Goal: Task Accomplishment & Management: Manage account settings

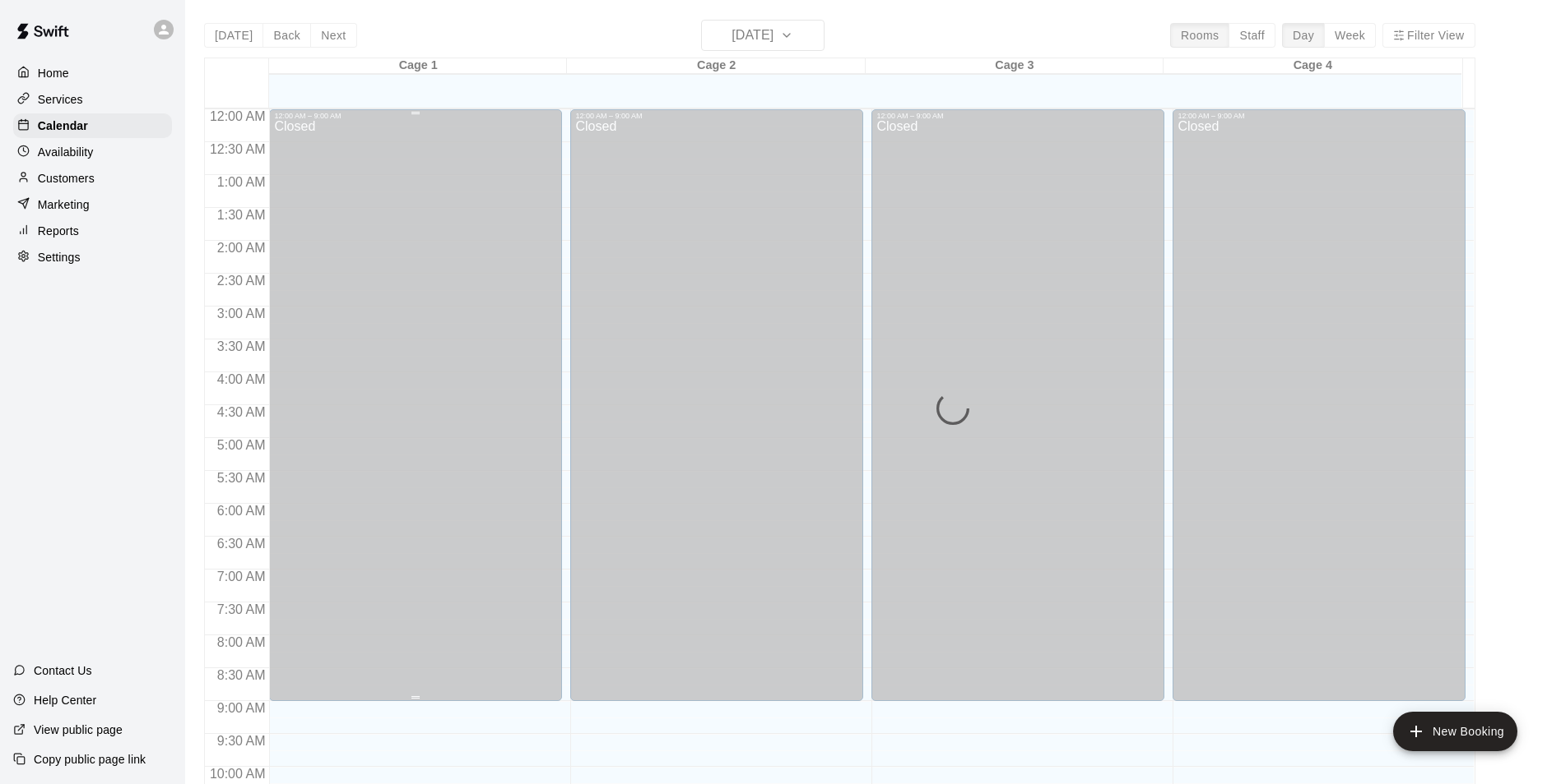
scroll to position [247, 0]
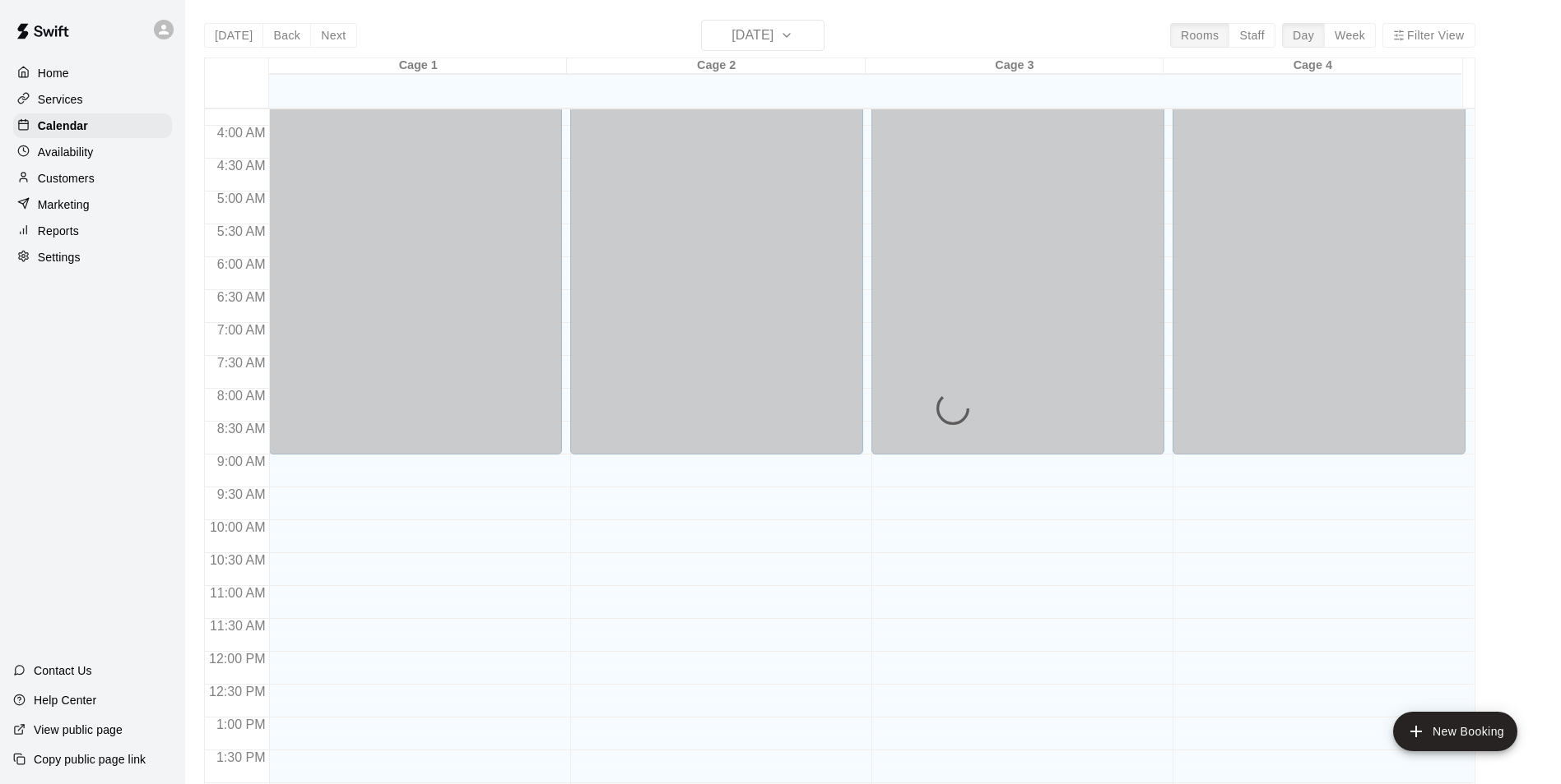
click at [70, 176] on p "Customers" at bounding box center [66, 178] width 57 height 17
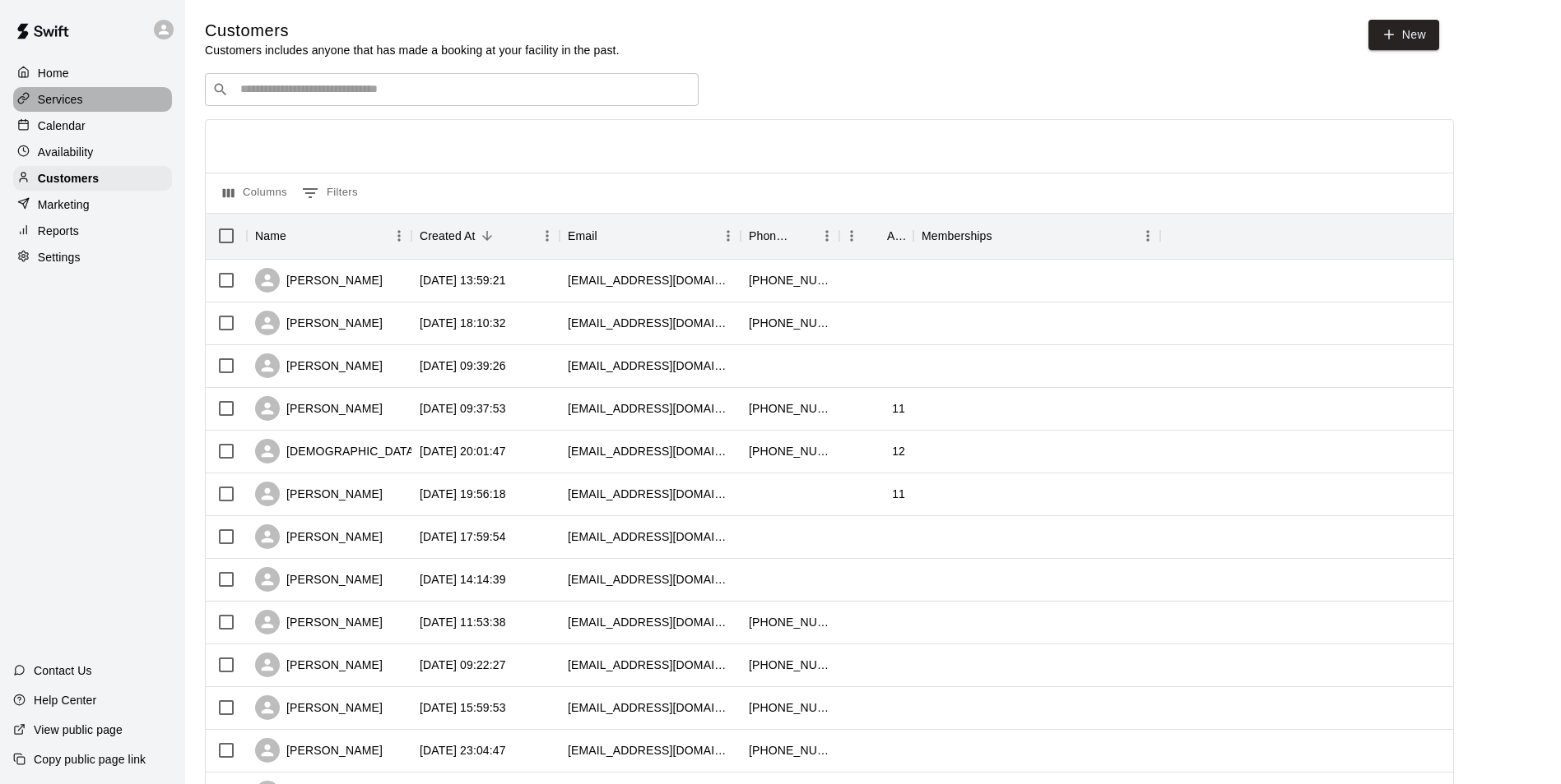
click at [45, 94] on p "Services" at bounding box center [60, 99] width 45 height 17
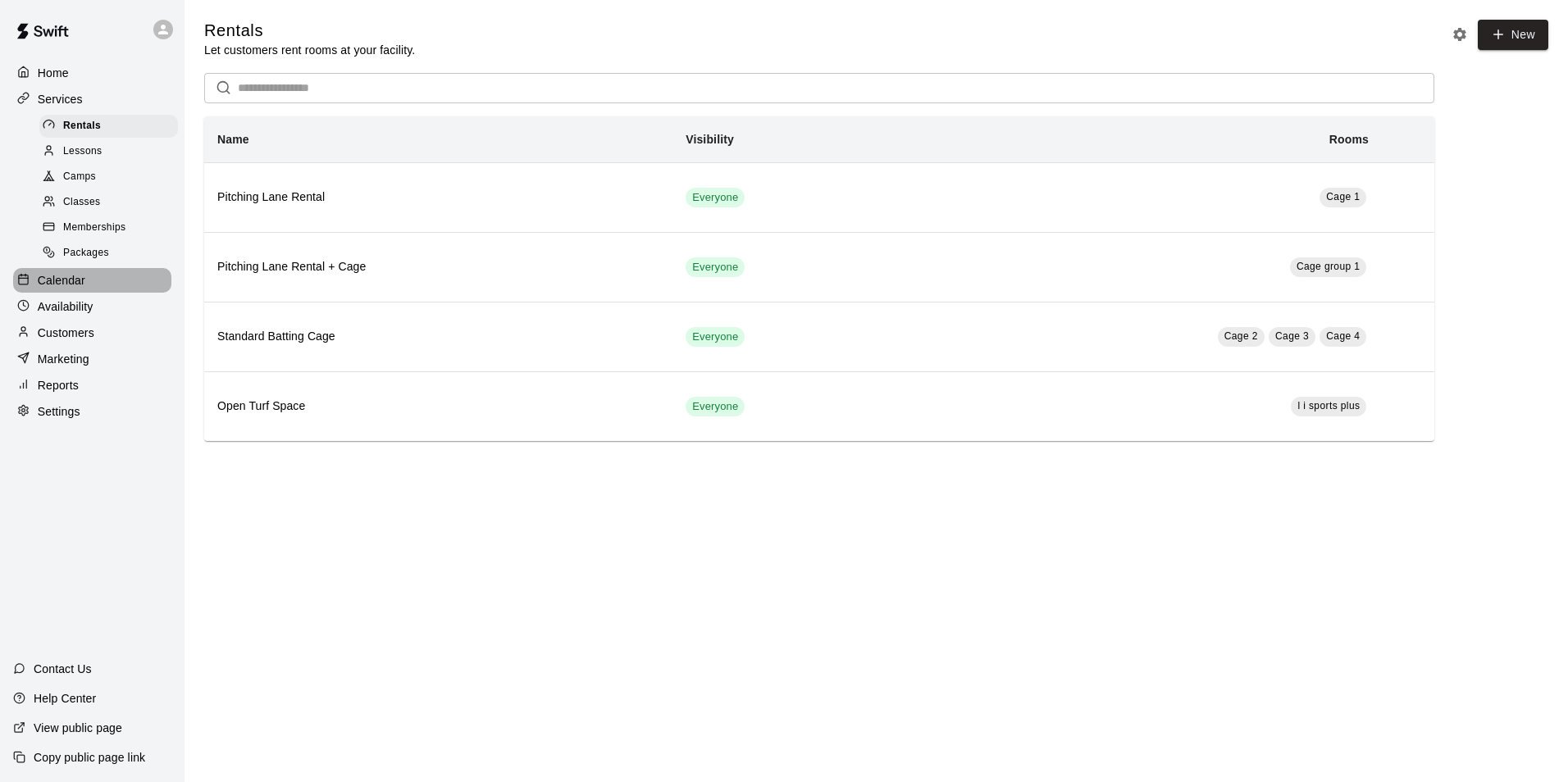
click at [59, 288] on p "Calendar" at bounding box center [61, 280] width 47 height 17
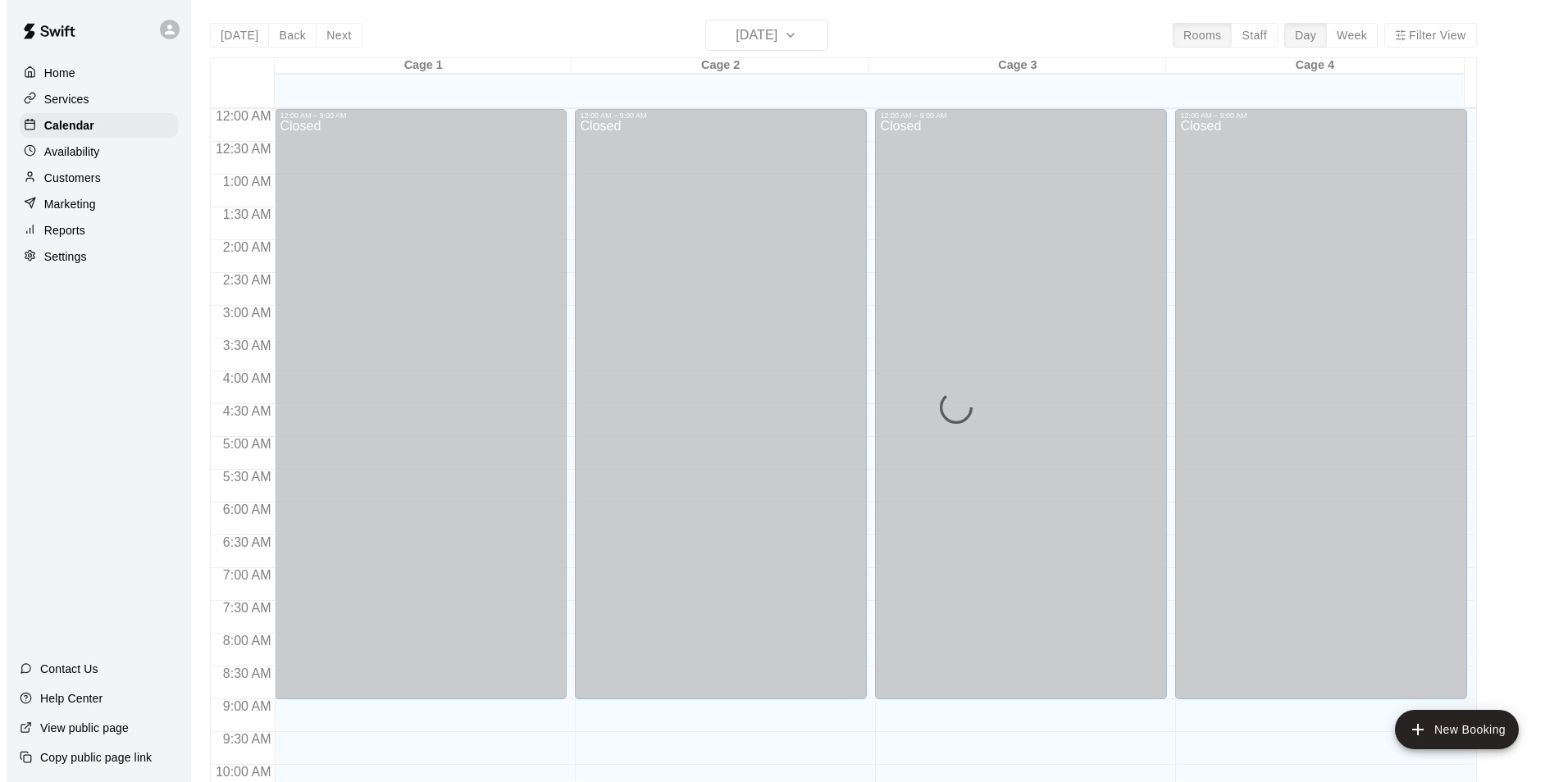
scroll to position [833, 0]
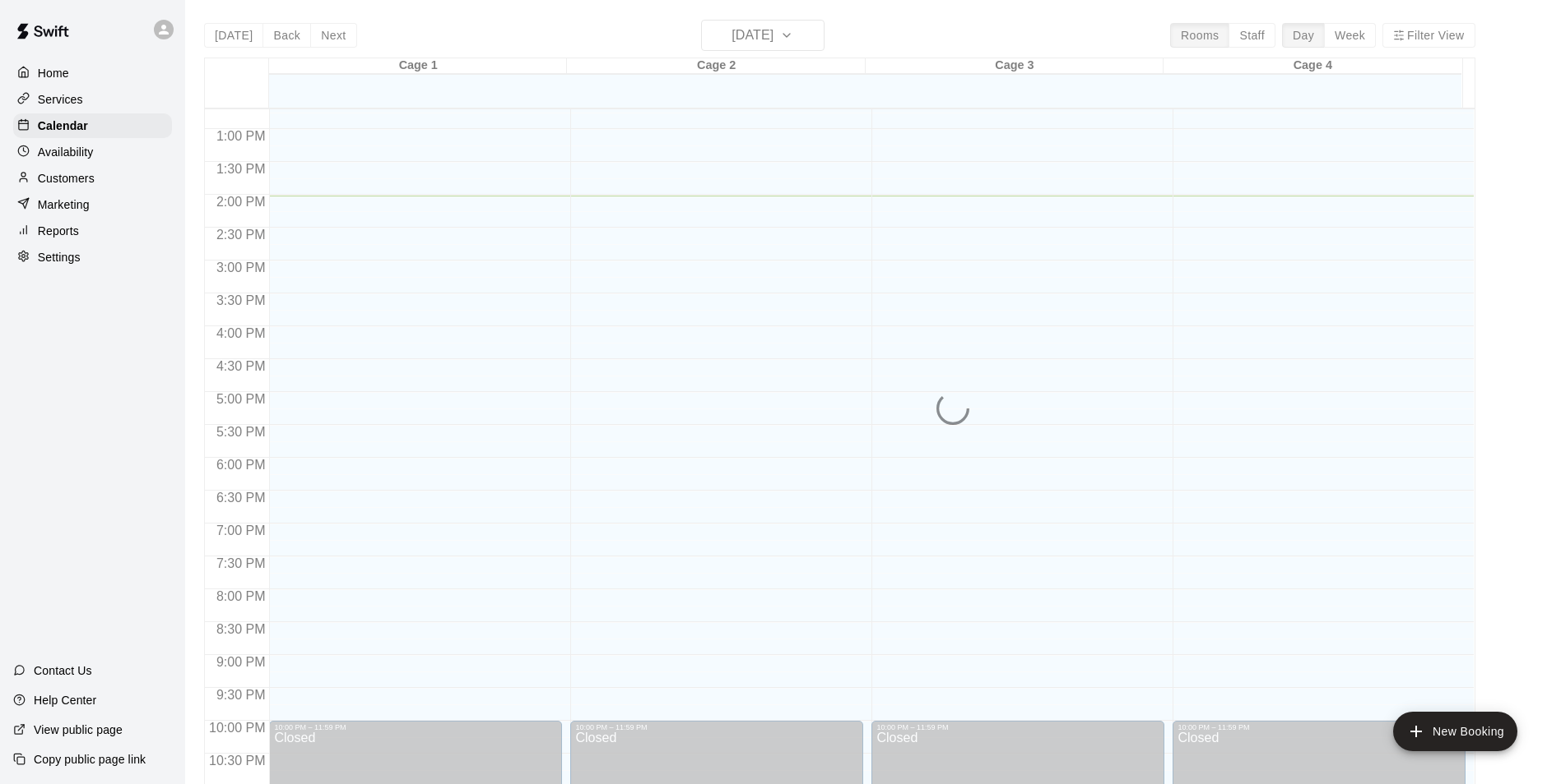
click at [73, 184] on p "Customers" at bounding box center [66, 178] width 57 height 17
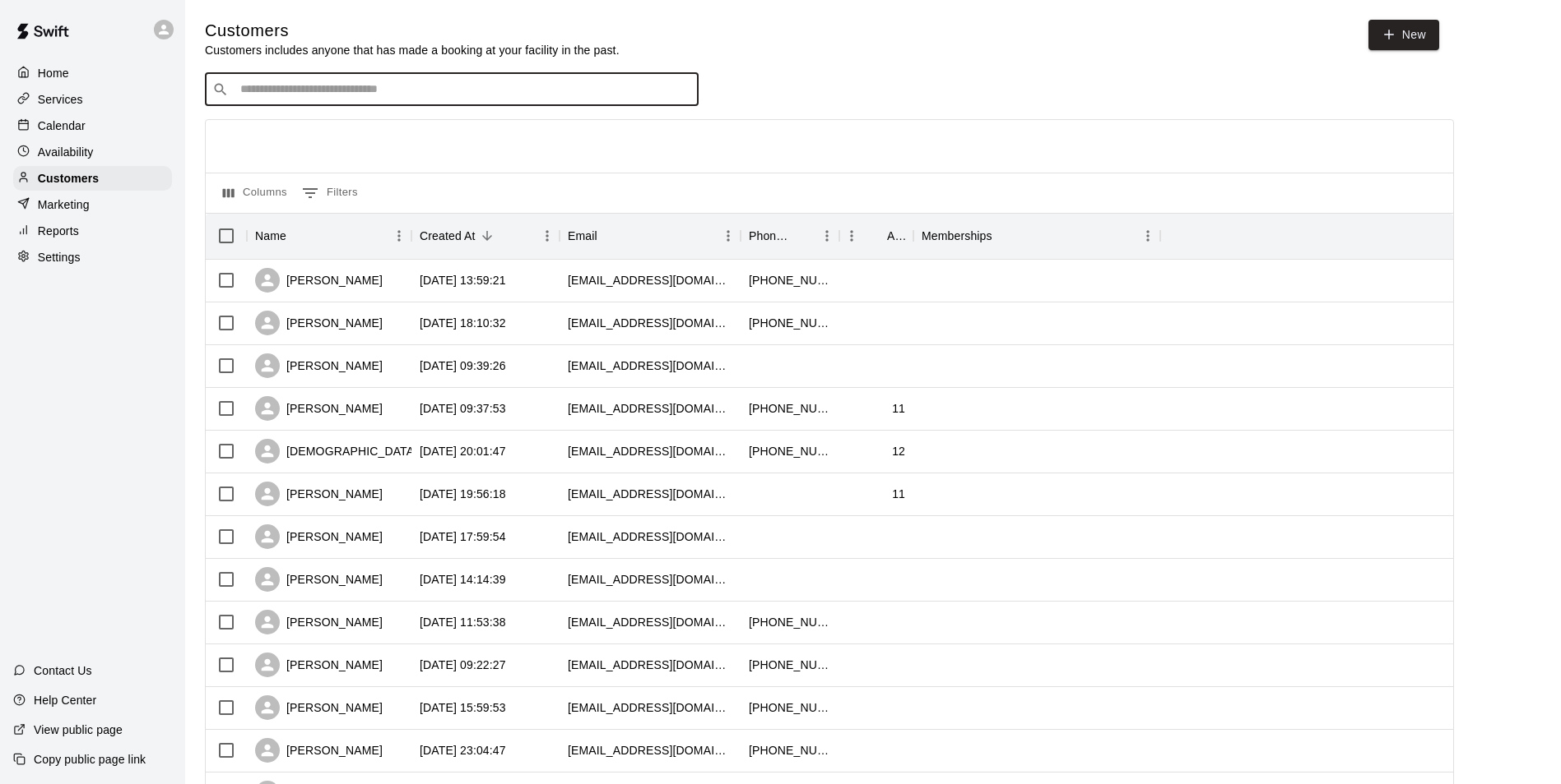
drag, startPoint x: 389, startPoint y: 84, endPoint x: 365, endPoint y: 92, distance: 25.3
click at [365, 92] on input "Search customers by name or email" at bounding box center [463, 90] width 456 height 17
type input "*******"
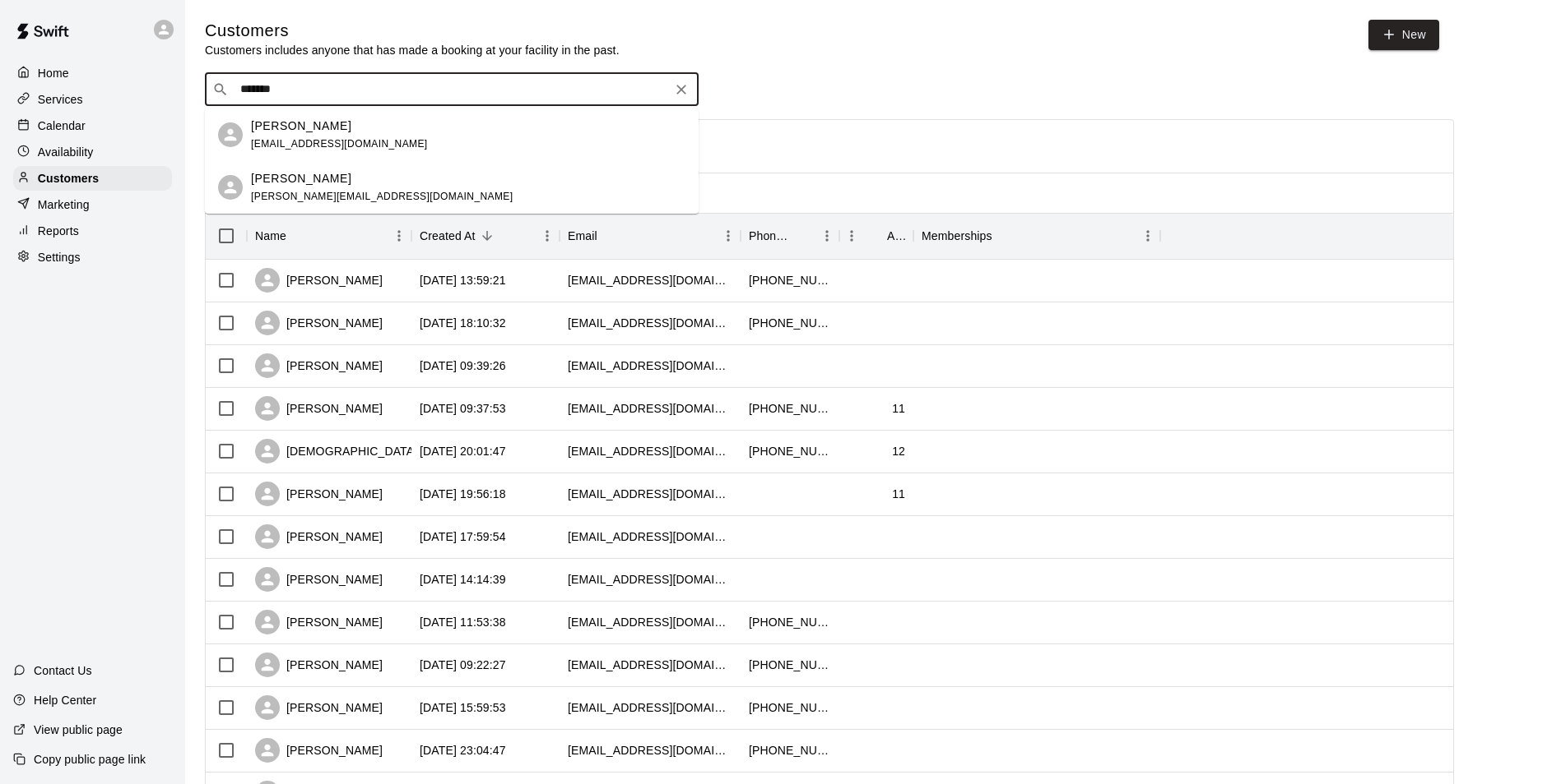
click at [378, 124] on div "[PERSON_NAME]" at bounding box center [340, 127] width 177 height 18
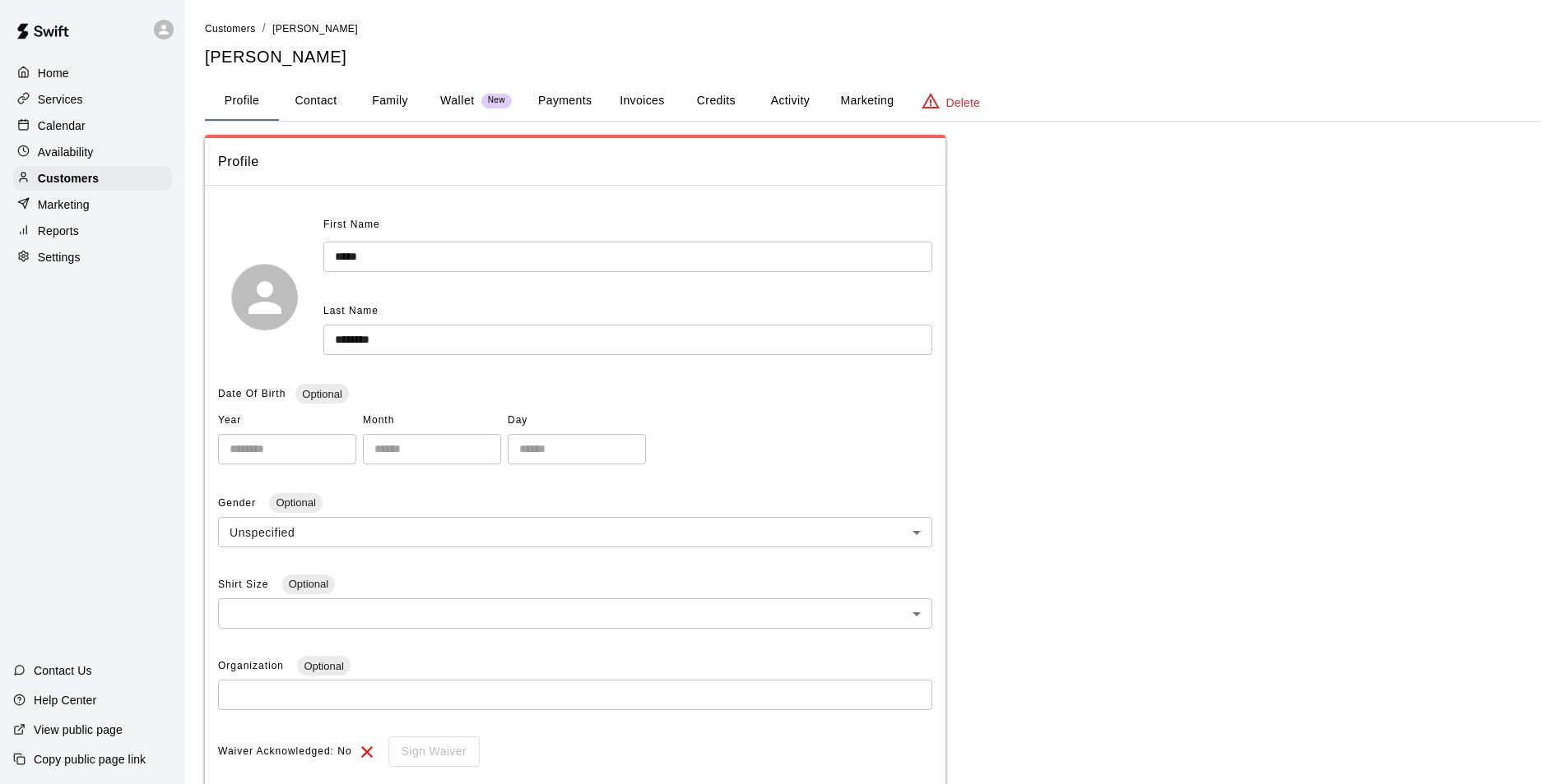
click at [635, 99] on button "Invoices" at bounding box center [641, 101] width 74 height 39
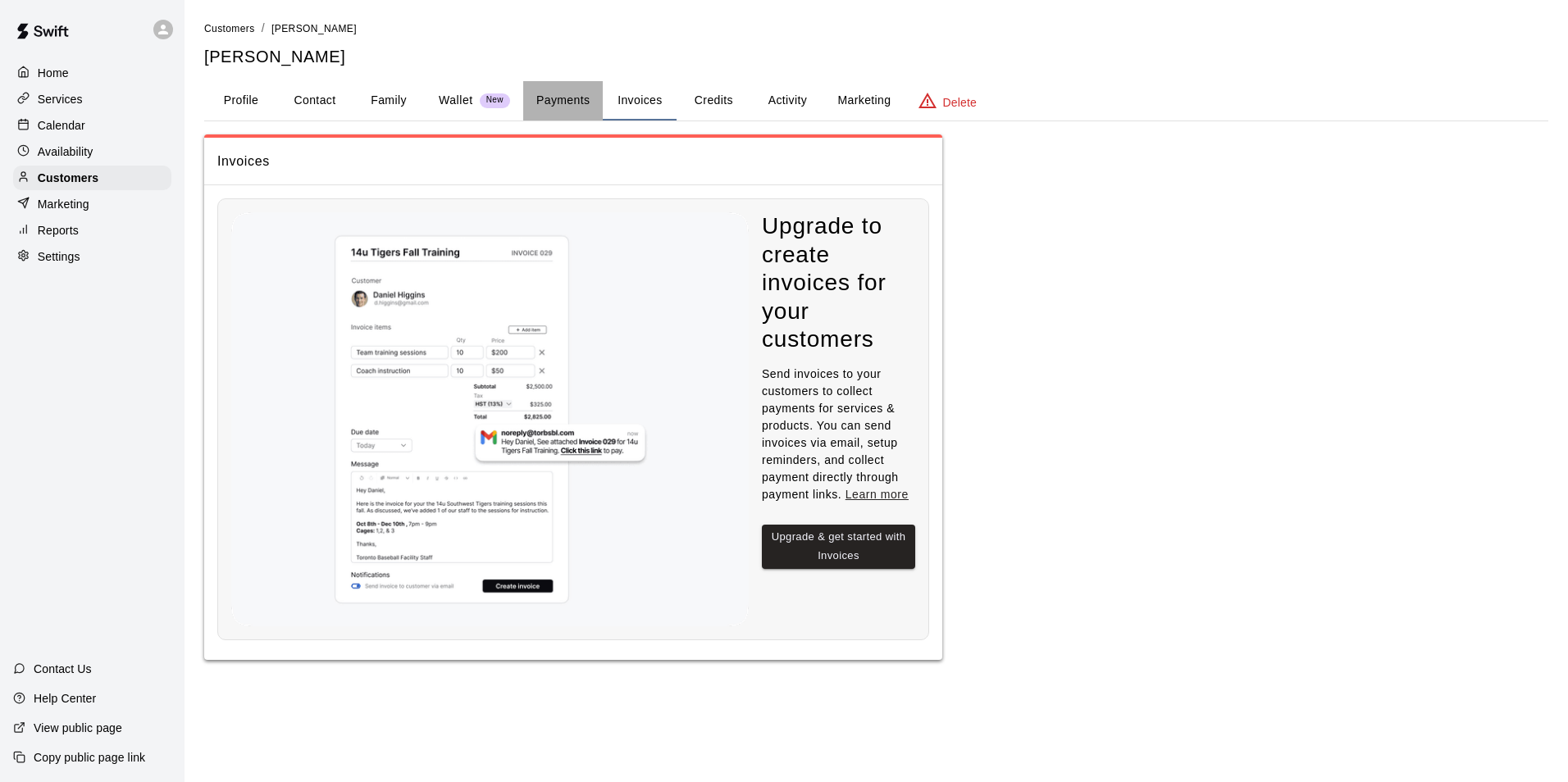
click at [562, 102] on button "Payments" at bounding box center [562, 101] width 79 height 39
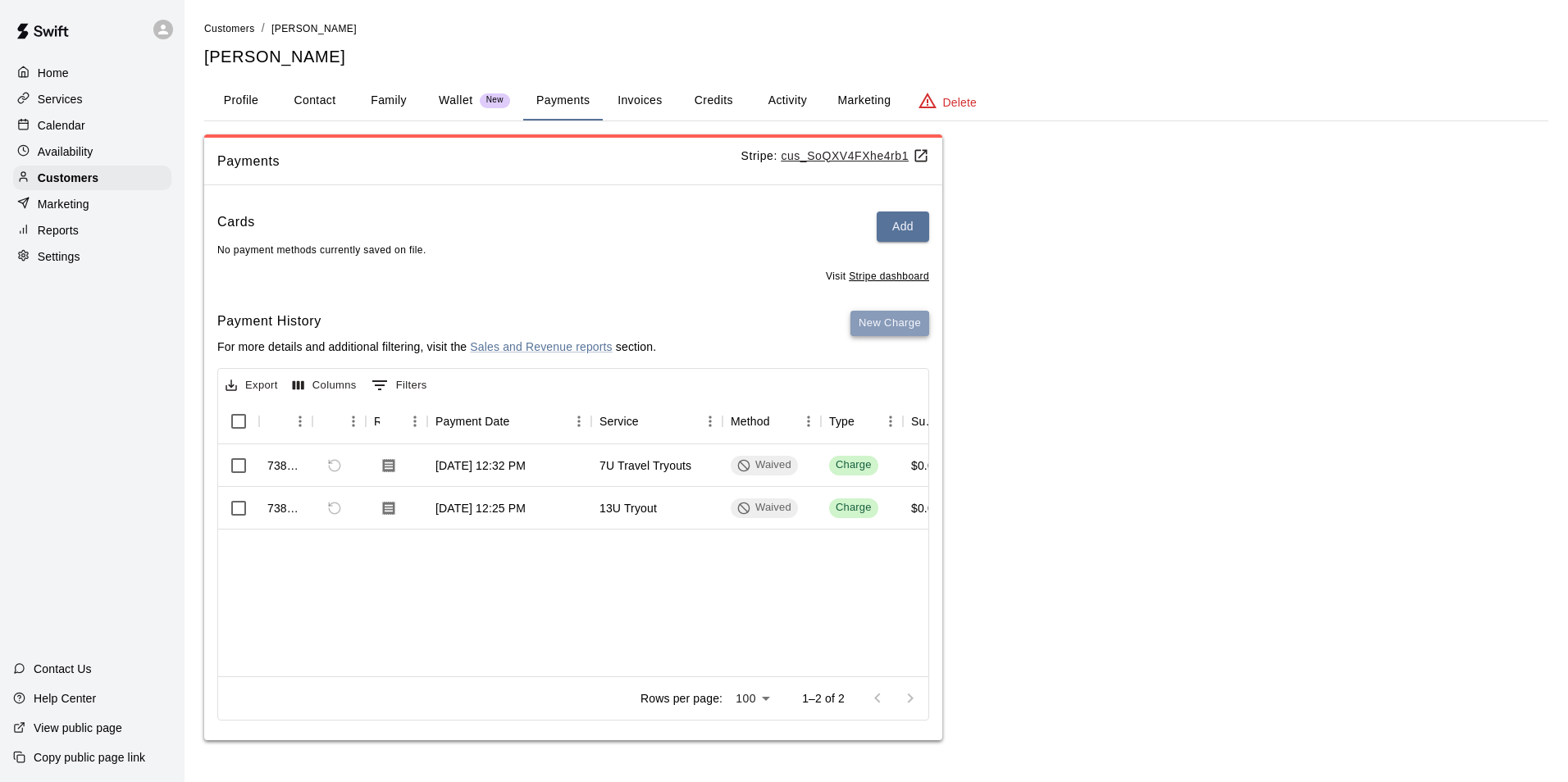
click at [875, 327] on button "New Charge" at bounding box center [890, 324] width 78 height 26
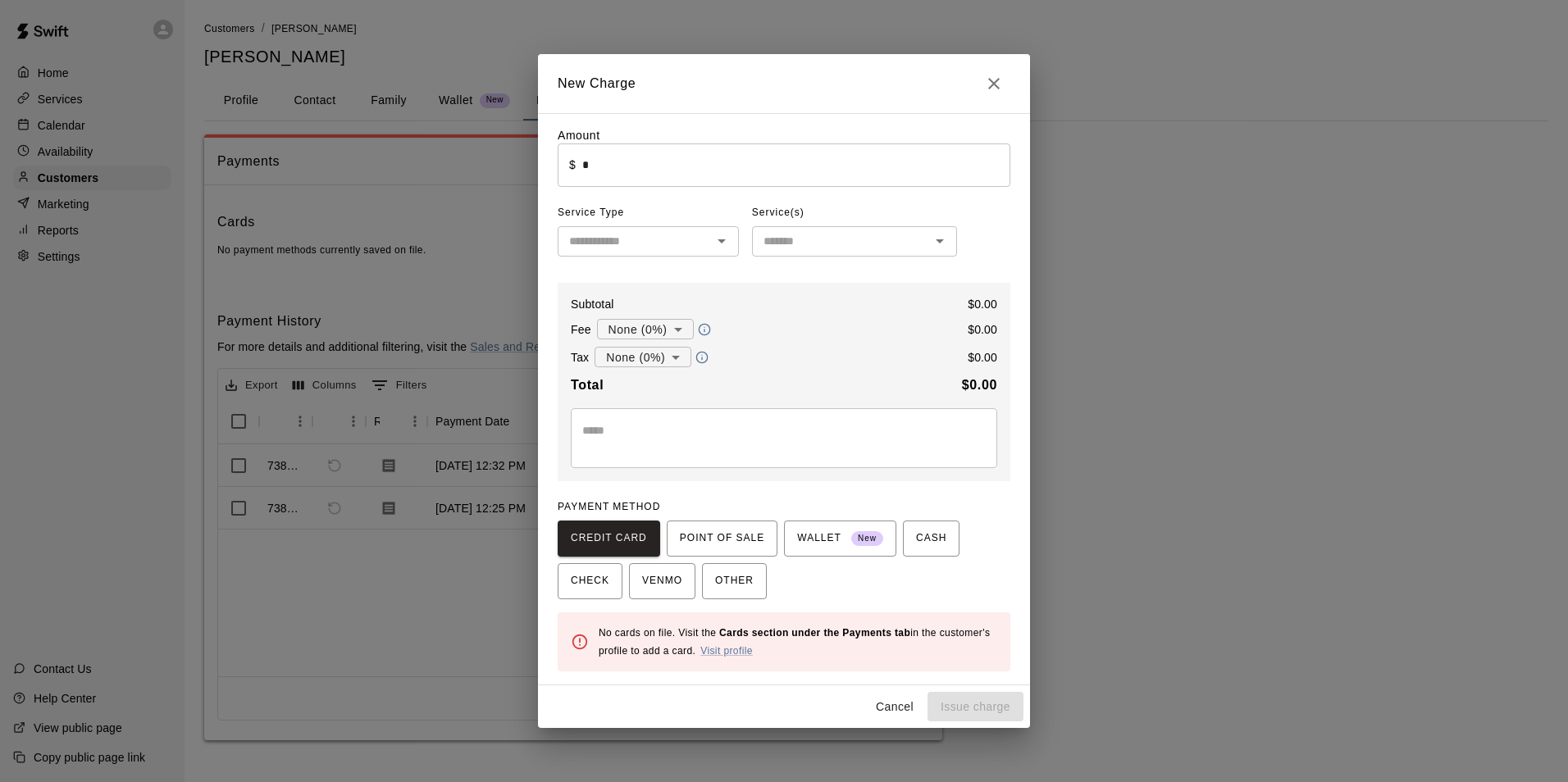
click at [643, 168] on input "*" at bounding box center [796, 165] width 428 height 43
type input "*******"
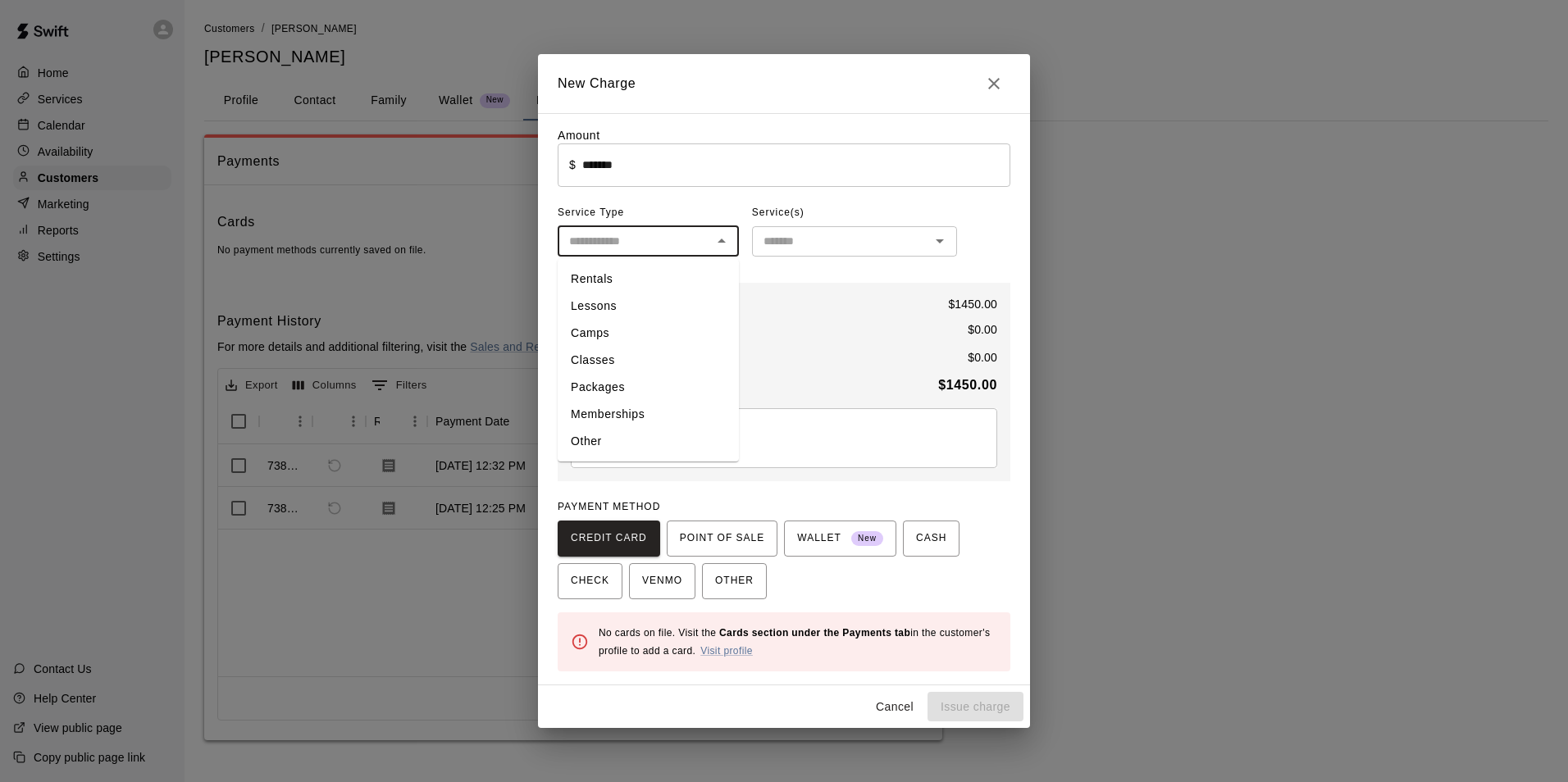
click at [640, 235] on input "text" at bounding box center [634, 241] width 144 height 21
click at [591, 430] on li "Other" at bounding box center [648, 442] width 182 height 27
type input "*****"
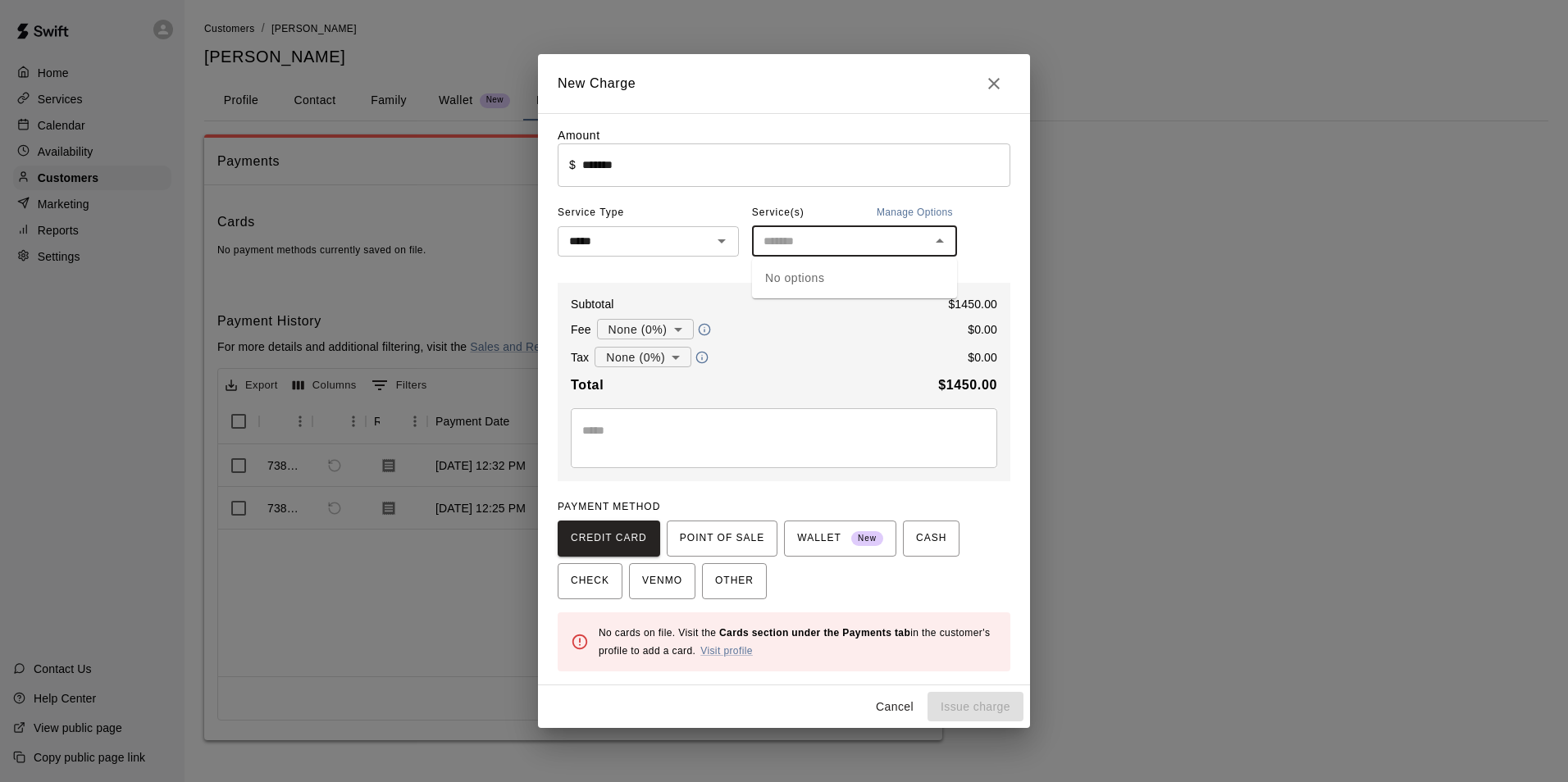
click at [843, 236] on input "text" at bounding box center [840, 241] width 168 height 21
click at [891, 213] on button "Manage Options" at bounding box center [915, 213] width 84 height 26
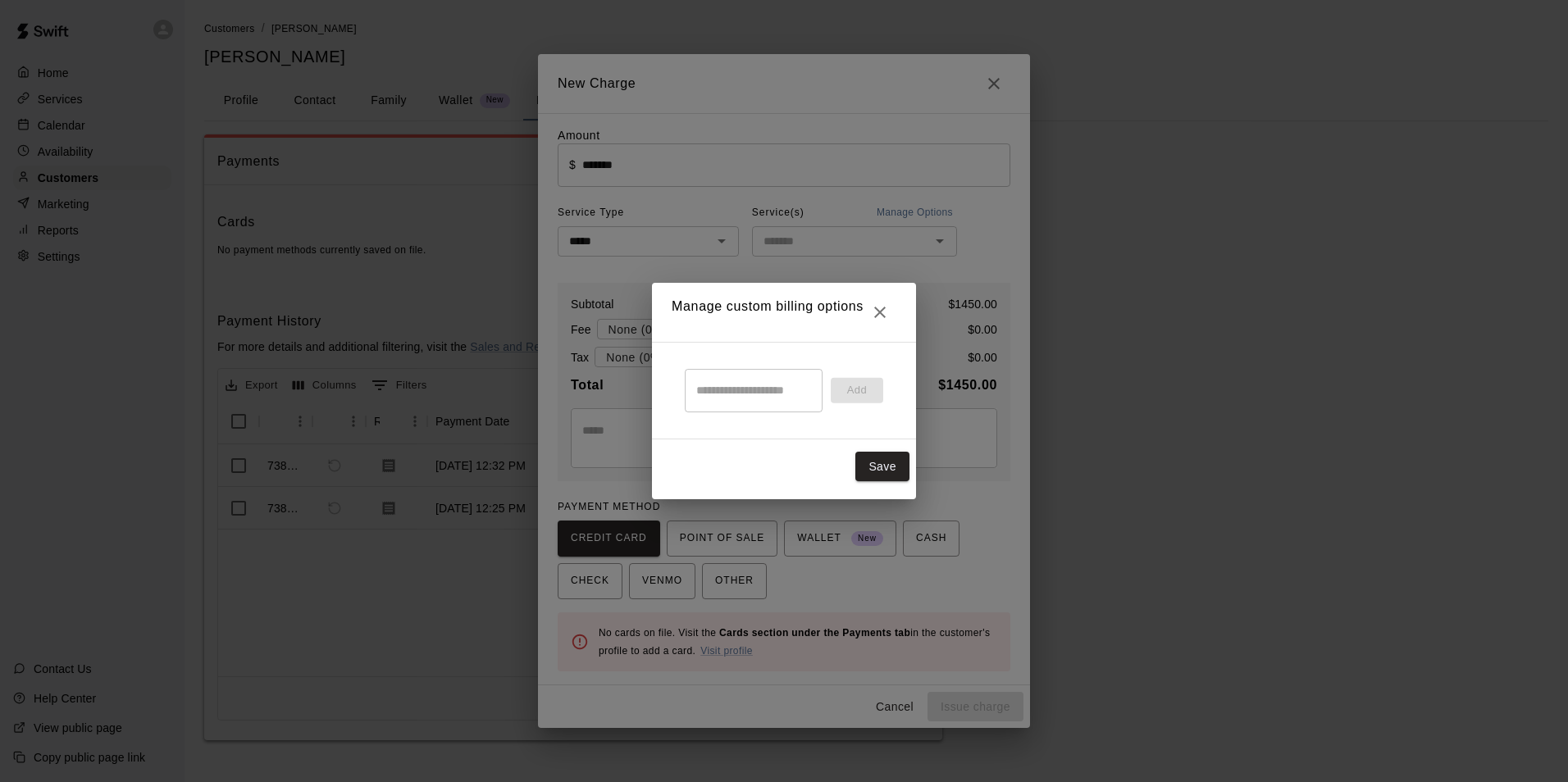
click at [763, 390] on input "text" at bounding box center [754, 391] width 137 height 43
click at [771, 397] on input "text" at bounding box center [754, 391] width 137 height 43
click at [778, 386] on input "text" at bounding box center [754, 391] width 137 height 43
type input "**********"
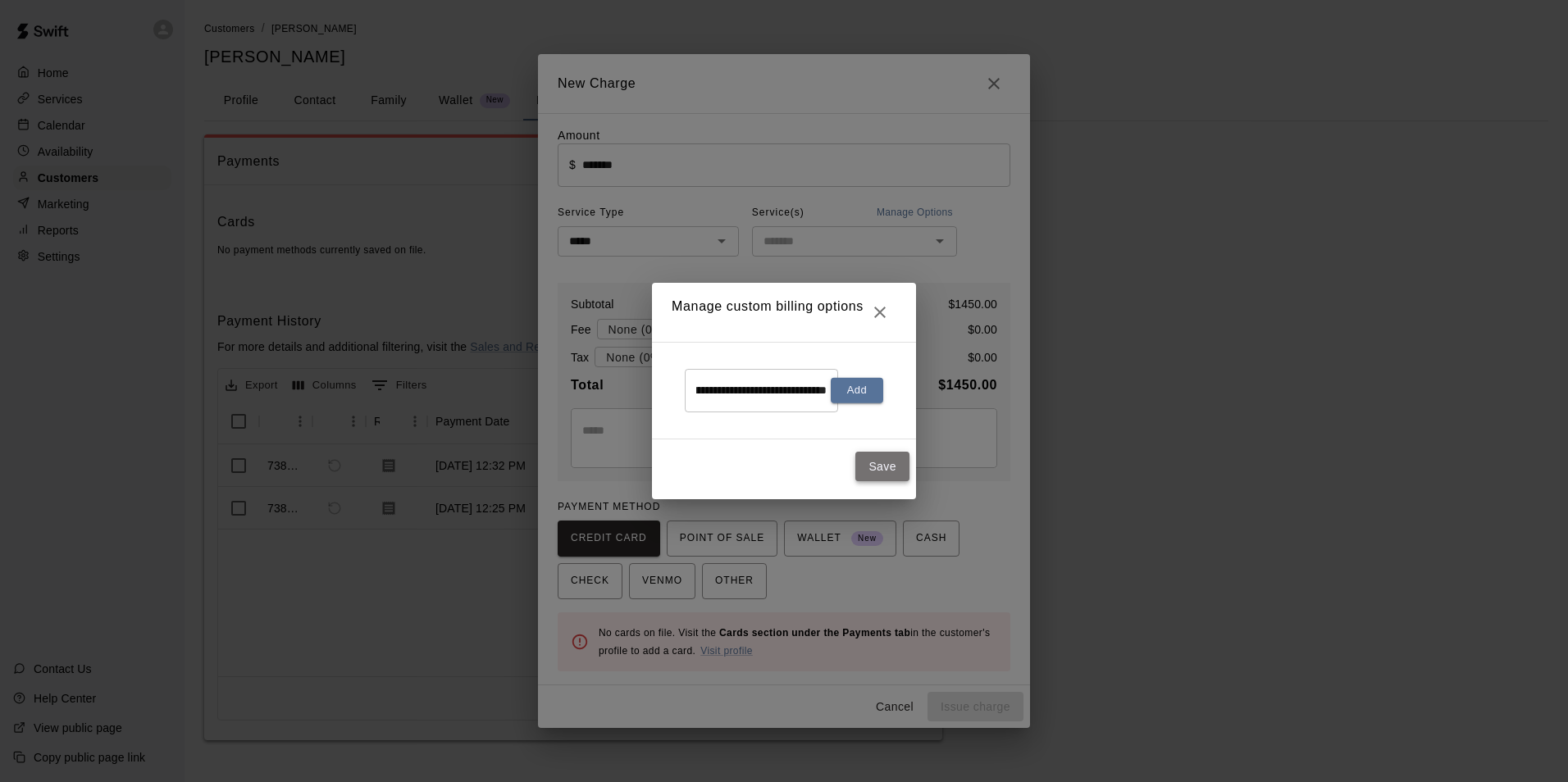
scroll to position [0, 0]
click at [899, 473] on button "Save" at bounding box center [882, 467] width 54 height 30
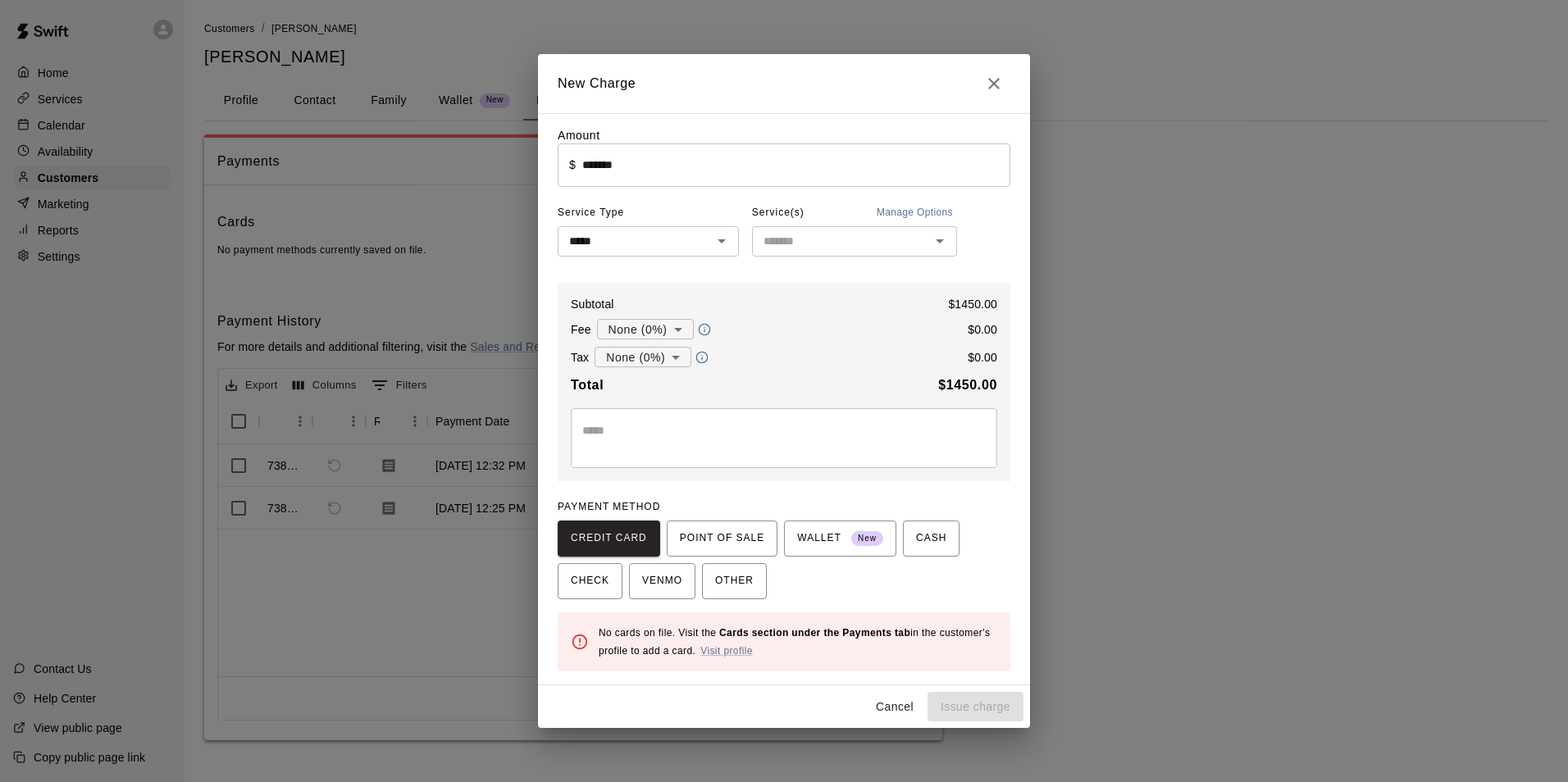
click at [869, 250] on input "text" at bounding box center [840, 241] width 168 height 21
click at [909, 213] on button "Manage Options" at bounding box center [915, 213] width 84 height 26
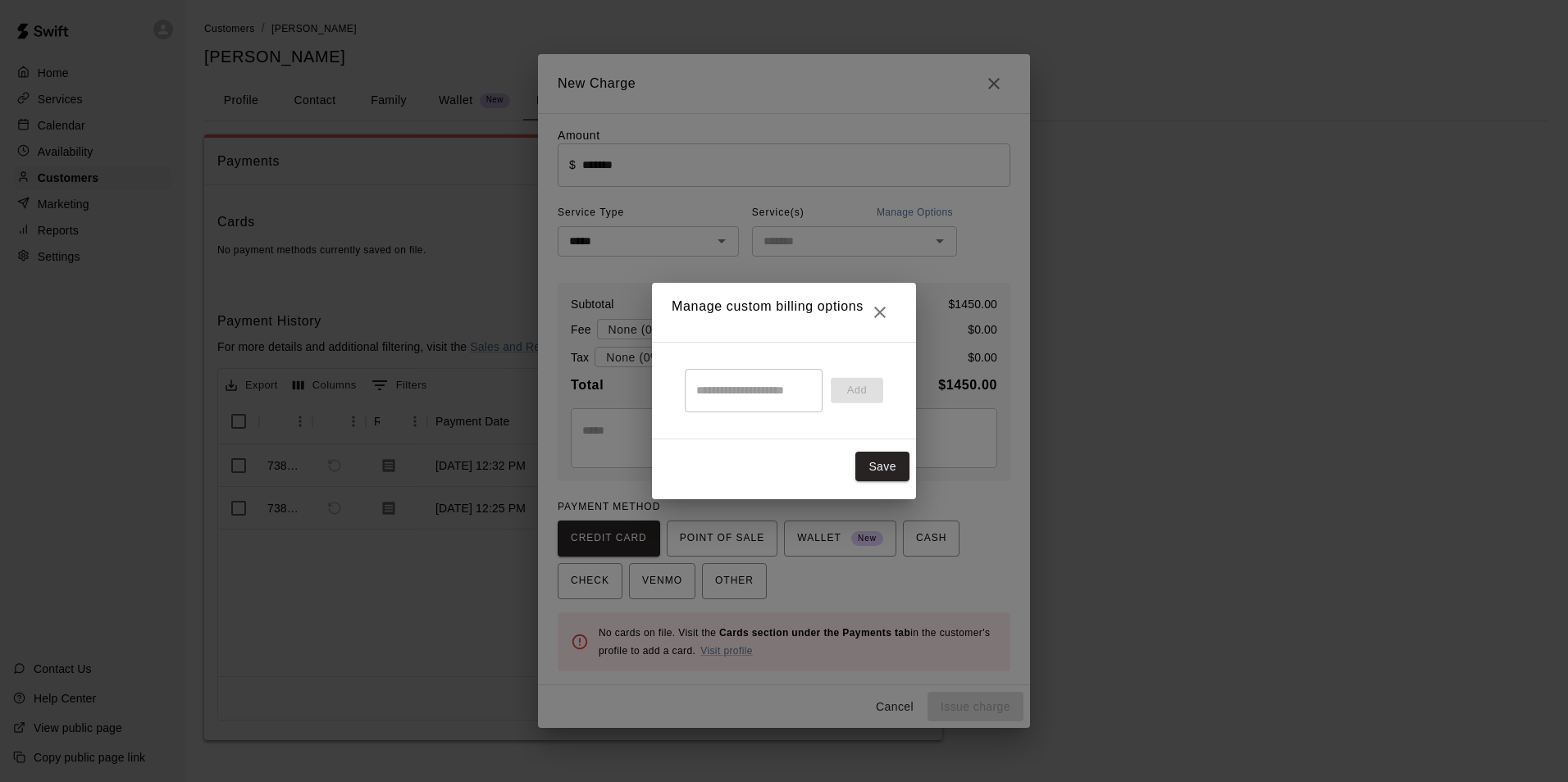
click at [722, 386] on input "text" at bounding box center [754, 391] width 137 height 43
type input "**********"
click at [853, 391] on button "Add" at bounding box center [857, 391] width 52 height 26
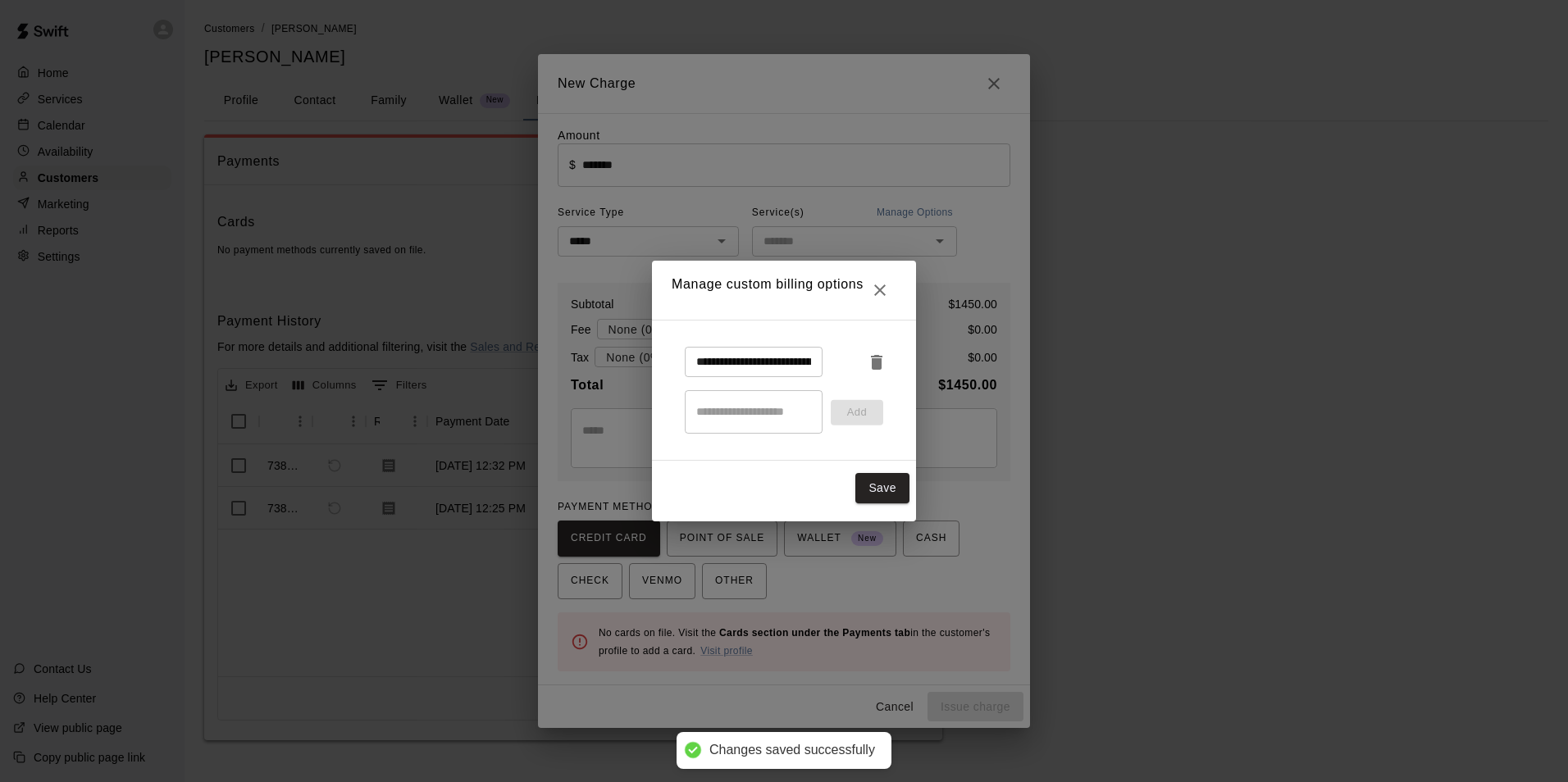
click at [764, 342] on li "**********" at bounding box center [784, 362] width 225 height 43
click at [759, 349] on input "**********" at bounding box center [754, 362] width 137 height 30
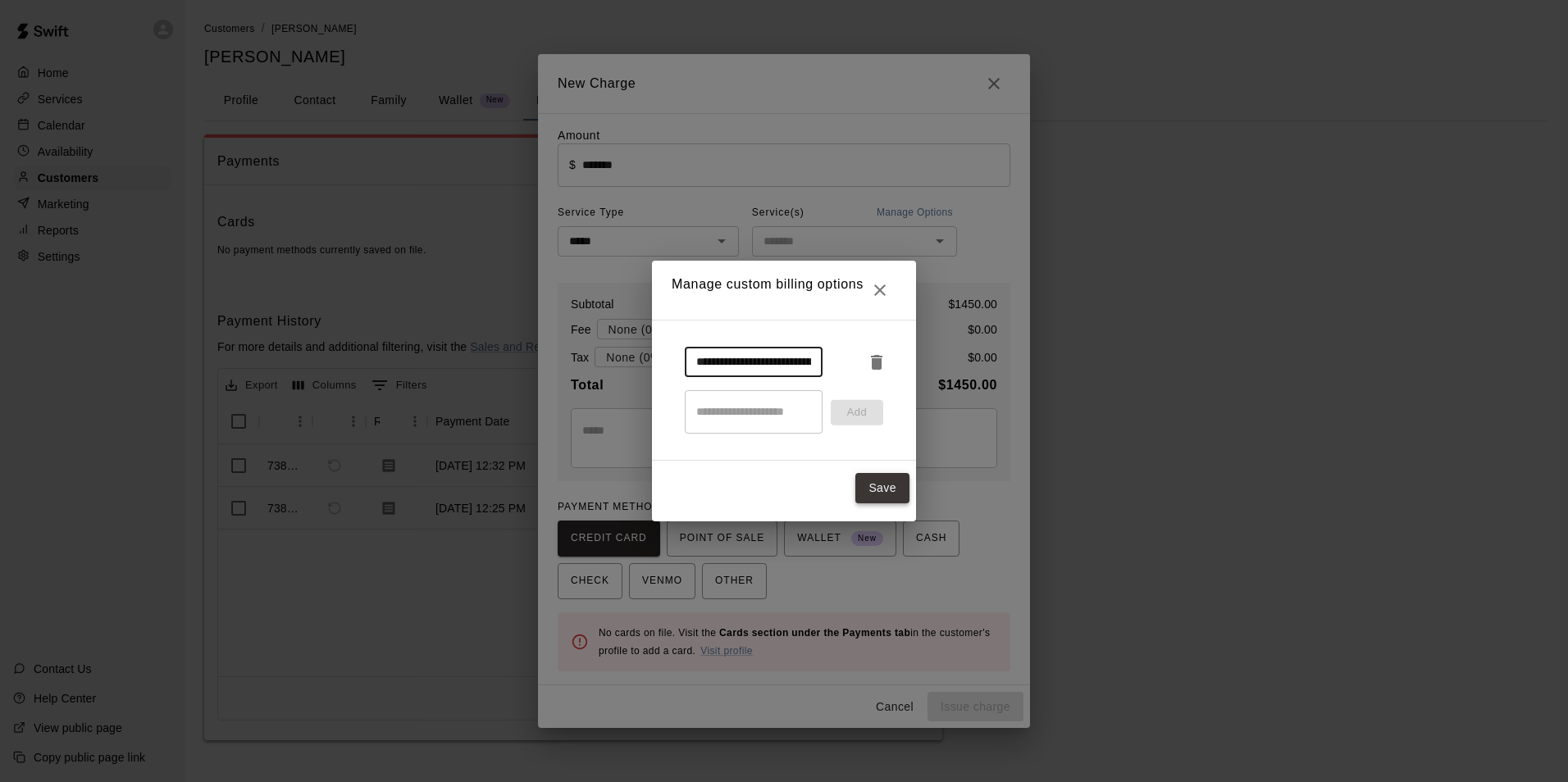
click at [892, 492] on button "Save" at bounding box center [882, 488] width 54 height 30
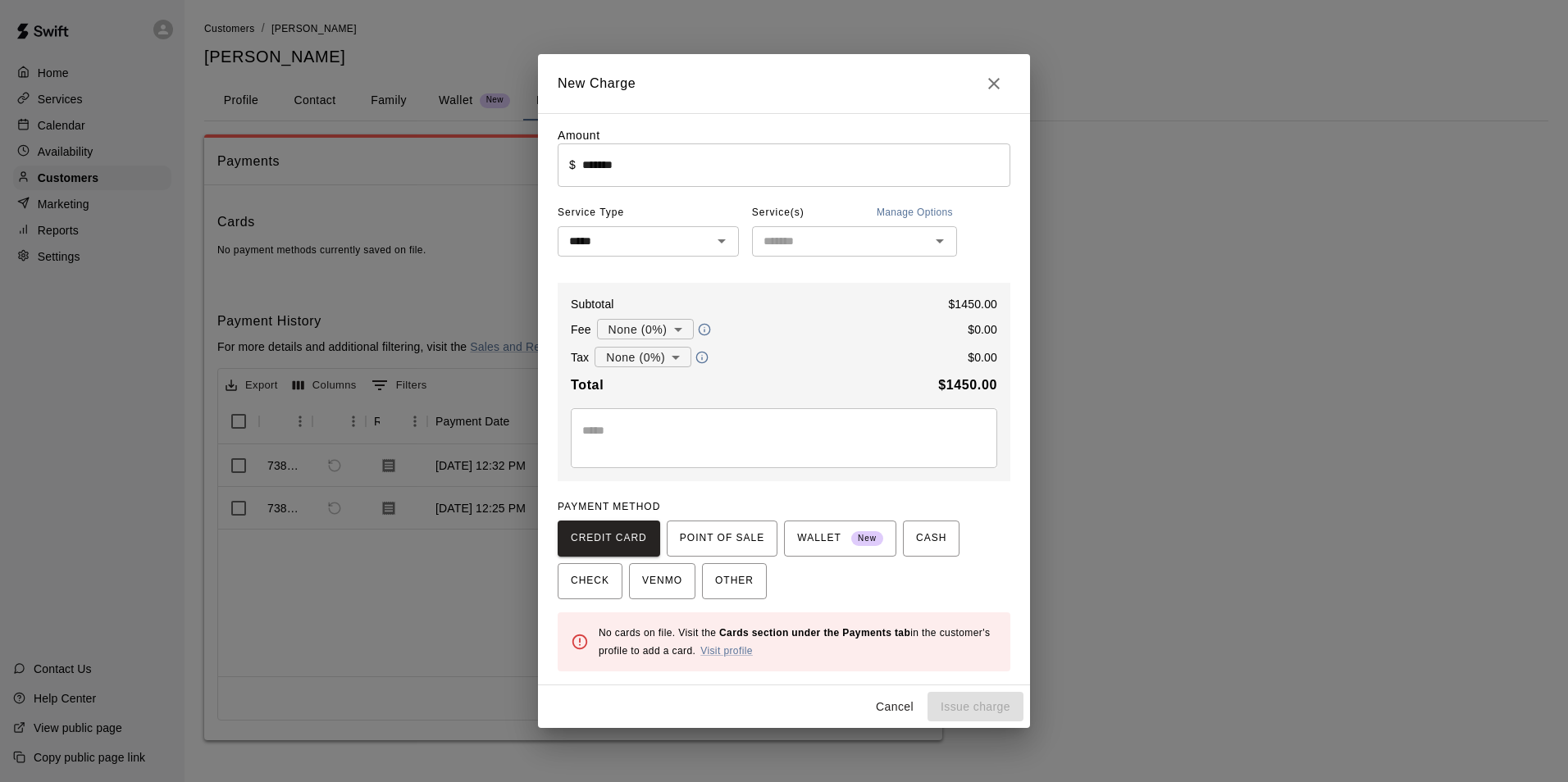
click at [939, 242] on icon "Open" at bounding box center [940, 241] width 8 height 4
click at [821, 317] on li "7U High Velocity Baseball - Fall 2025" at bounding box center [854, 326] width 205 height 44
type input "**********"
click at [1217, 471] on div "**********" at bounding box center [784, 391] width 1568 height 782
type input "*"
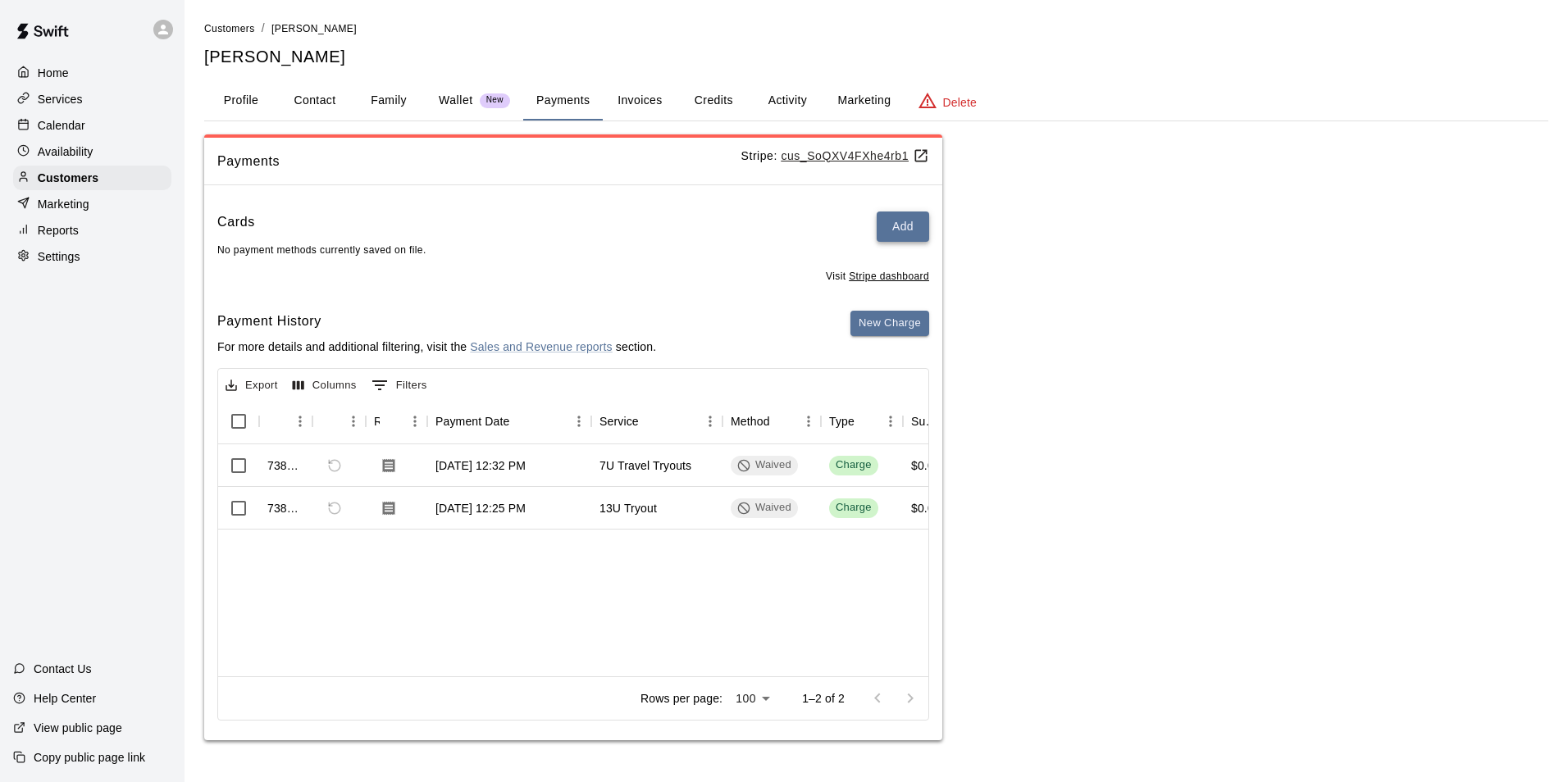
click at [907, 221] on button "Add" at bounding box center [902, 227] width 52 height 30
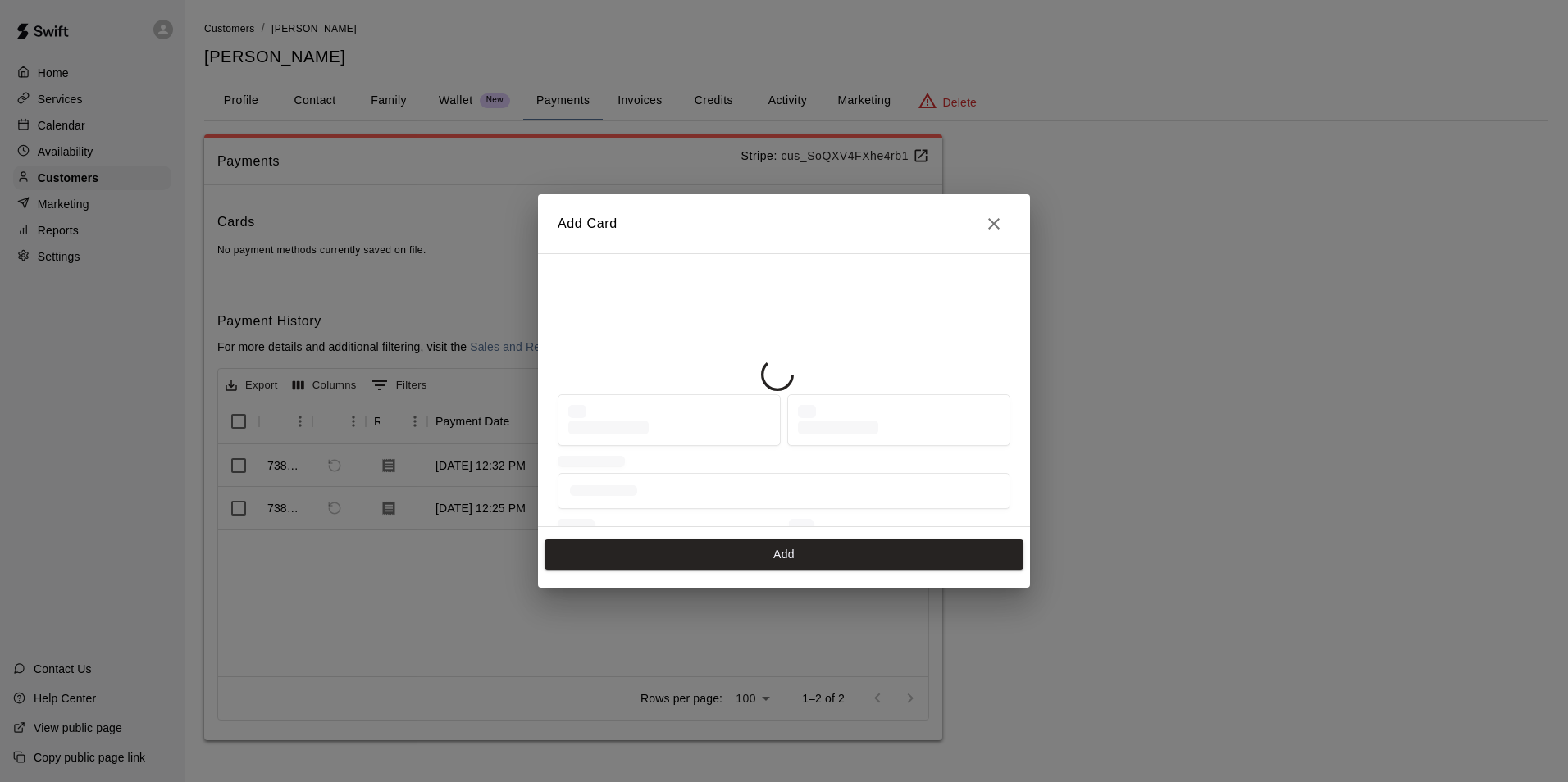
click at [1009, 219] on button "Close" at bounding box center [993, 223] width 32 height 32
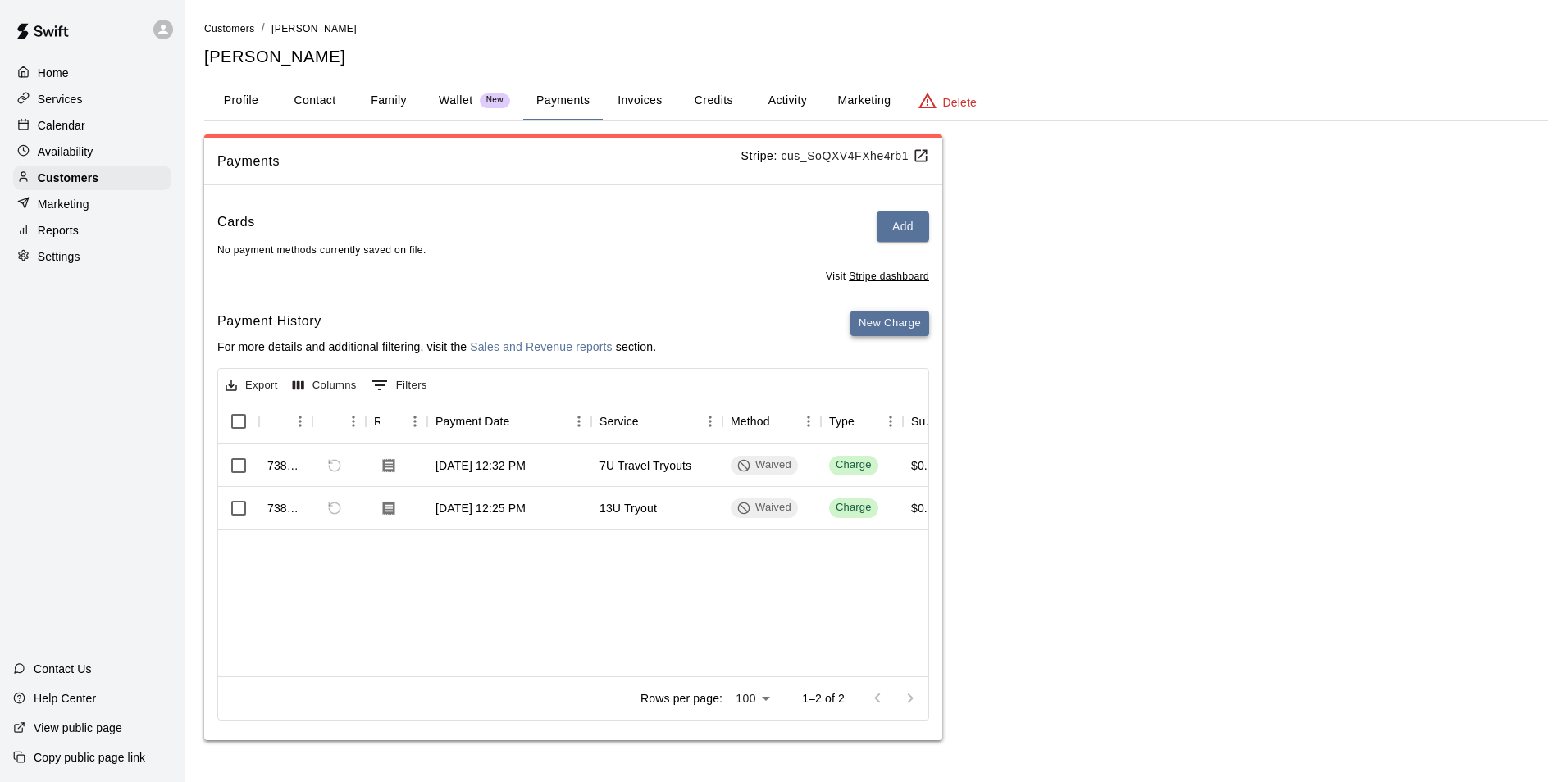
click at [866, 326] on button "New Charge" at bounding box center [890, 324] width 78 height 26
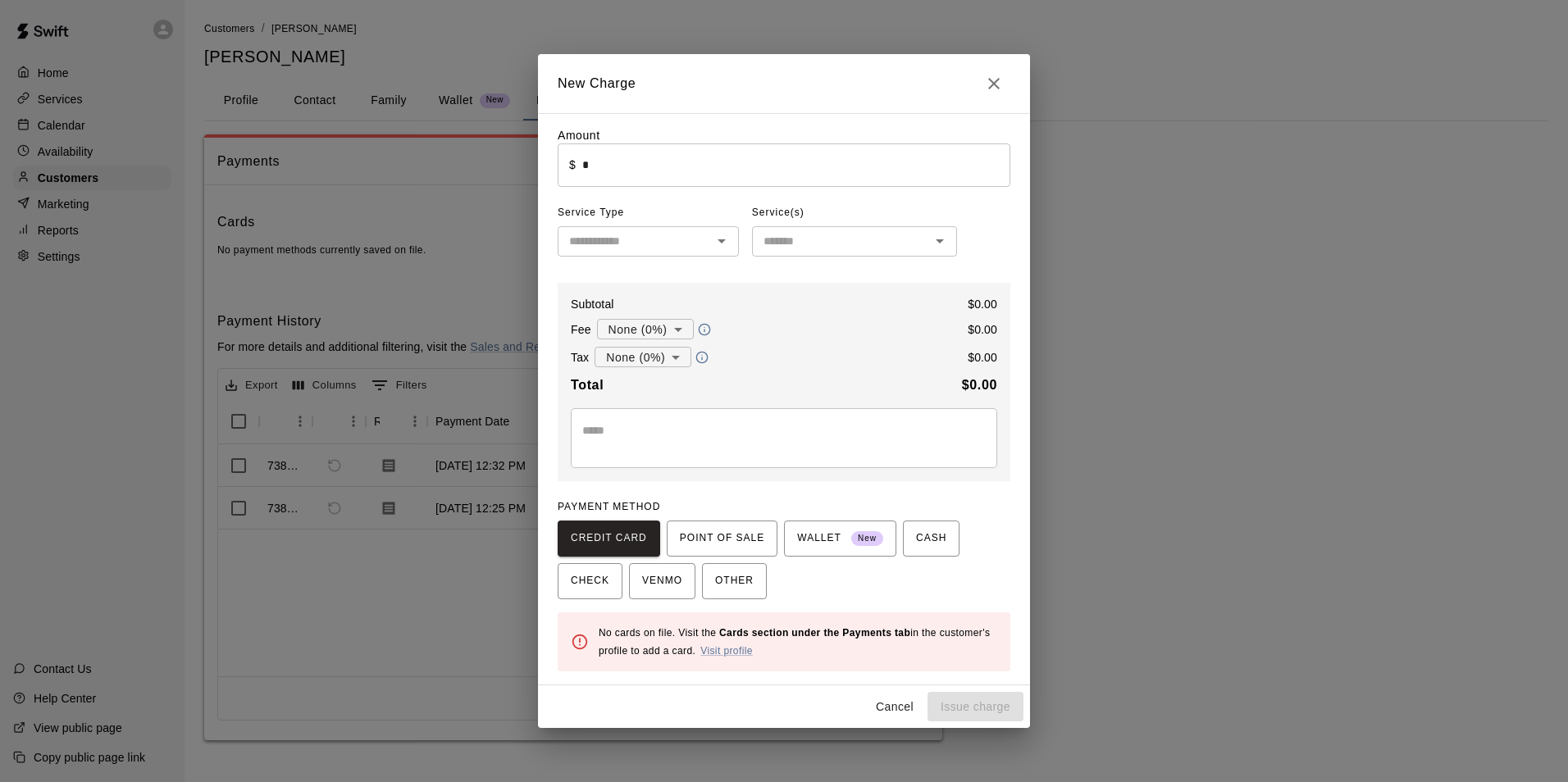
click at [688, 250] on input "text" at bounding box center [634, 241] width 144 height 21
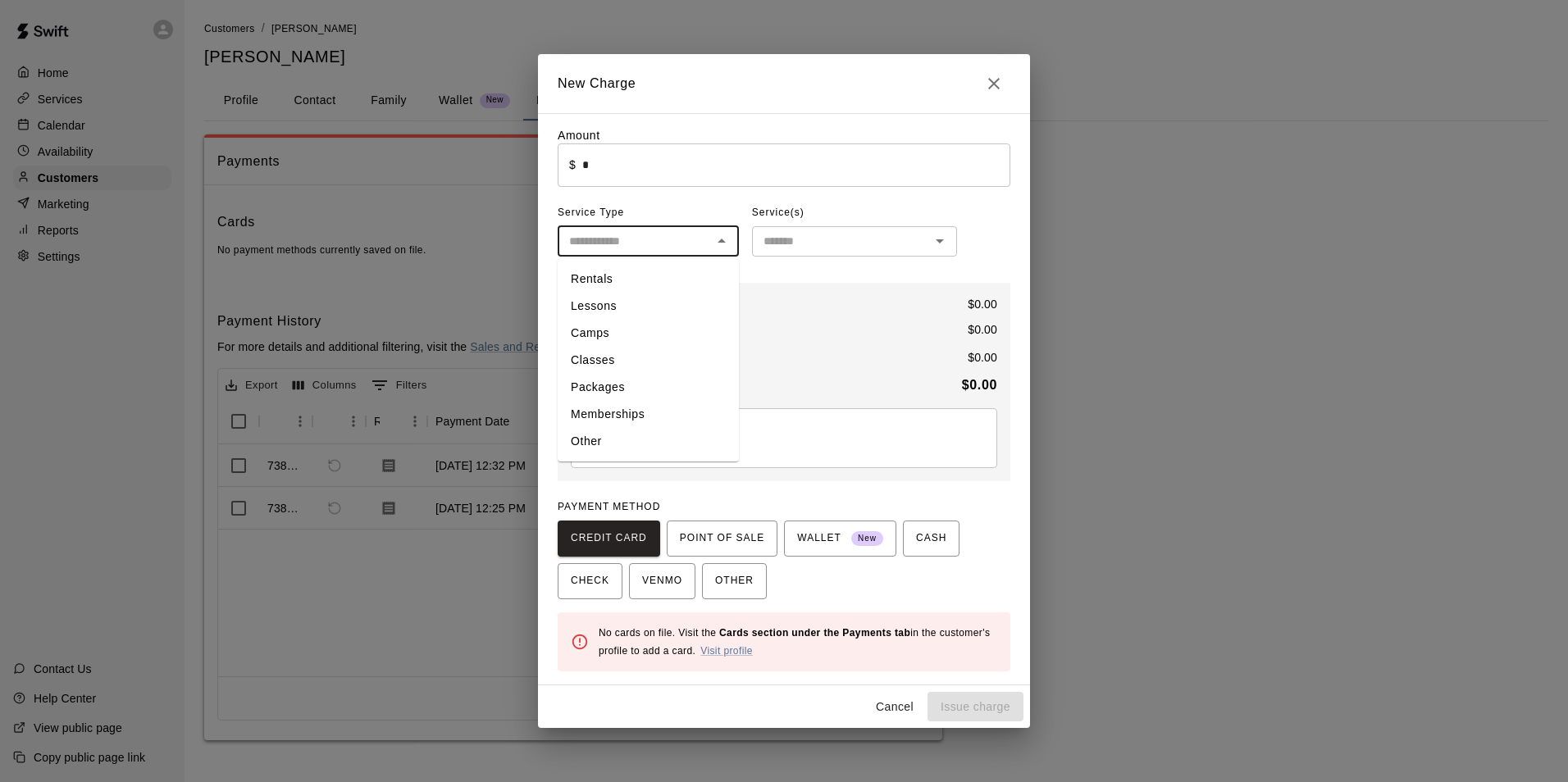
click at [590, 435] on li "Other" at bounding box center [648, 442] width 182 height 27
type input "*****"
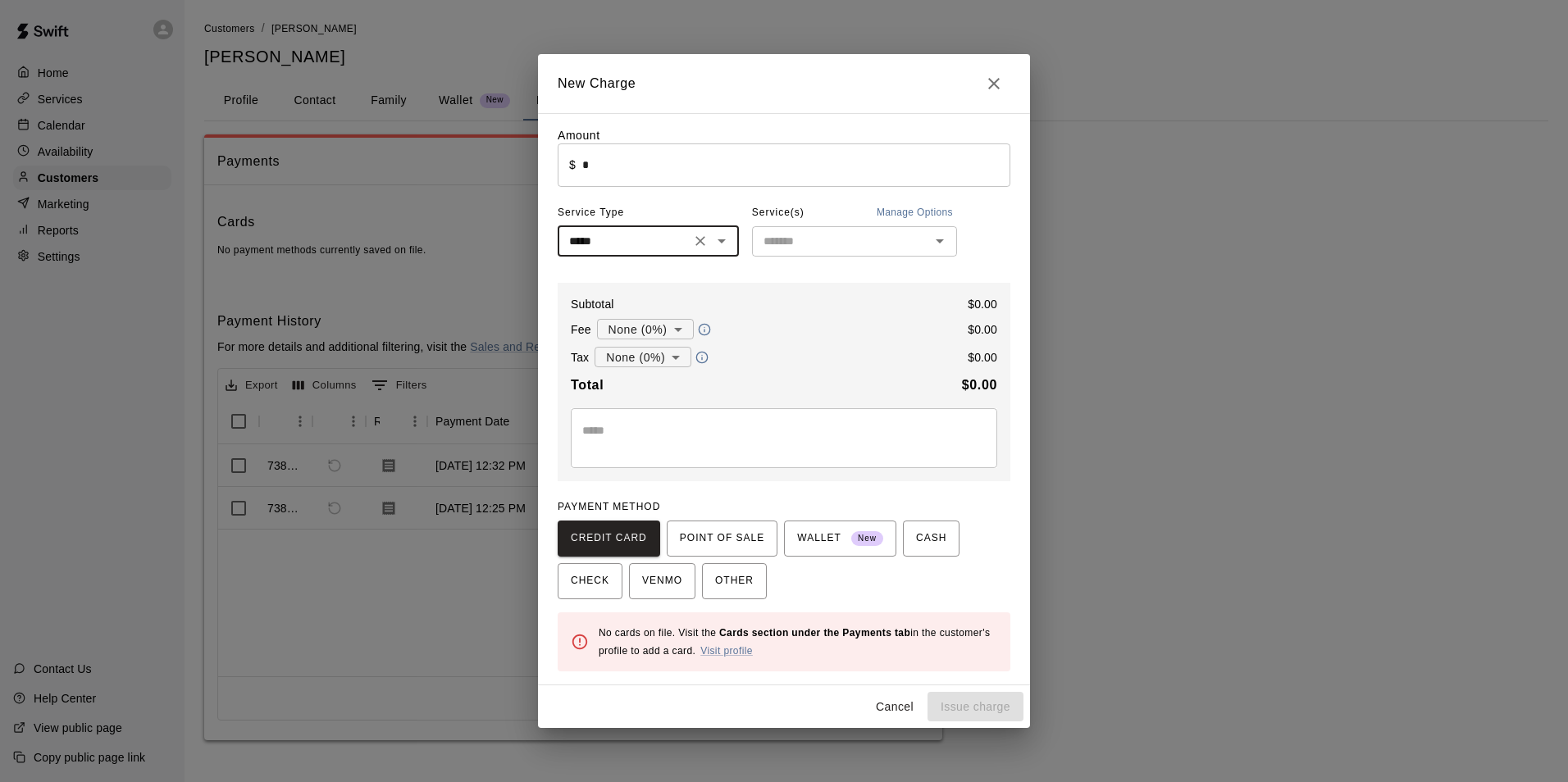
click at [915, 249] on input "text" at bounding box center [840, 241] width 168 height 21
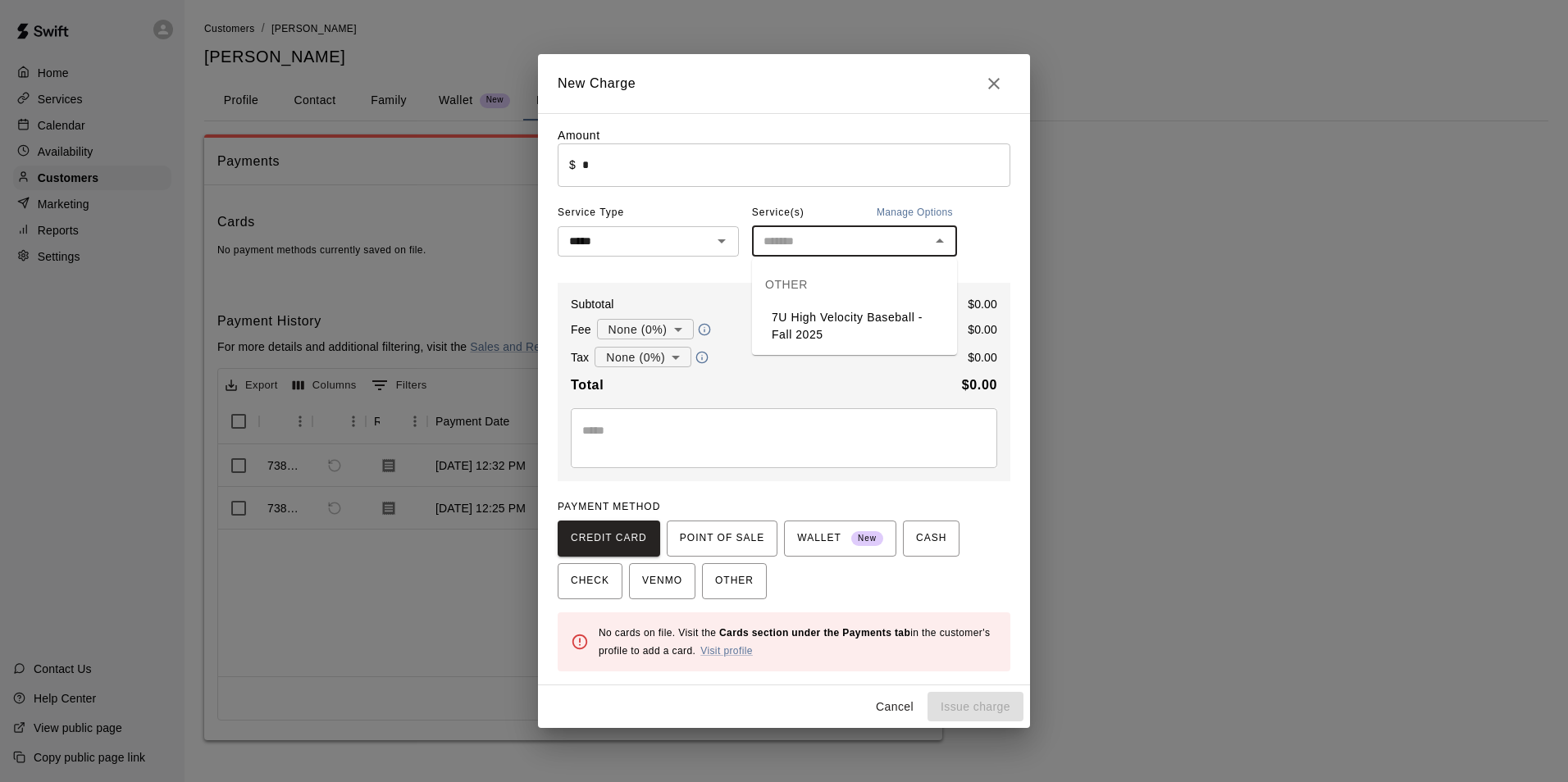
click at [797, 313] on li "7U High Velocity Baseball - Fall 2025" at bounding box center [854, 326] width 205 height 44
type input "**********"
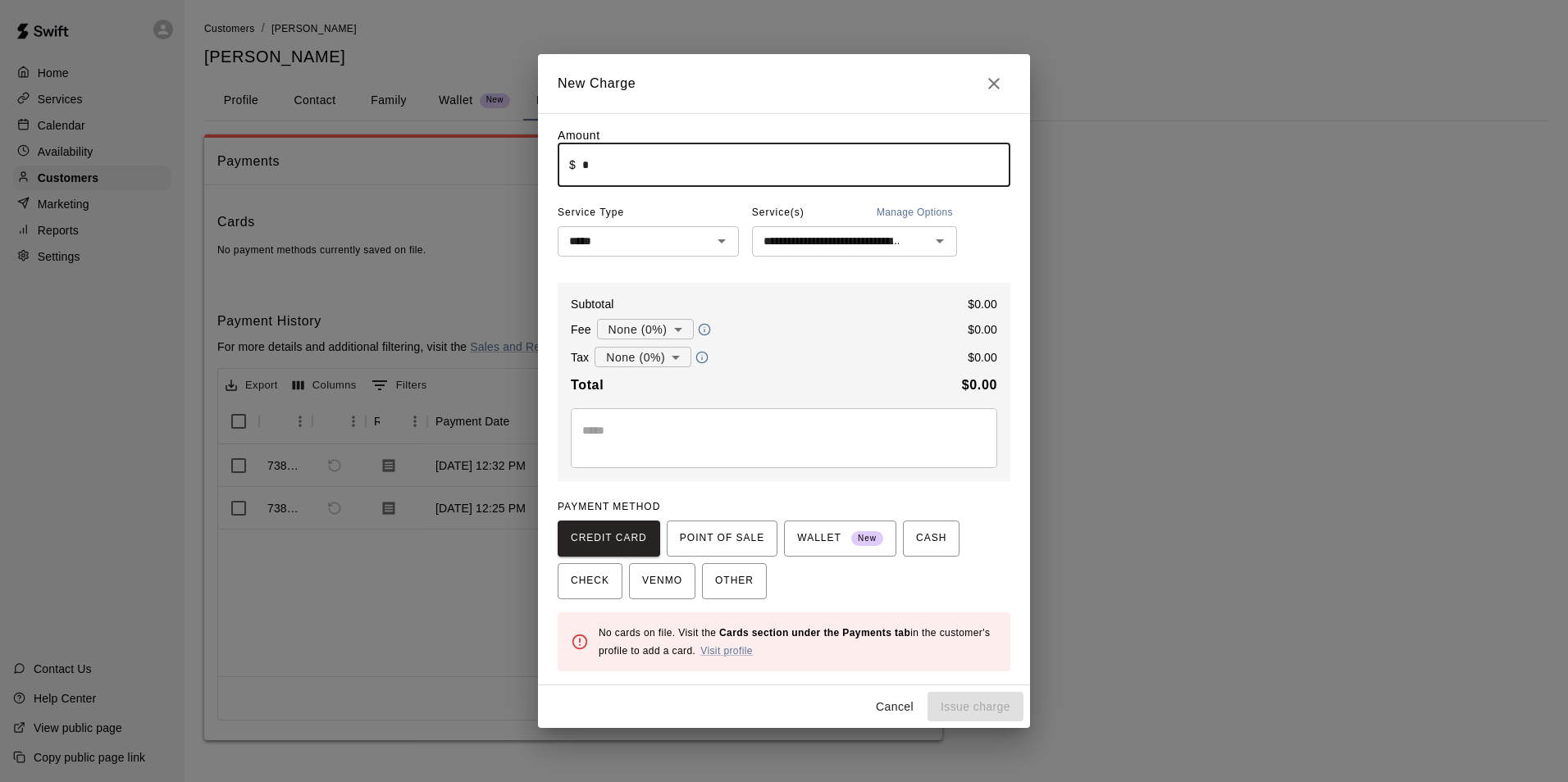
click at [709, 182] on input "*" at bounding box center [796, 165] width 428 height 43
click at [964, 576] on div "CREDIT CARD POINT OF SALE WALLET New CASH CHECK VENMO OTHER" at bounding box center [783, 560] width 452 height 78
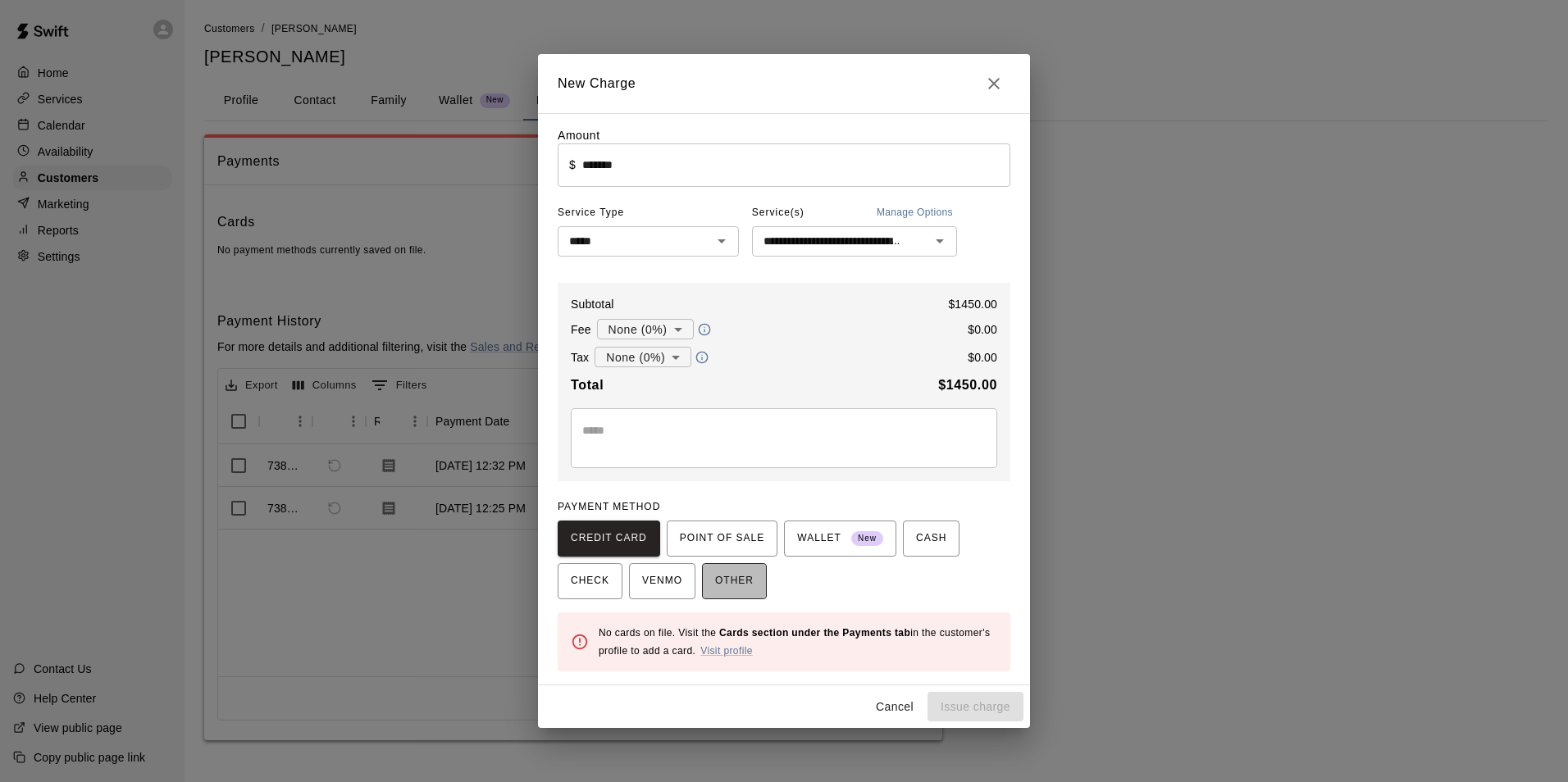
click at [733, 587] on span "OTHER" at bounding box center [734, 581] width 38 height 26
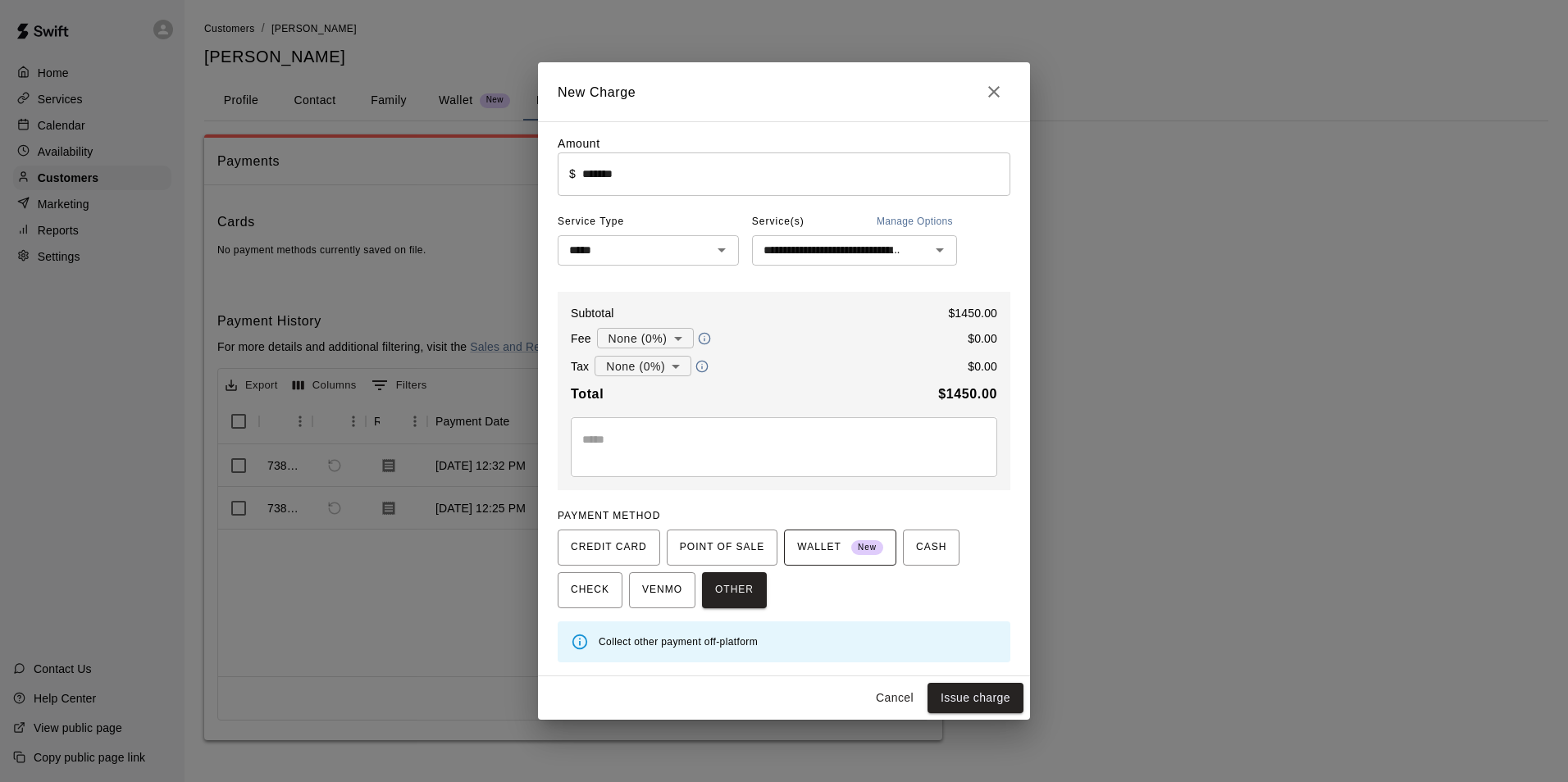
click at [852, 553] on span "New" at bounding box center [867, 547] width 32 height 23
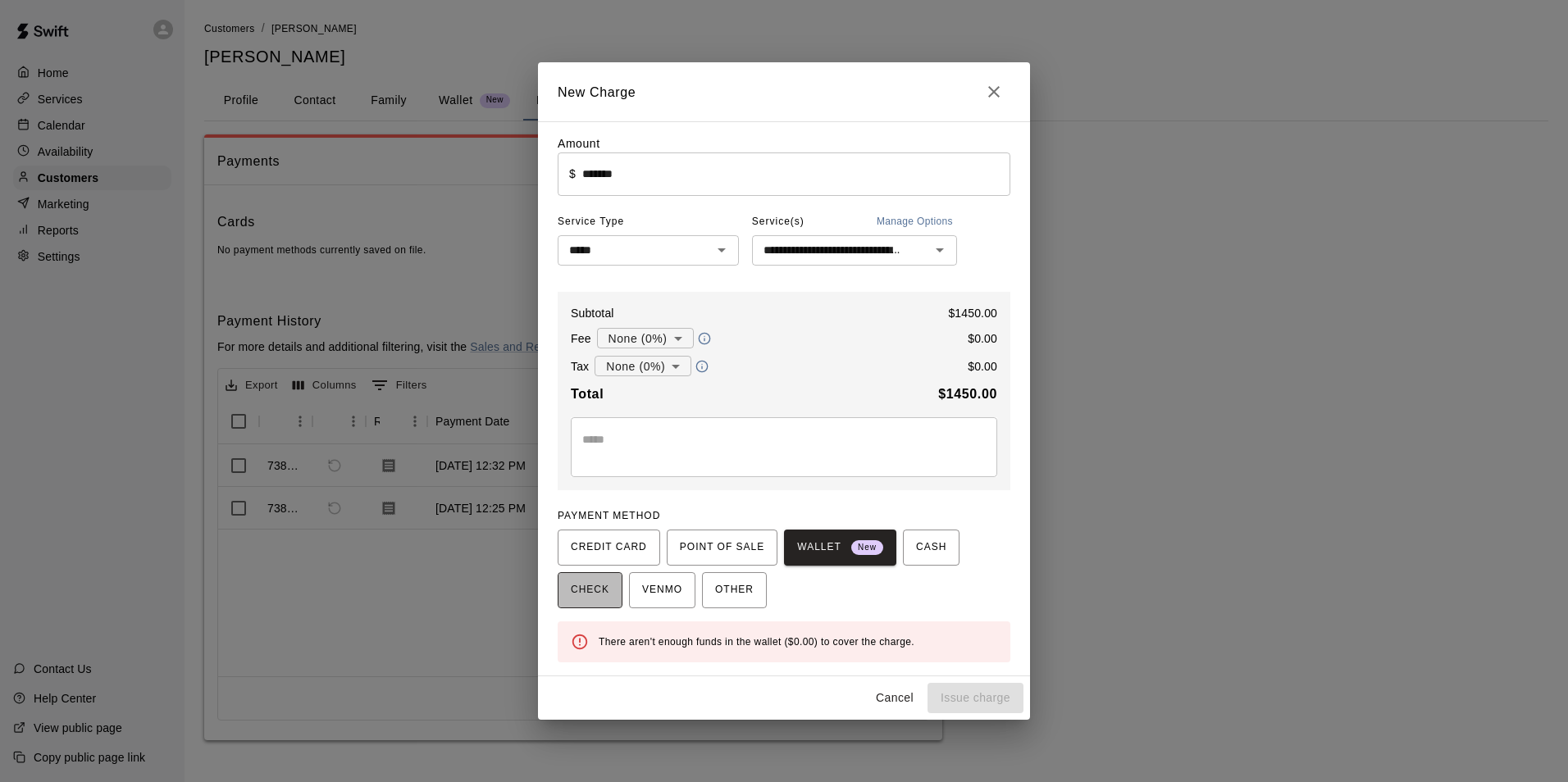
click at [587, 594] on span "CHECK" at bounding box center [590, 590] width 38 height 26
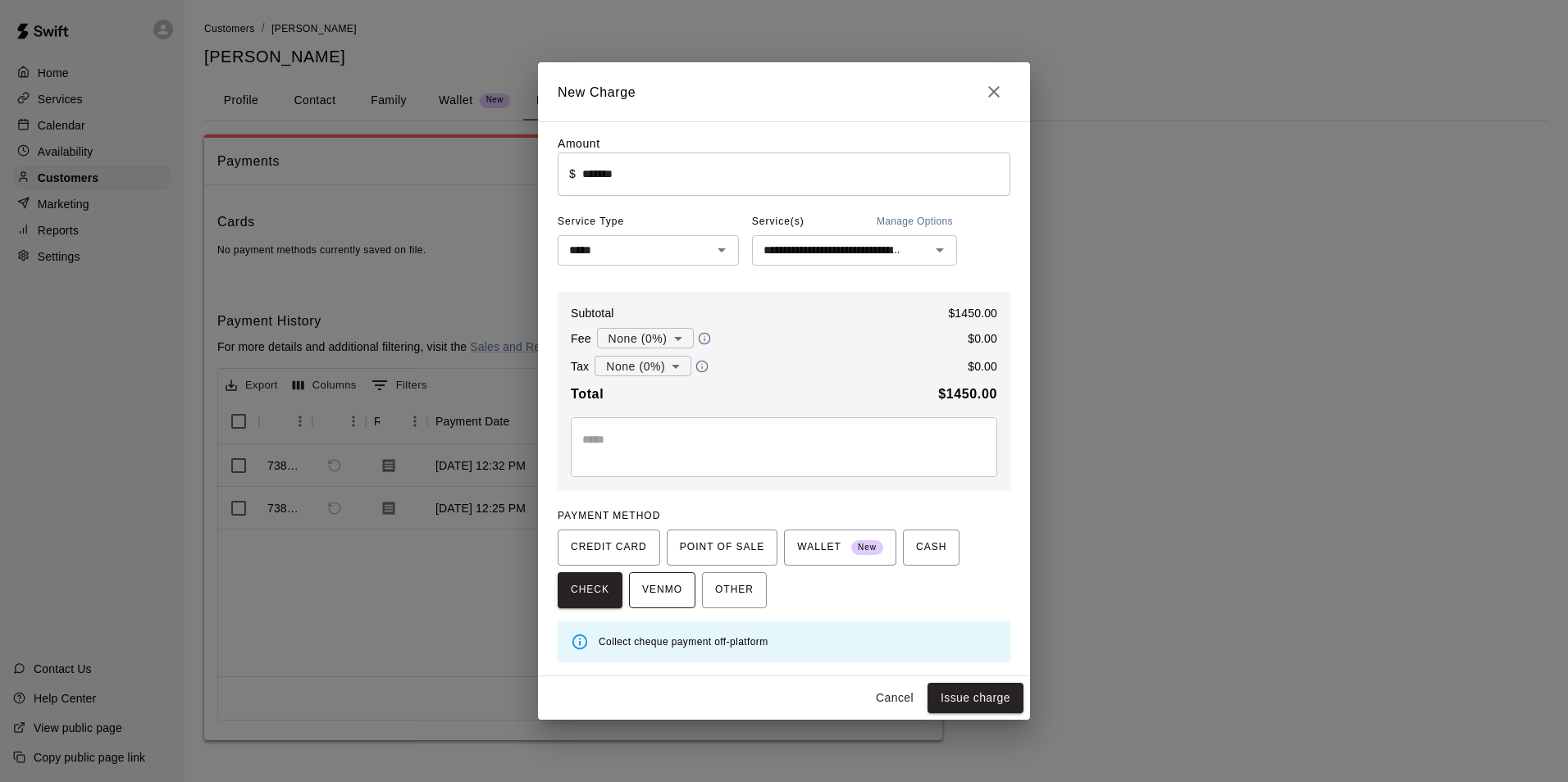
click at [647, 593] on span "VENMO" at bounding box center [661, 590] width 40 height 26
click at [604, 587] on span "CHECK" at bounding box center [590, 591] width 38 height 26
click at [676, 592] on span "VENMO" at bounding box center [661, 590] width 40 height 26
click at [717, 592] on span "OTHER" at bounding box center [734, 591] width 38 height 26
click at [931, 550] on button "CASH" at bounding box center [931, 547] width 57 height 36
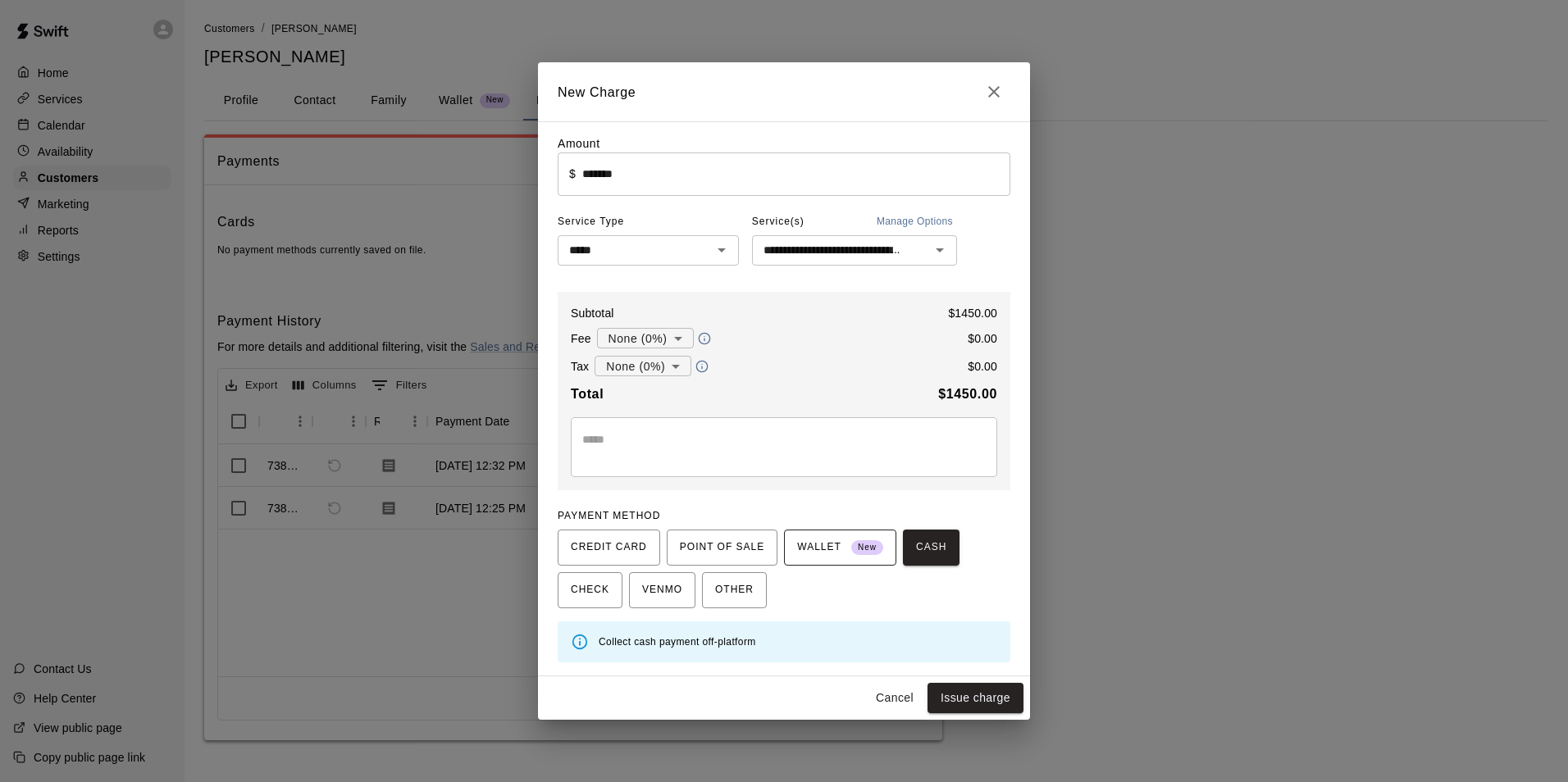
click at [826, 542] on span "WALLET New" at bounding box center [840, 547] width 86 height 26
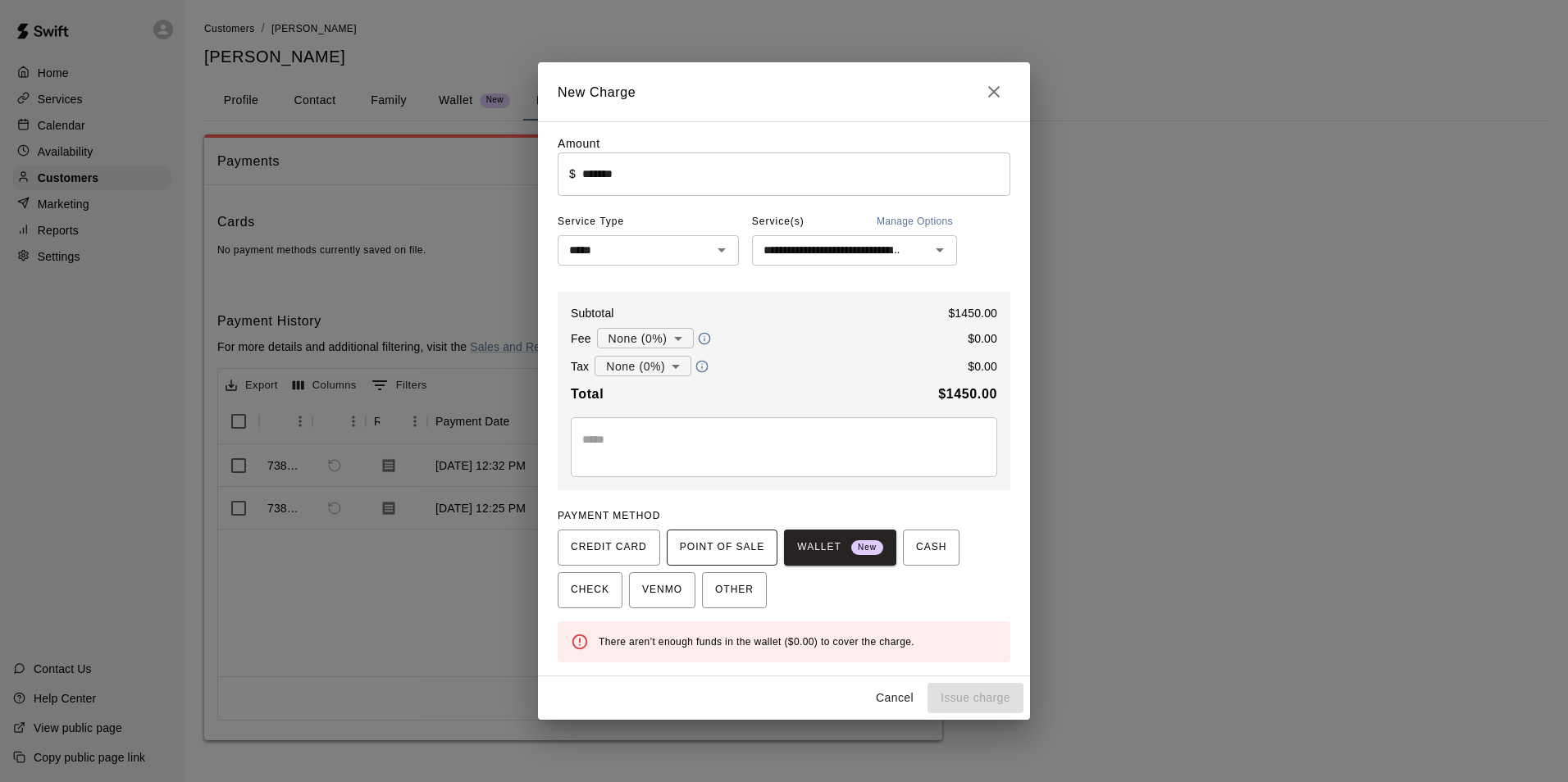
click at [710, 551] on span "POINT OF SALE" at bounding box center [722, 547] width 84 height 26
click at [594, 539] on span "CREDIT CARD" at bounding box center [609, 547] width 77 height 26
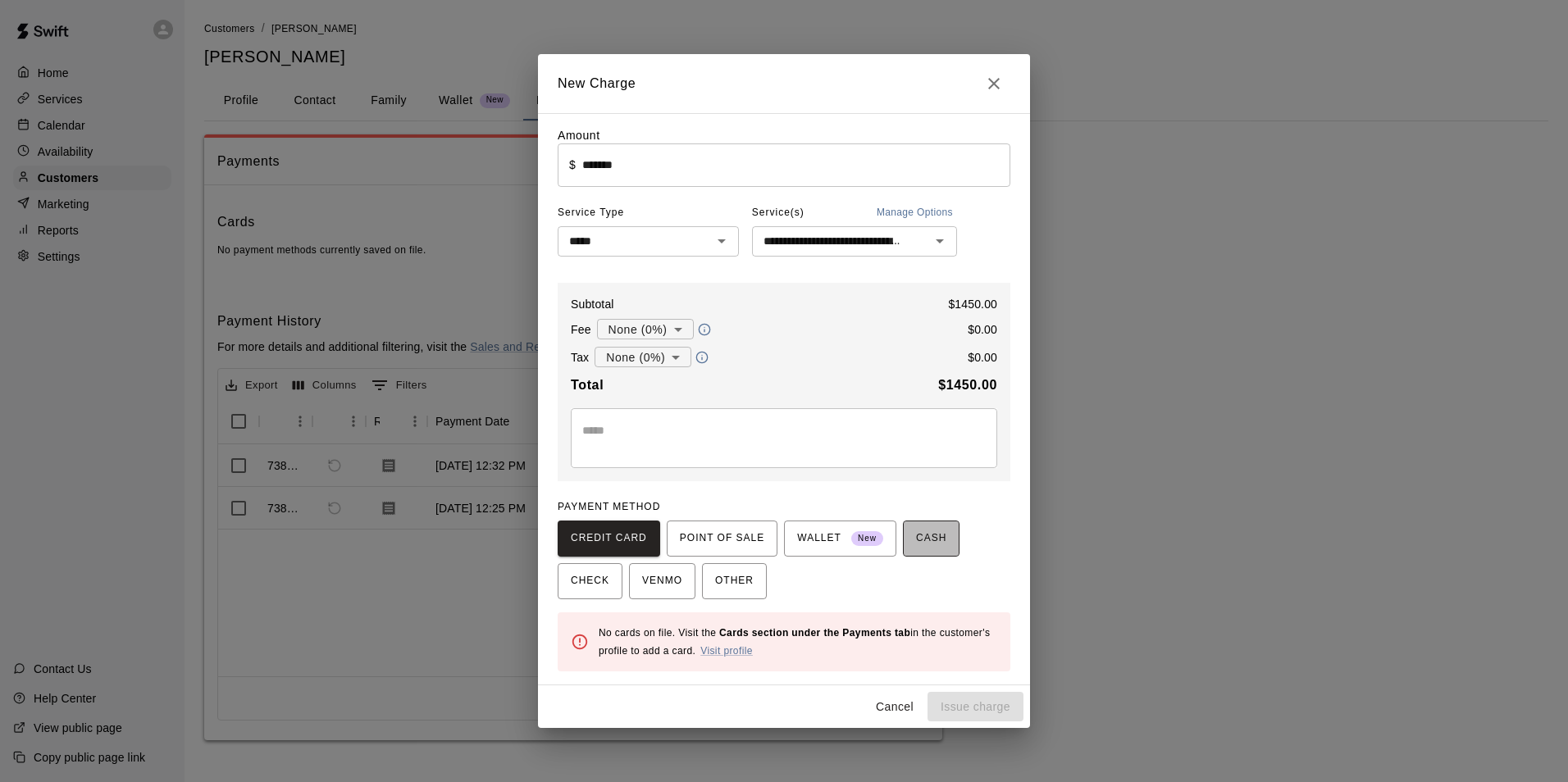
click at [916, 539] on span "CASH" at bounding box center [931, 539] width 30 height 26
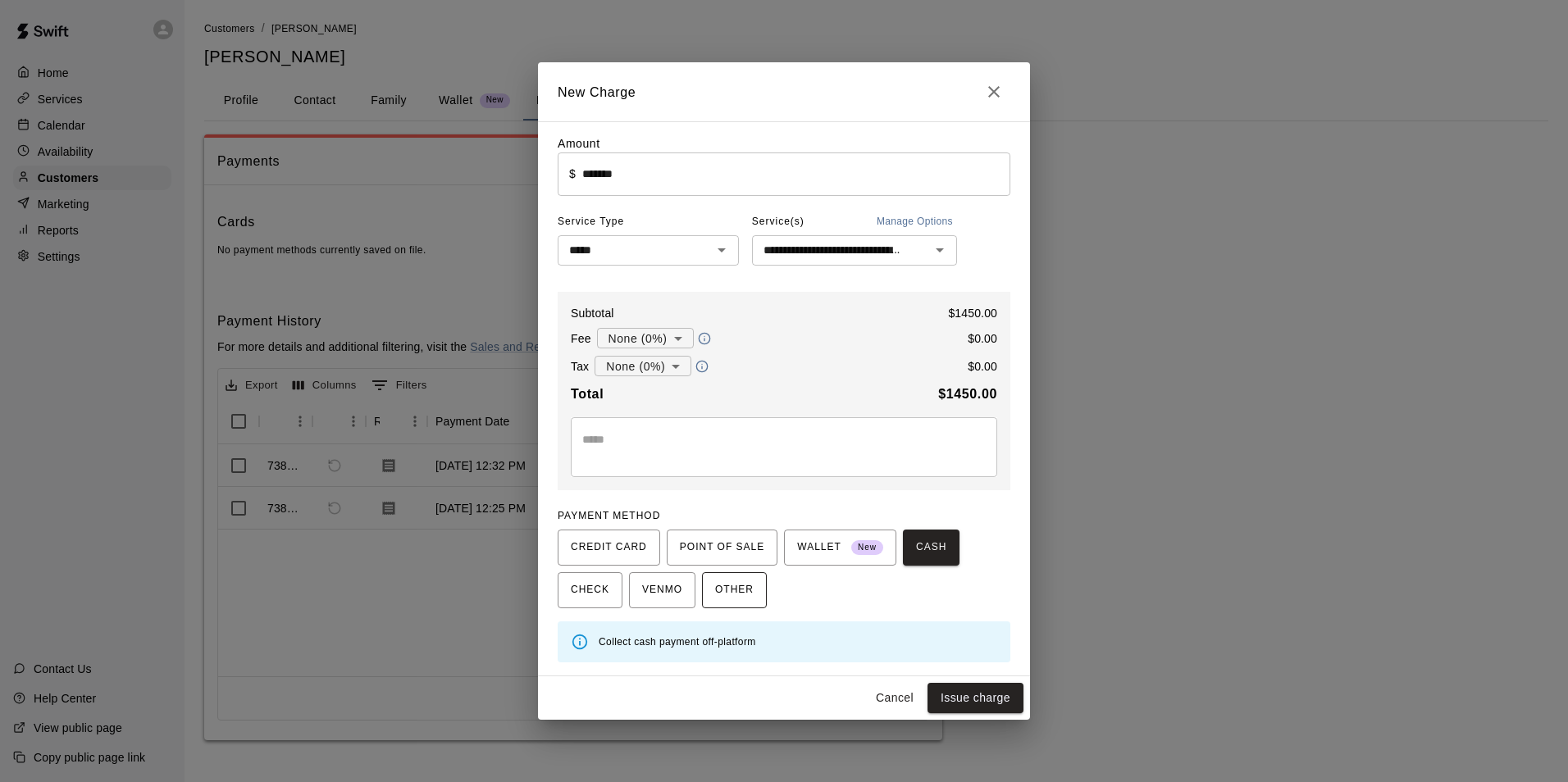
click at [735, 585] on span "OTHER" at bounding box center [734, 590] width 38 height 26
click at [987, 88] on icon "Close" at bounding box center [994, 92] width 20 height 20
type input "*"
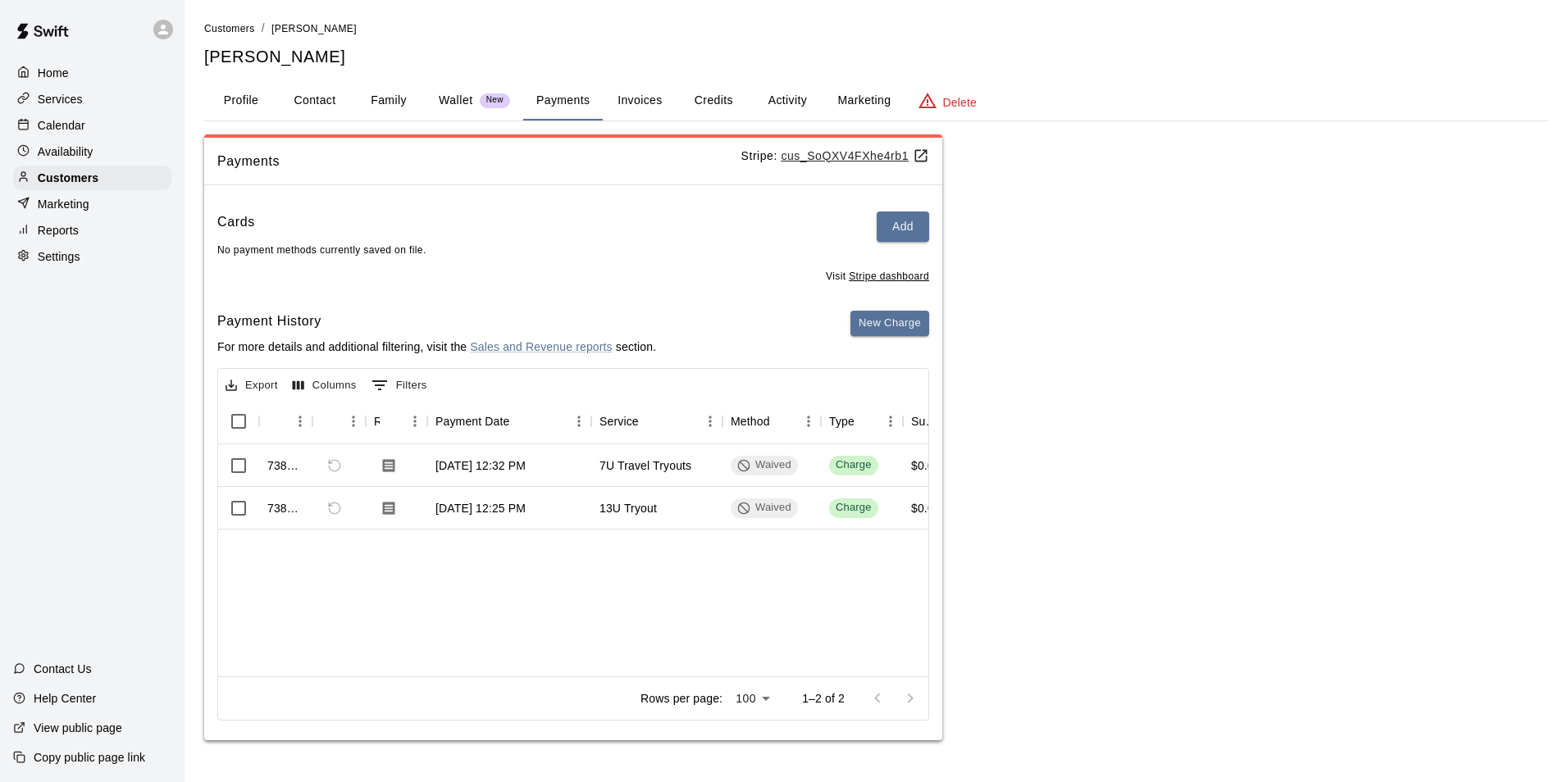
drag, startPoint x: 987, startPoint y: 88, endPoint x: 828, endPoint y: 600, distance: 536.1
click at [829, 600] on div "738883 [DATE] 12:32 PM 7U Travel Tryouts Waived Charge $0.00 $0.00 $0.00 738870…" at bounding box center [1321, 560] width 2206 height 233
click at [639, 482] on div "7U Travel Tryouts" at bounding box center [657, 465] width 131 height 42
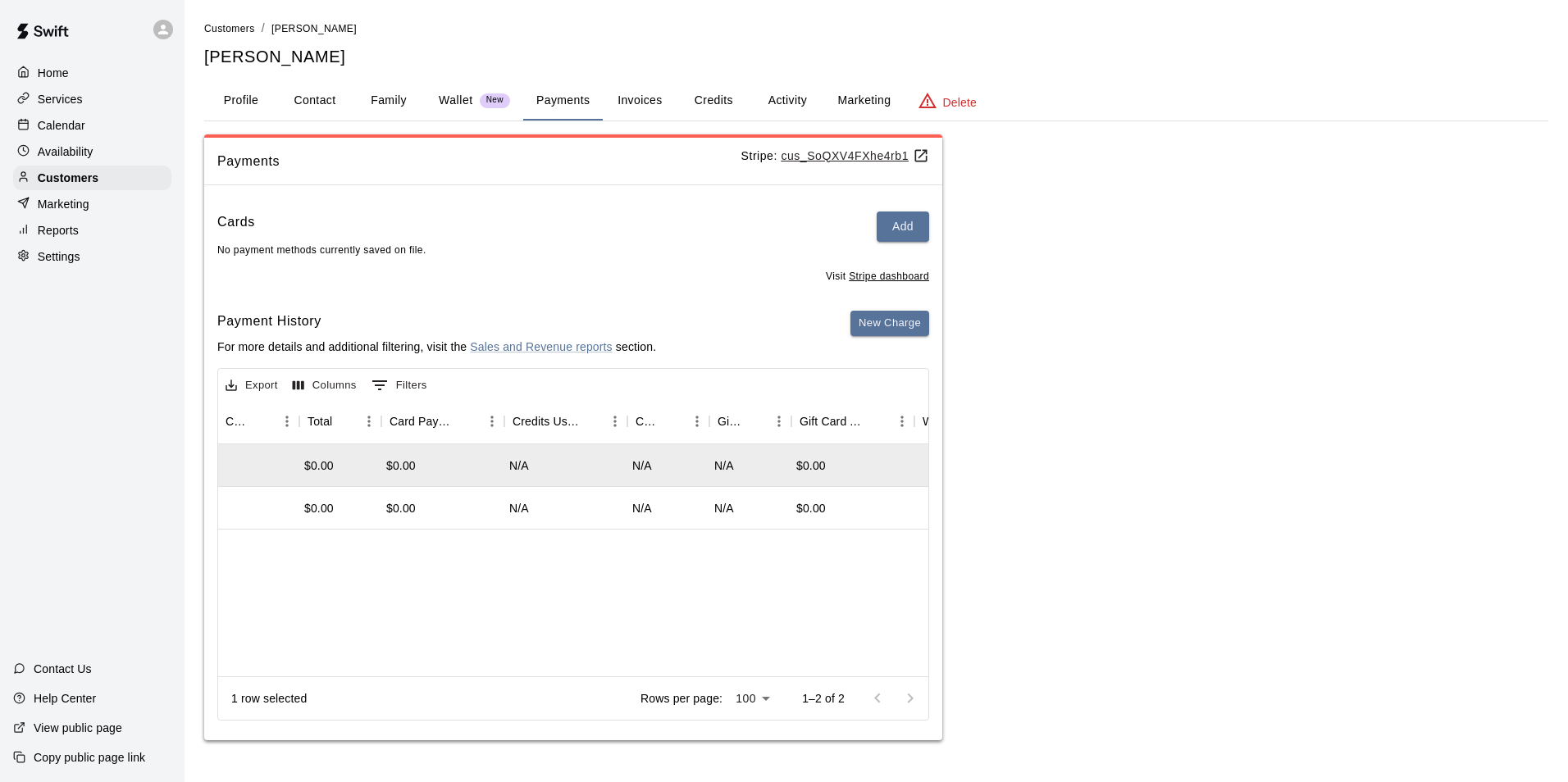
scroll to position [0, 838]
click at [333, 464] on div "$0.00" at bounding box center [334, 465] width 29 height 17
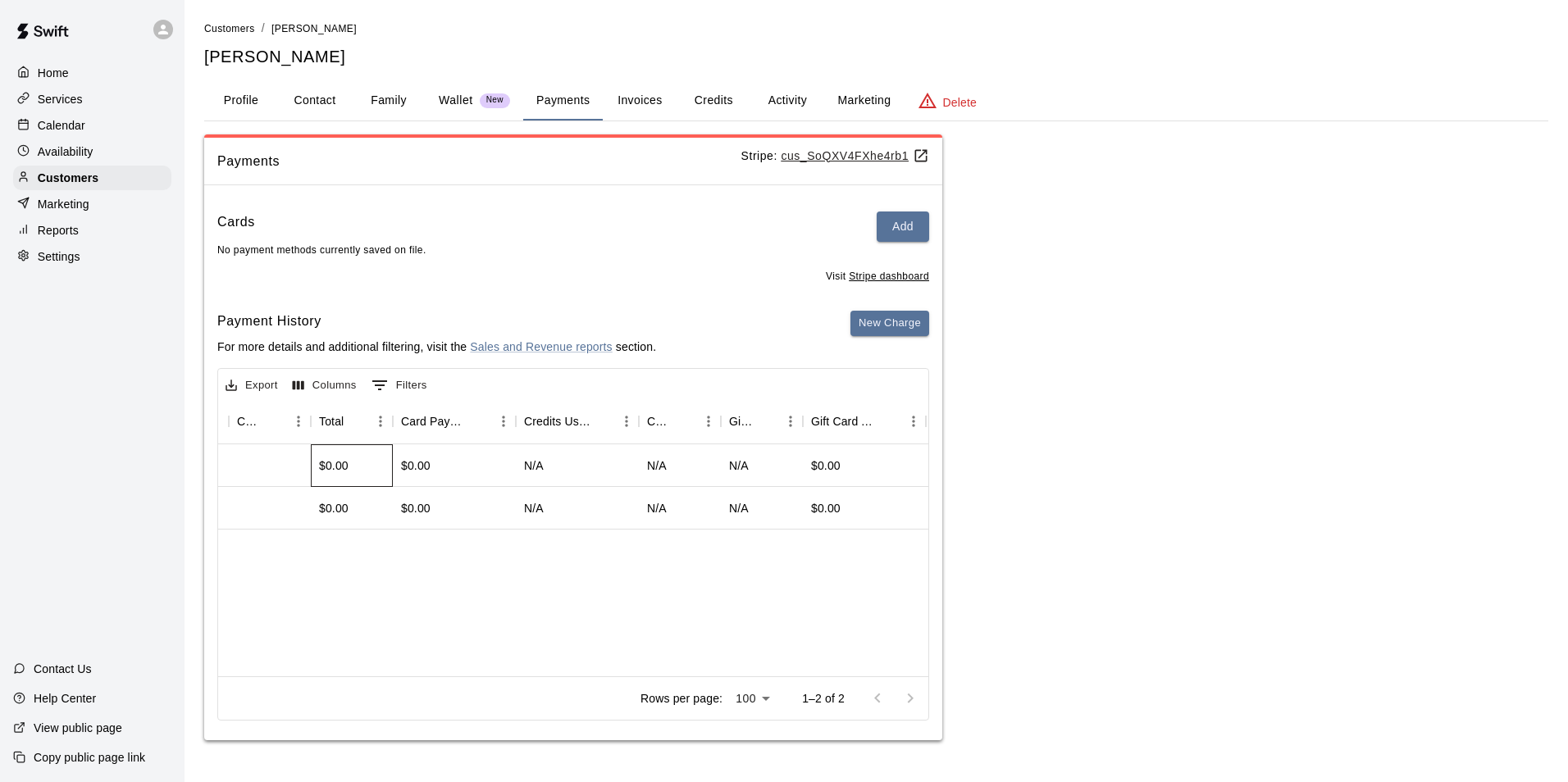
click at [347, 472] on div "$0.00" at bounding box center [334, 465] width 29 height 17
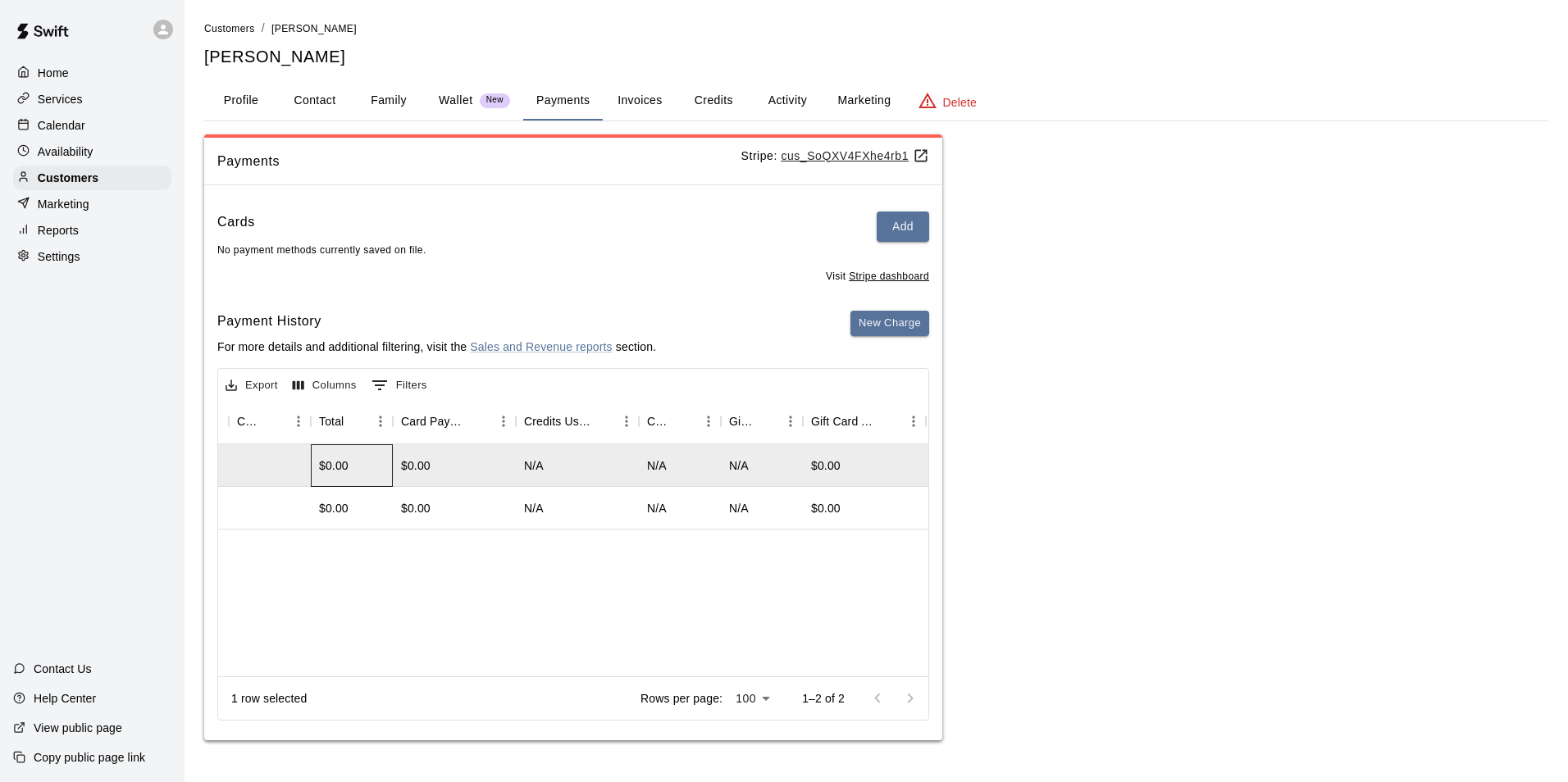
click at [347, 472] on div "$0.00" at bounding box center [334, 465] width 29 height 17
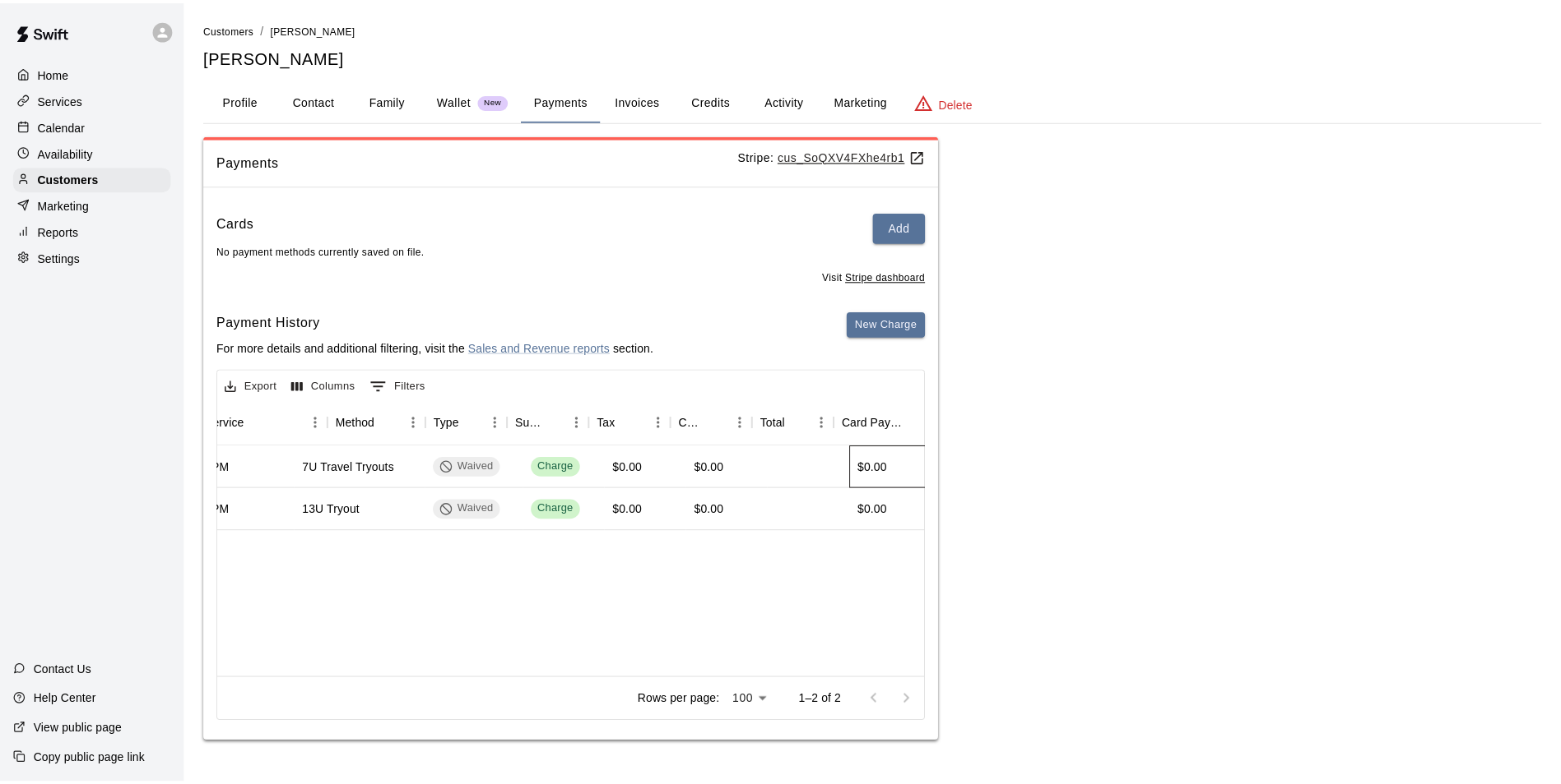
scroll to position [0, 0]
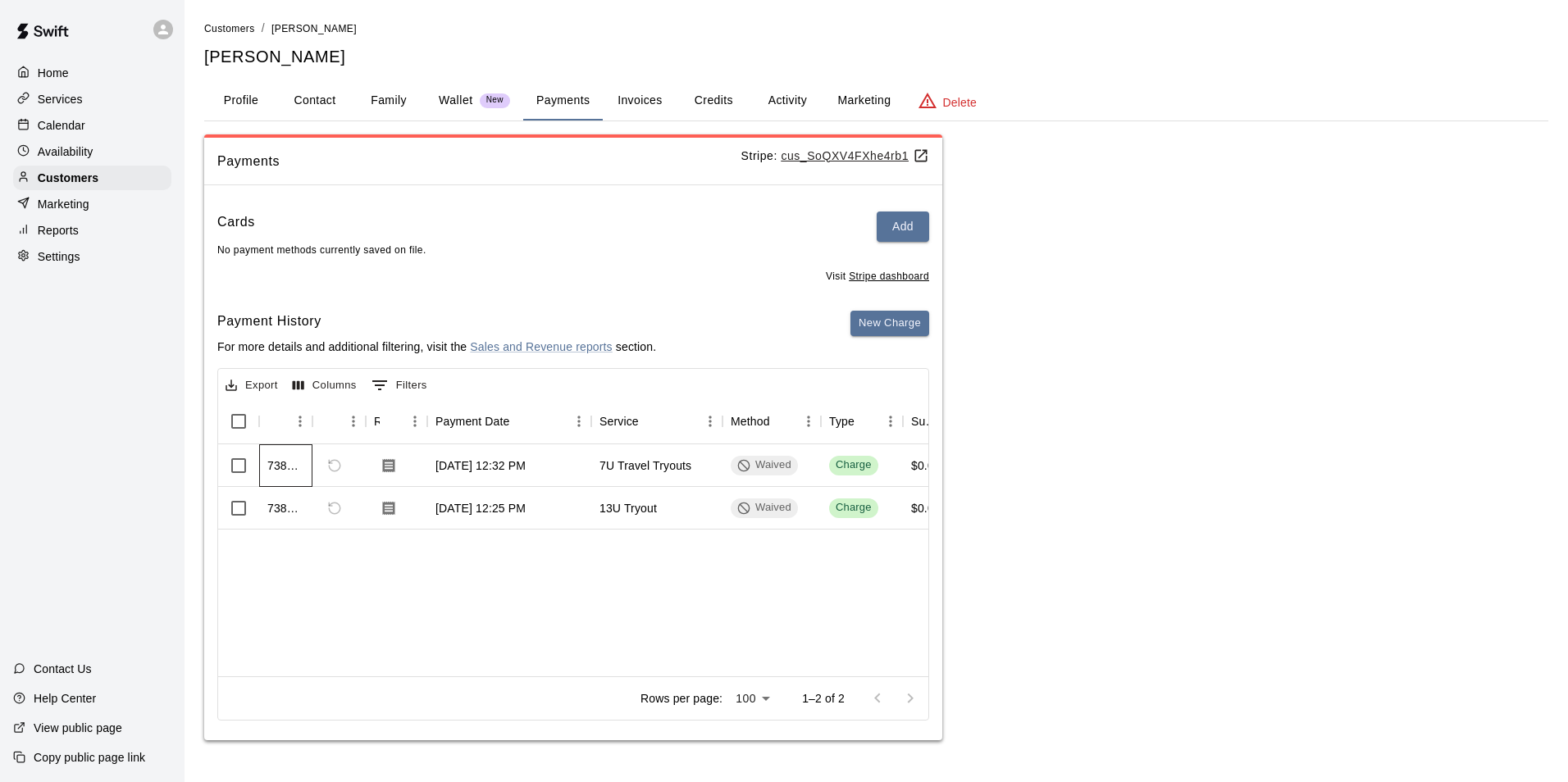
click at [278, 468] on div "738883" at bounding box center [286, 465] width 37 height 17
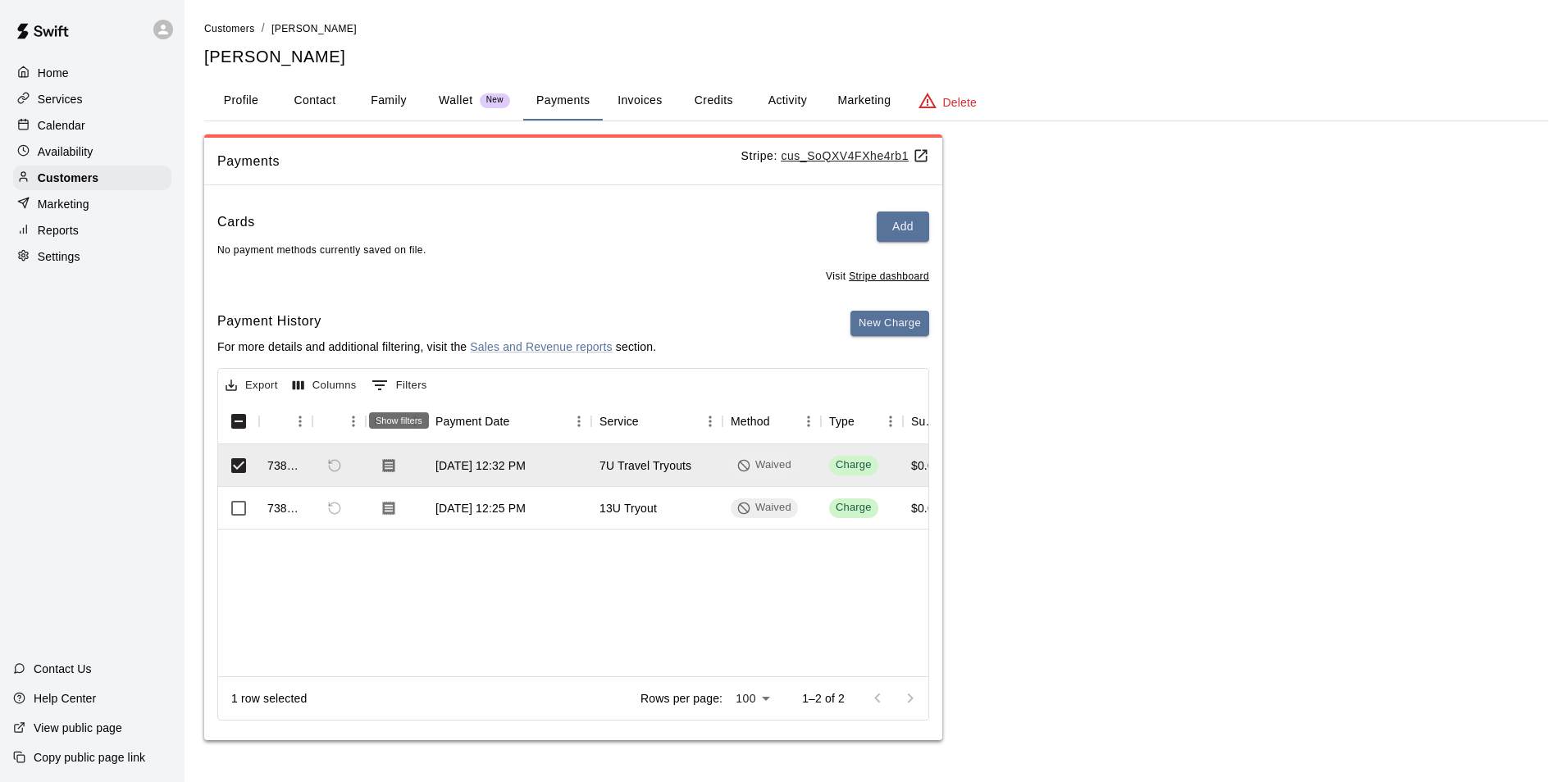
click at [403, 388] on button "0 Filters" at bounding box center [398, 385] width 64 height 26
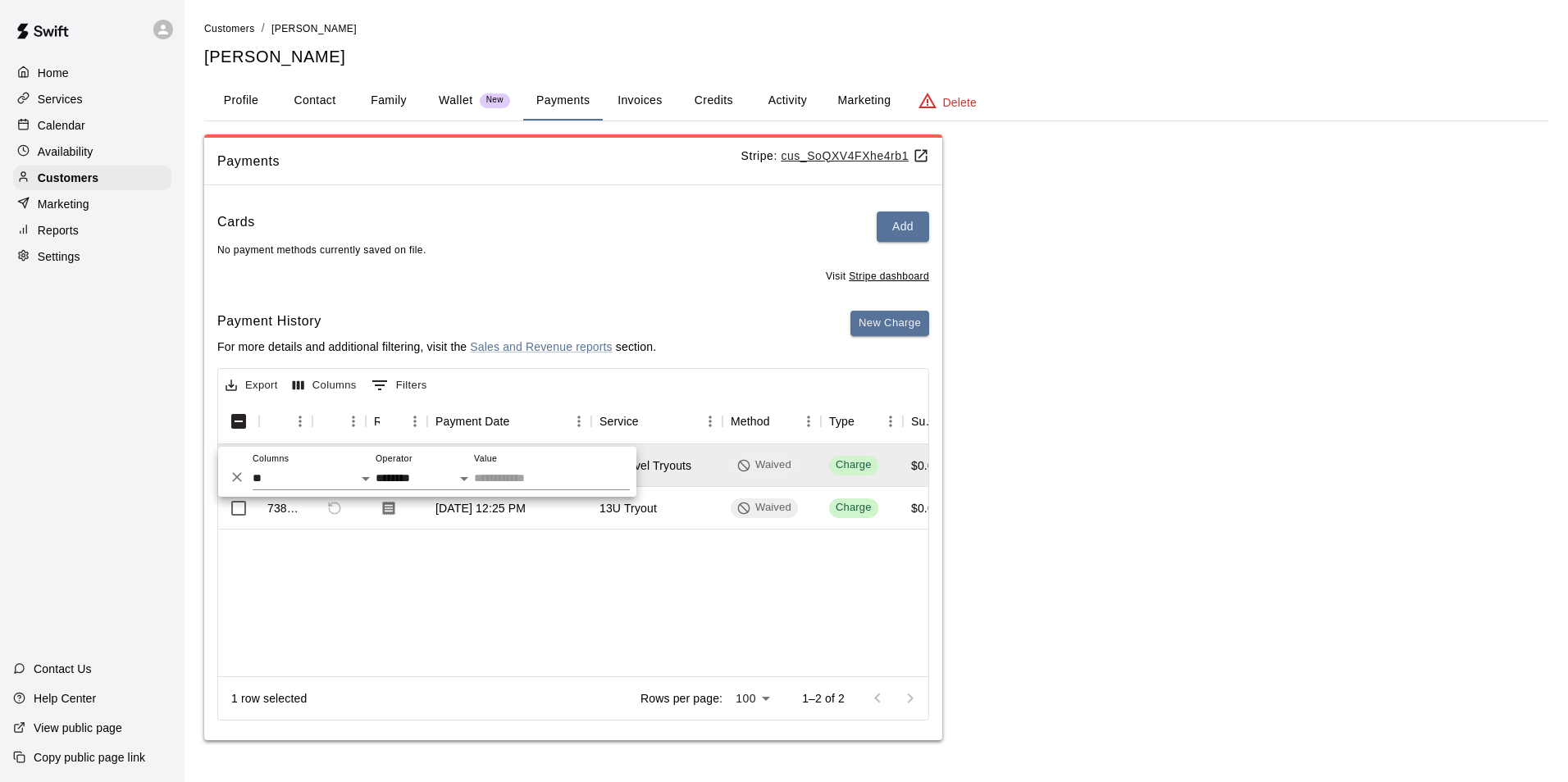
click at [1174, 358] on div "Payments Stripe: cus_SoQXV4FXhe4rb1 Cards Add No payment methods currently save…" at bounding box center [876, 438] width 1344 height 607
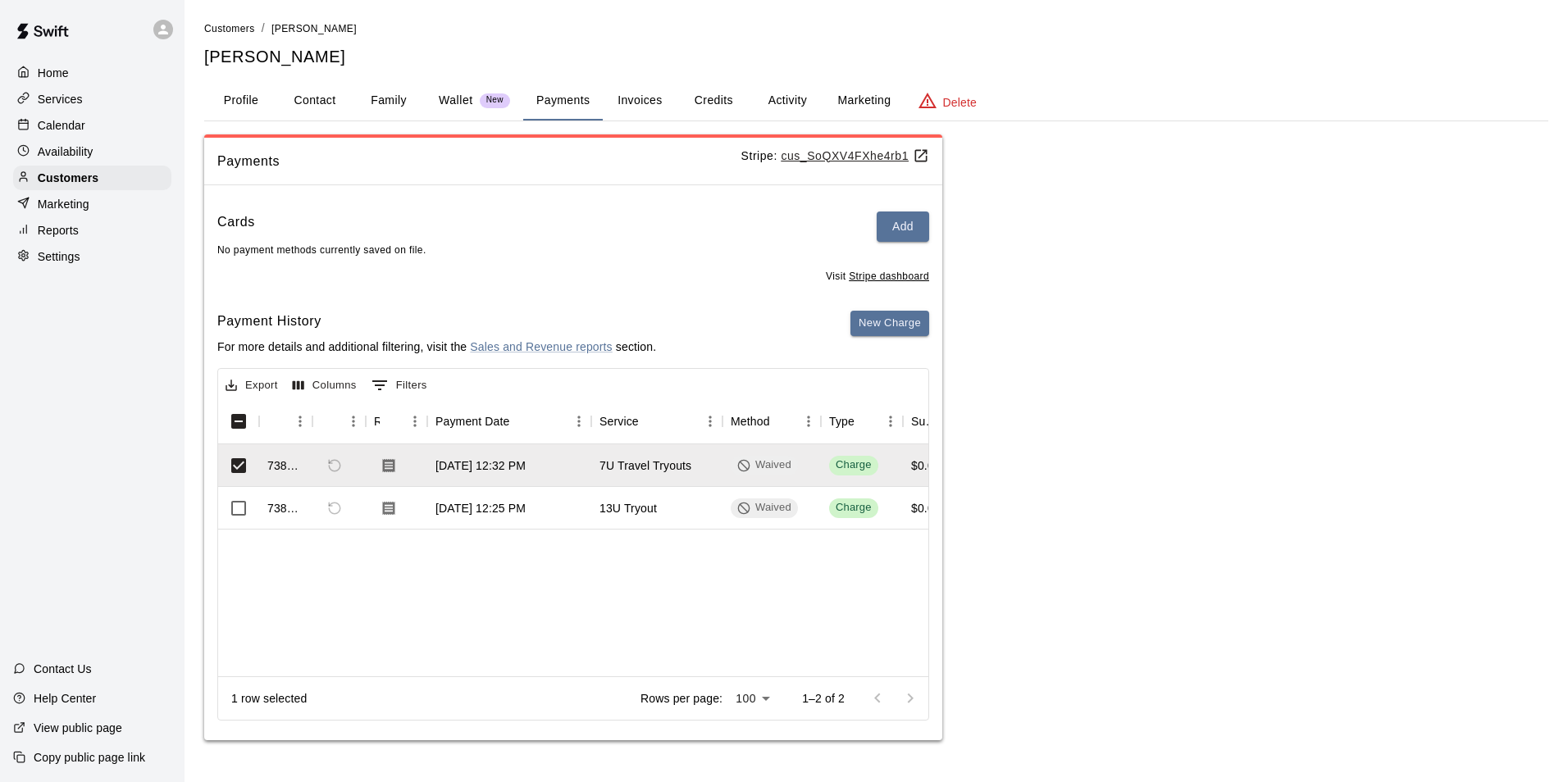
click at [905, 277] on u "Stripe dashboard" at bounding box center [889, 277] width 80 height 12
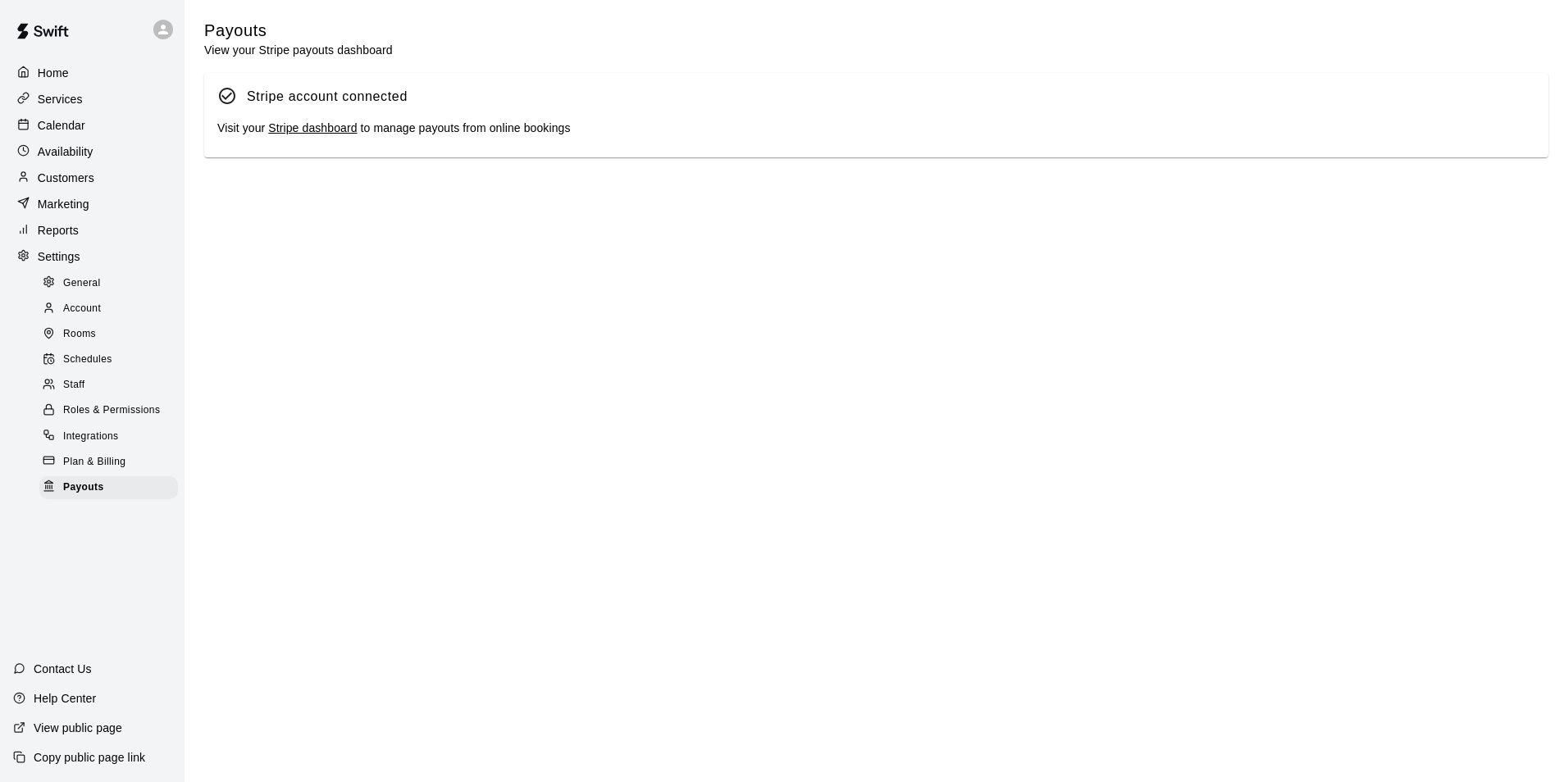
click at [306, 128] on link "Stripe dashboard" at bounding box center [312, 128] width 88 height 13
click at [53, 106] on p "Services" at bounding box center [60, 99] width 45 height 17
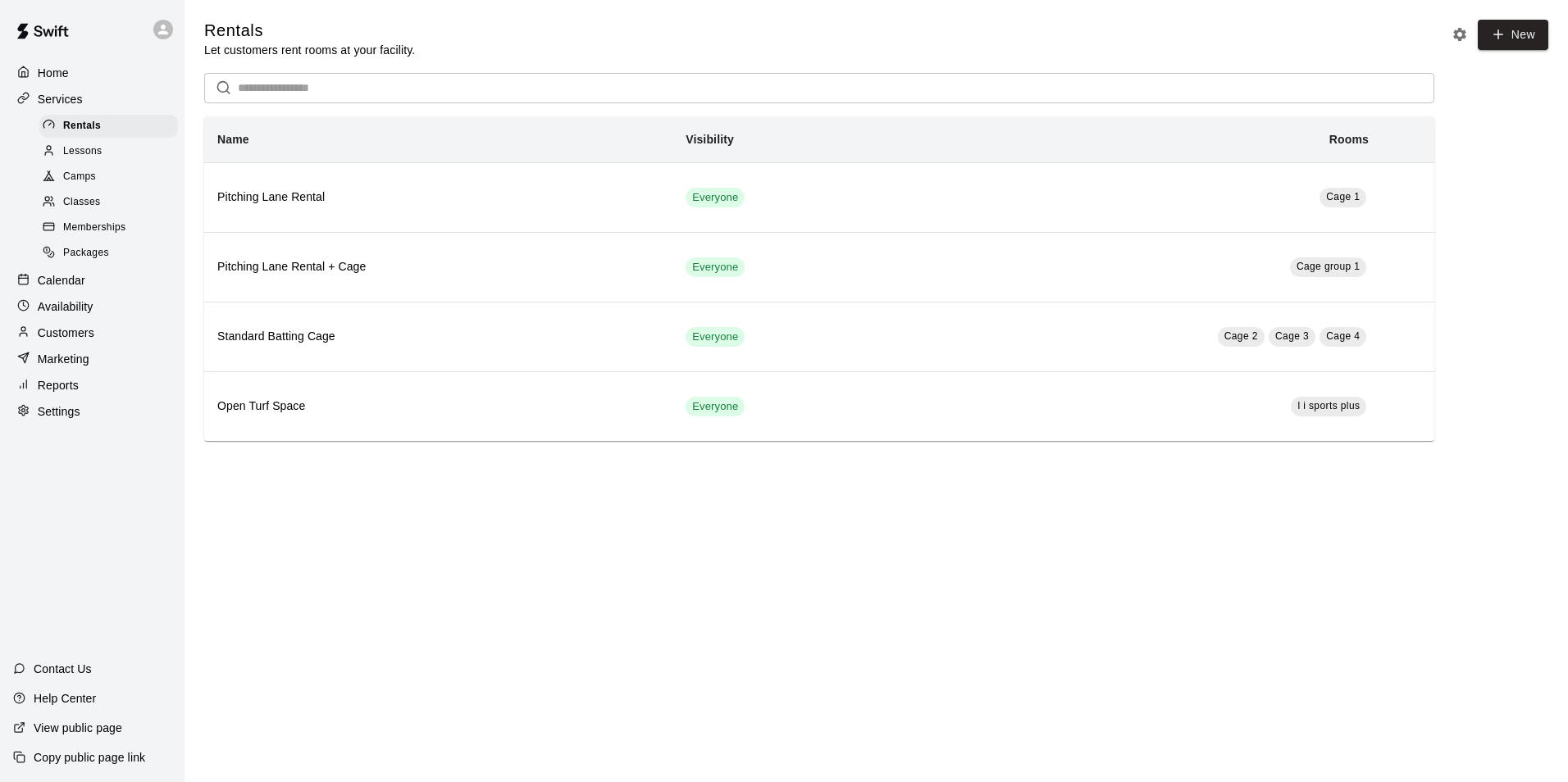
click at [68, 152] on span "Lessons" at bounding box center [82, 151] width 39 height 17
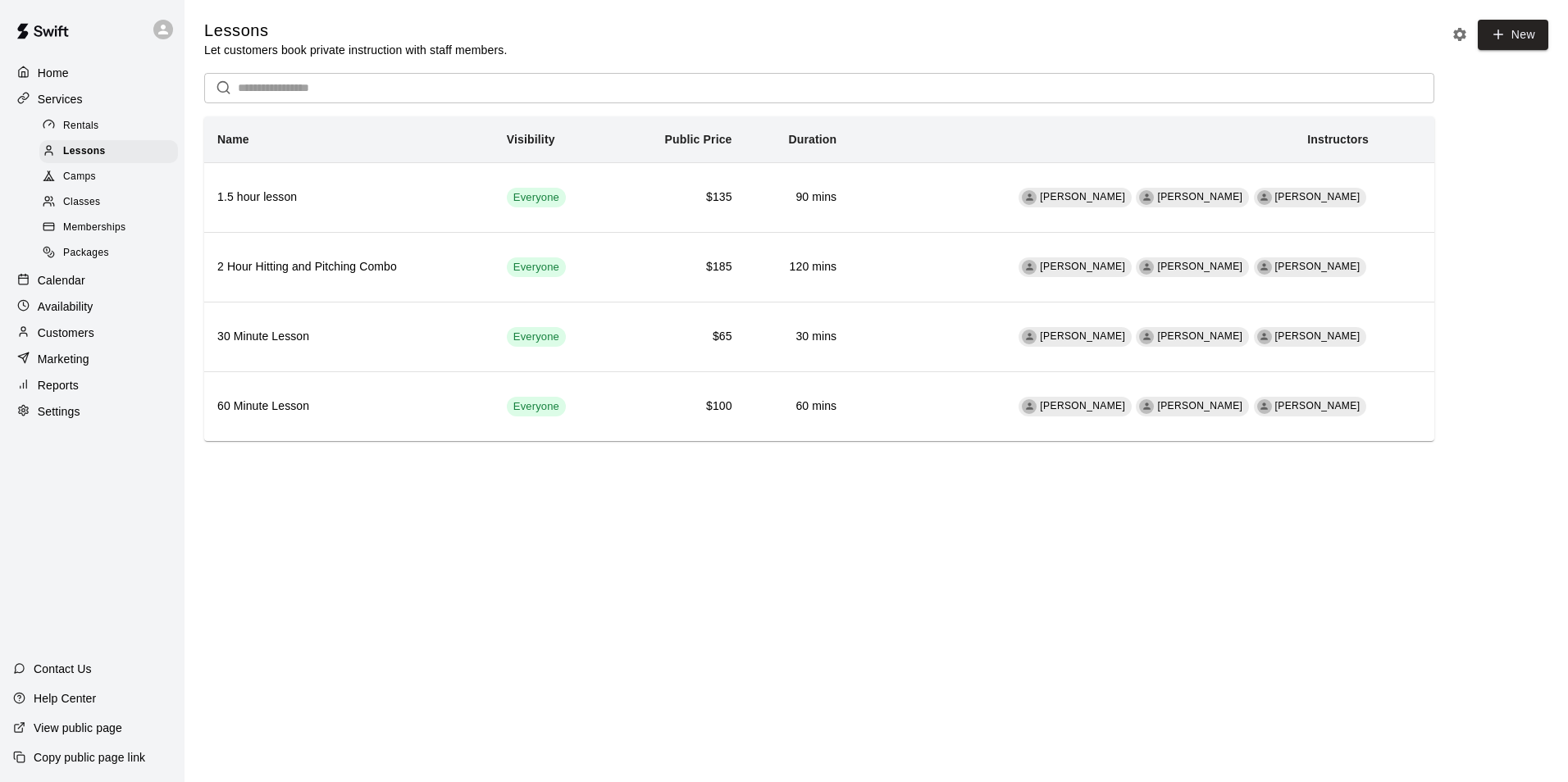
click at [68, 174] on span "Camps" at bounding box center [78, 177] width 32 height 17
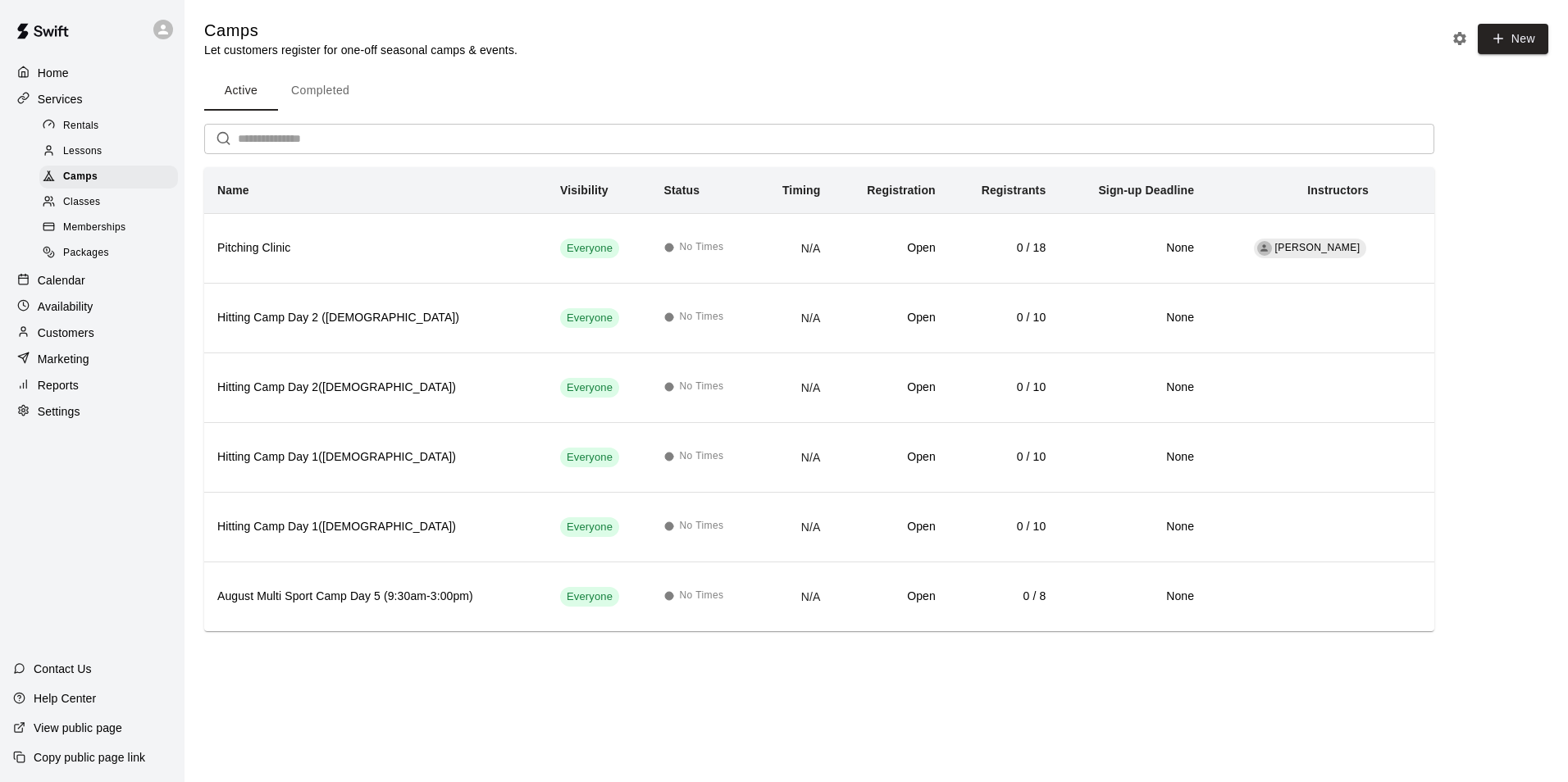
click at [71, 211] on span "Classes" at bounding box center [81, 202] width 37 height 17
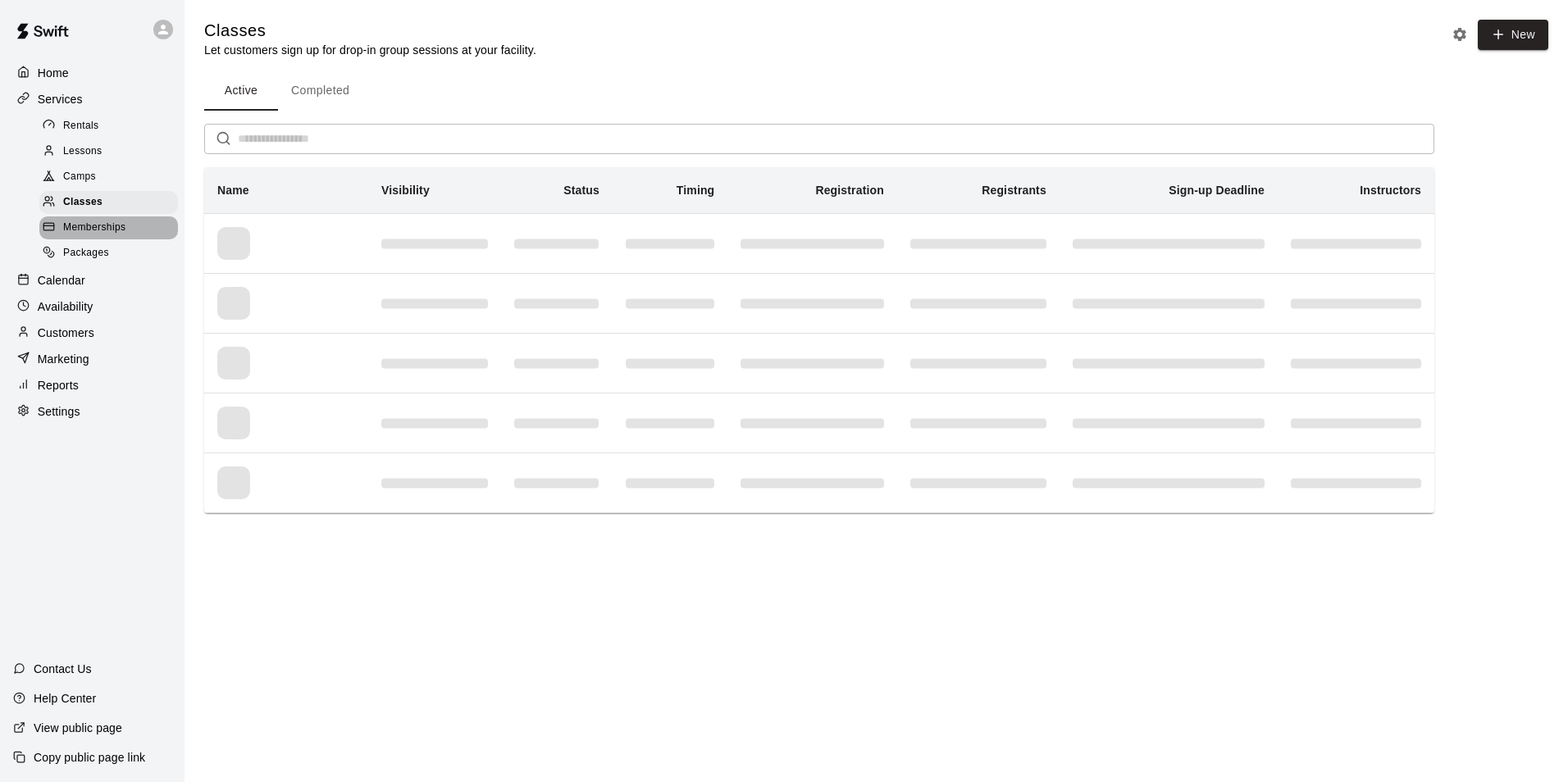
click at [68, 232] on span "Memberships" at bounding box center [94, 228] width 63 height 17
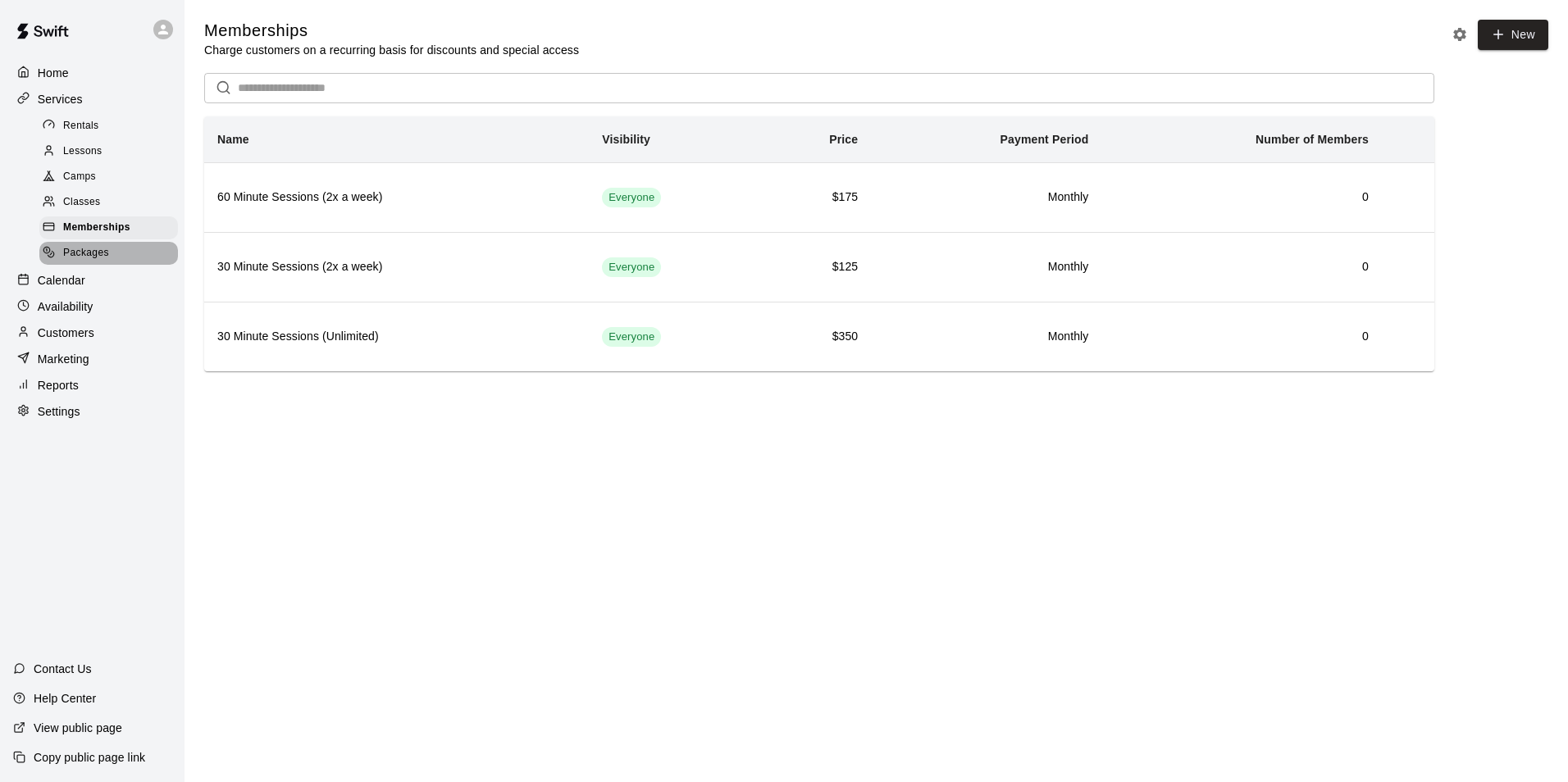
click at [100, 253] on span "Packages" at bounding box center [85, 253] width 46 height 17
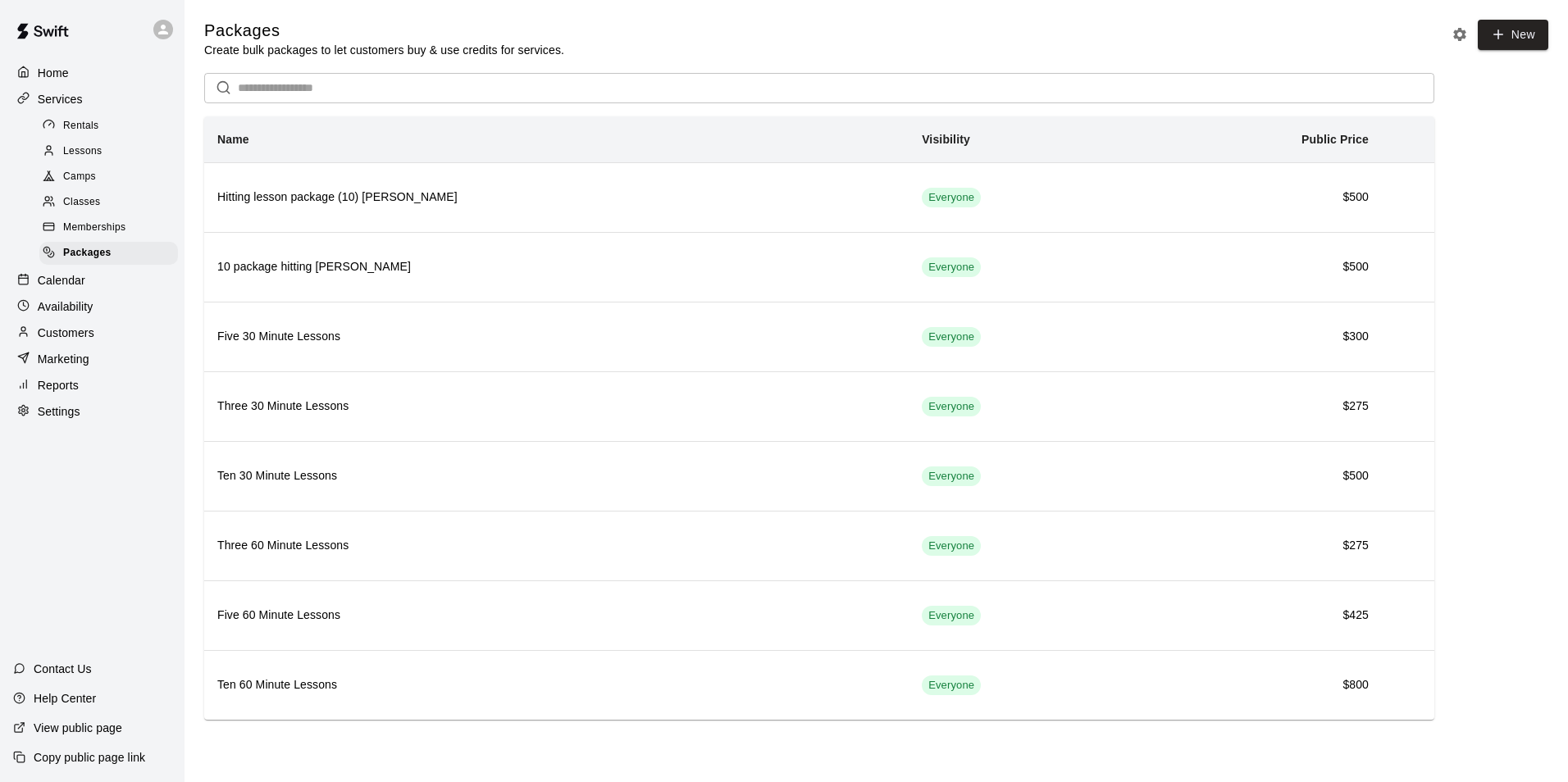
click at [126, 235] on span "Memberships" at bounding box center [94, 228] width 63 height 17
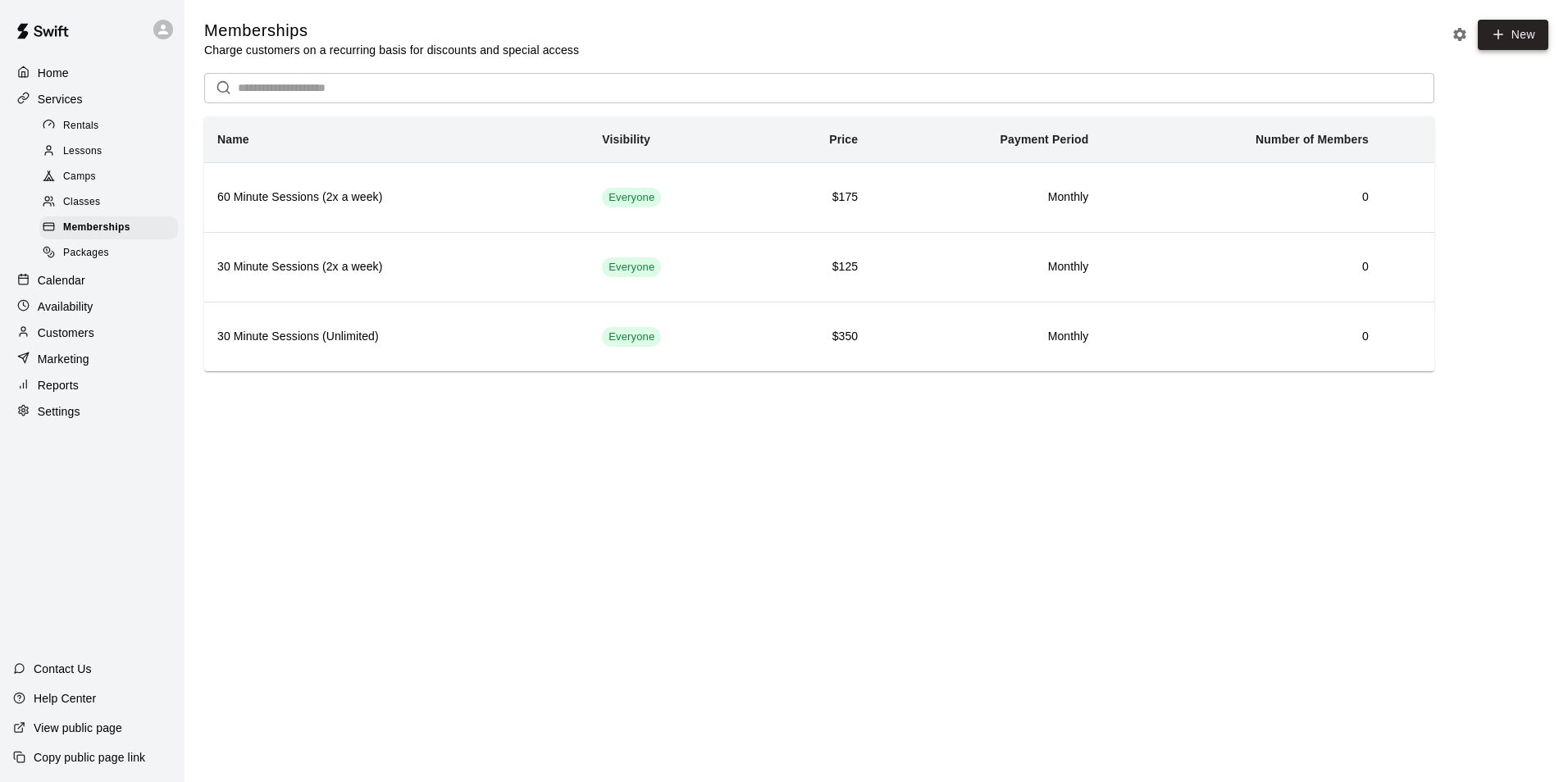
click at [1491, 33] on icon at bounding box center [1498, 34] width 15 height 15
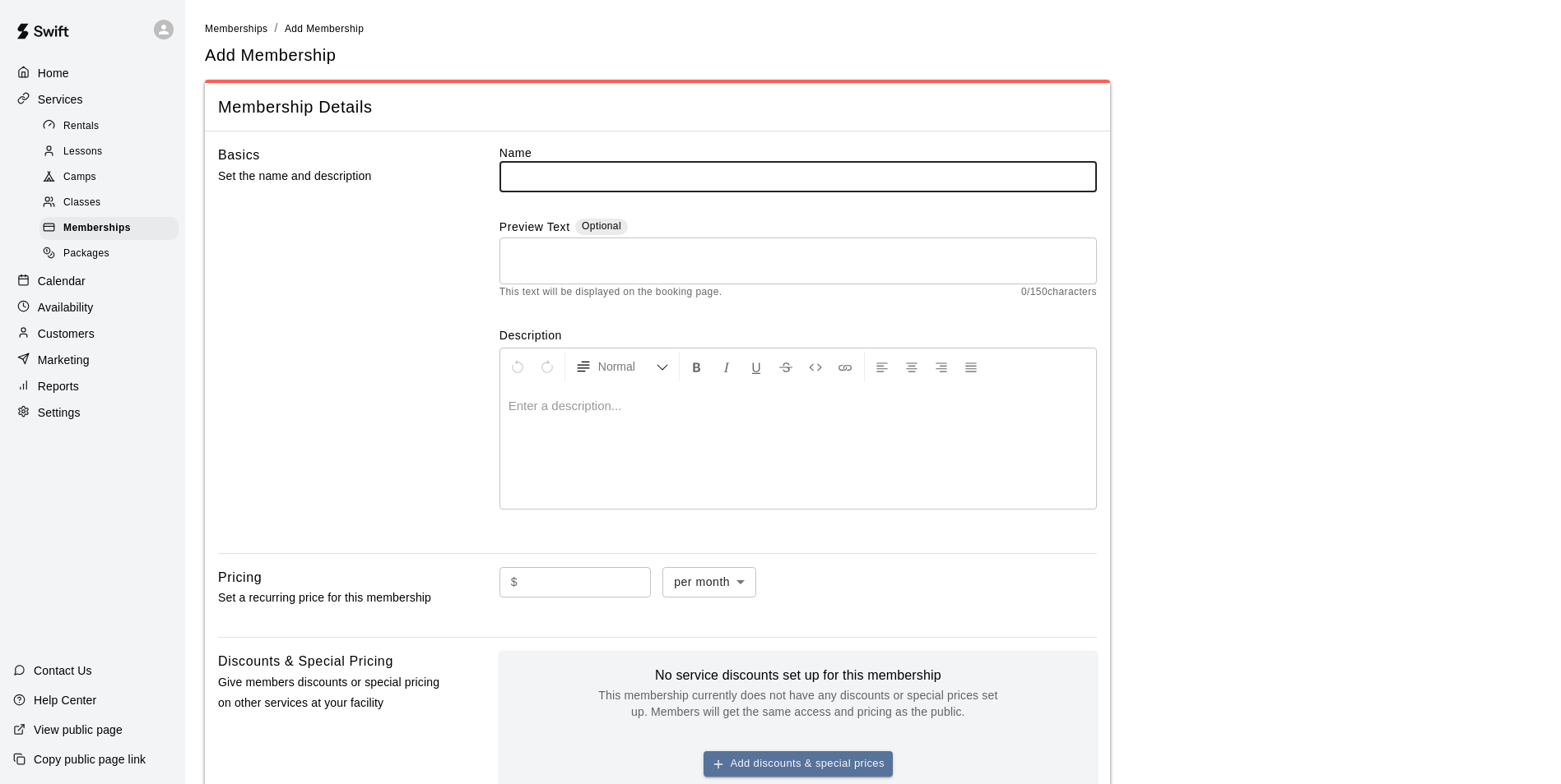
click at [596, 188] on input "text" at bounding box center [797, 176] width 597 height 30
type input "**********"
click at [1258, 357] on main "**********" at bounding box center [872, 547] width 1336 height 1055
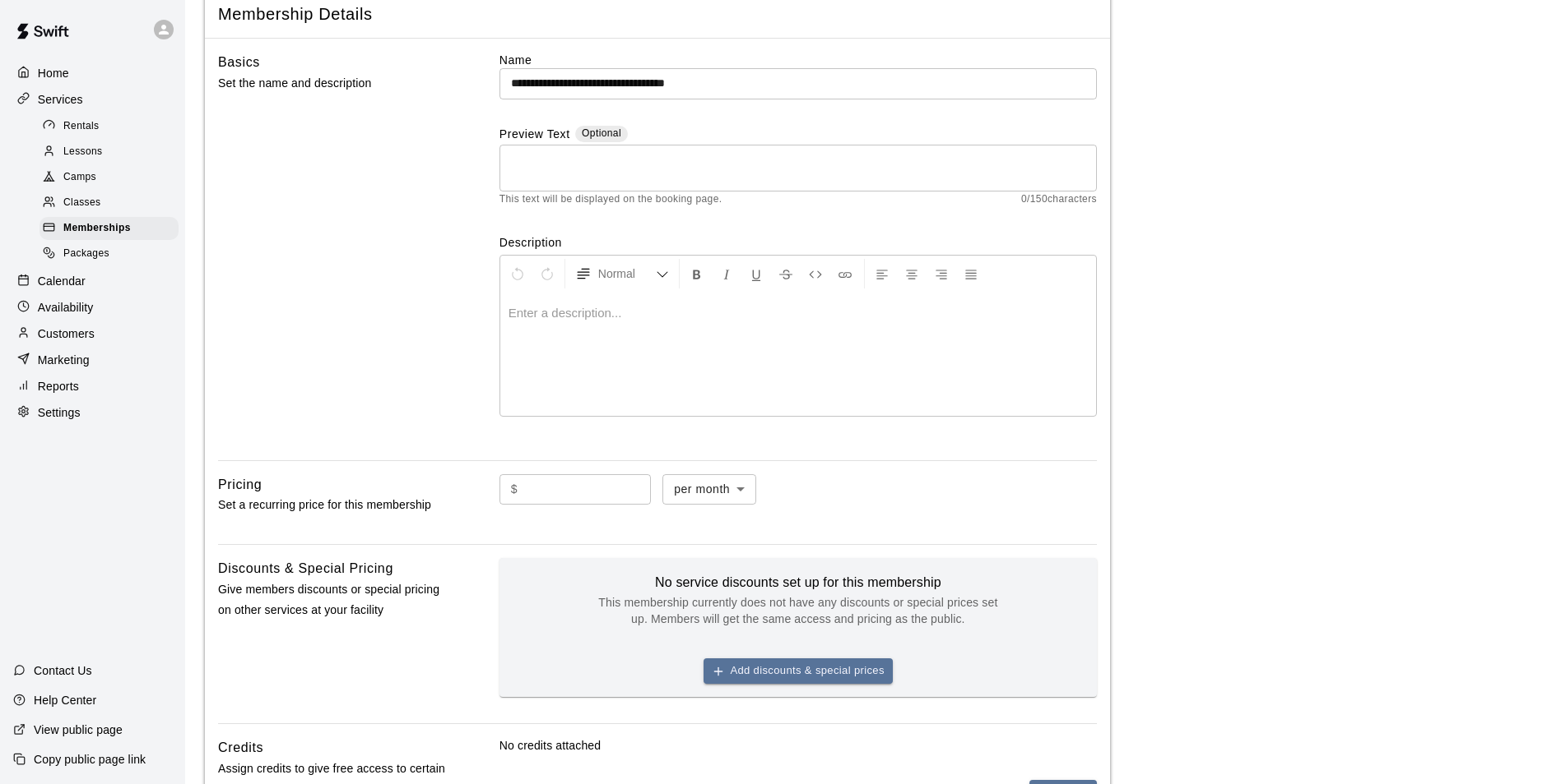
scroll to position [323, 0]
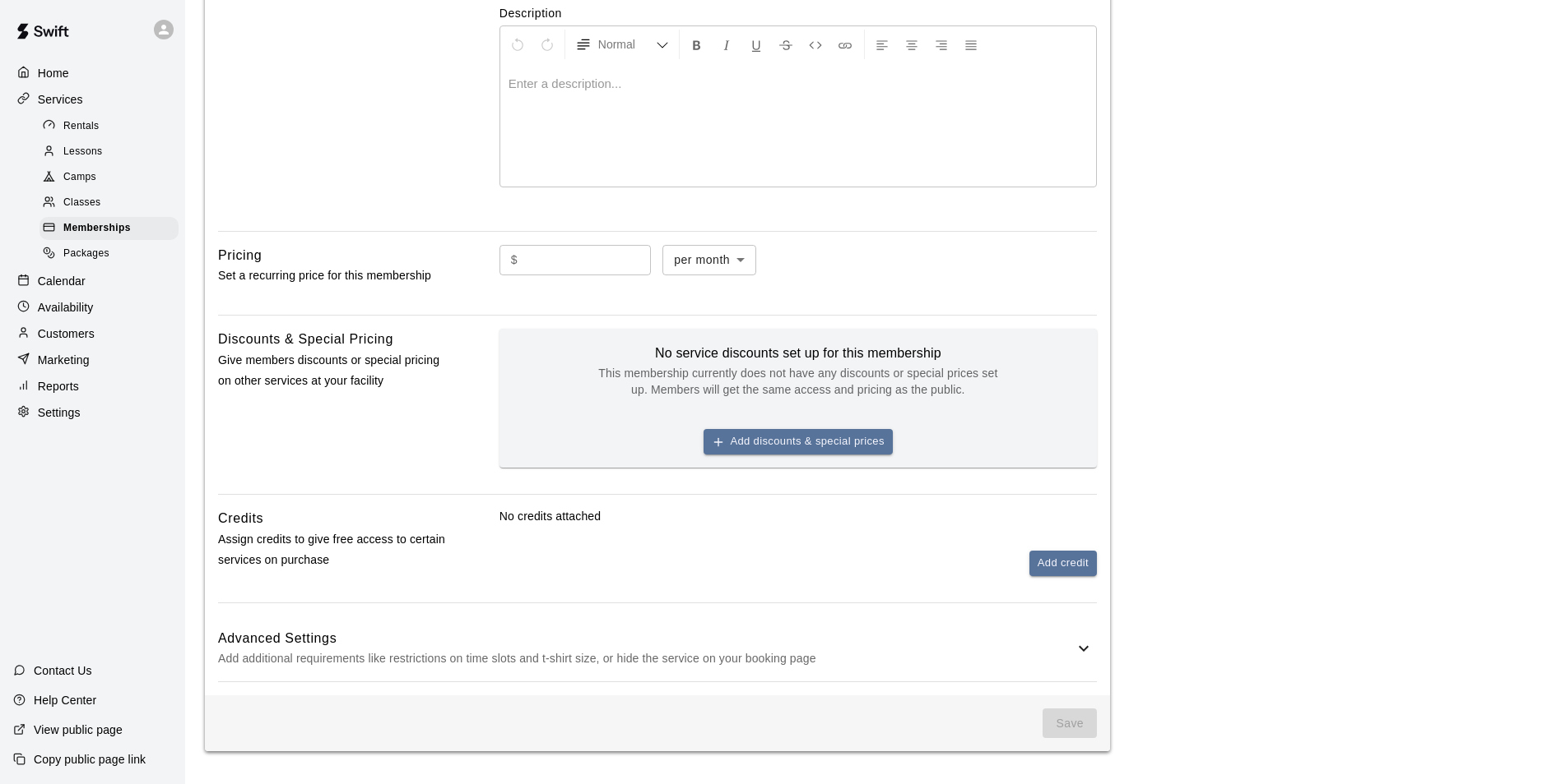
click at [727, 271] on div "$ ​ per month ******* ​" at bounding box center [797, 273] width 597 height 58
click at [726, 263] on body "**********" at bounding box center [780, 230] width 1561 height 1107
click at [822, 278] on div at bounding box center [786, 392] width 1573 height 784
click at [744, 261] on body "**********" at bounding box center [786, 230] width 1573 height 1107
click at [709, 350] on li "per year" at bounding box center [725, 350] width 94 height 28
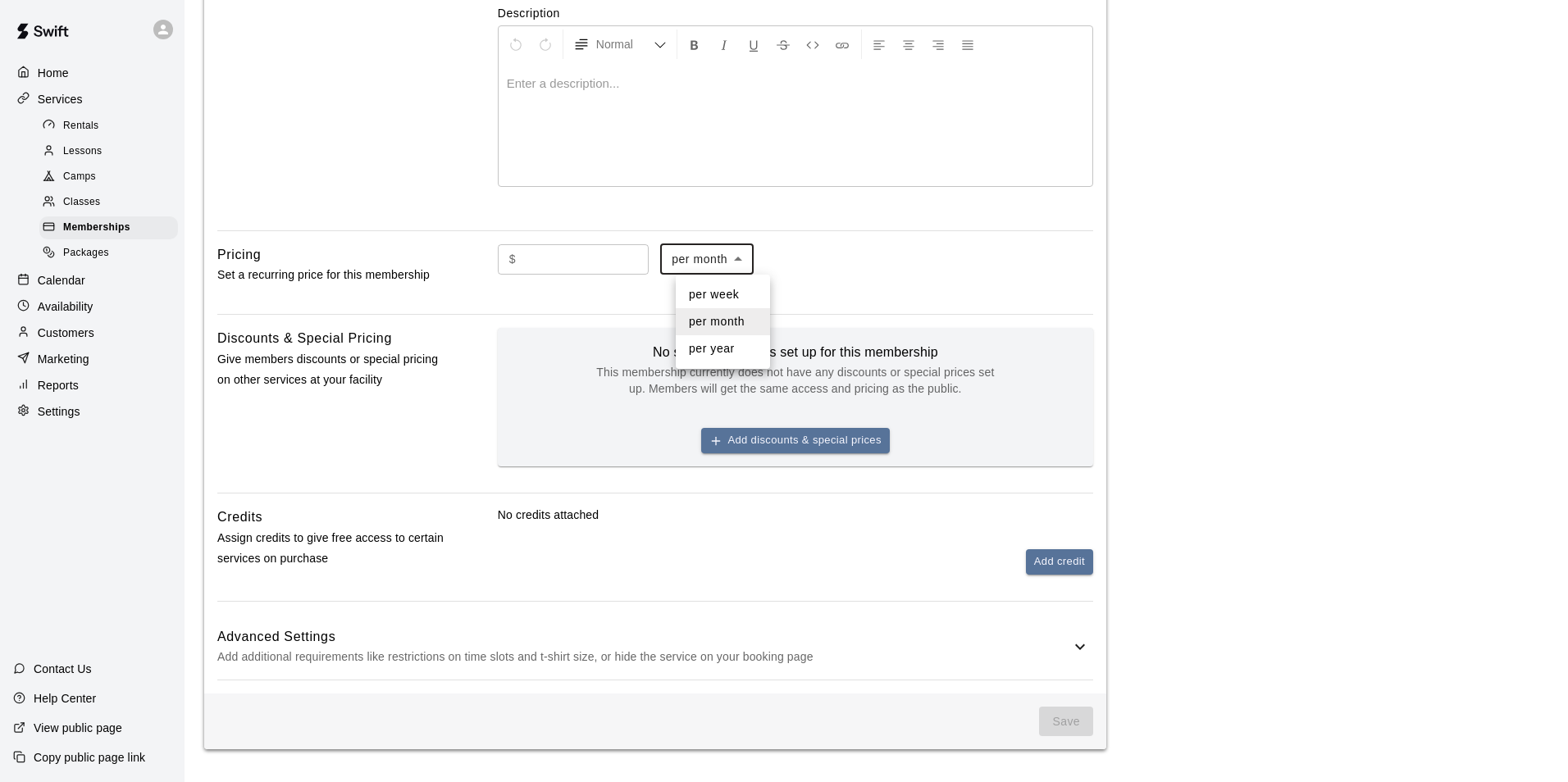
type input "******"
click at [840, 283] on div "$ ​ per year ****** ​" at bounding box center [795, 273] width 596 height 58
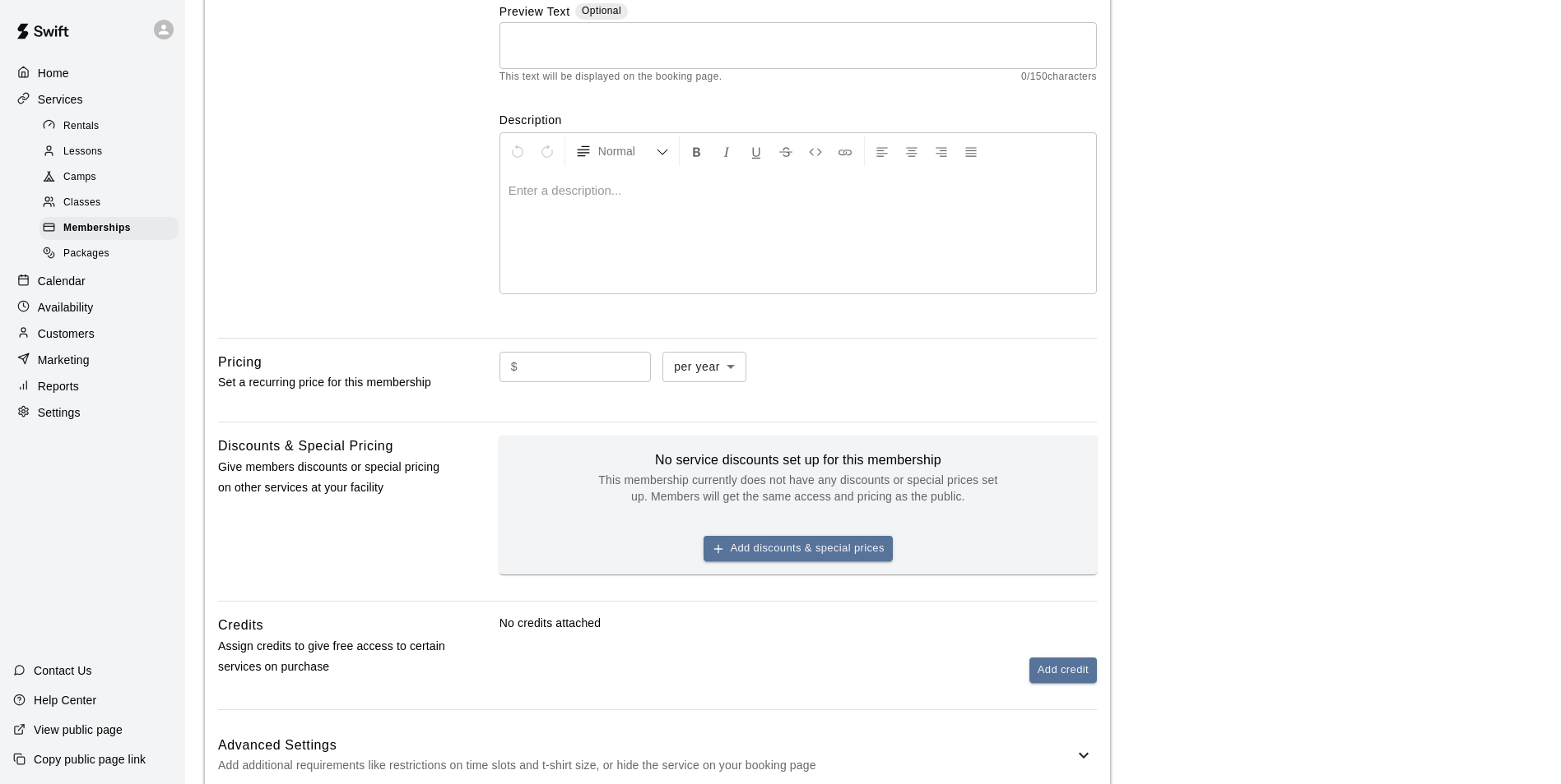
scroll to position [0, 0]
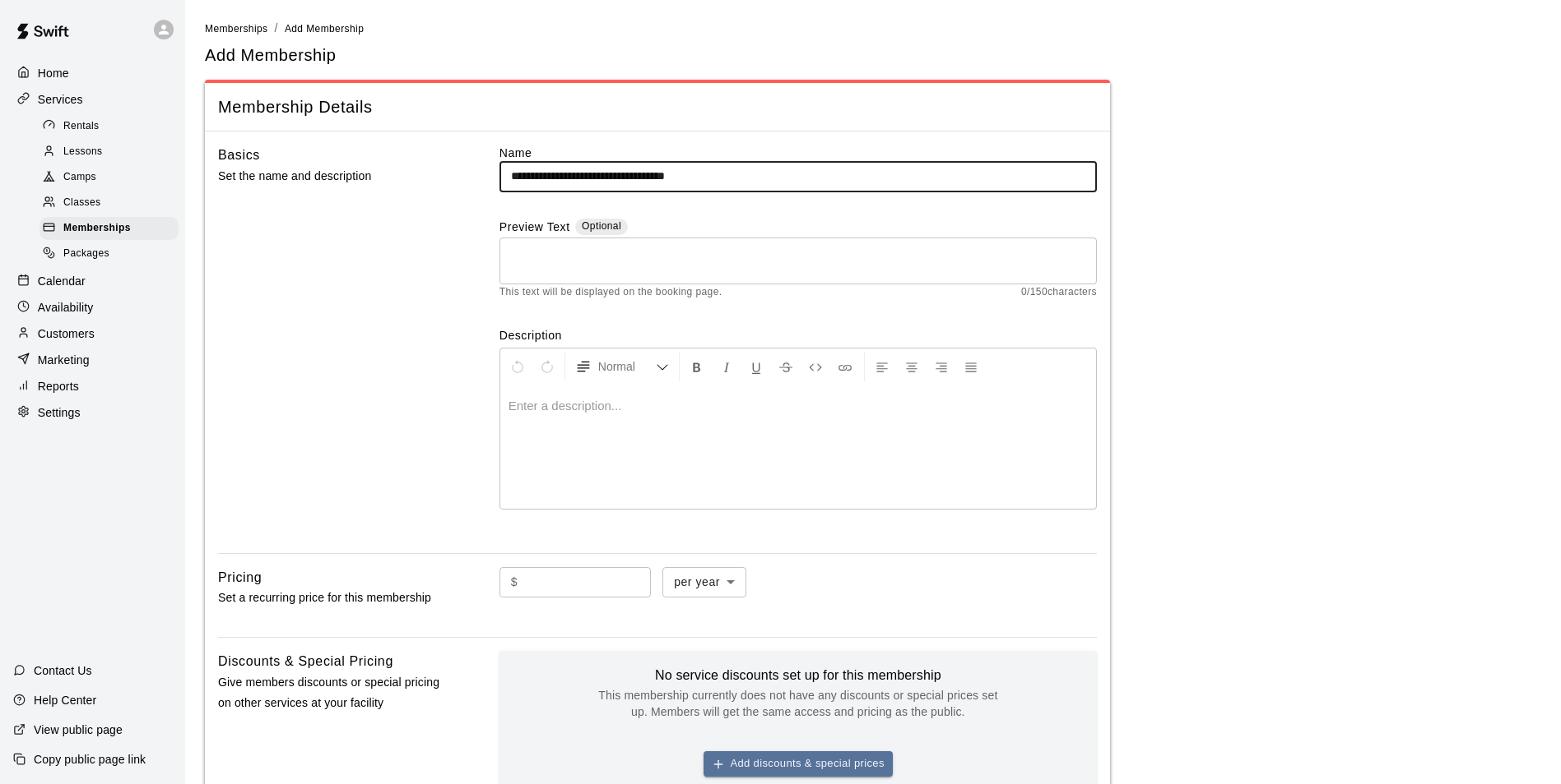
drag, startPoint x: 745, startPoint y: 169, endPoint x: 258, endPoint y: 126, distance: 488.9
click at [258, 126] on div "**********" at bounding box center [656, 576] width 905 height 995
click at [88, 135] on span "Rentals" at bounding box center [81, 126] width 36 height 17
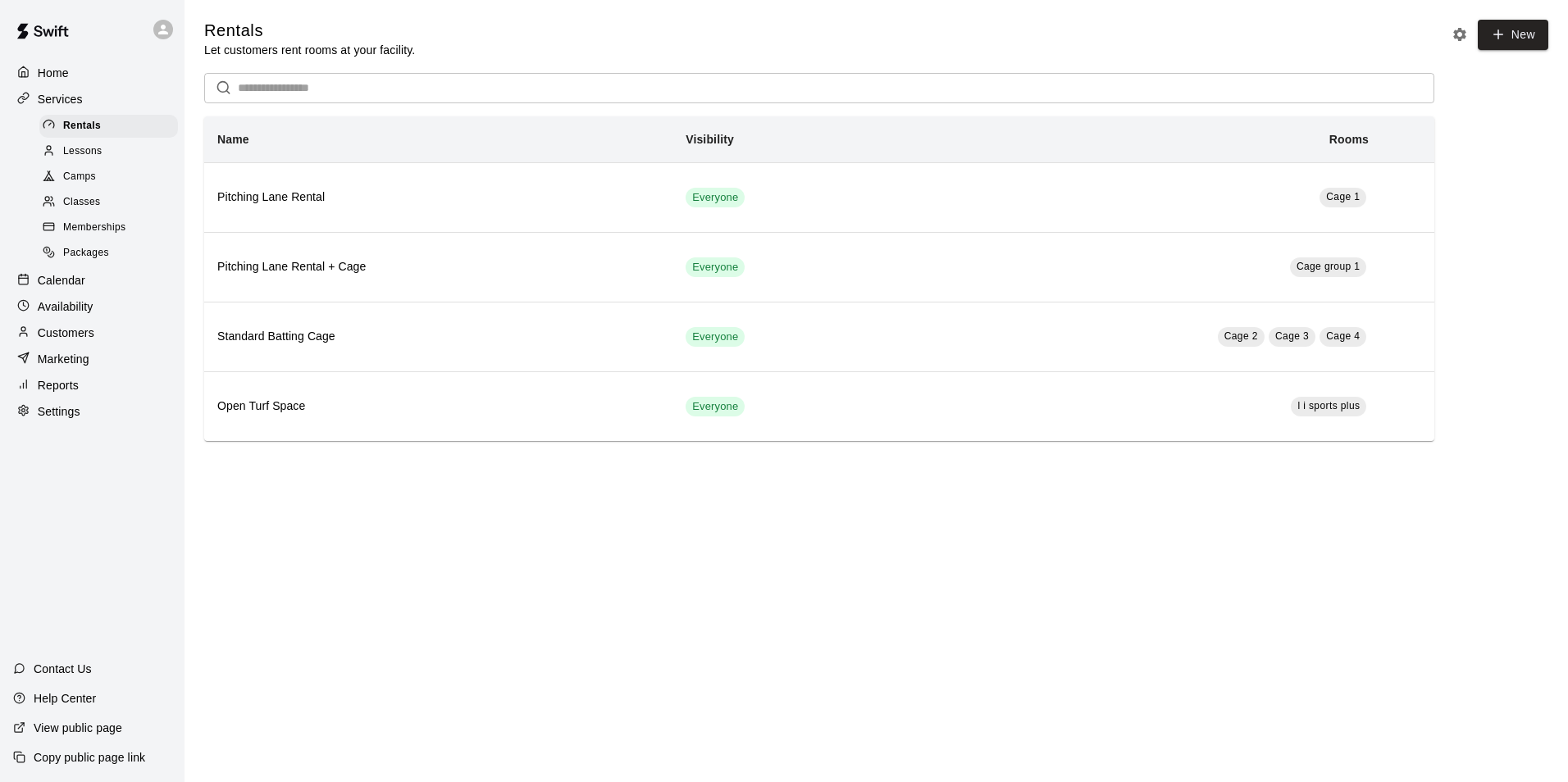
click at [90, 159] on span "Lessons" at bounding box center [82, 151] width 39 height 17
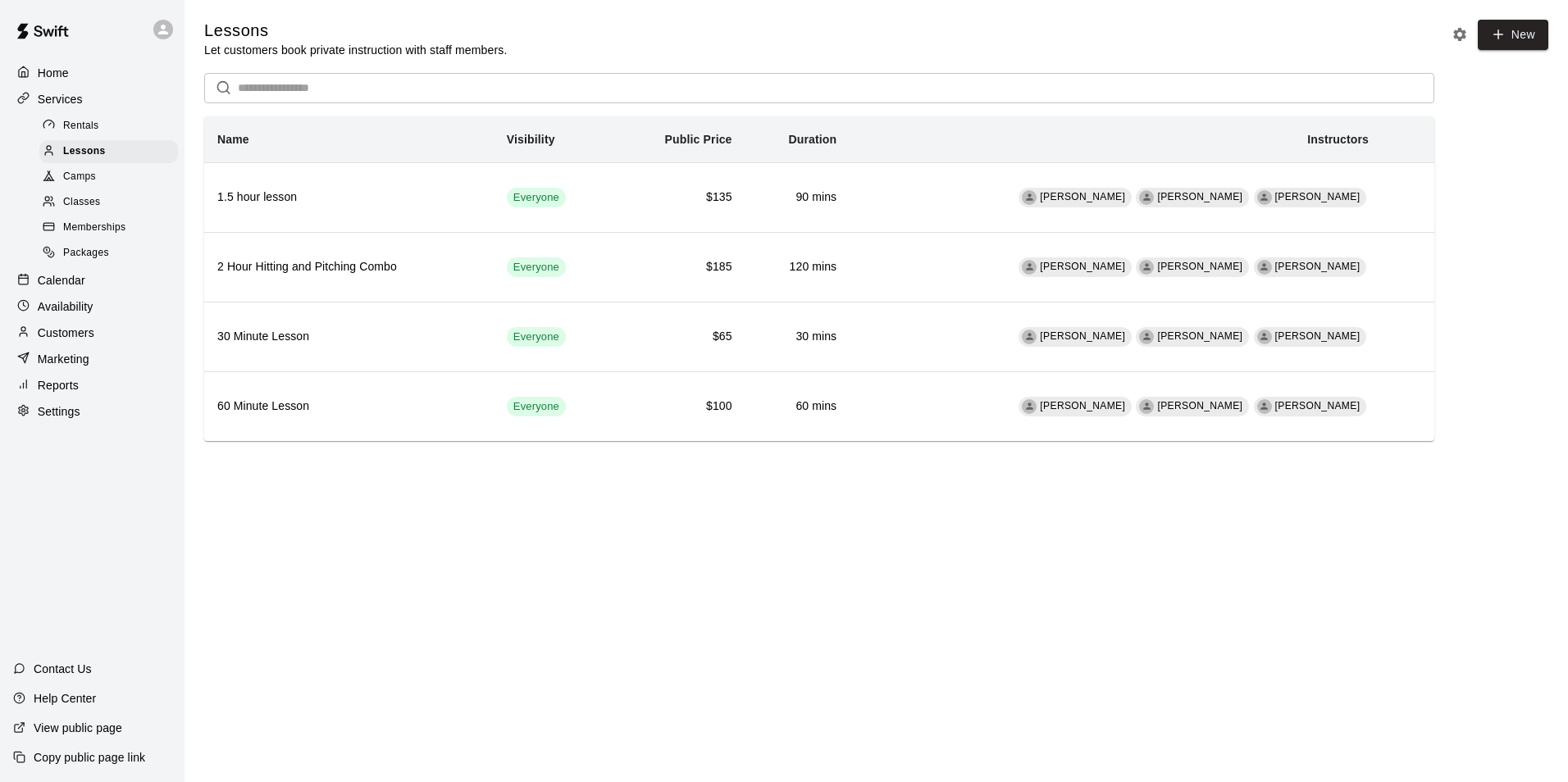
click at [85, 185] on span "Camps" at bounding box center [78, 177] width 32 height 17
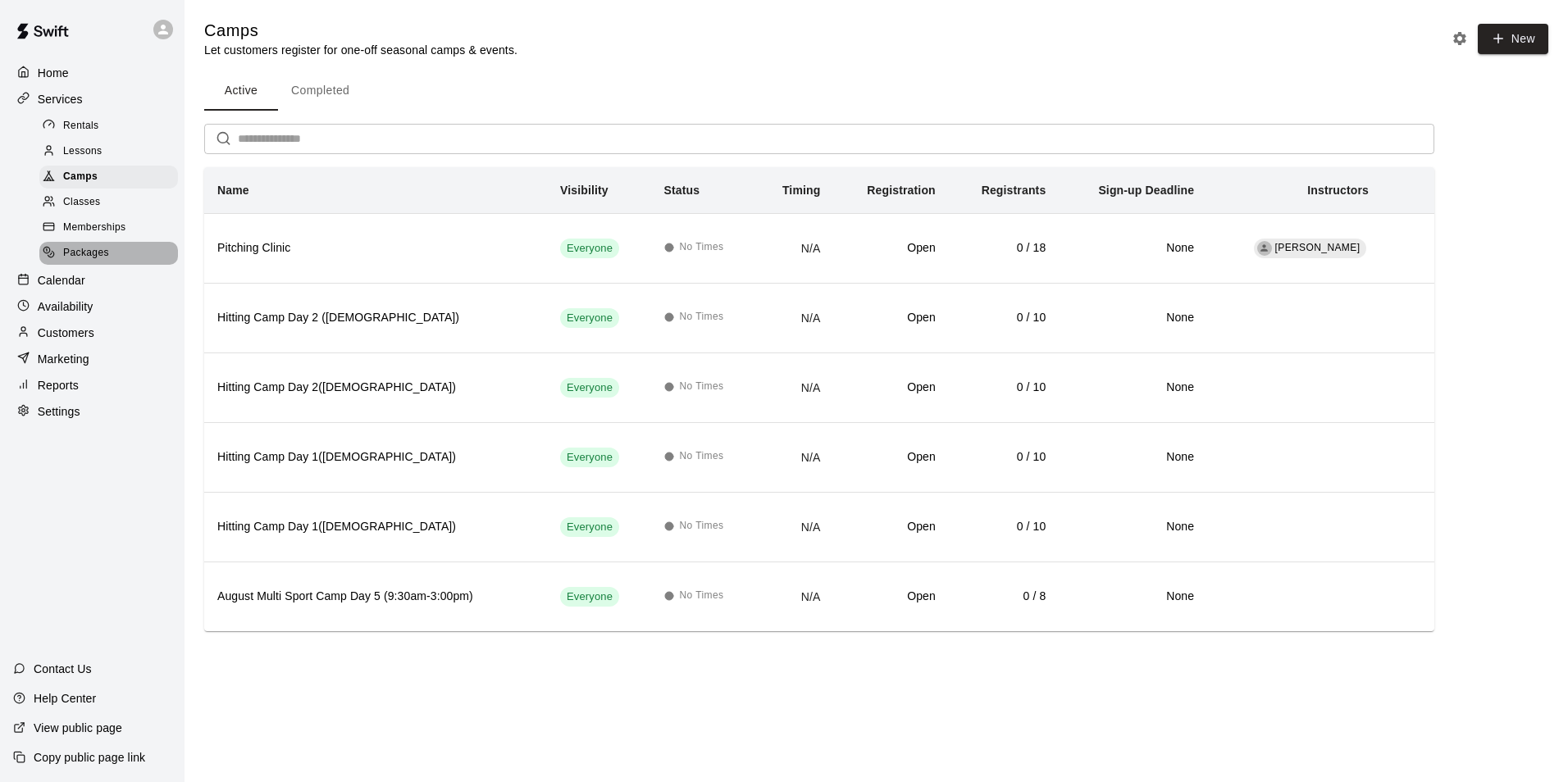
click at [78, 247] on div "Packages" at bounding box center [108, 253] width 138 height 23
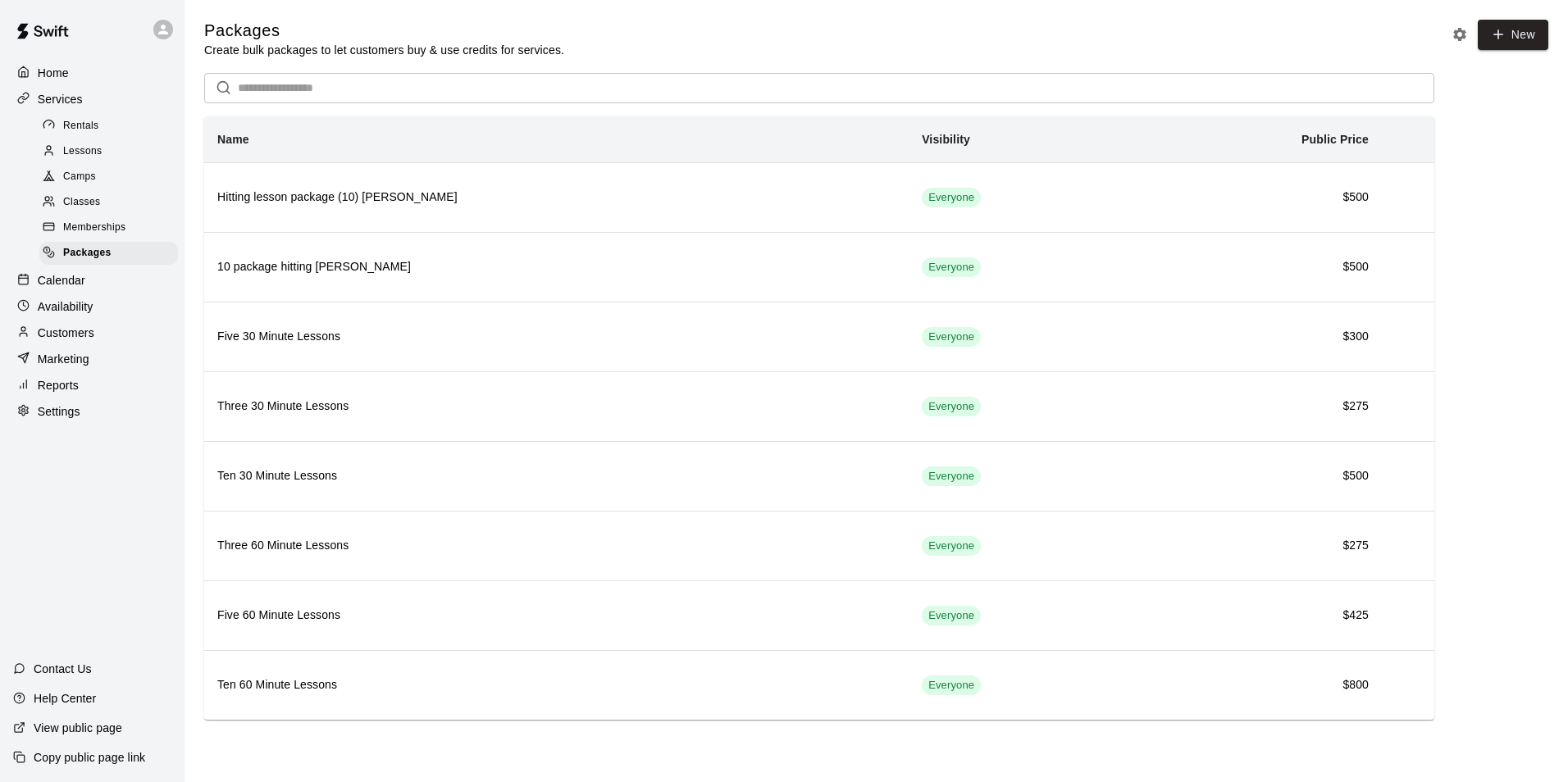
click at [57, 288] on p "Calendar" at bounding box center [61, 280] width 47 height 17
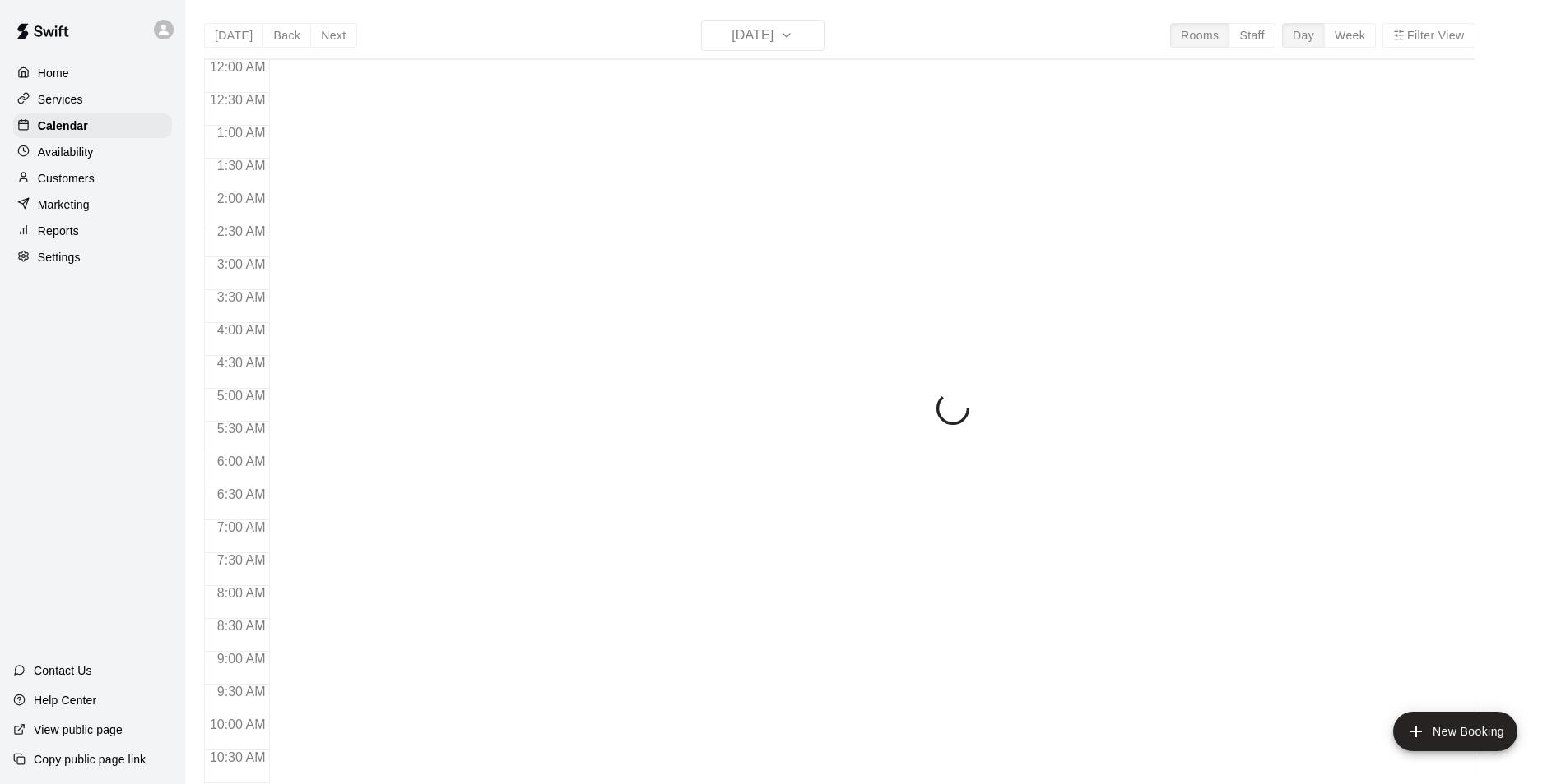
scroll to position [835, 0]
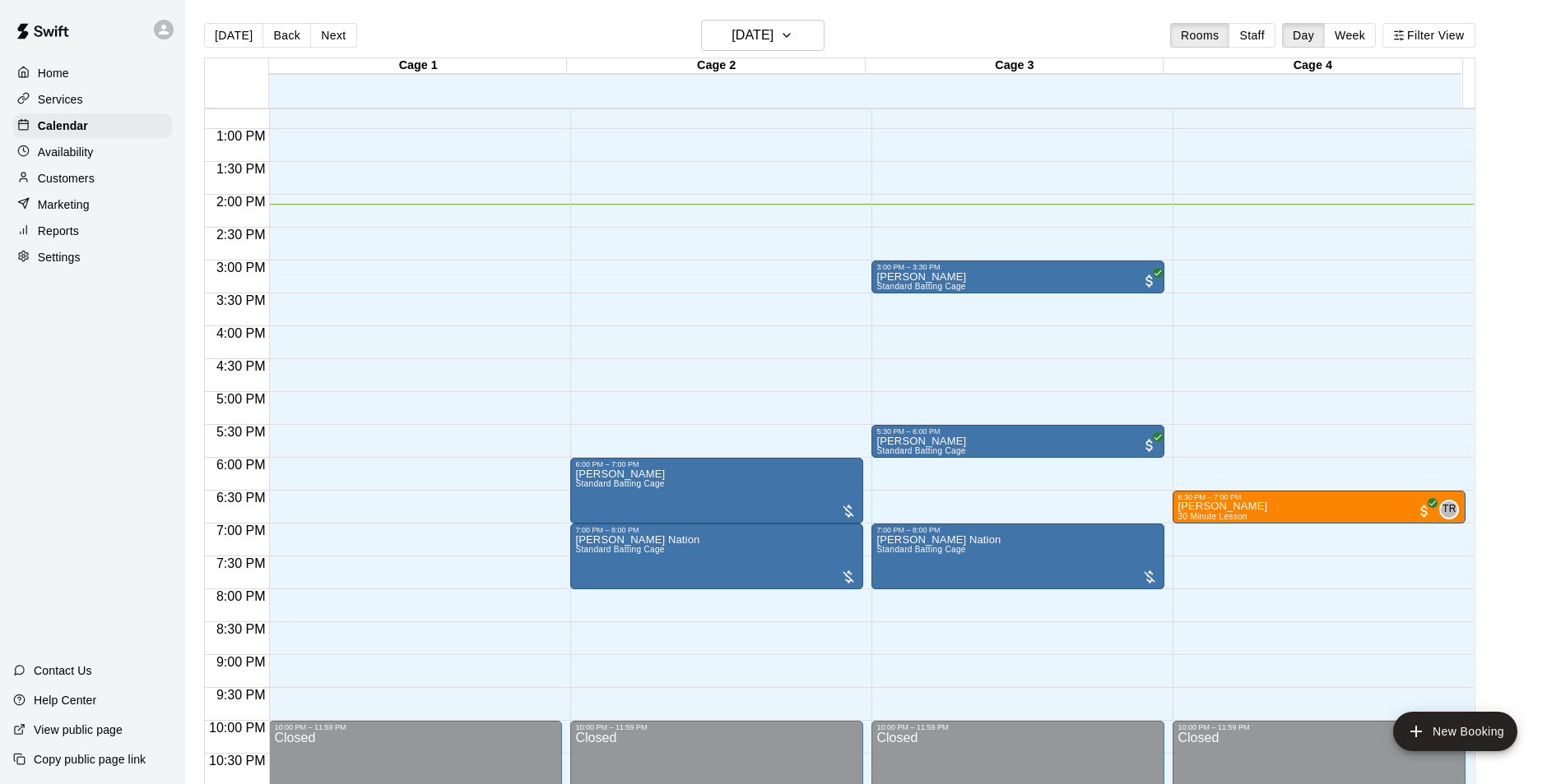
click at [66, 170] on div "Customers" at bounding box center [92, 178] width 158 height 25
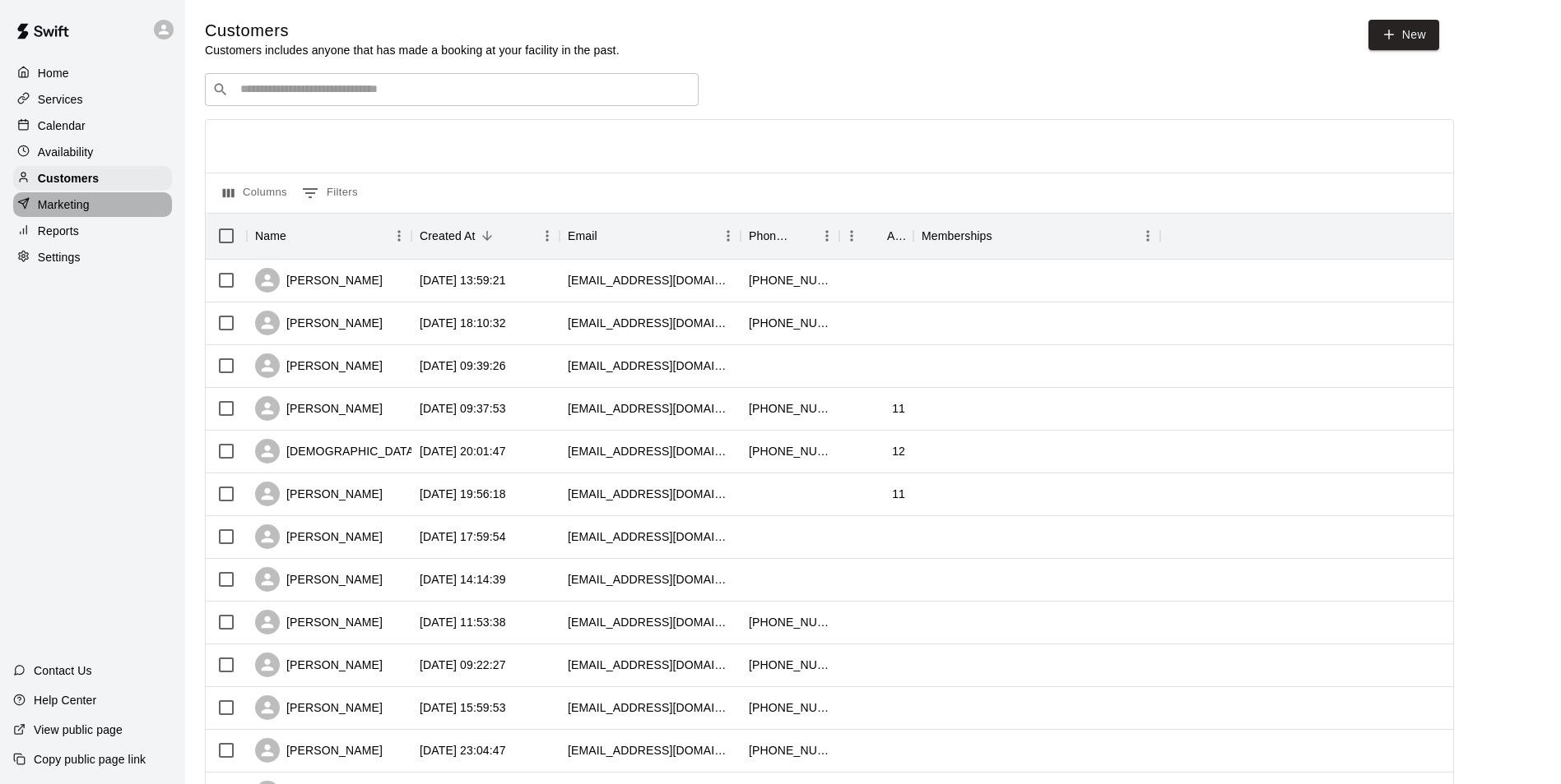
click at [62, 208] on p "Marketing" at bounding box center [63, 205] width 52 height 17
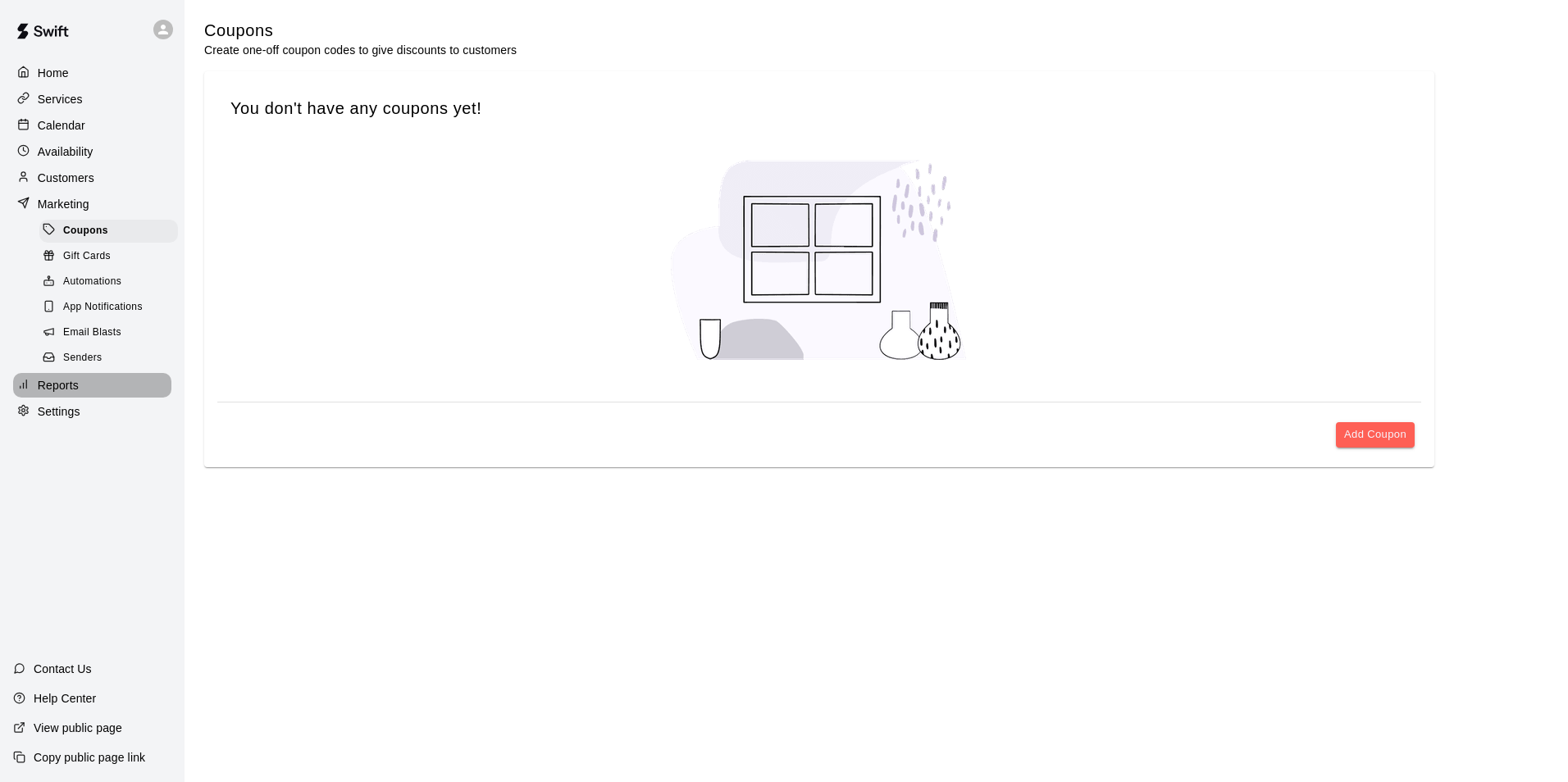
click at [54, 388] on div "Reports" at bounding box center [91, 385] width 158 height 25
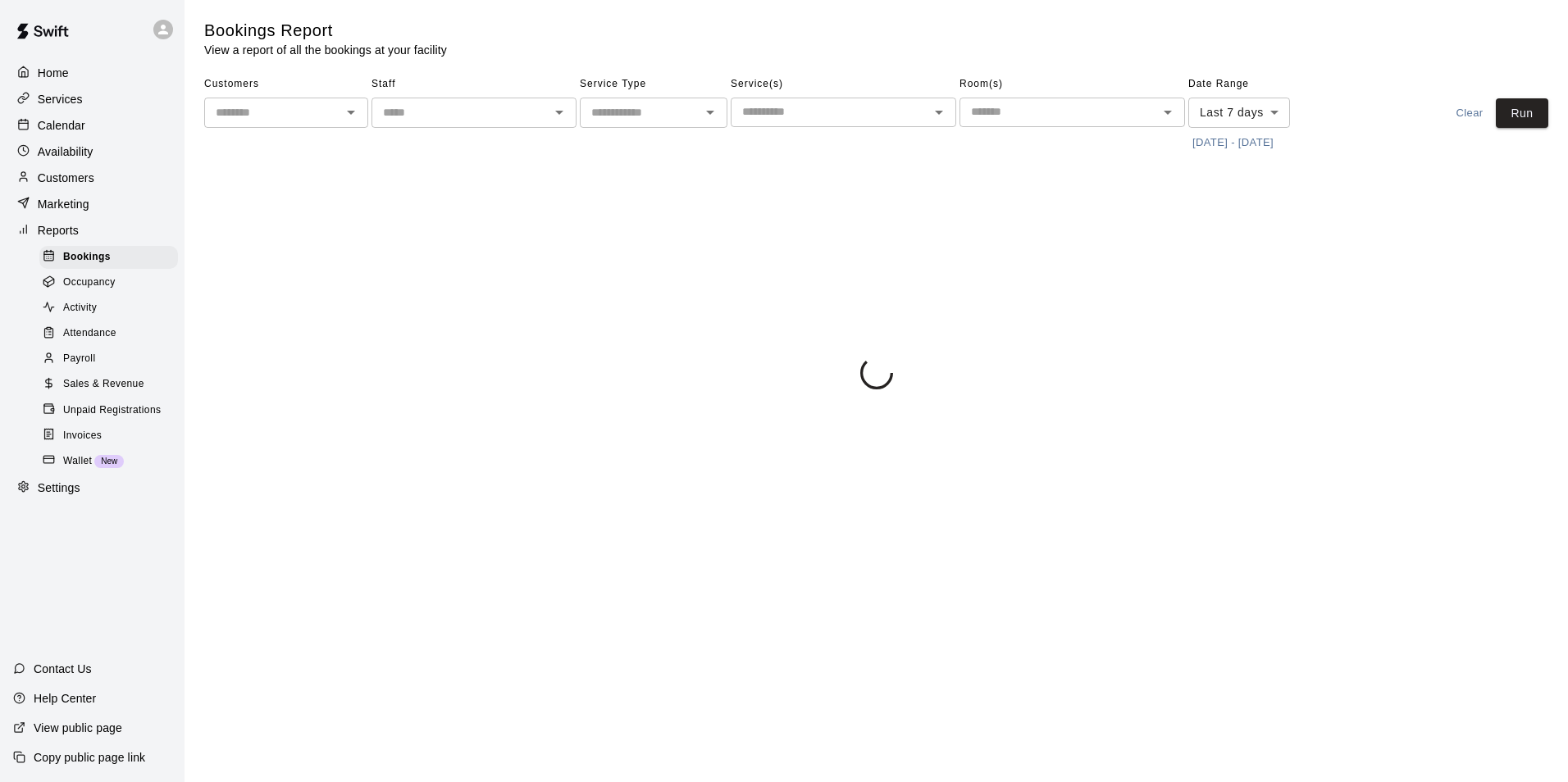
click at [65, 106] on p "Services" at bounding box center [60, 99] width 45 height 17
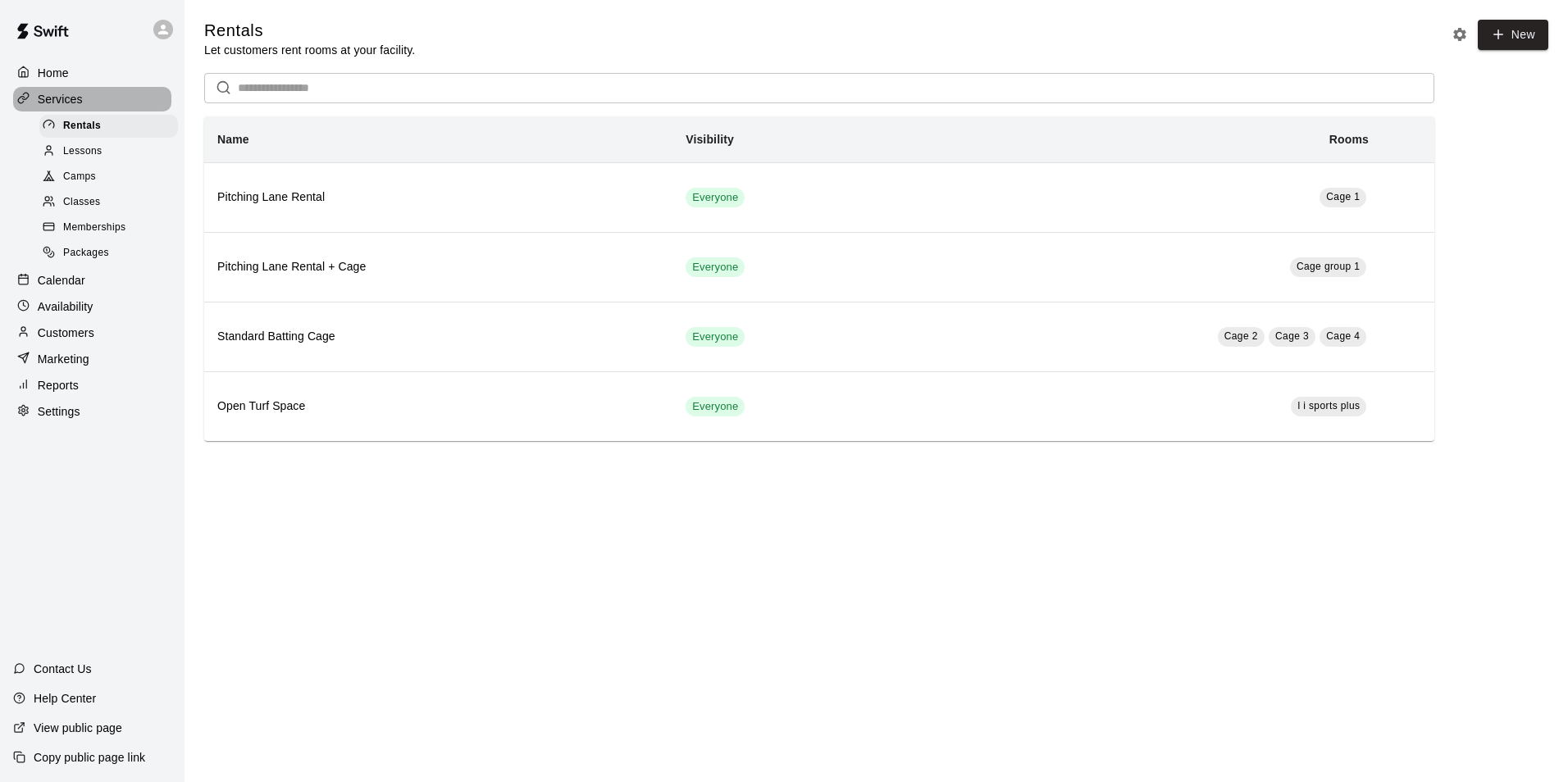
click at [62, 103] on p "Services" at bounding box center [60, 99] width 45 height 17
click at [91, 185] on span "Camps" at bounding box center [78, 177] width 32 height 17
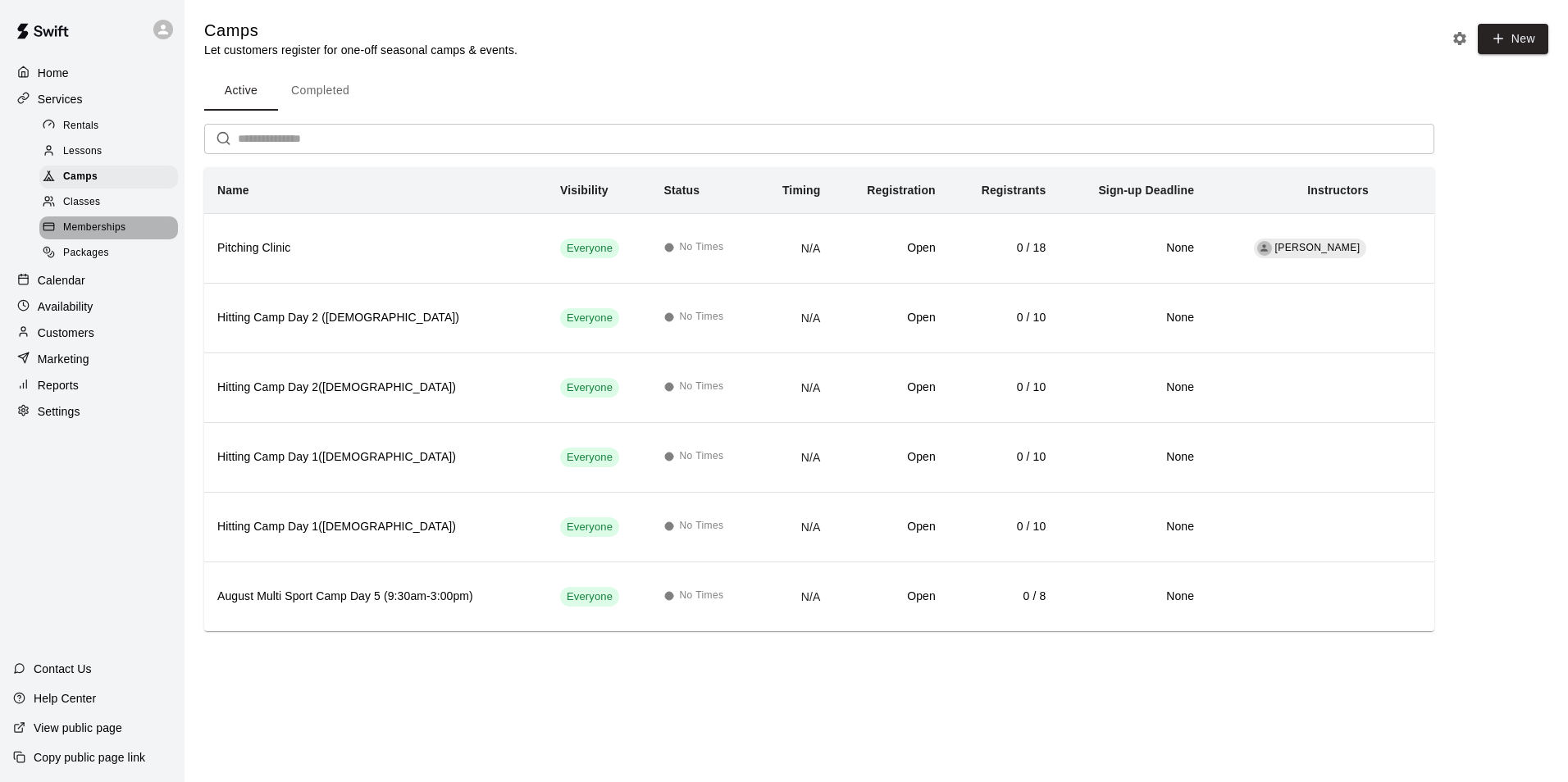
click at [82, 222] on div "Memberships" at bounding box center [108, 228] width 138 height 23
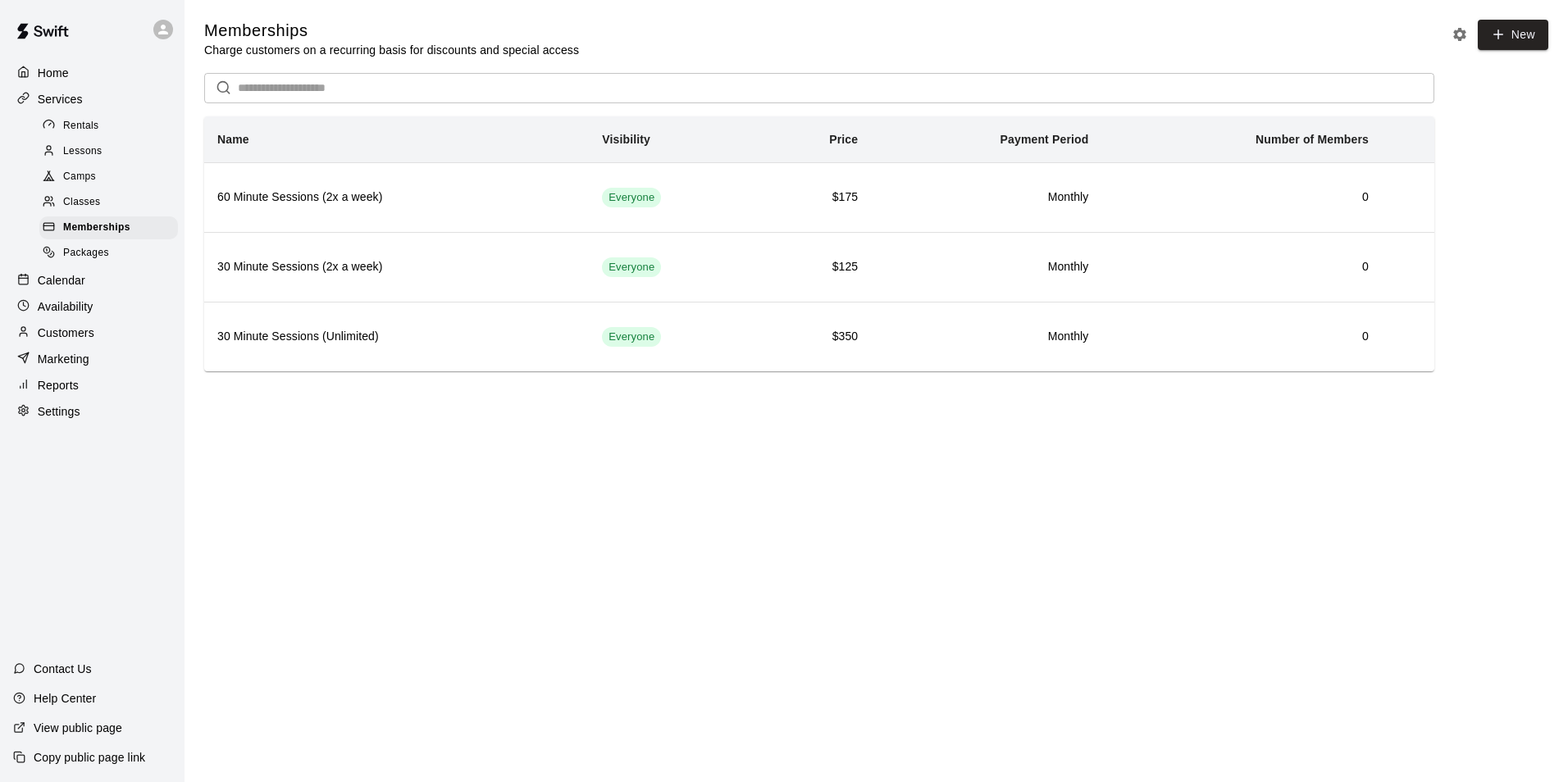
click at [81, 204] on span "Classes" at bounding box center [81, 202] width 37 height 17
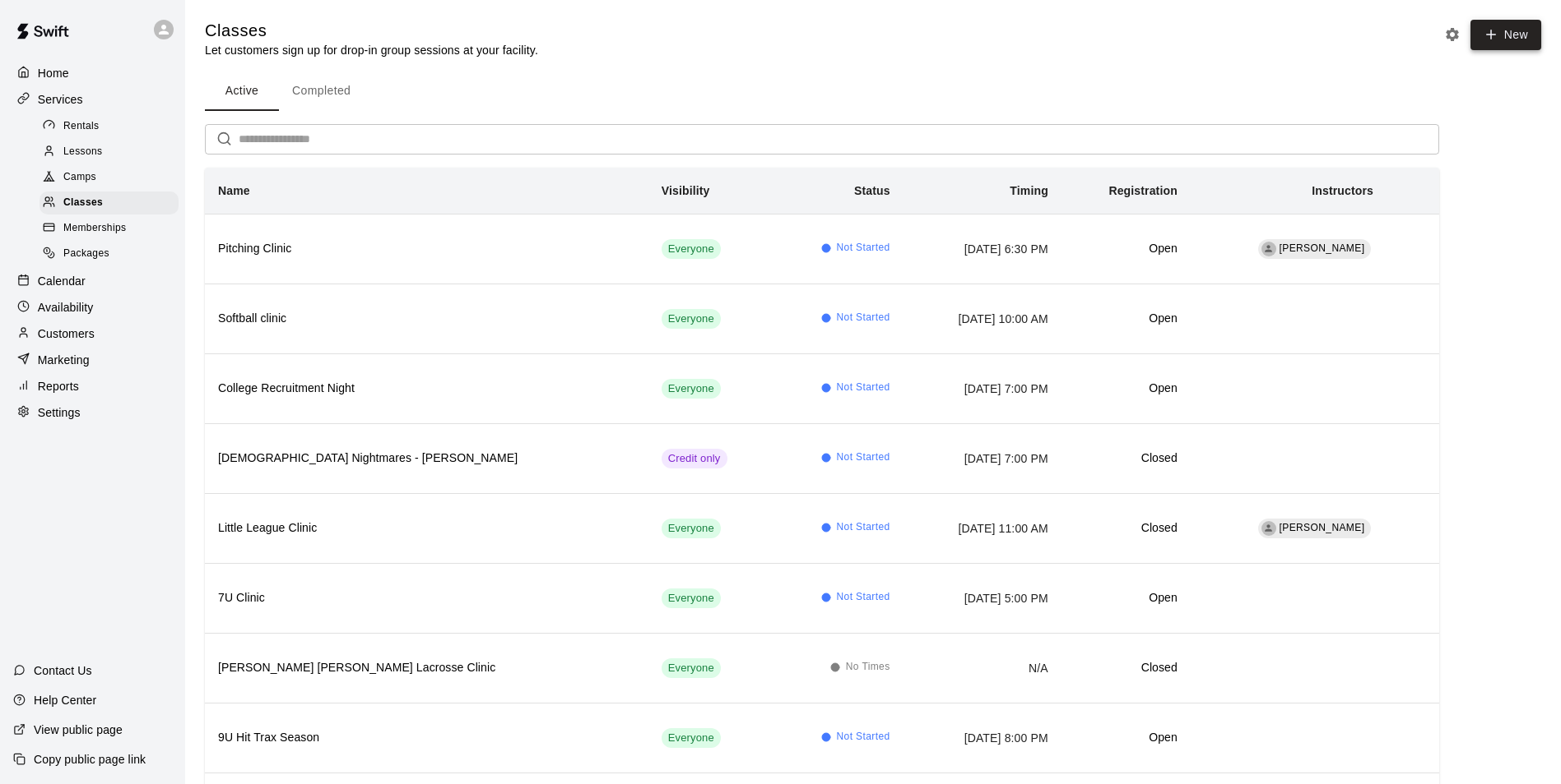
click at [1484, 29] on icon "button" at bounding box center [1490, 34] width 15 height 15
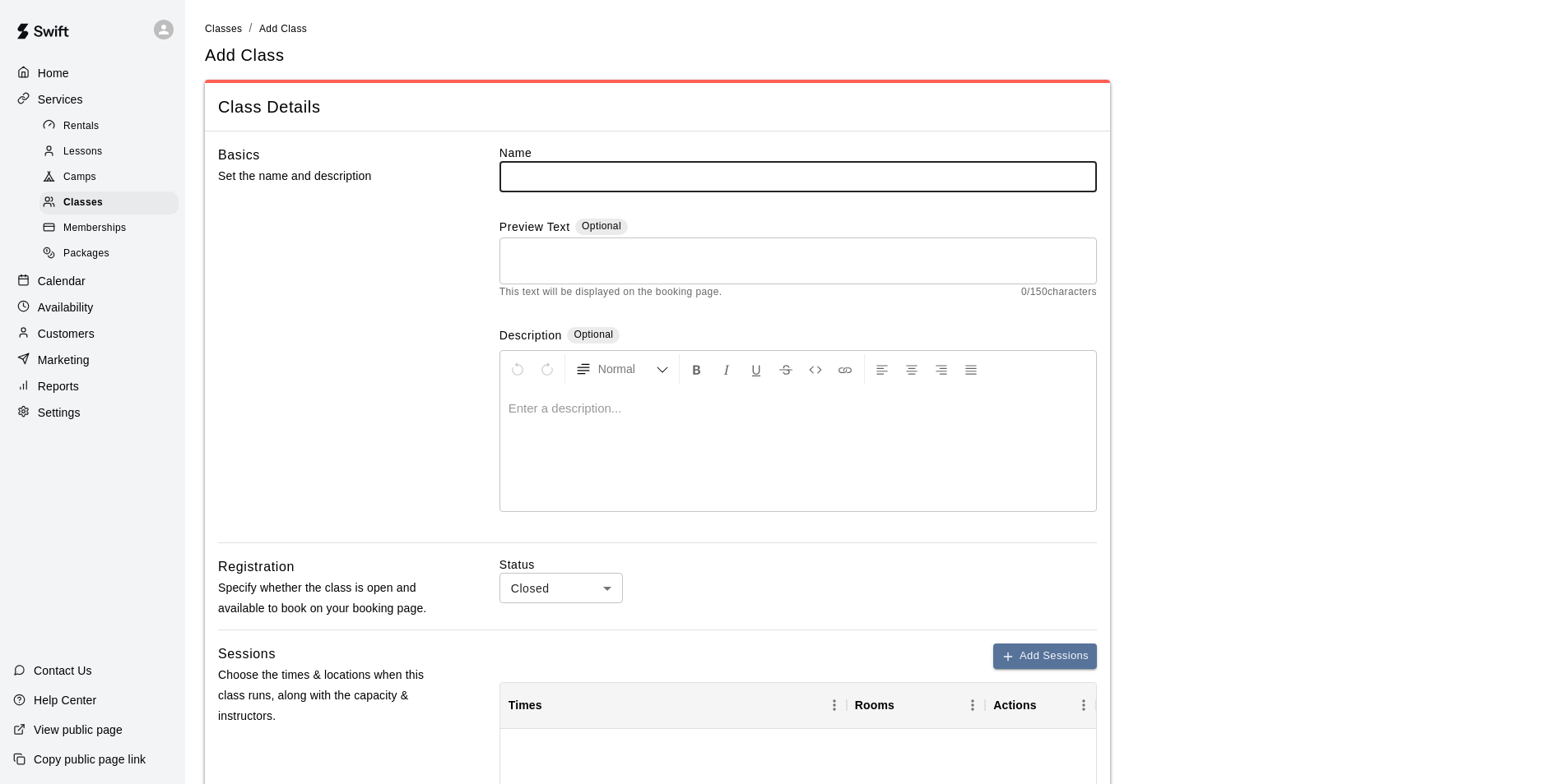
click at [705, 179] on input "text" at bounding box center [797, 176] width 597 height 30
type input "**********"
click at [1278, 301] on main "**********" at bounding box center [872, 677] width 1336 height 1315
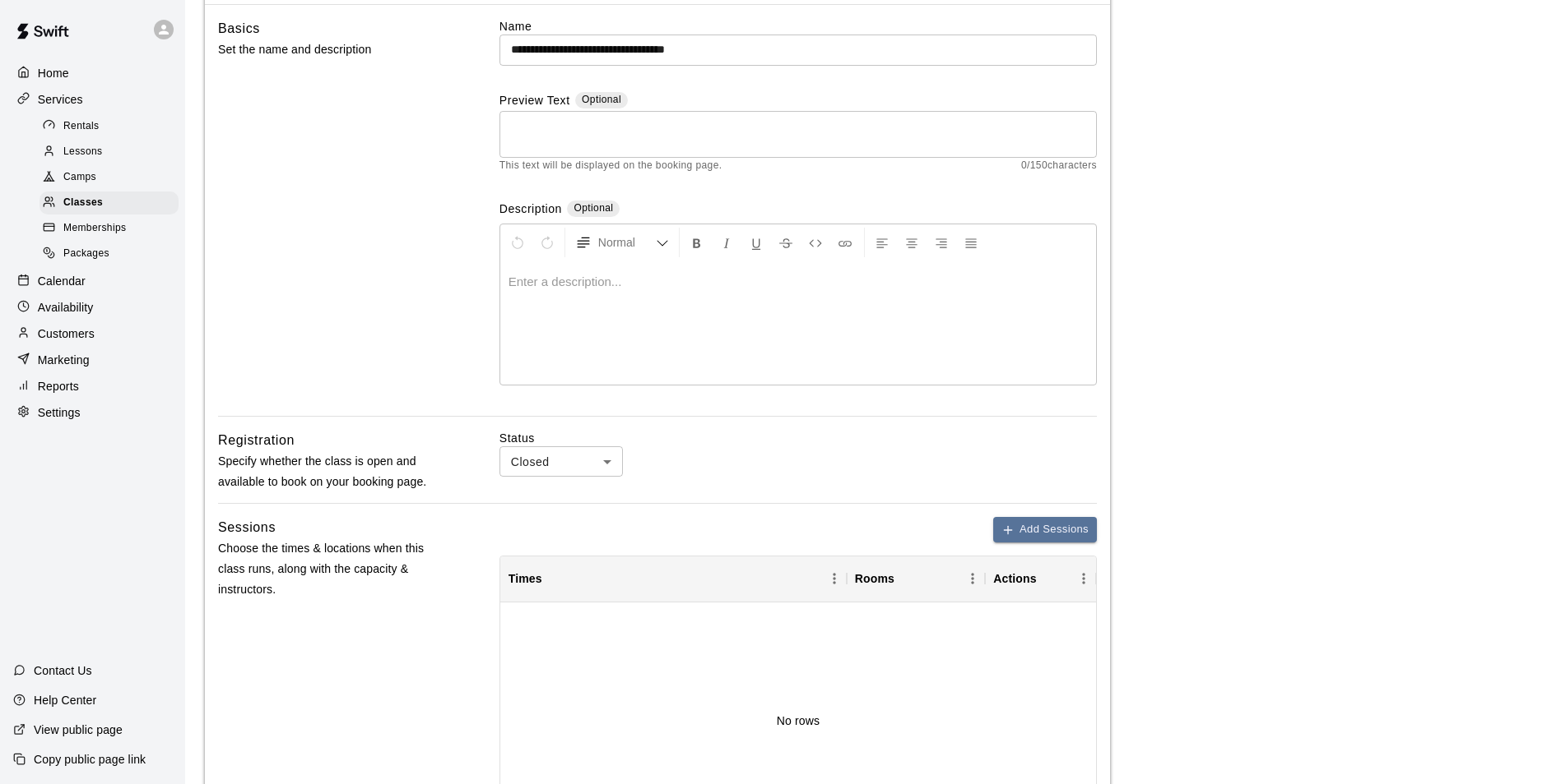
scroll to position [247, 0]
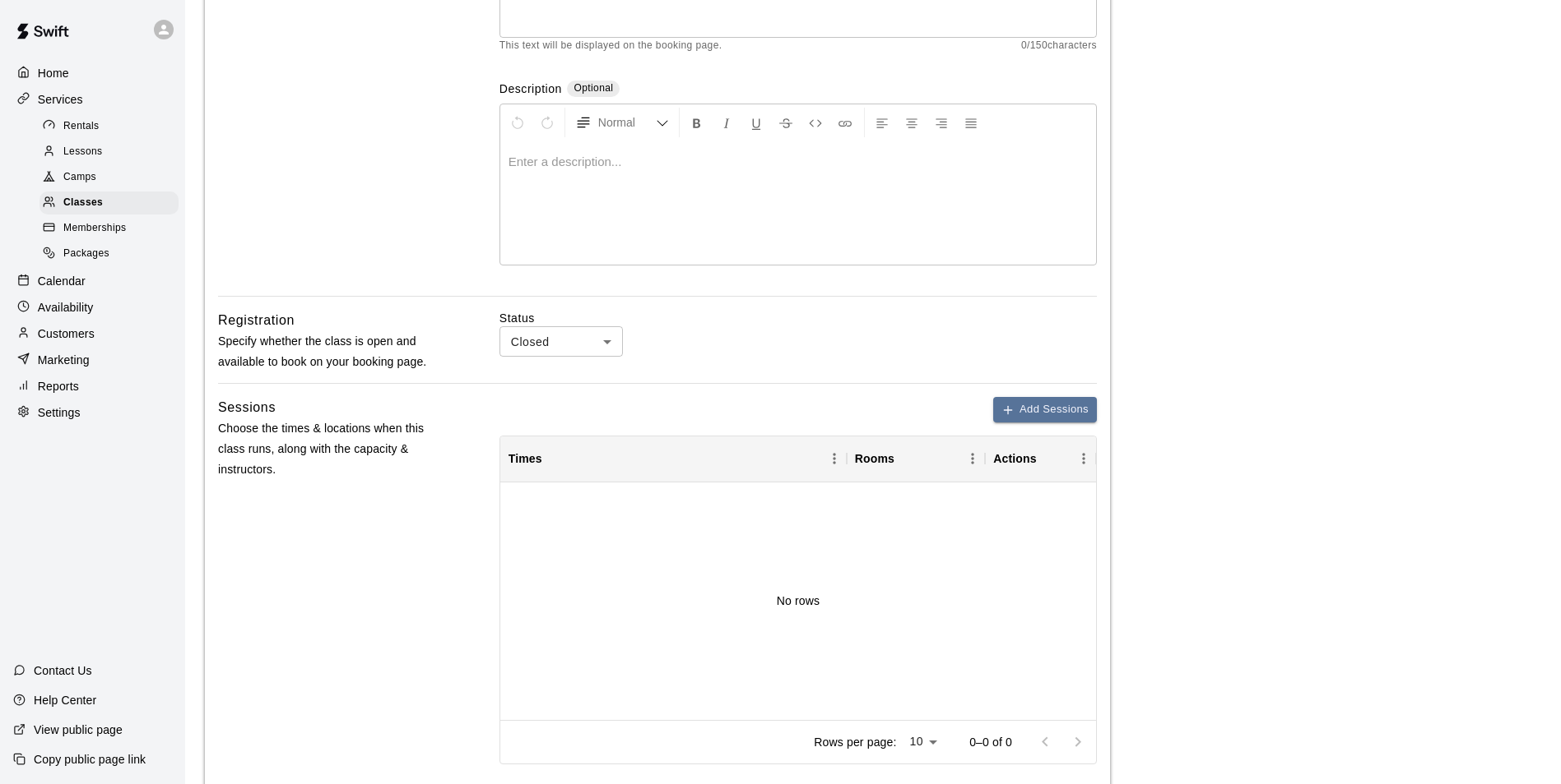
click at [587, 338] on body "**********" at bounding box center [780, 430] width 1561 height 1355
click at [558, 400] on li "Open" at bounding box center [560, 404] width 123 height 28
type input "****"
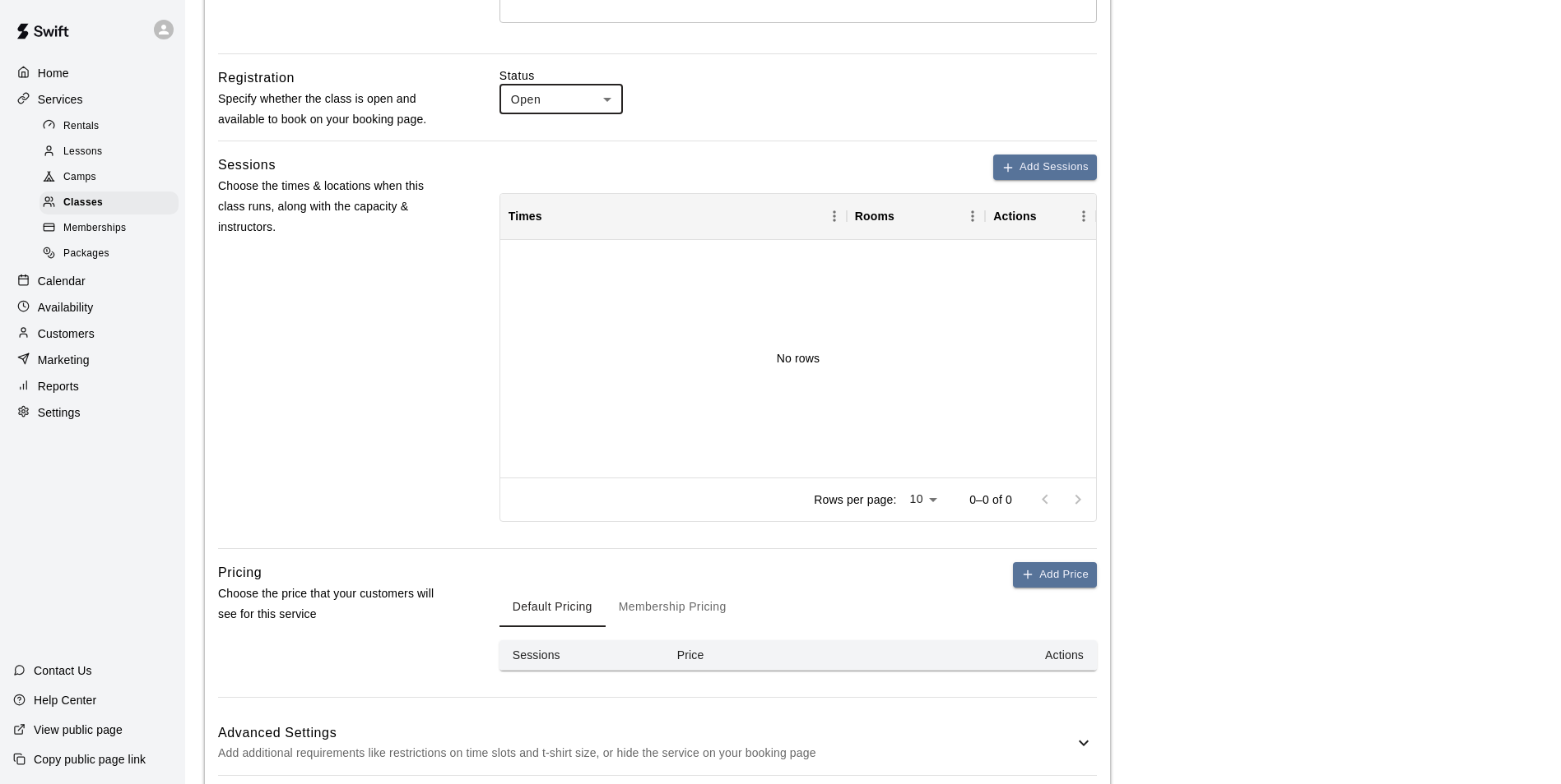
scroll to position [571, 0]
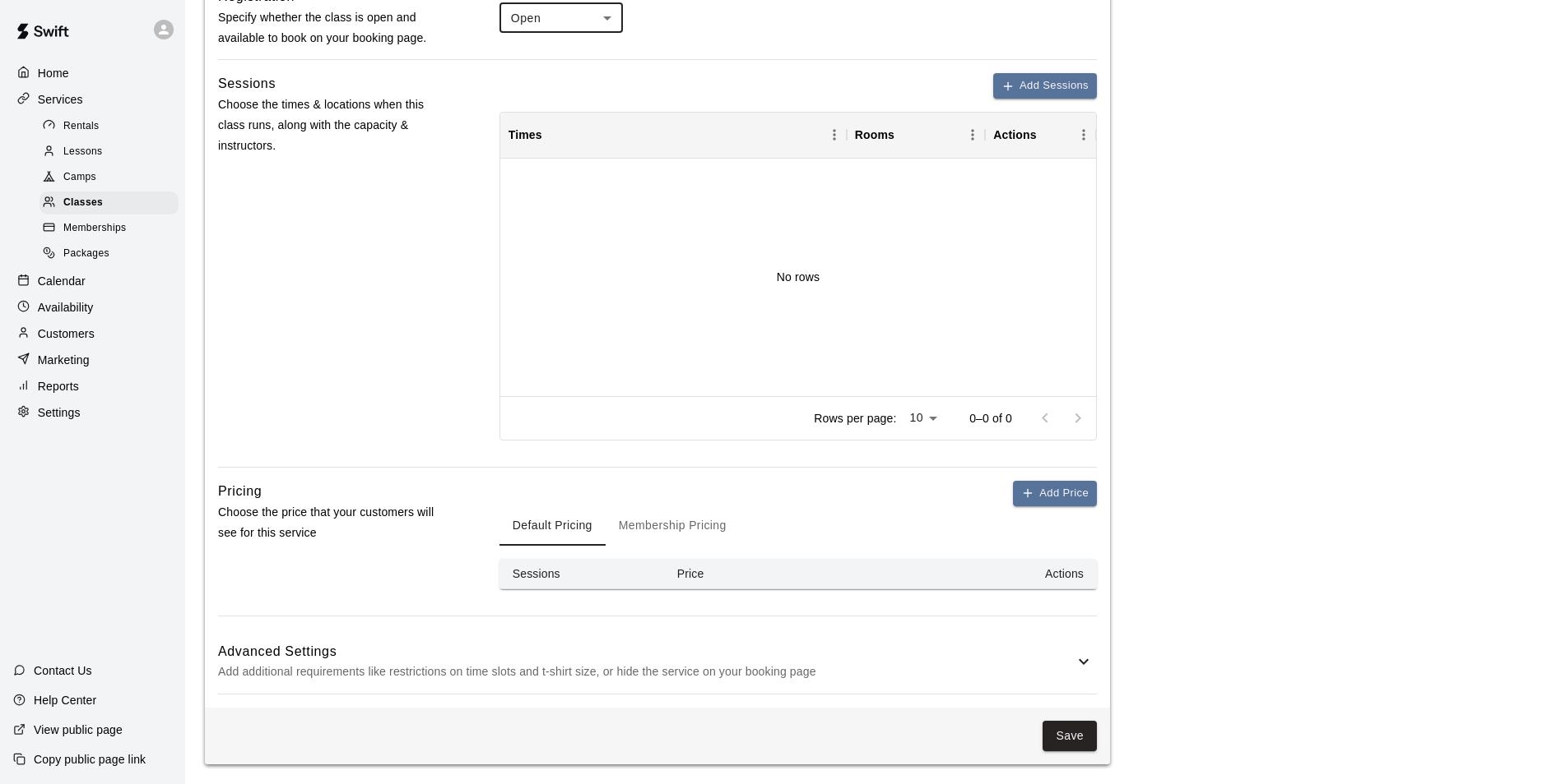
click at [615, 226] on div "No rows" at bounding box center [797, 277] width 595 height 238
click at [1030, 86] on button "Add Sessions" at bounding box center [1044, 86] width 103 height 26
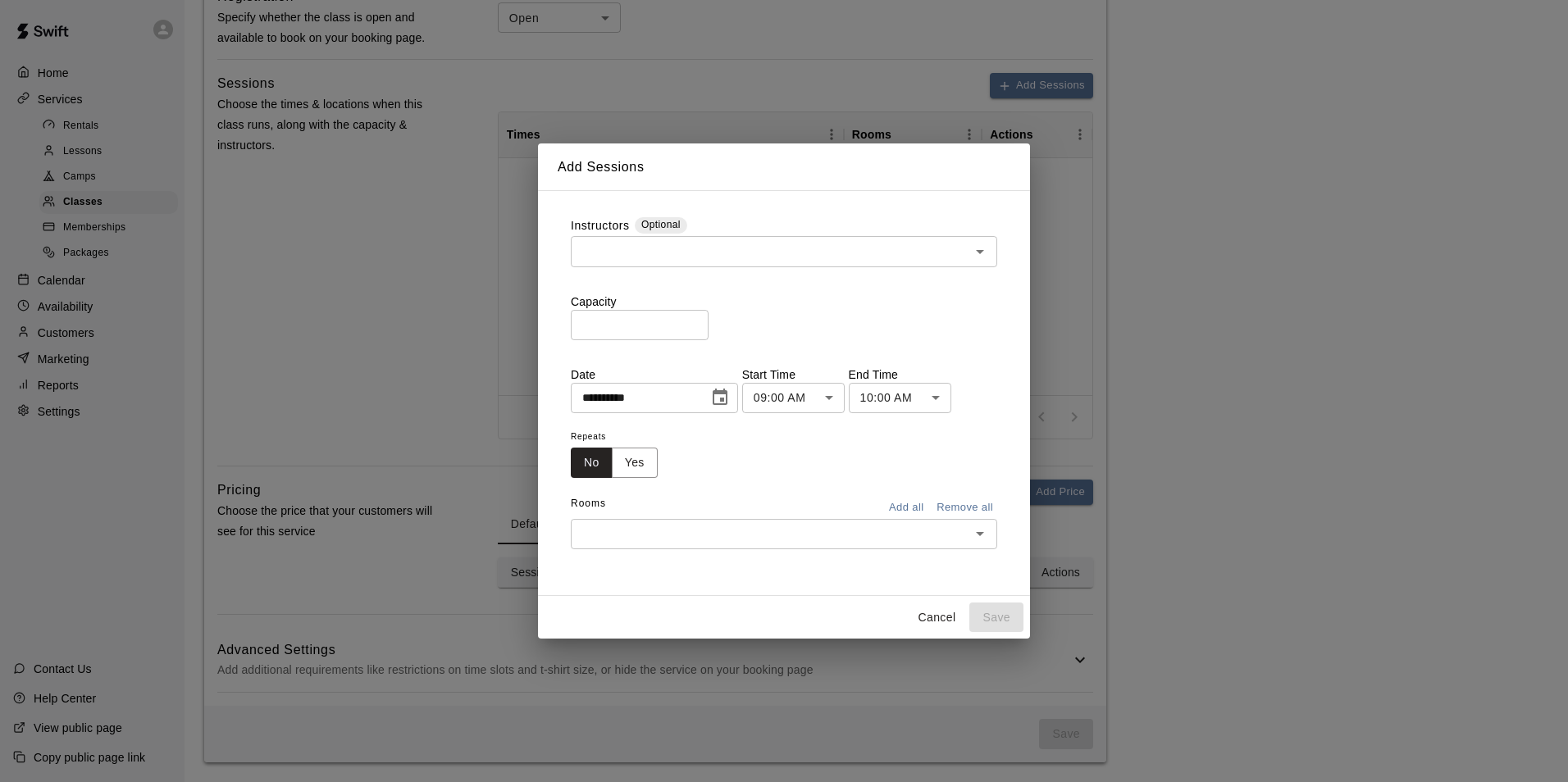
click at [706, 262] on input "text" at bounding box center [770, 251] width 390 height 21
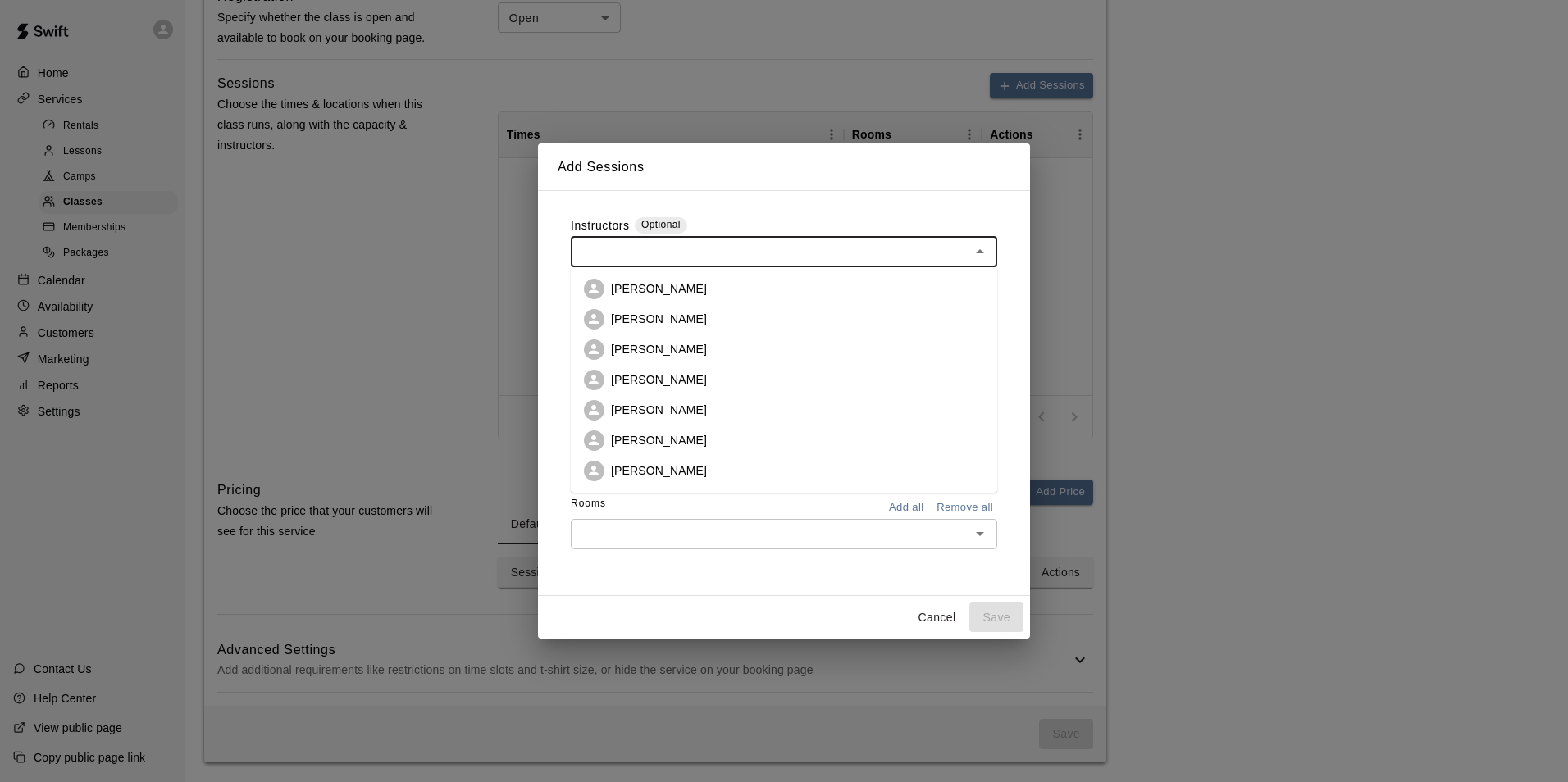
click at [605, 187] on h2 "Add Sessions" at bounding box center [783, 167] width 492 height 47
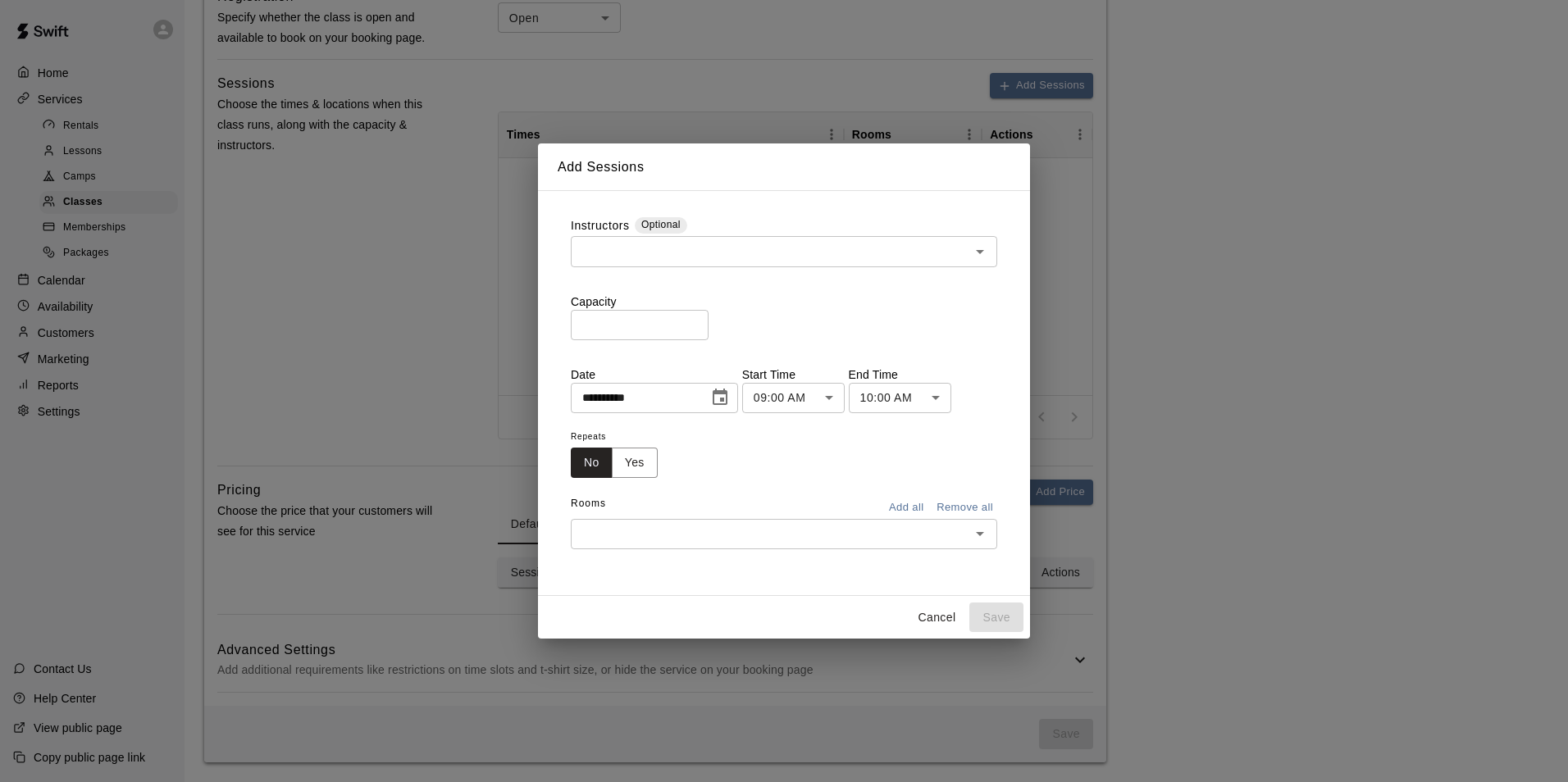
click at [647, 394] on input "**********" at bounding box center [634, 397] width 127 height 30
click at [826, 359] on div "**********" at bounding box center [784, 383] width 427 height 333
click at [929, 605] on button "Cancel" at bounding box center [936, 617] width 52 height 30
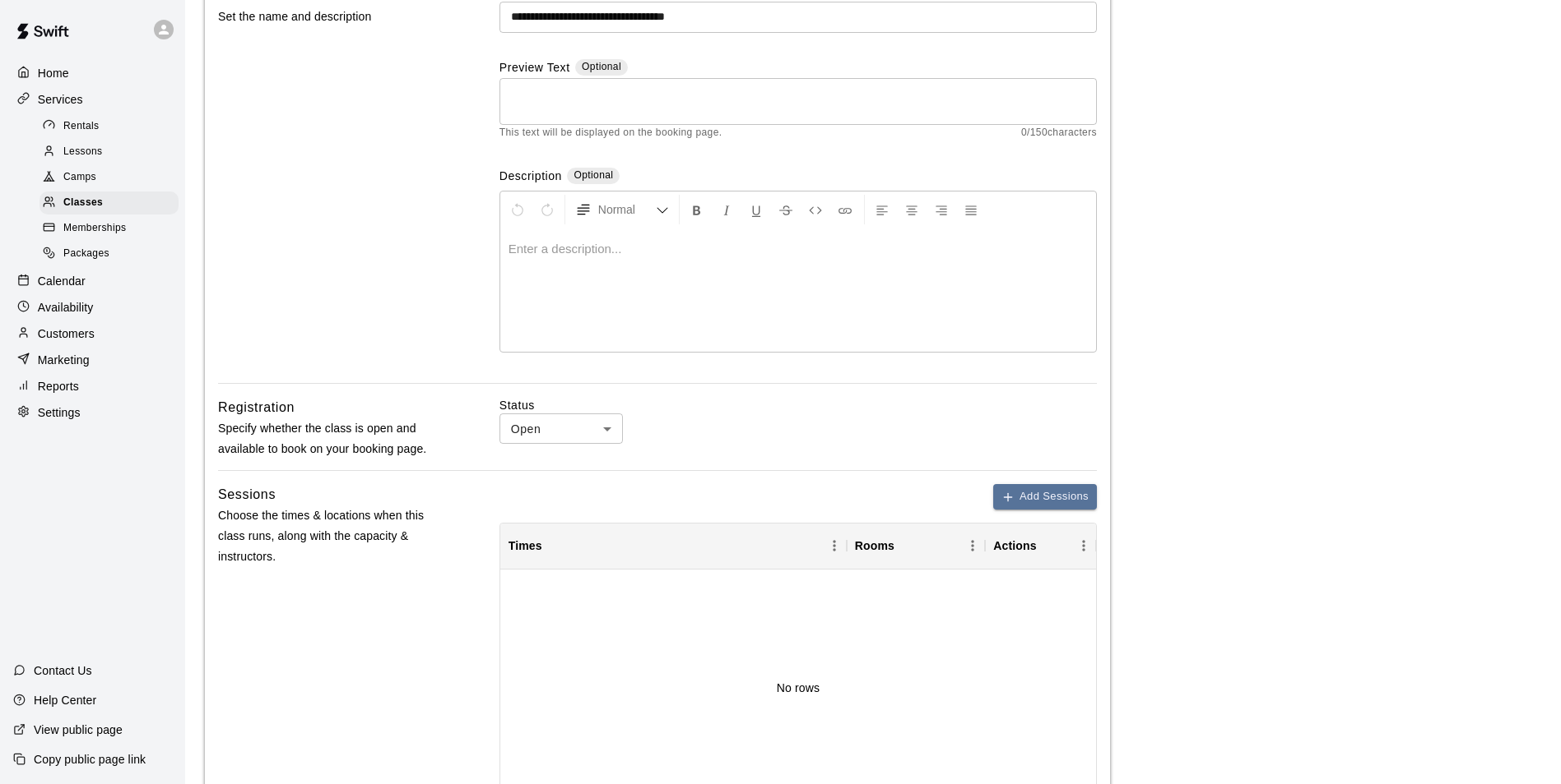
scroll to position [0, 0]
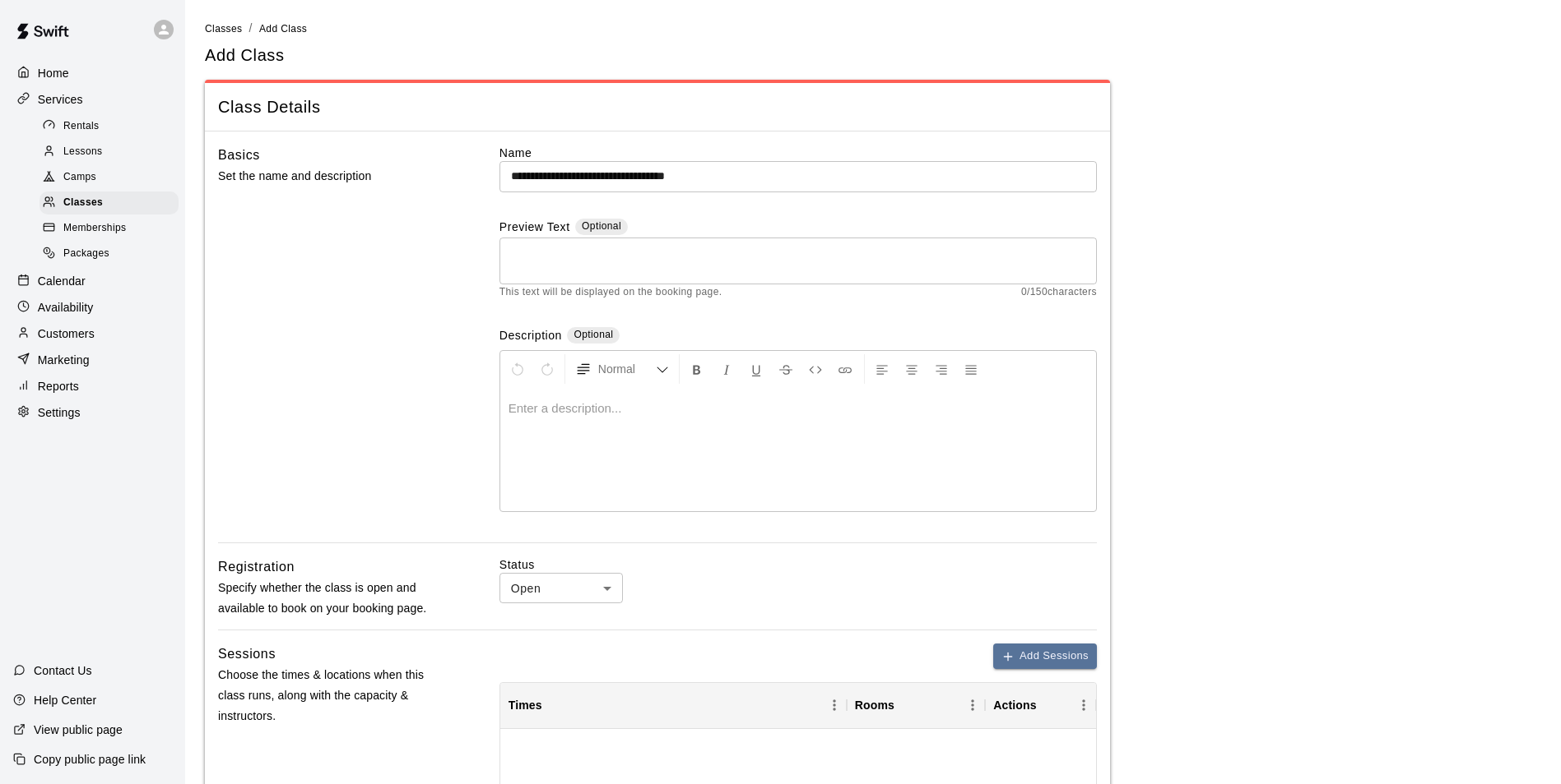
click at [92, 226] on span "Memberships" at bounding box center [94, 228] width 63 height 17
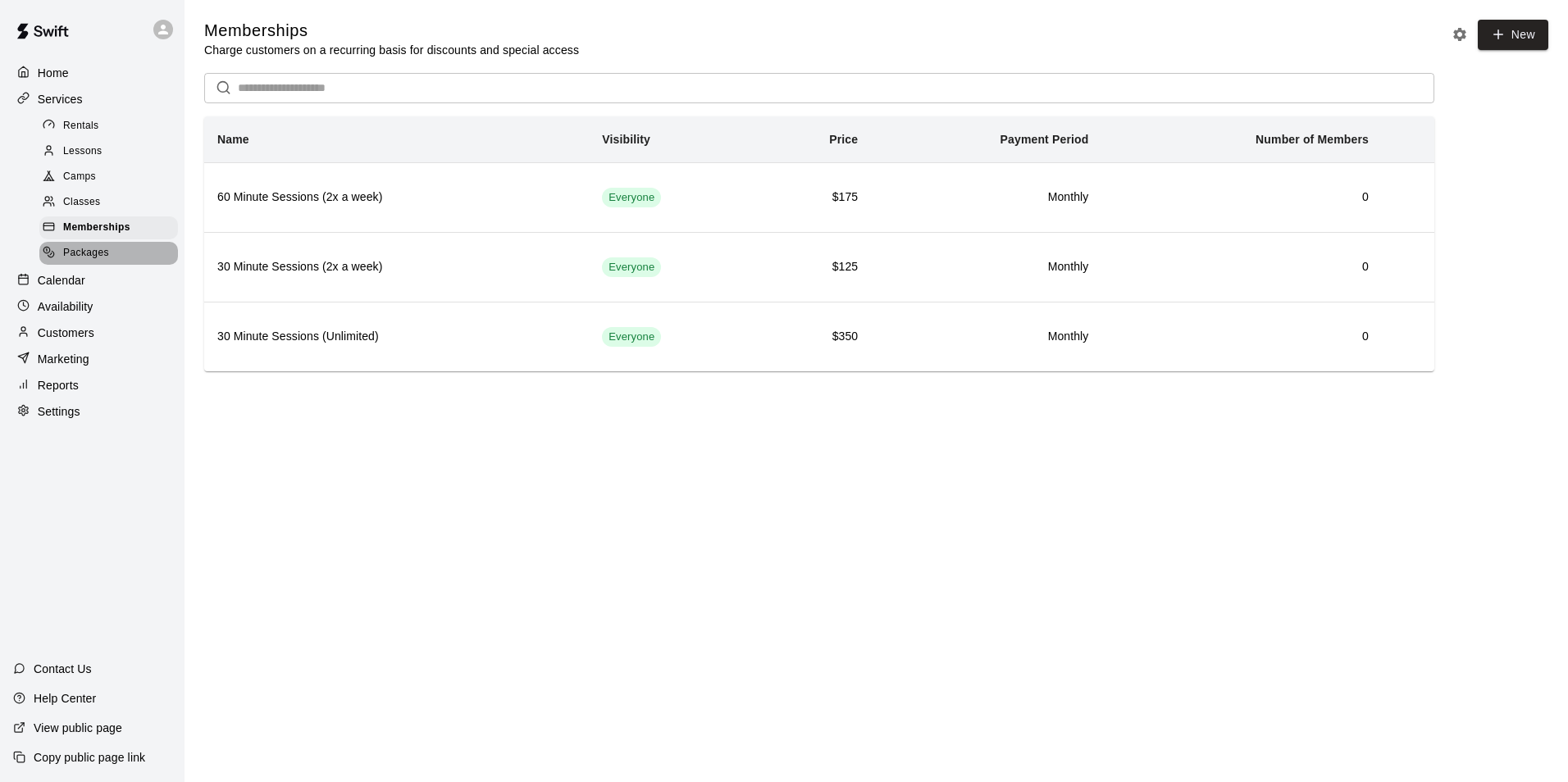
click at [97, 259] on span "Packages" at bounding box center [85, 253] width 46 height 17
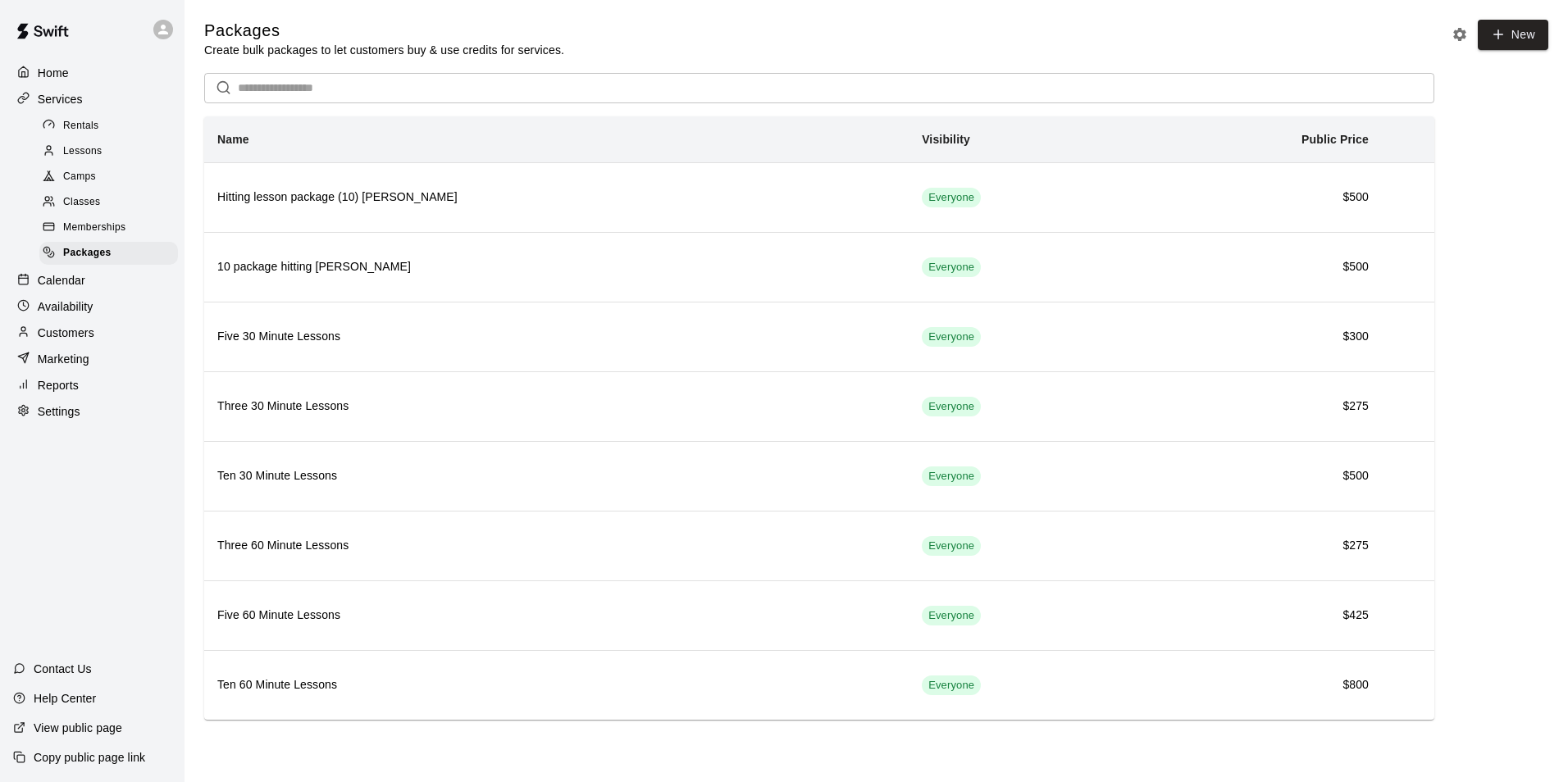
click at [47, 281] on p "Calendar" at bounding box center [61, 280] width 47 height 17
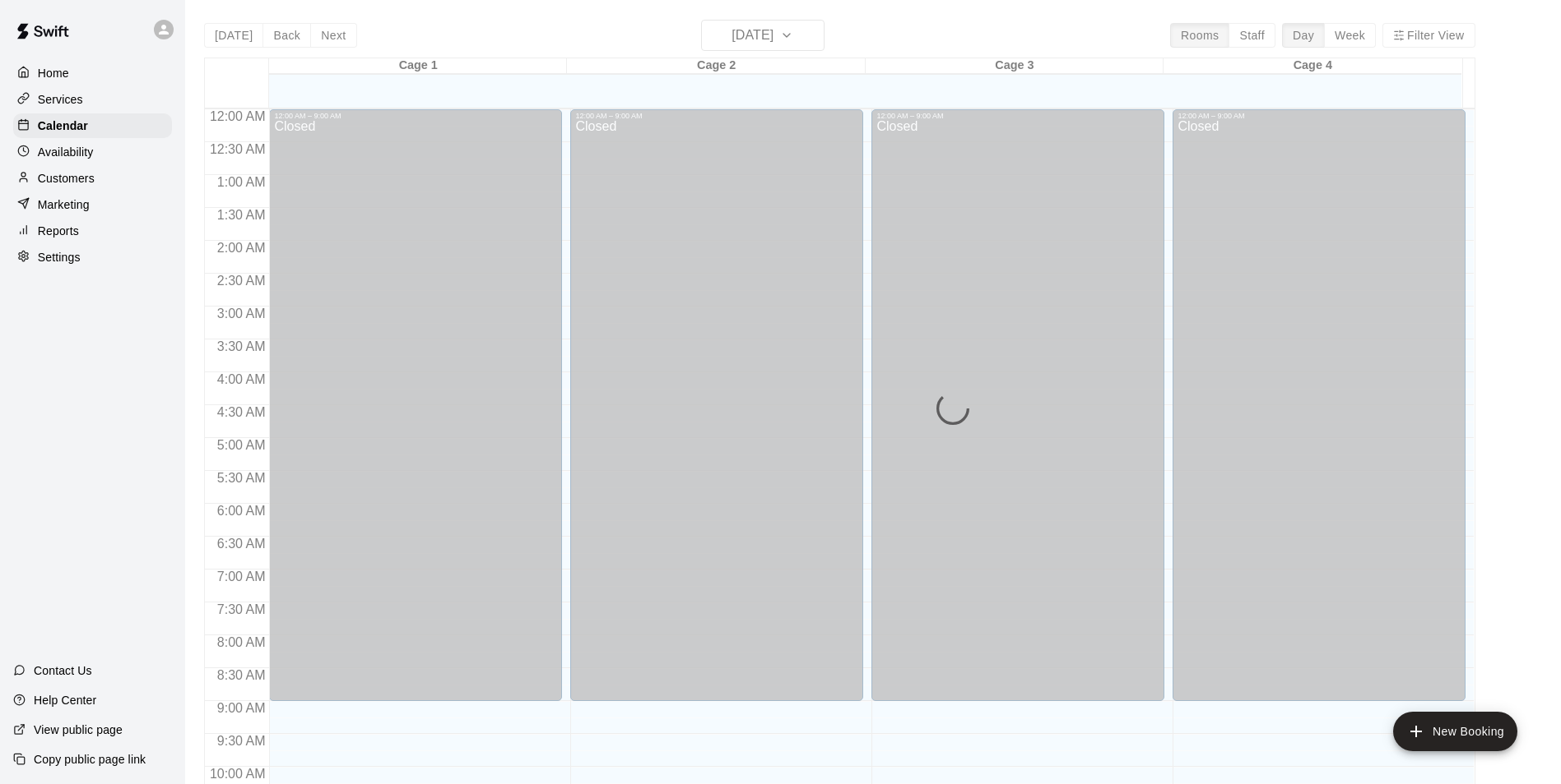
scroll to position [835, 0]
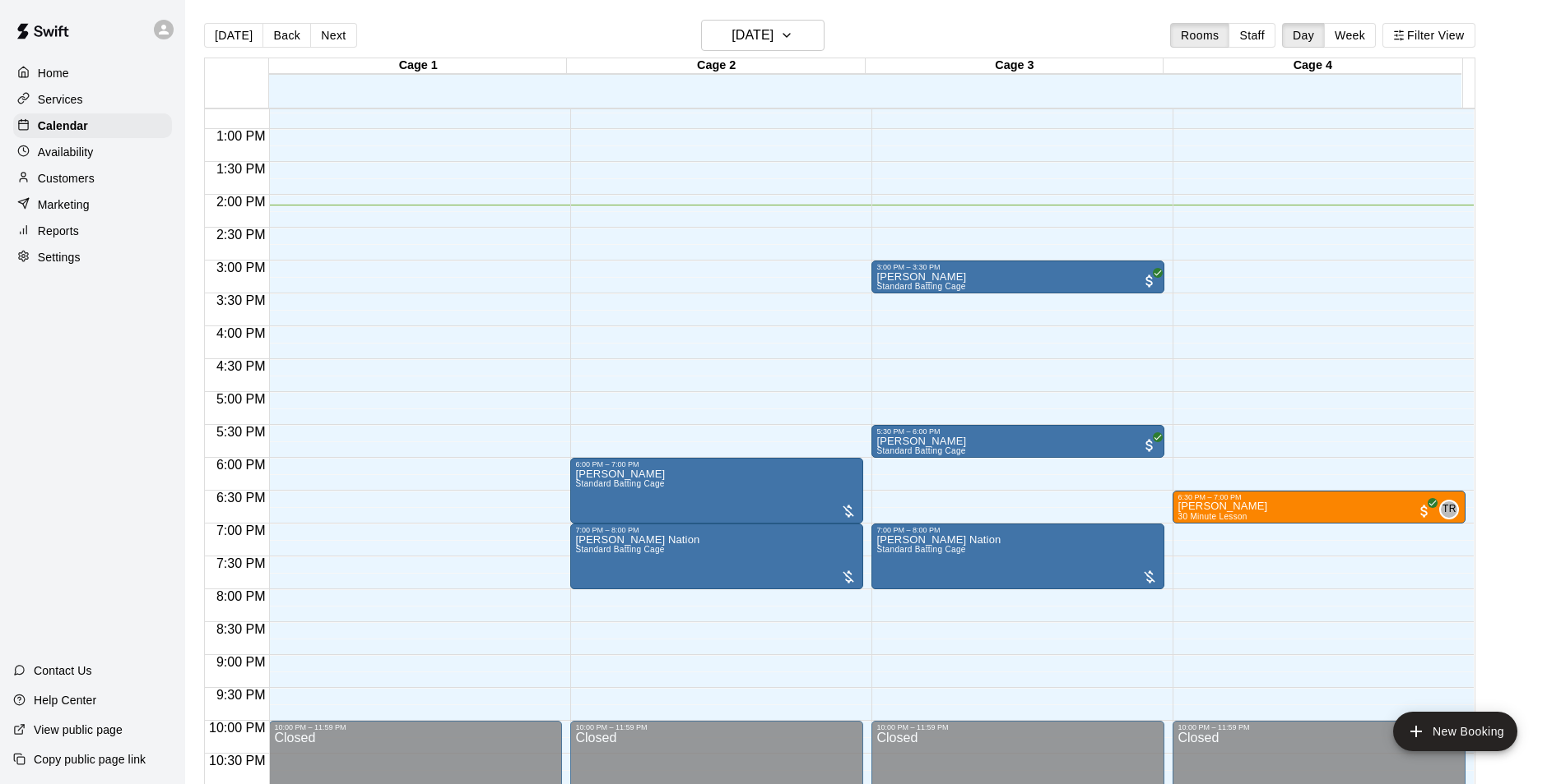
click at [54, 106] on p "Services" at bounding box center [60, 99] width 45 height 17
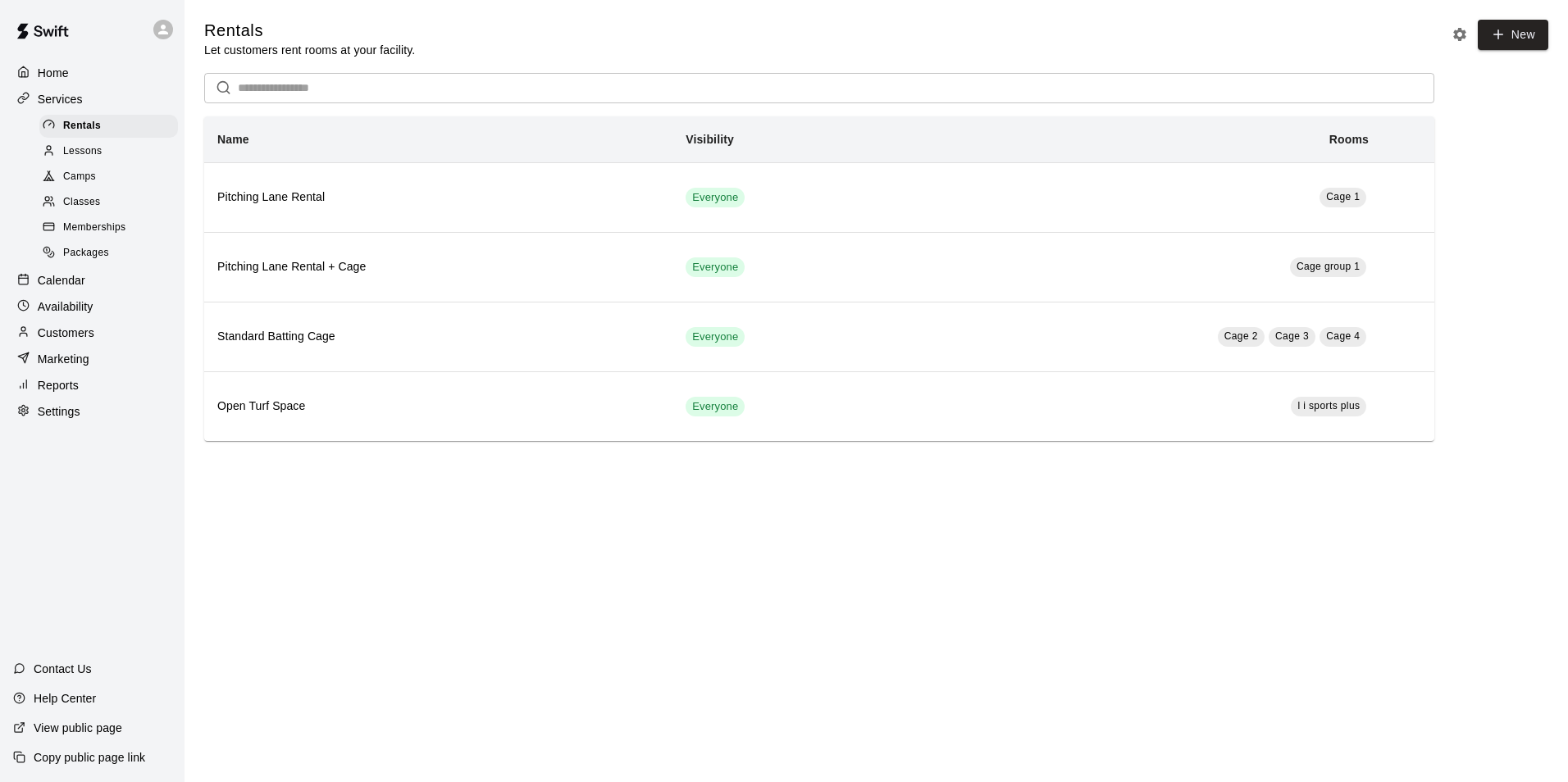
click at [56, 338] on p "Customers" at bounding box center [66, 333] width 57 height 17
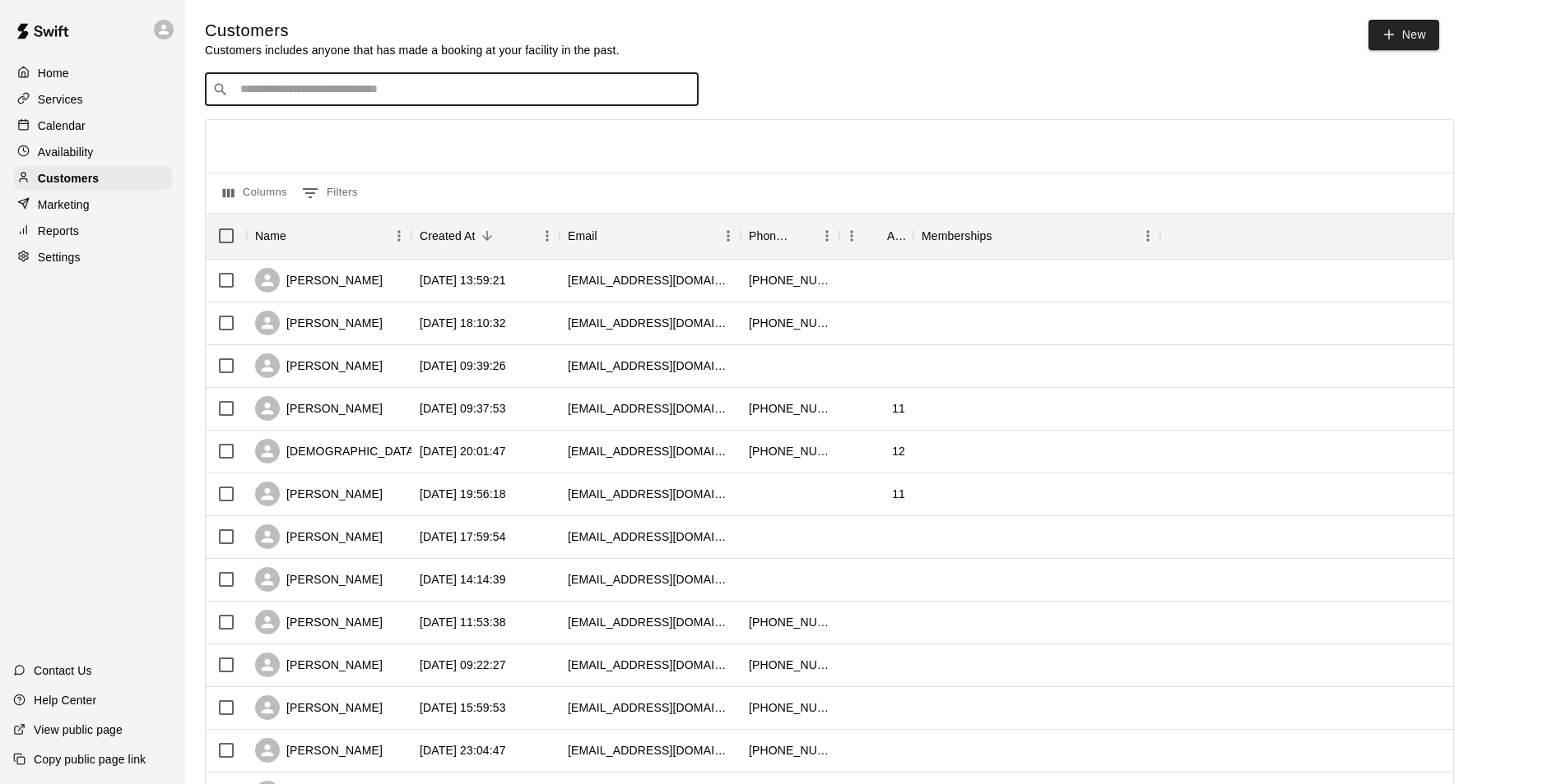
click at [389, 97] on input "Search customers by name or email" at bounding box center [463, 90] width 456 height 17
type input "****"
click at [351, 122] on div "[PERSON_NAME]" at bounding box center [340, 127] width 177 height 18
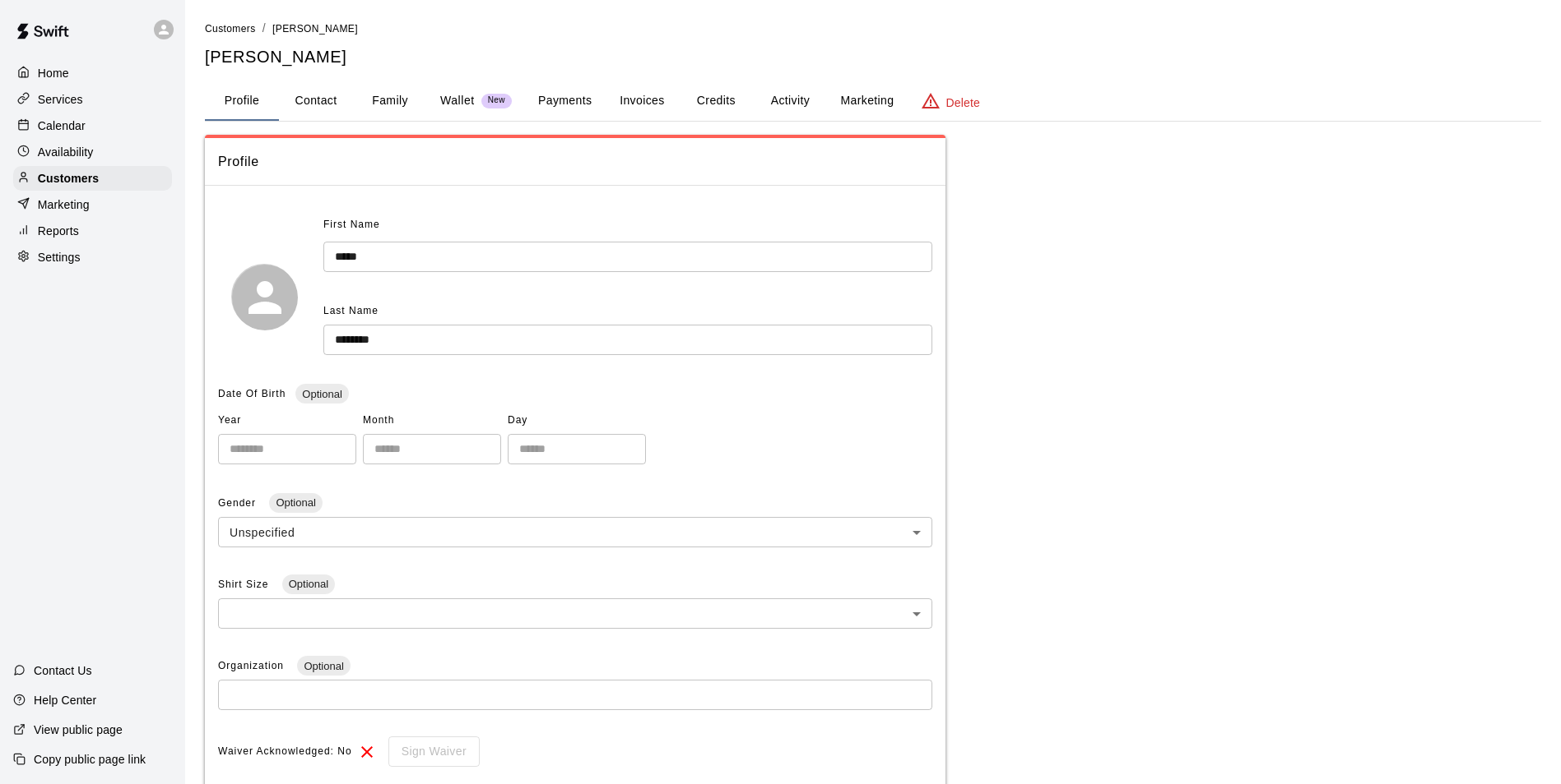
click at [667, 96] on button "Invoices" at bounding box center [641, 101] width 74 height 39
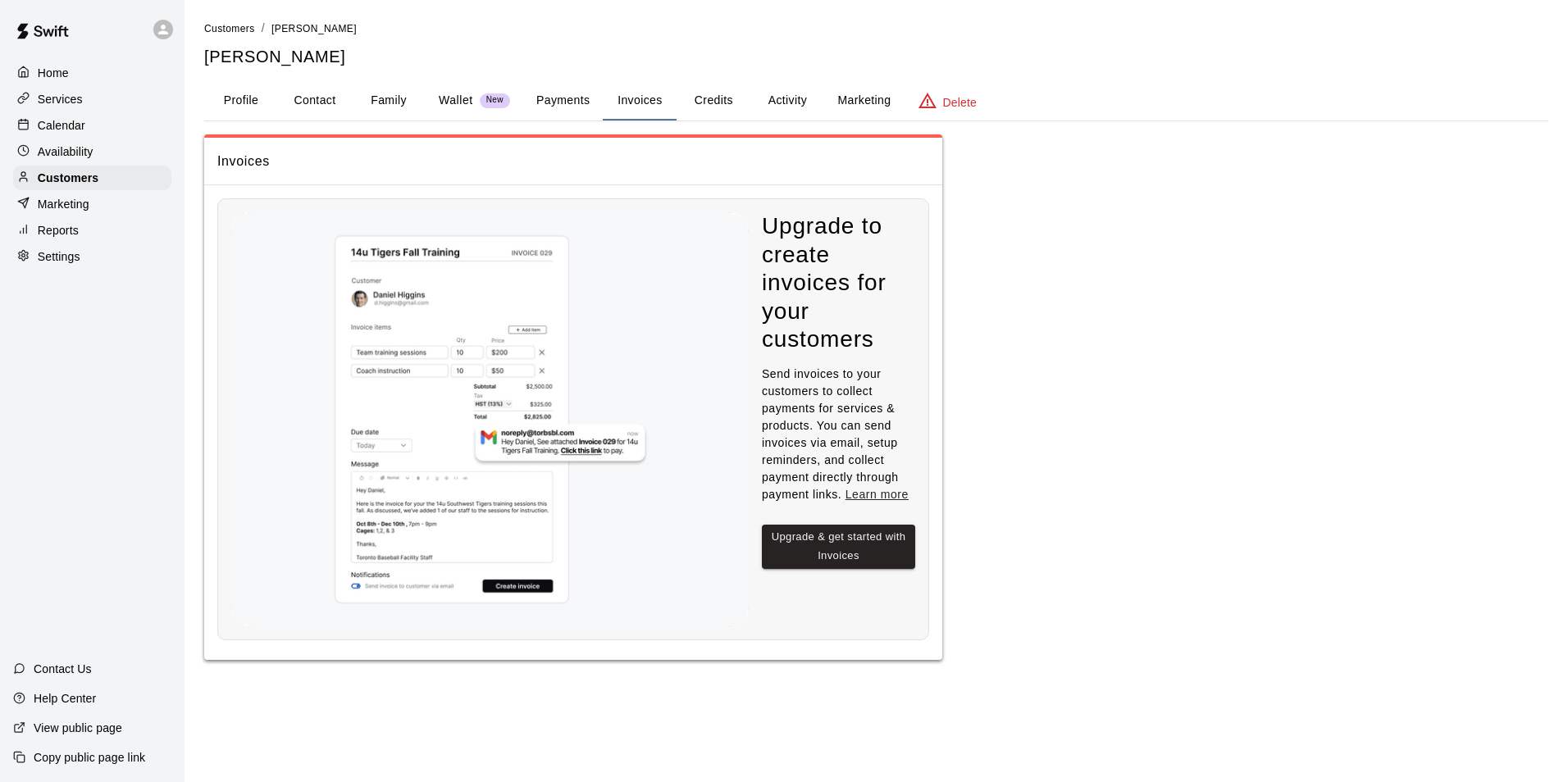
click at [243, 89] on button "Profile" at bounding box center [240, 101] width 74 height 39
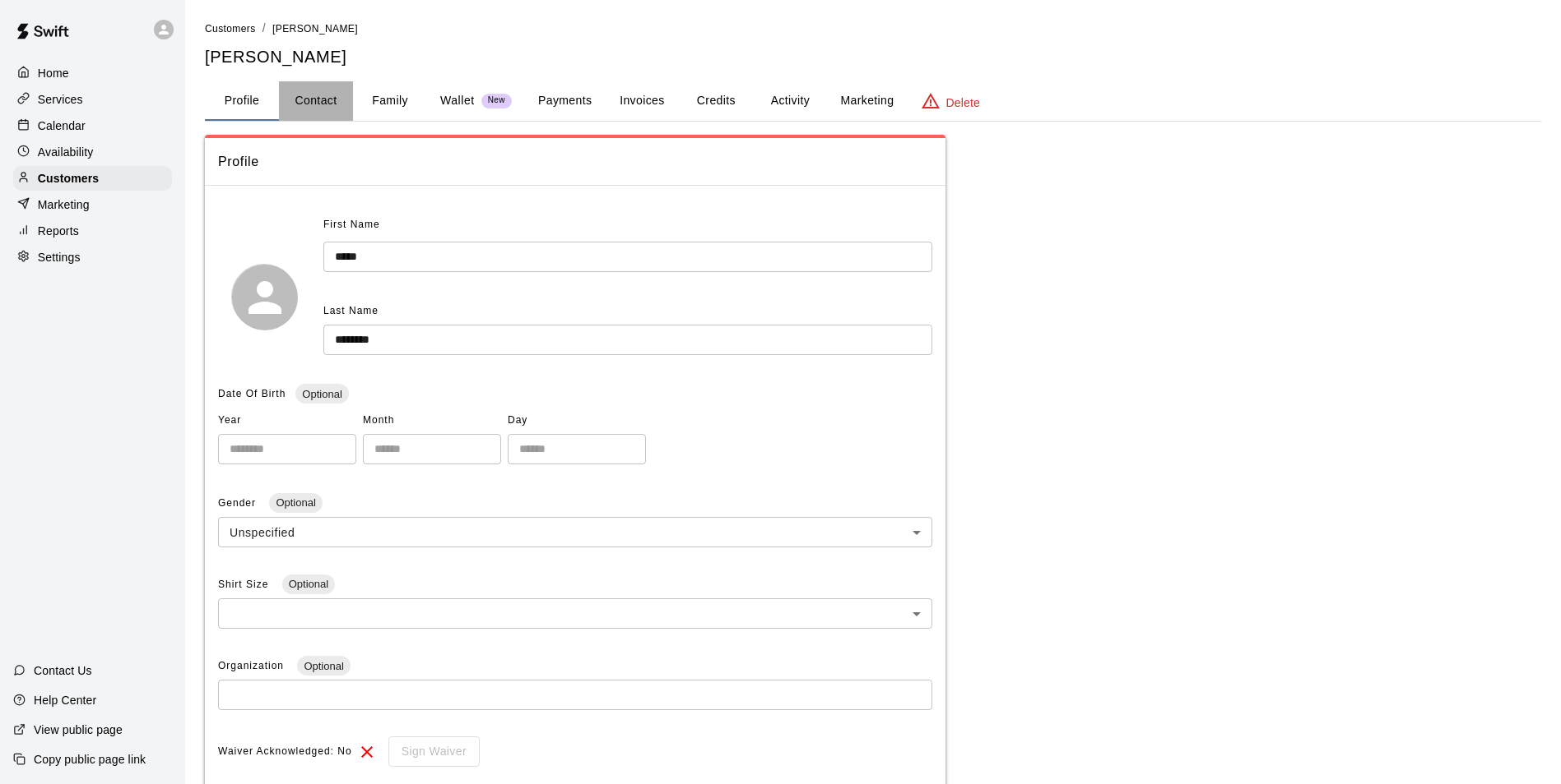
click at [324, 97] on button "Contact" at bounding box center [315, 101] width 74 height 39
select select "**"
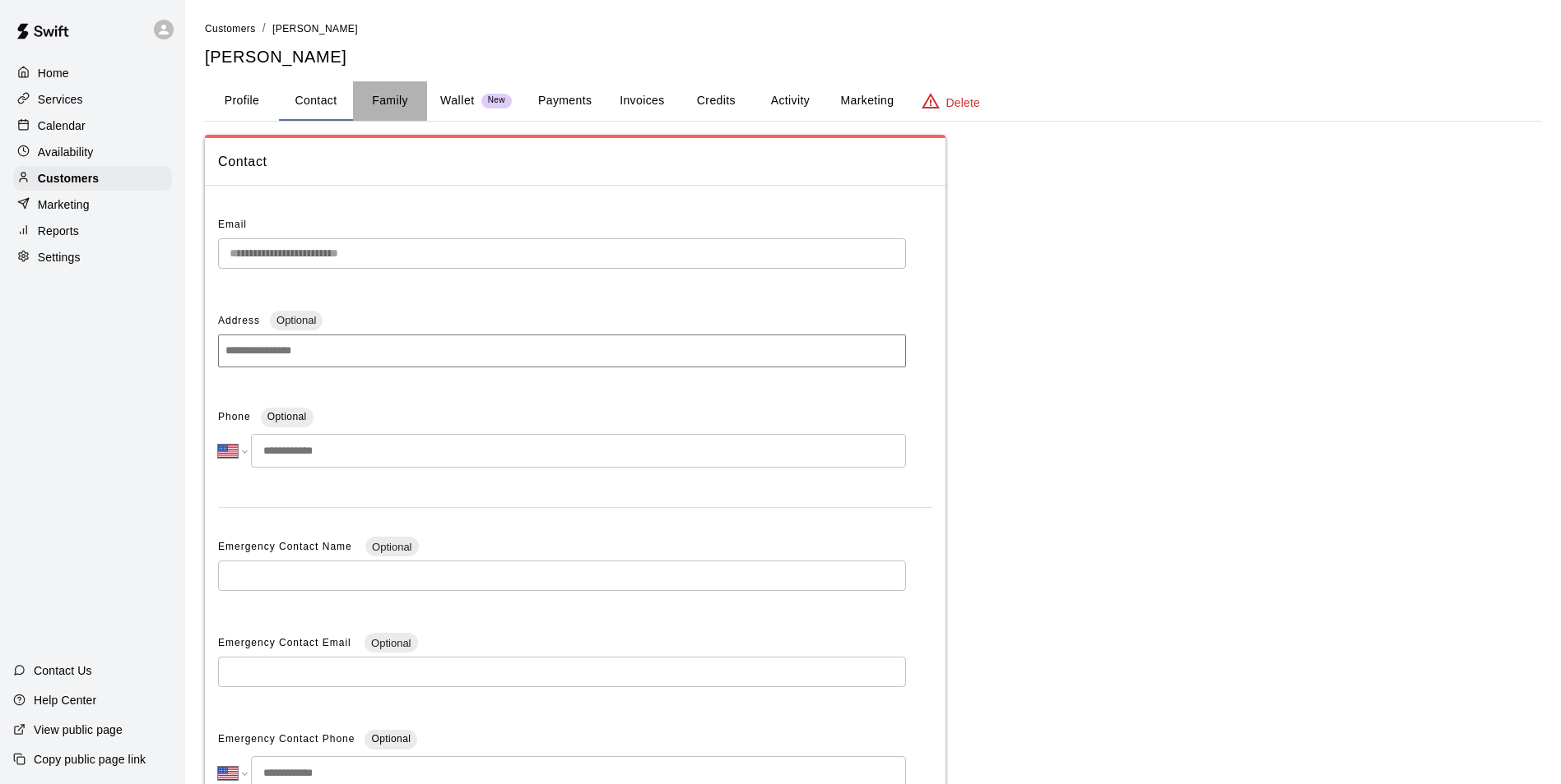
click at [393, 97] on button "Family" at bounding box center [390, 101] width 74 height 39
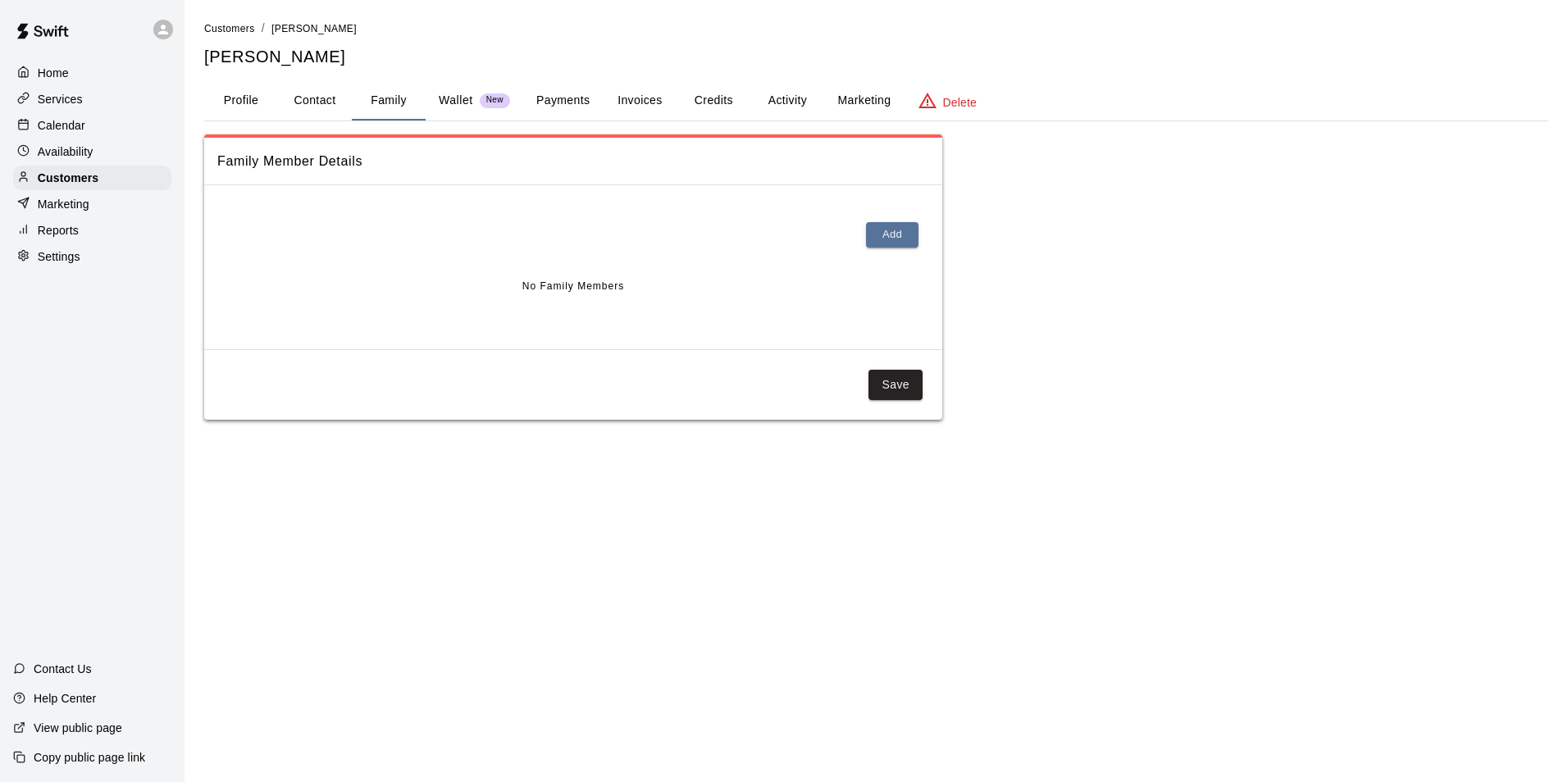
click at [560, 97] on button "Payments" at bounding box center [562, 101] width 79 height 39
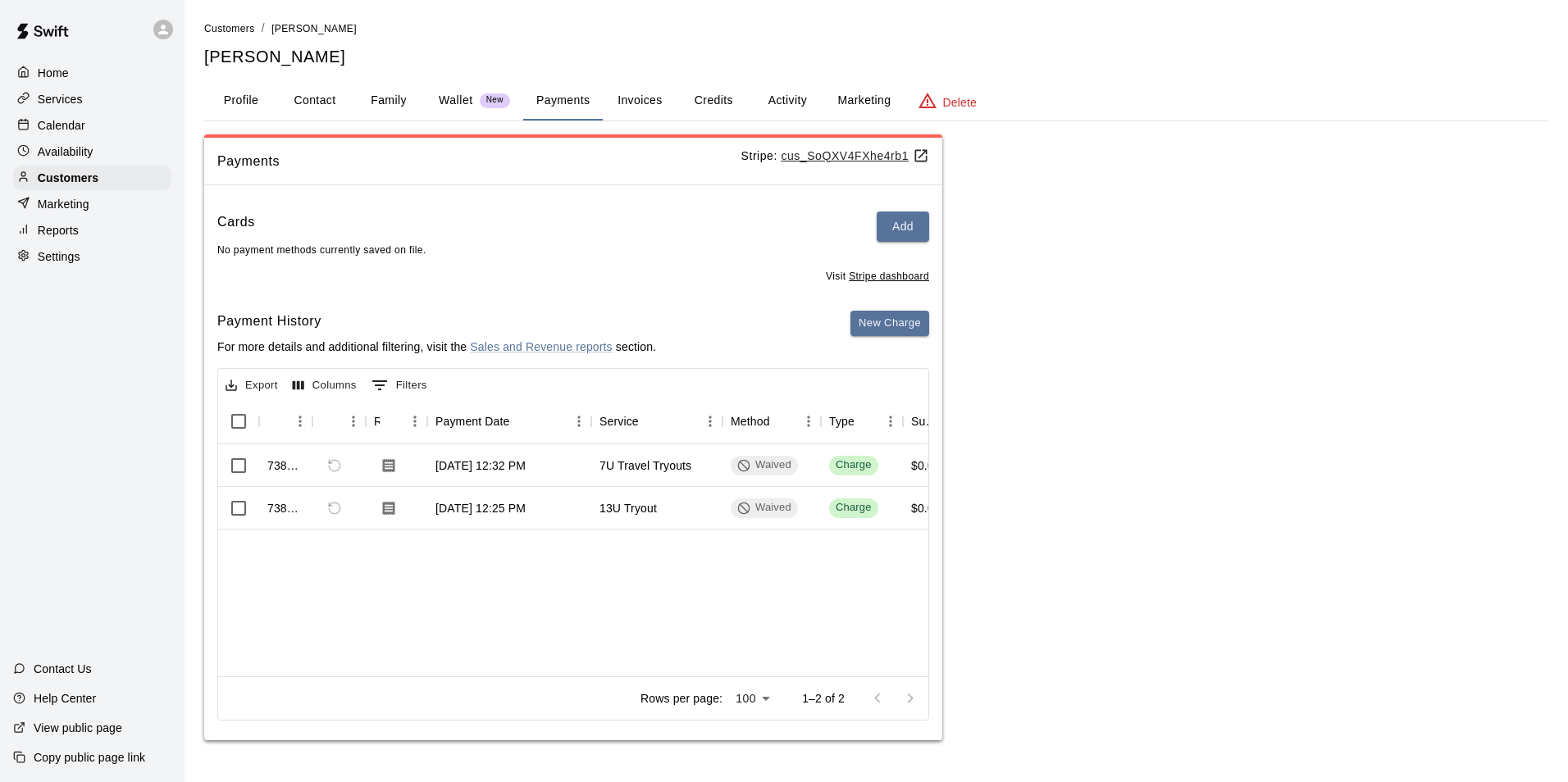
click at [642, 97] on button "Invoices" at bounding box center [639, 101] width 74 height 39
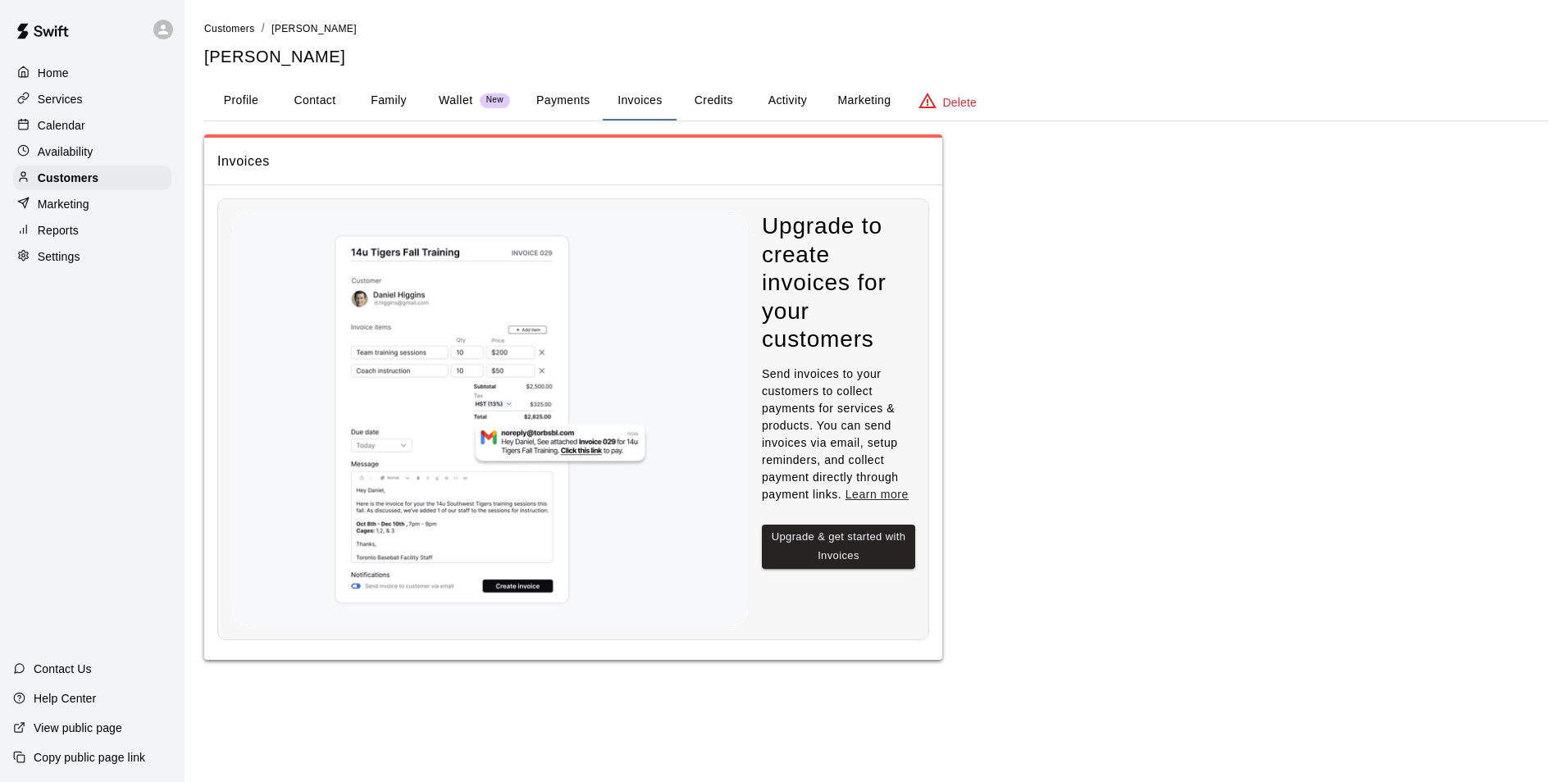
click at [565, 97] on button "Payments" at bounding box center [562, 101] width 79 height 39
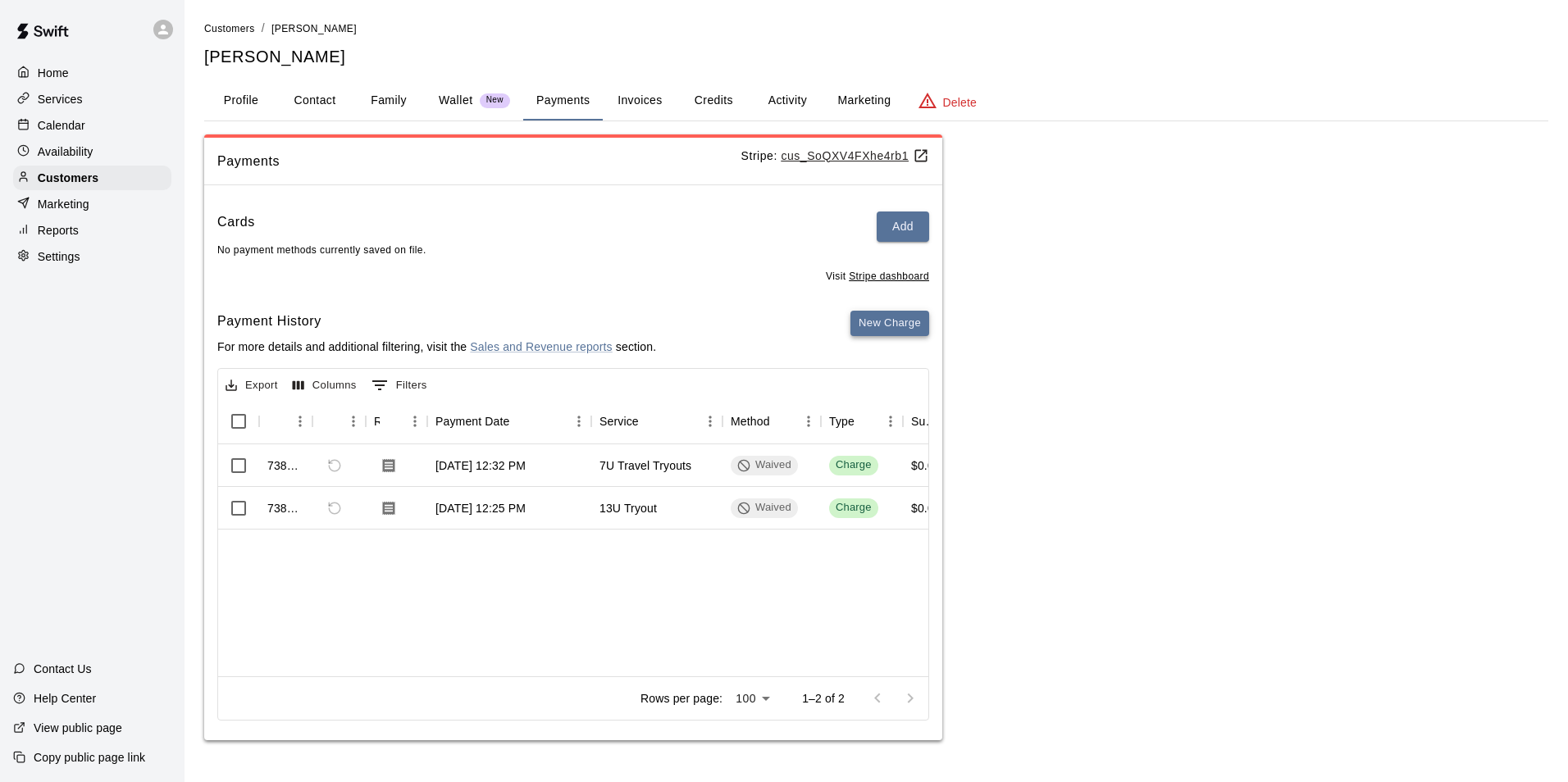
click at [874, 322] on button "New Charge" at bounding box center [890, 324] width 78 height 26
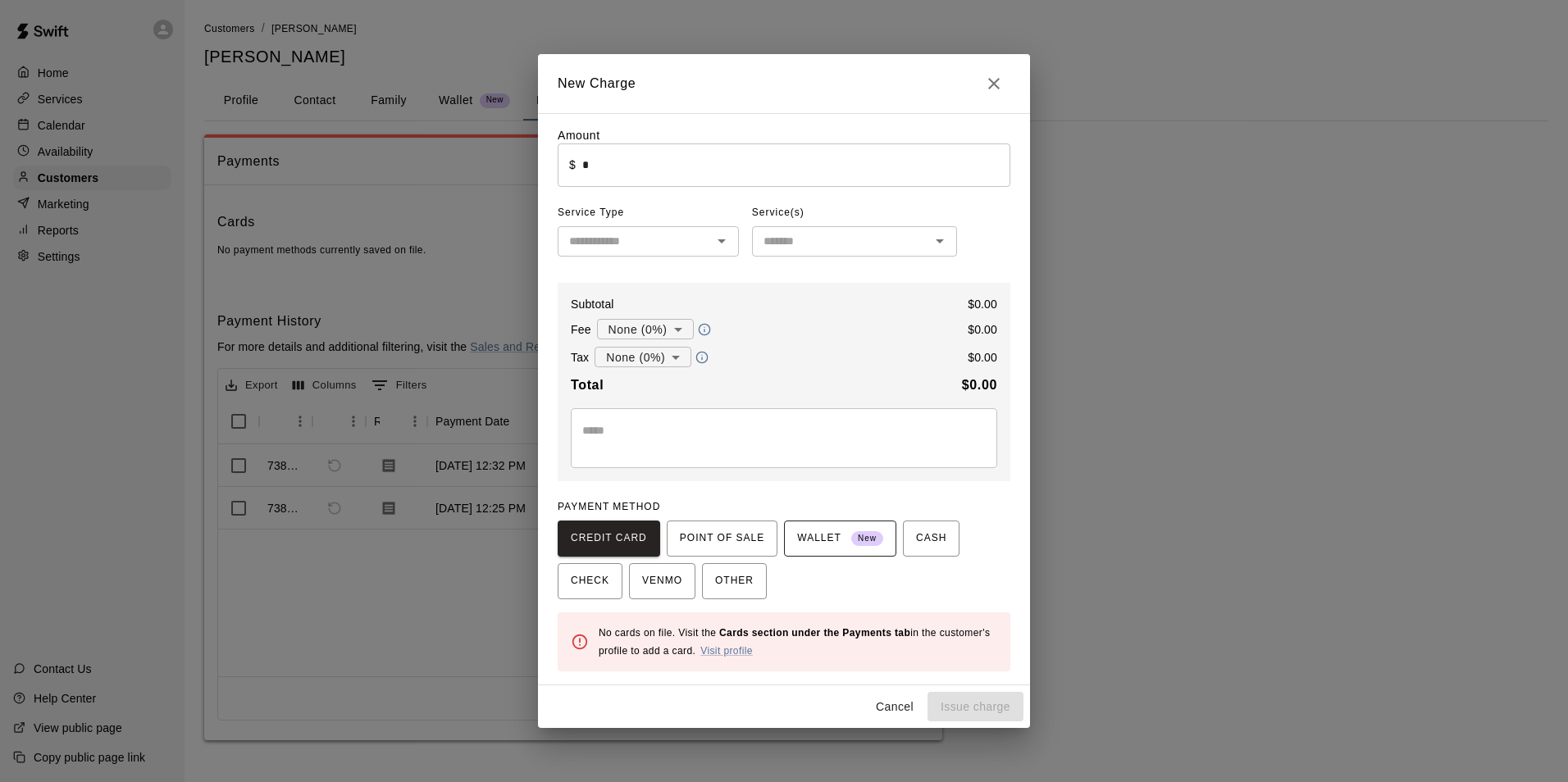
click at [810, 535] on span "WALLET New" at bounding box center [840, 539] width 86 height 26
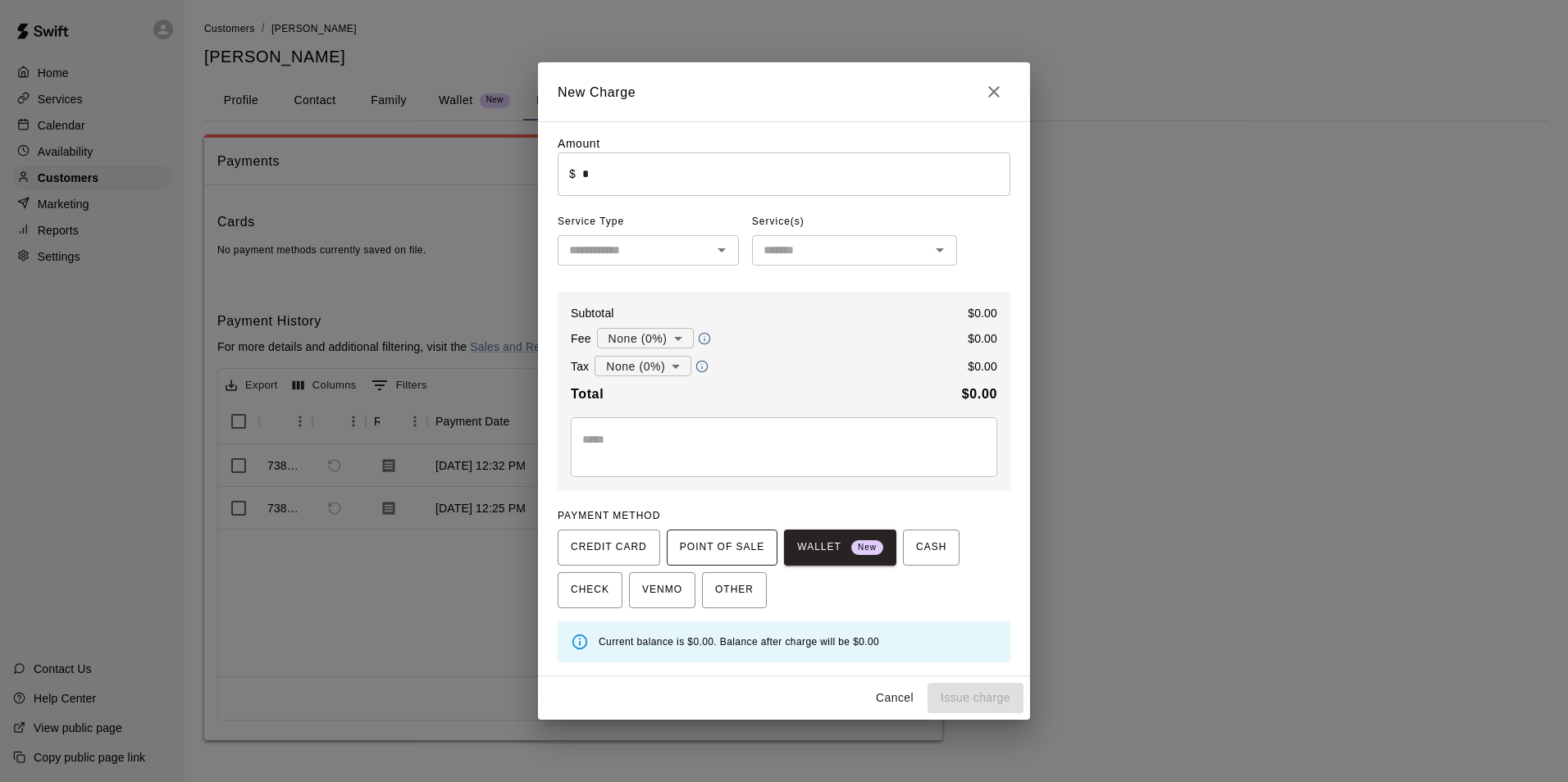
click at [743, 549] on span "POINT OF SALE" at bounding box center [722, 547] width 84 height 26
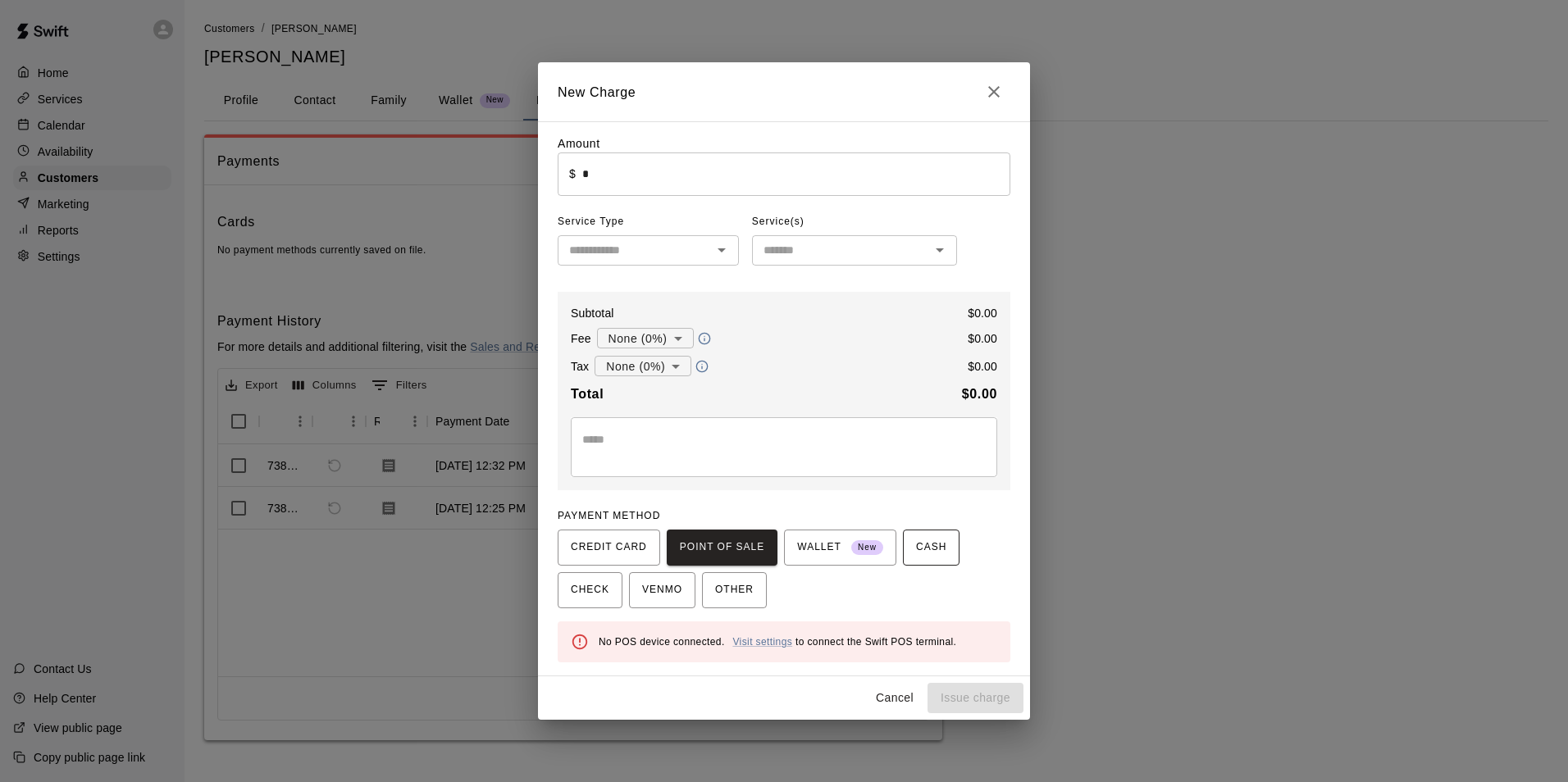
click at [916, 551] on span "CASH" at bounding box center [931, 547] width 30 height 26
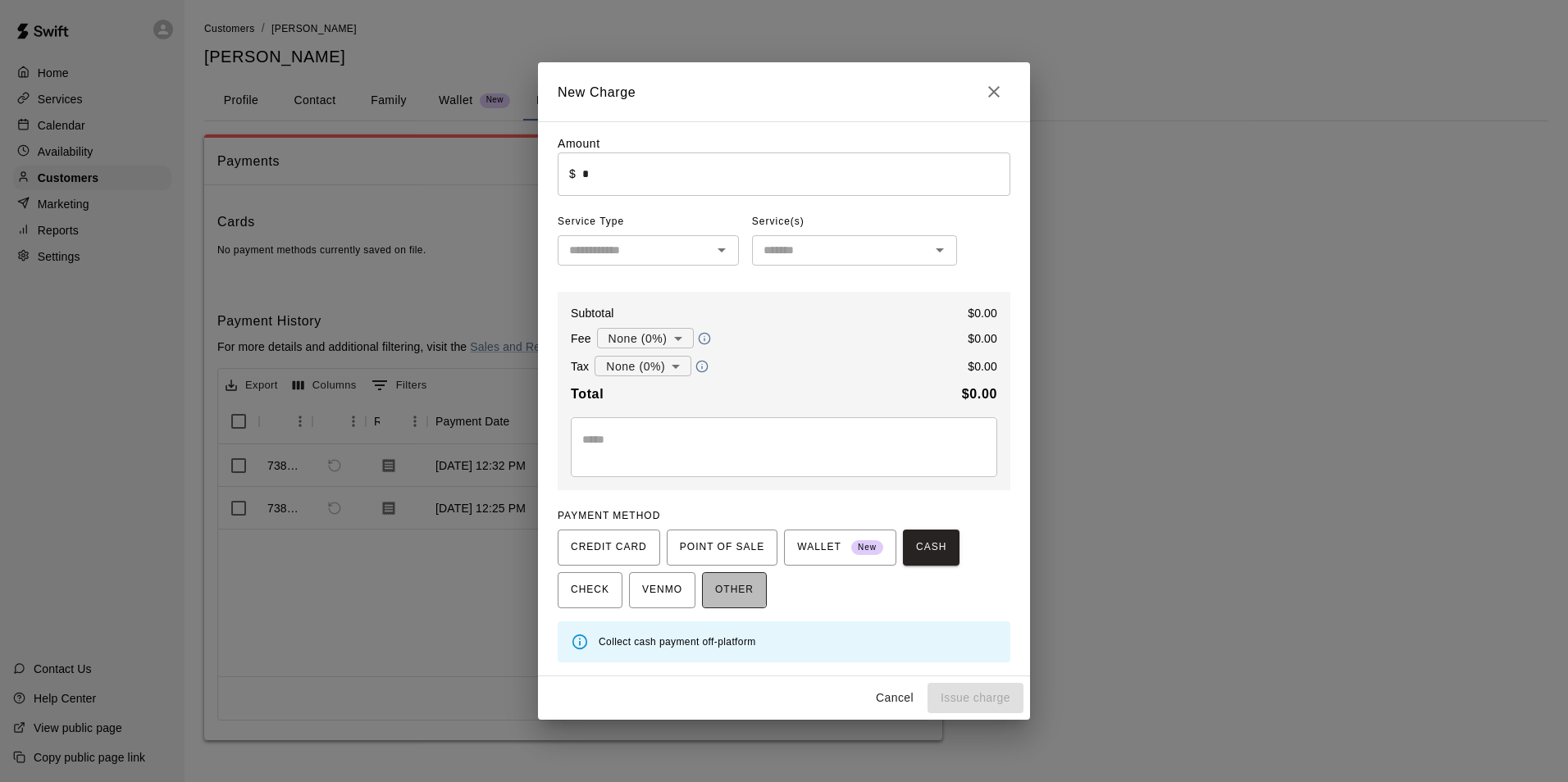
click at [724, 588] on span "OTHER" at bounding box center [734, 590] width 38 height 26
click at [995, 98] on icon "Close" at bounding box center [994, 92] width 20 height 20
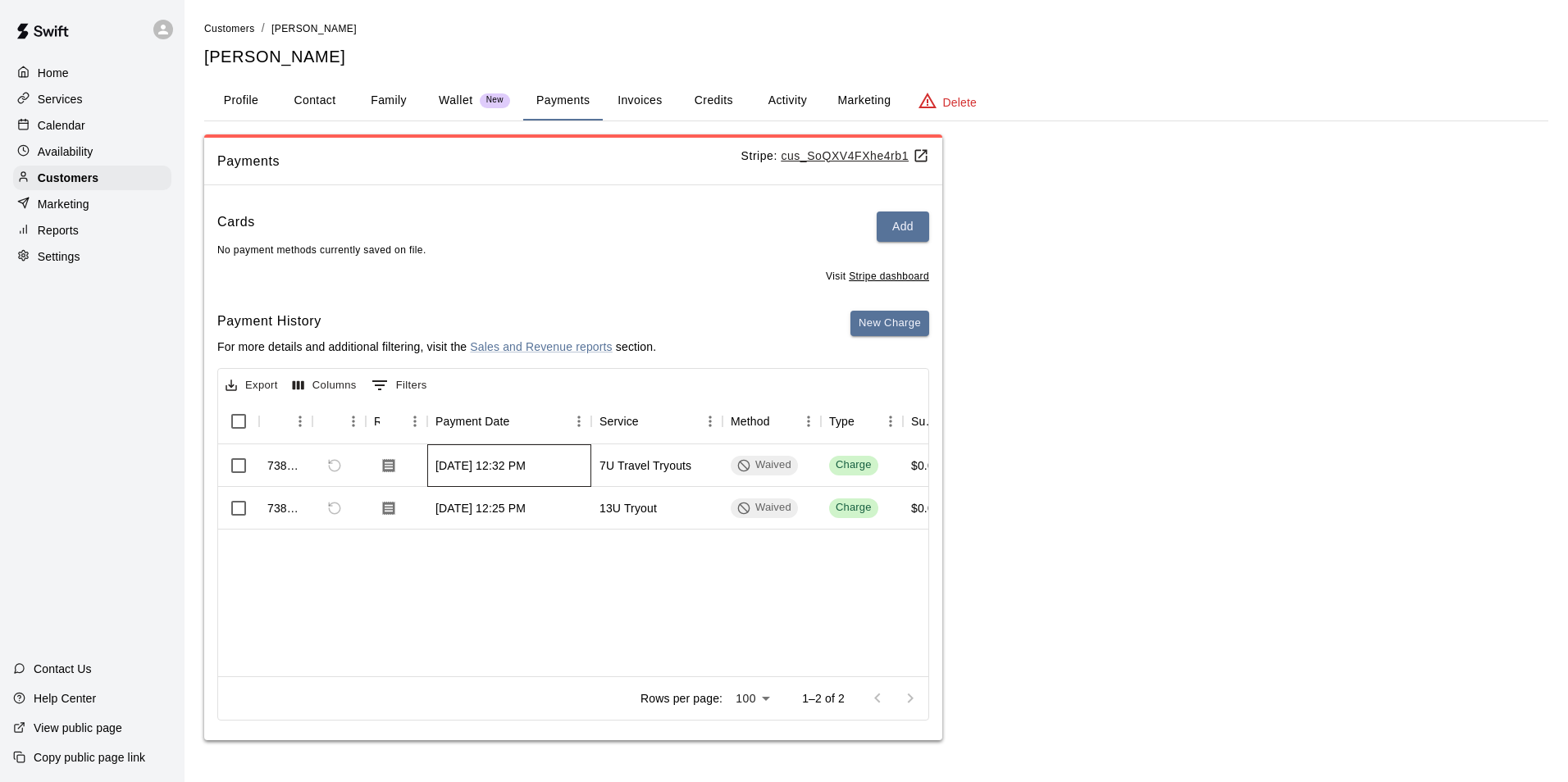
click at [557, 469] on div "[DATE] 12:32 PM" at bounding box center [508, 465] width 164 height 42
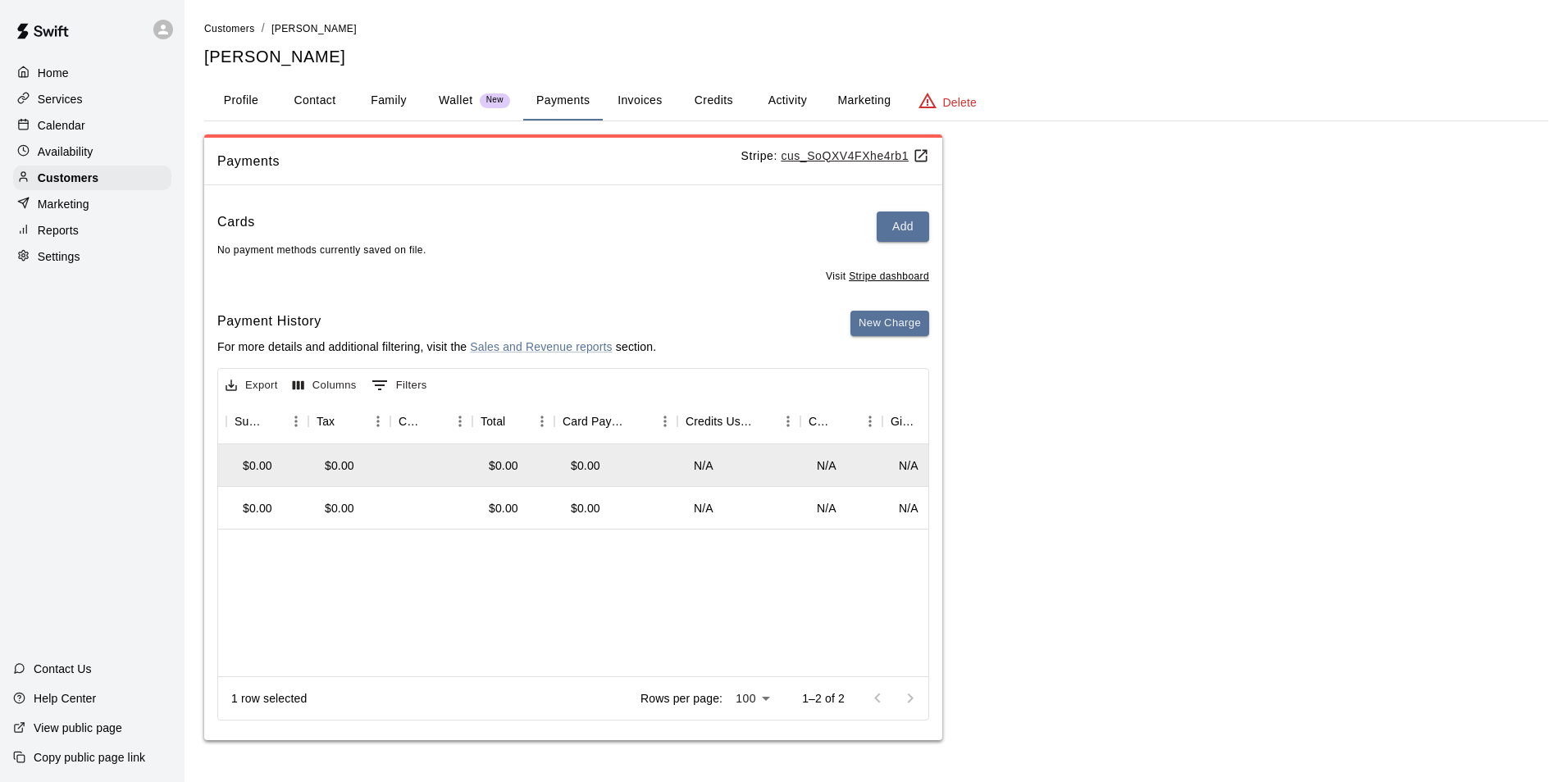
scroll to position [0, 677]
click at [242, 472] on div "$0.00" at bounding box center [249, 465] width 29 height 17
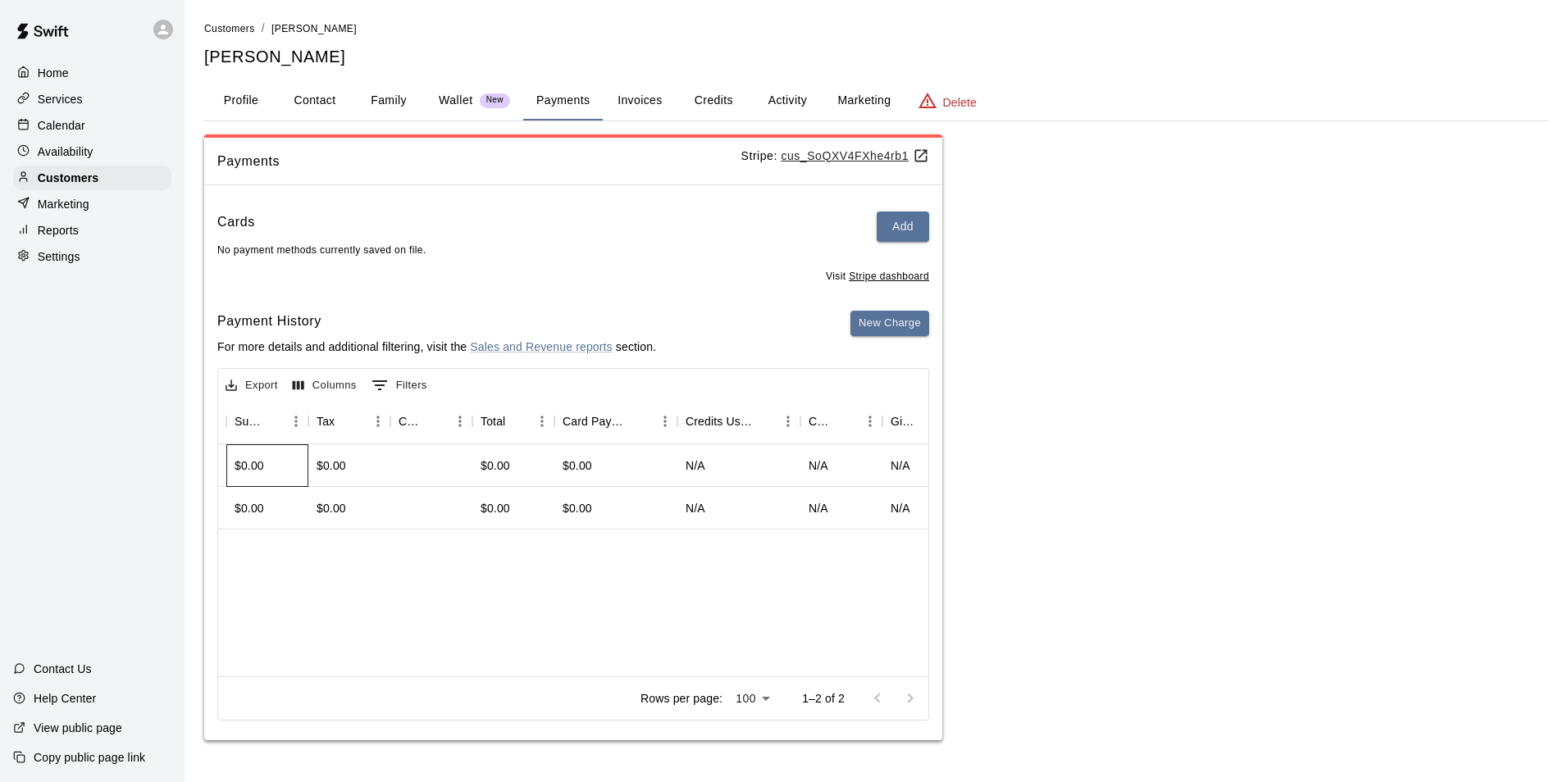
click at [252, 466] on div "$0.00" at bounding box center [249, 465] width 29 height 17
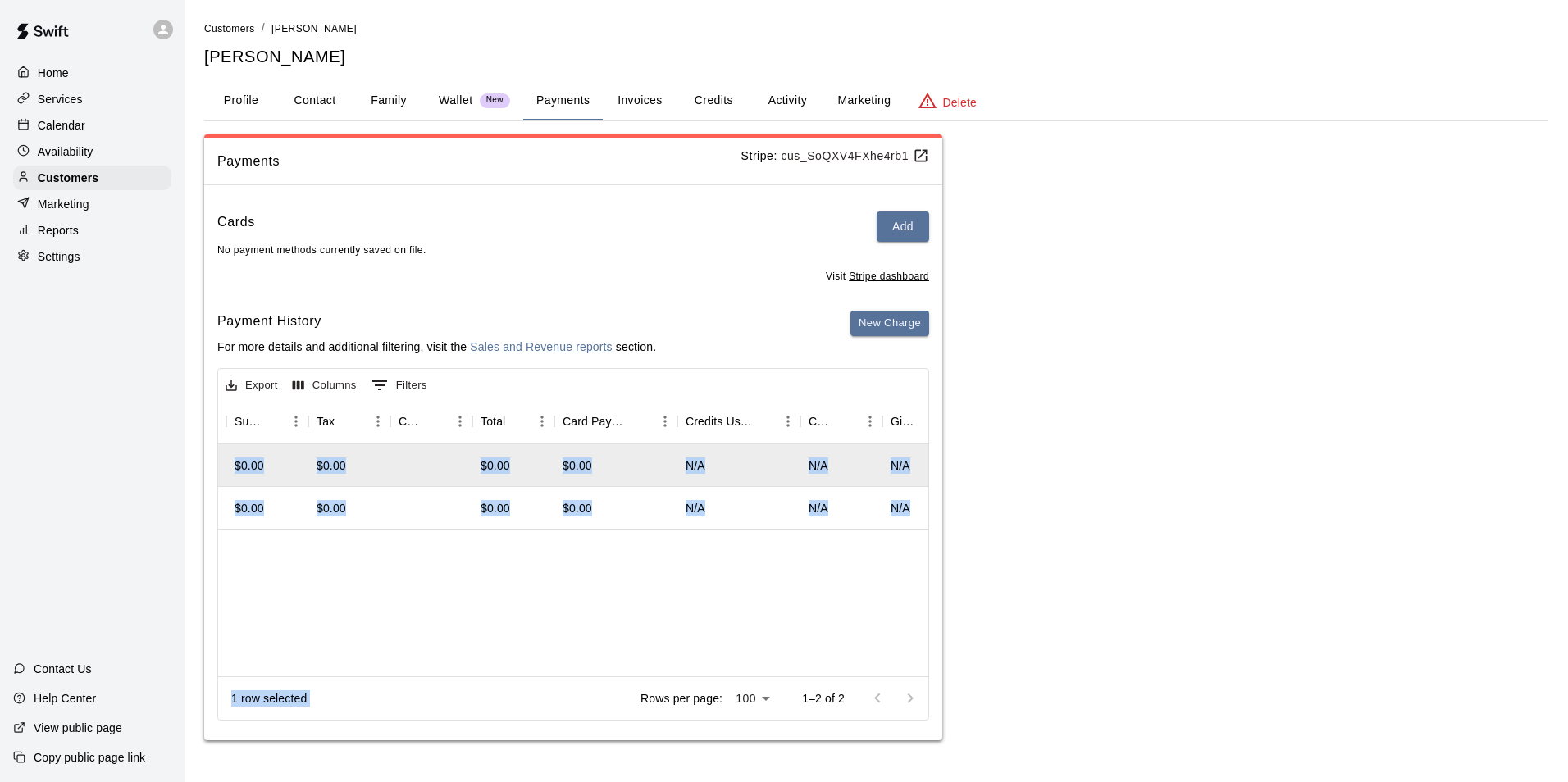
drag, startPoint x: 541, startPoint y: 667, endPoint x: 522, endPoint y: 663, distance: 19.4
click at [522, 664] on div "Export Columns 0 Filters Service Method Type Subtotal Tax Custom Fee Total Card…" at bounding box center [572, 544] width 711 height 352
click at [883, 317] on button "New Charge" at bounding box center [890, 324] width 78 height 26
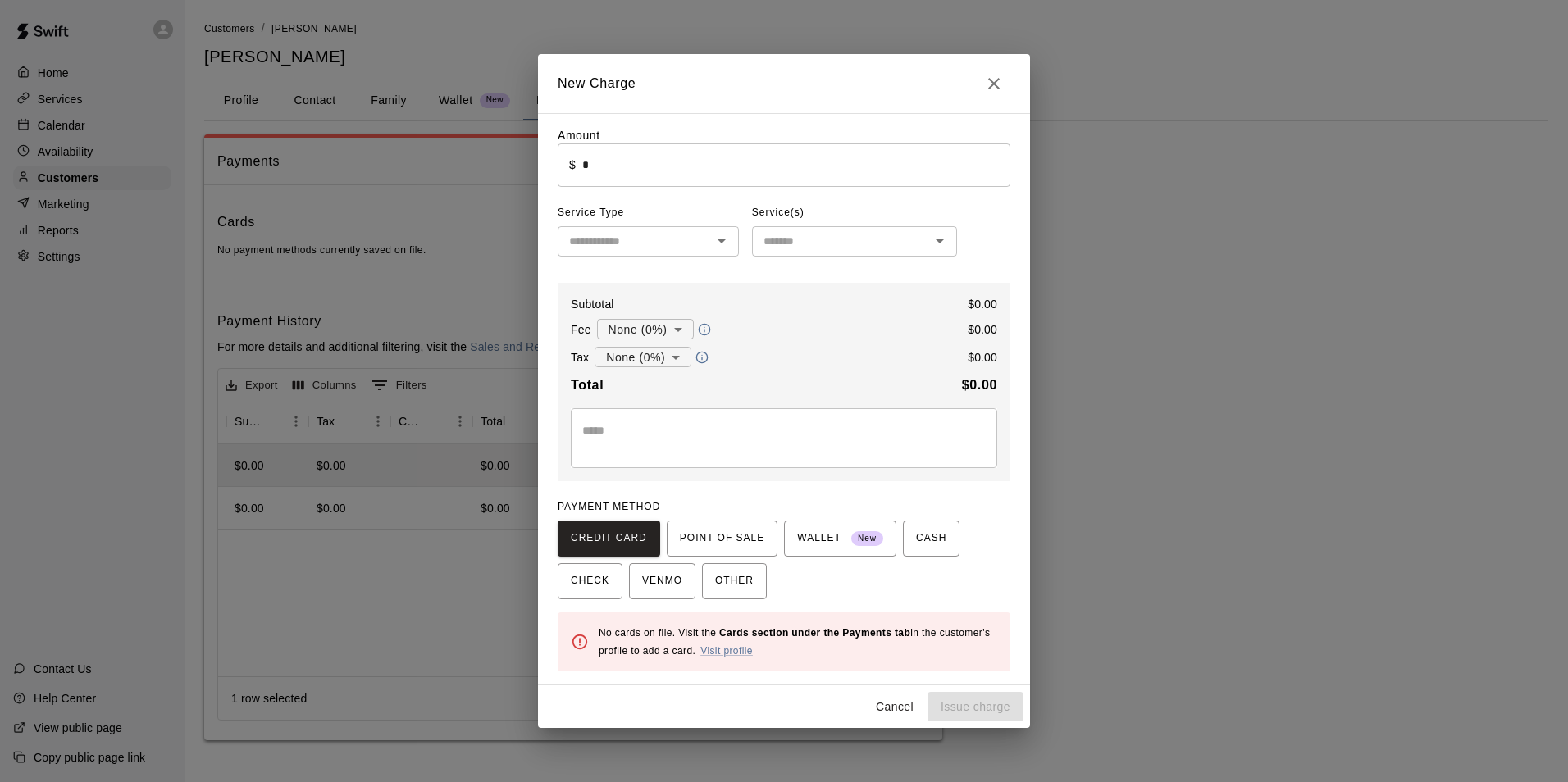
click at [692, 241] on input "text" at bounding box center [634, 241] width 144 height 21
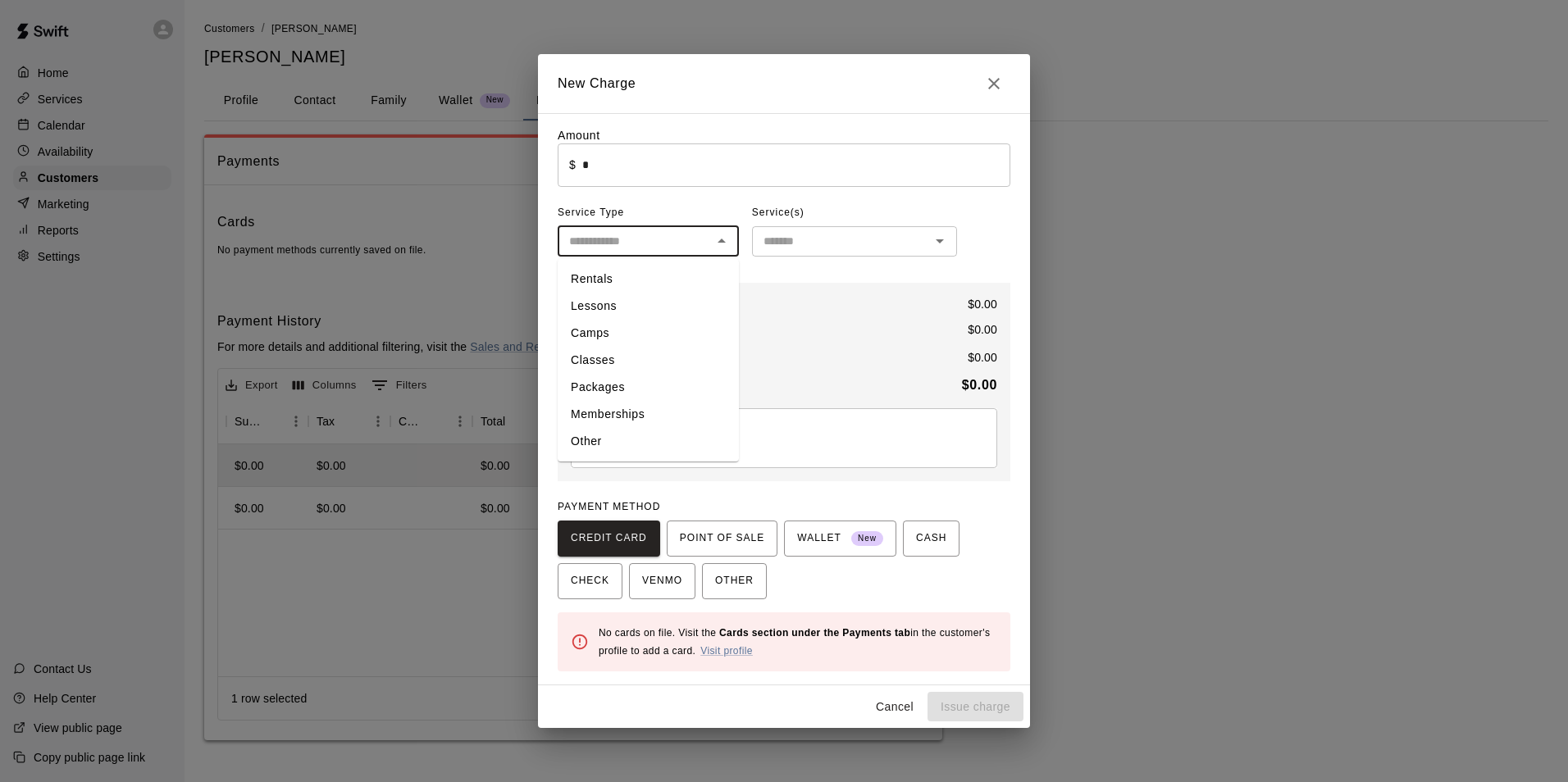
click at [582, 433] on li "Other" at bounding box center [648, 442] width 182 height 27
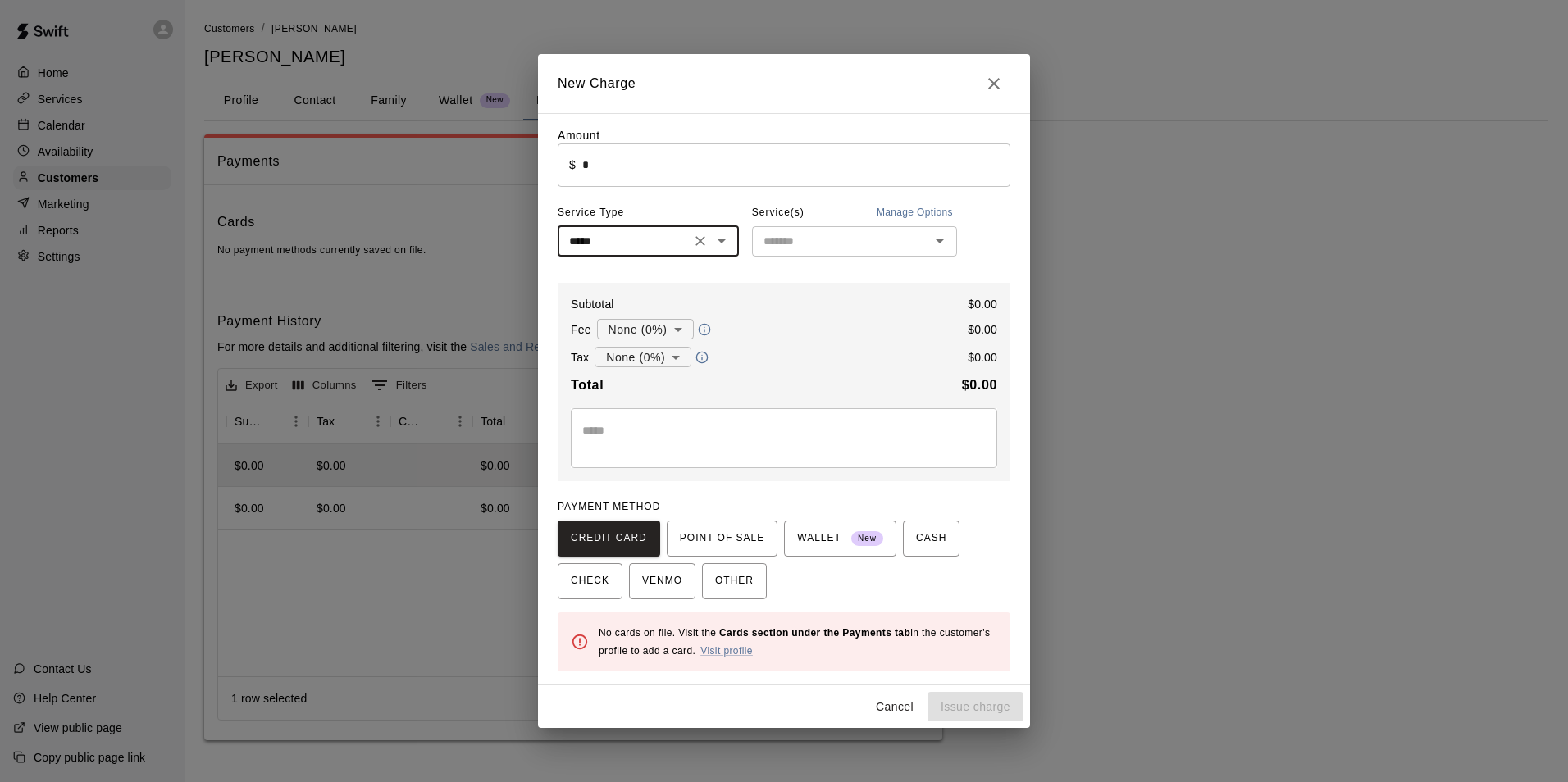
click at [786, 251] on input "text" at bounding box center [840, 241] width 168 height 21
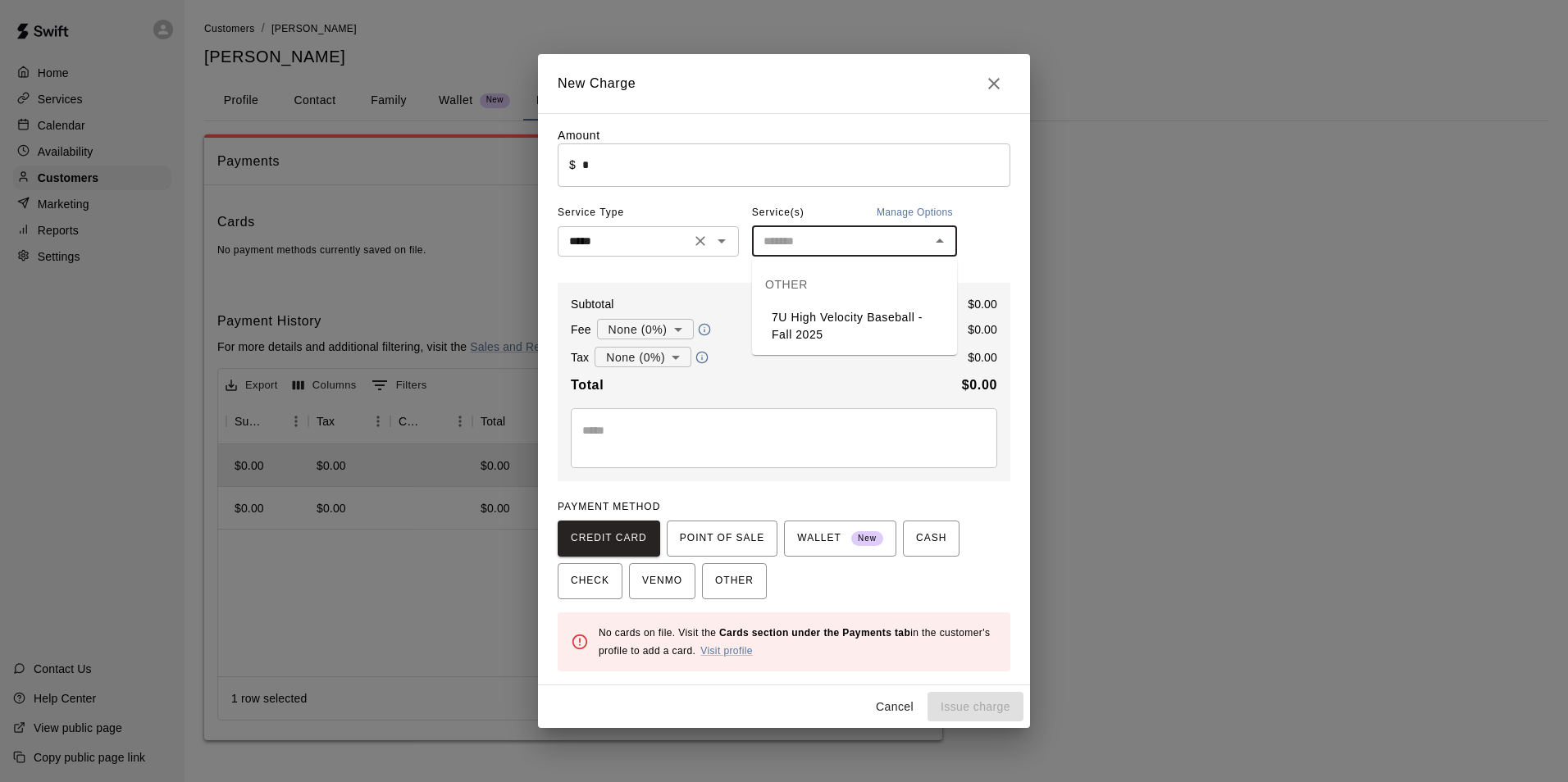
click at [682, 255] on div "***** ​" at bounding box center [648, 241] width 182 height 30
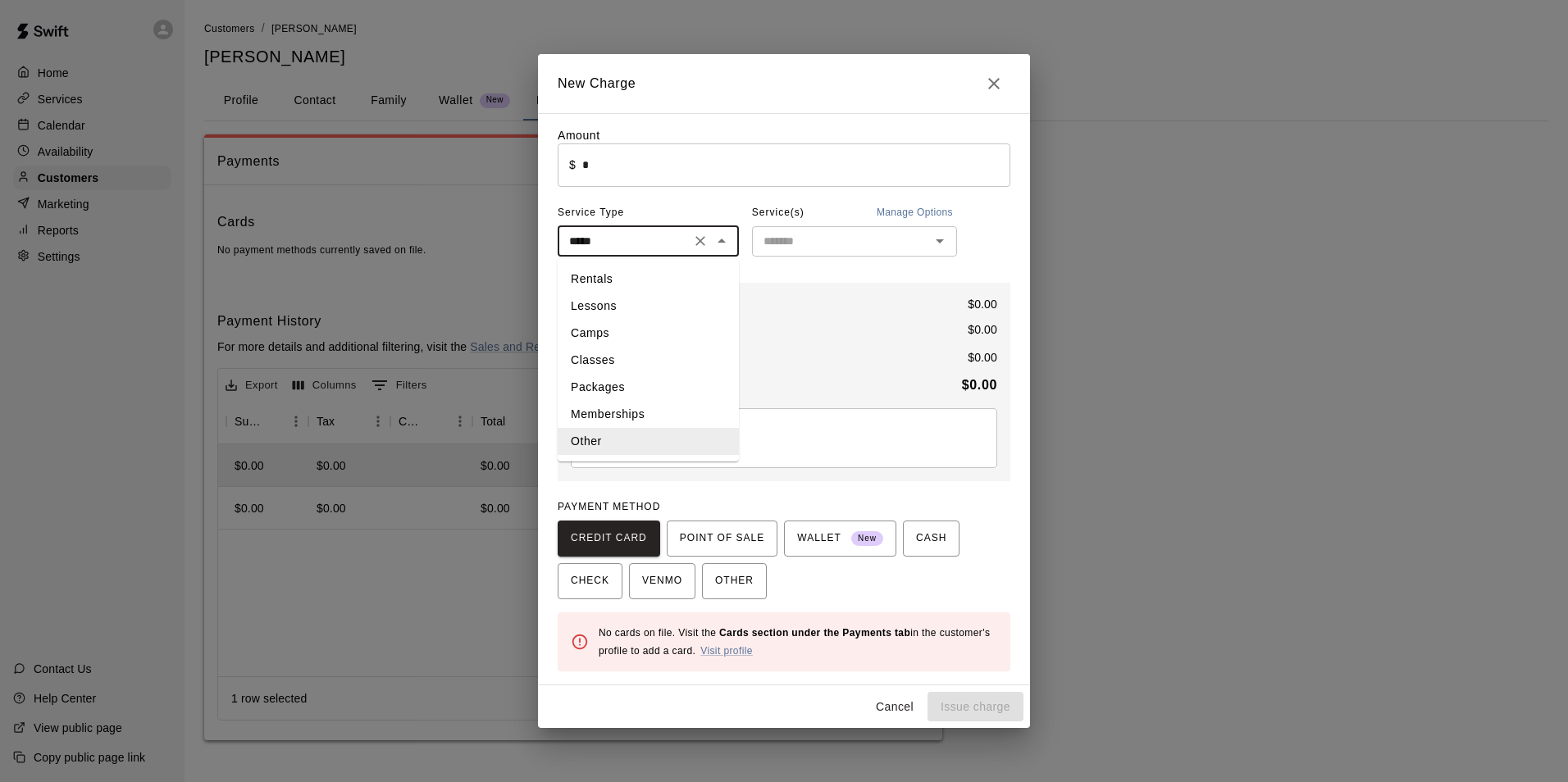
click at [624, 300] on li "Lessons" at bounding box center [648, 306] width 182 height 27
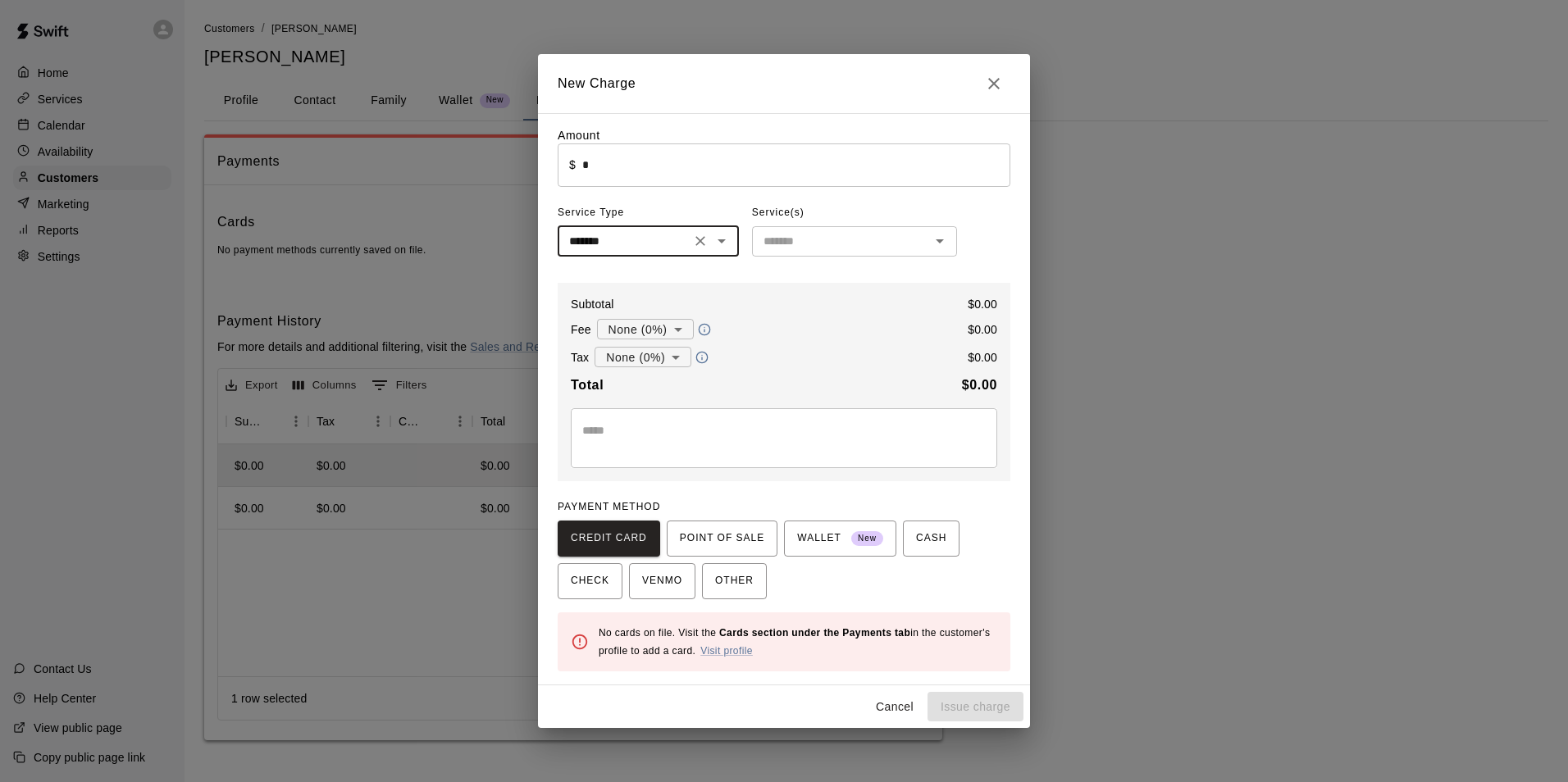
click at [653, 231] on div "******* ​" at bounding box center [648, 241] width 182 height 30
click at [622, 285] on li "Rentals" at bounding box center [648, 280] width 182 height 27
type input "*******"
click at [788, 255] on div "​" at bounding box center [854, 241] width 205 height 30
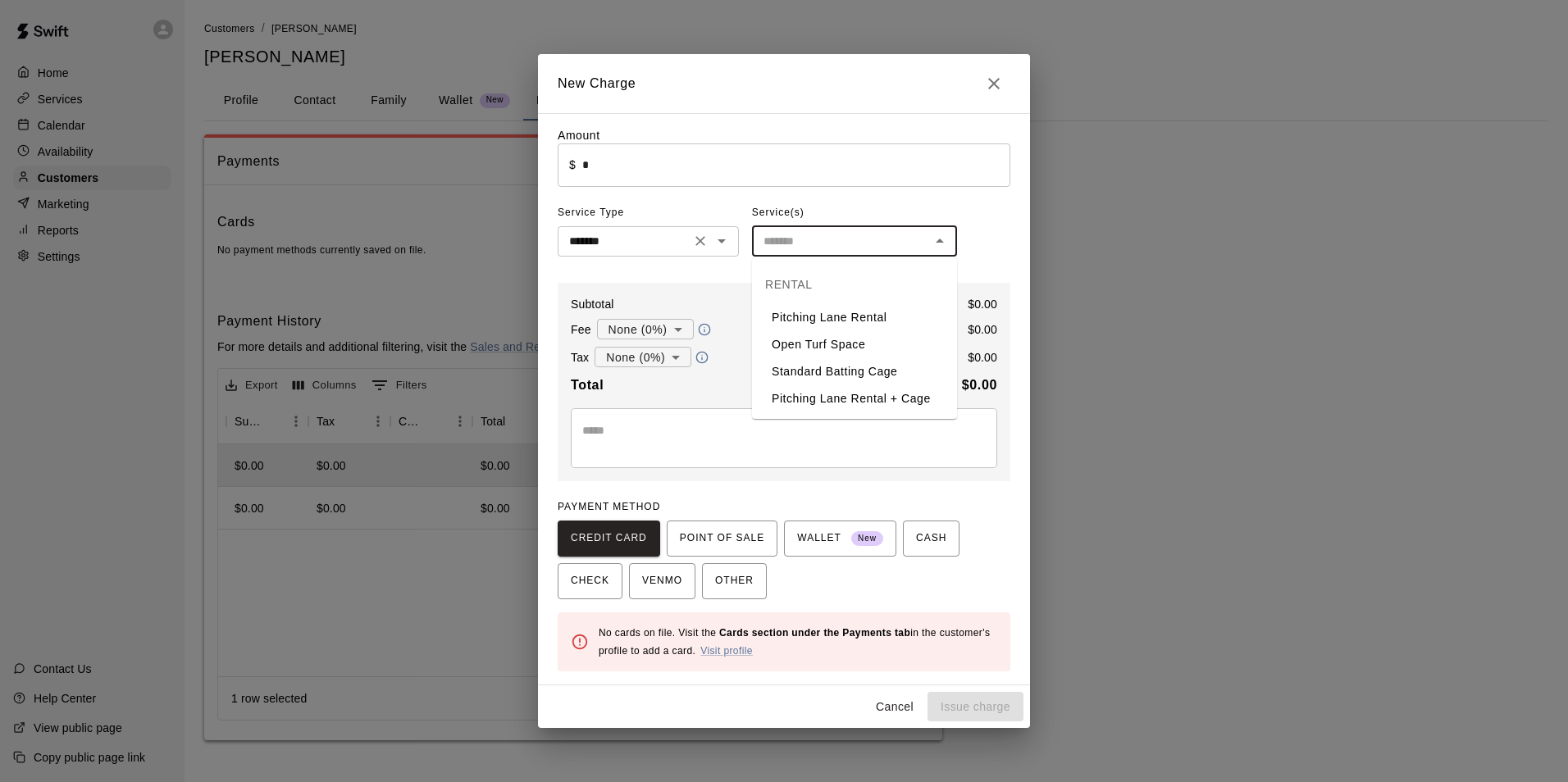
click at [701, 241] on icon "Clear" at bounding box center [700, 240] width 17 height 17
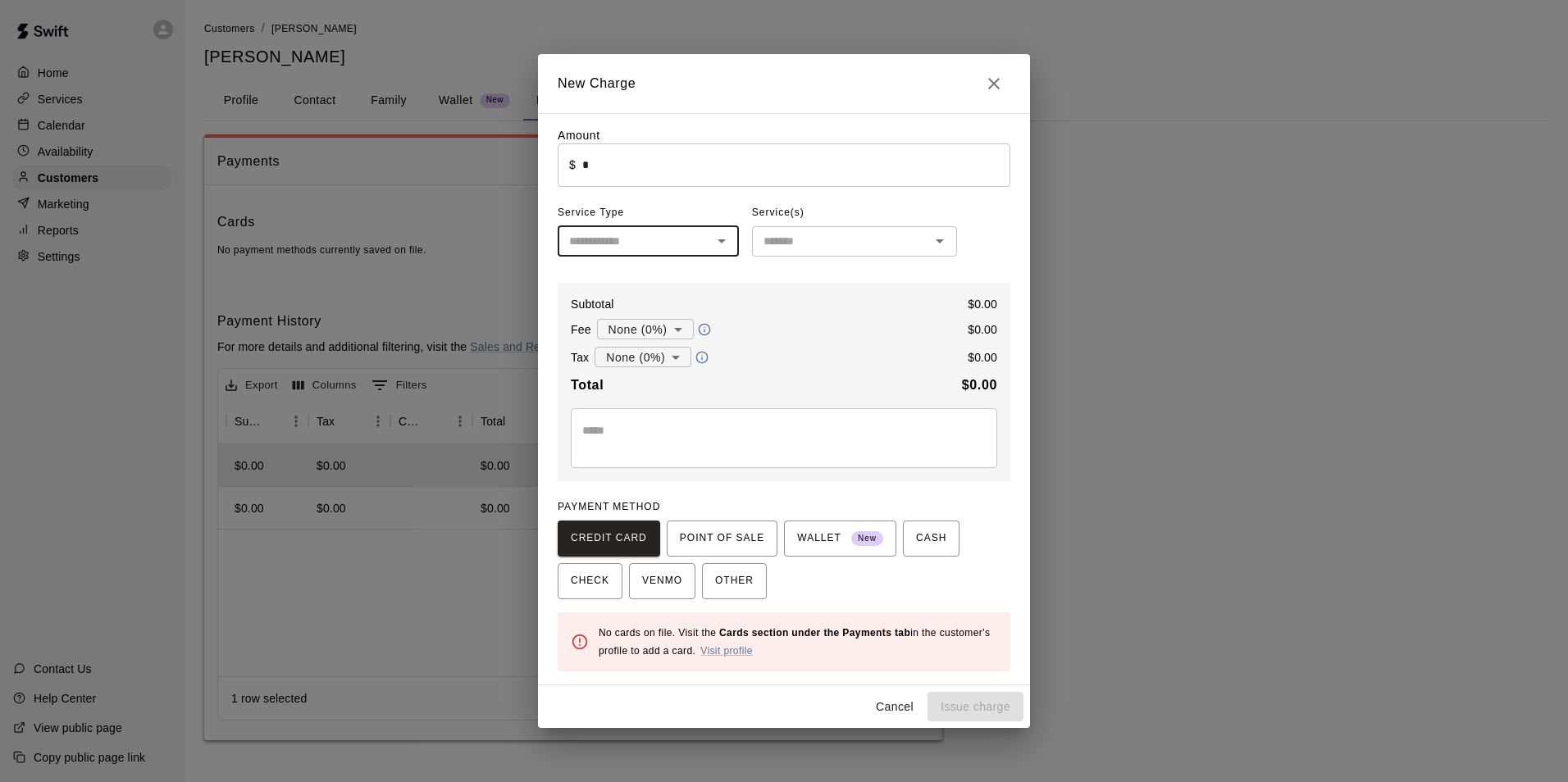
click at [627, 265] on div "Amount ​ $ * ​ Service Type ​ Service(s) ​ Subtotal $ 0.00 Fee None (0%) * ​ $ …" at bounding box center [783, 399] width 452 height 545
click at [635, 247] on input "text" at bounding box center [634, 241] width 144 height 21
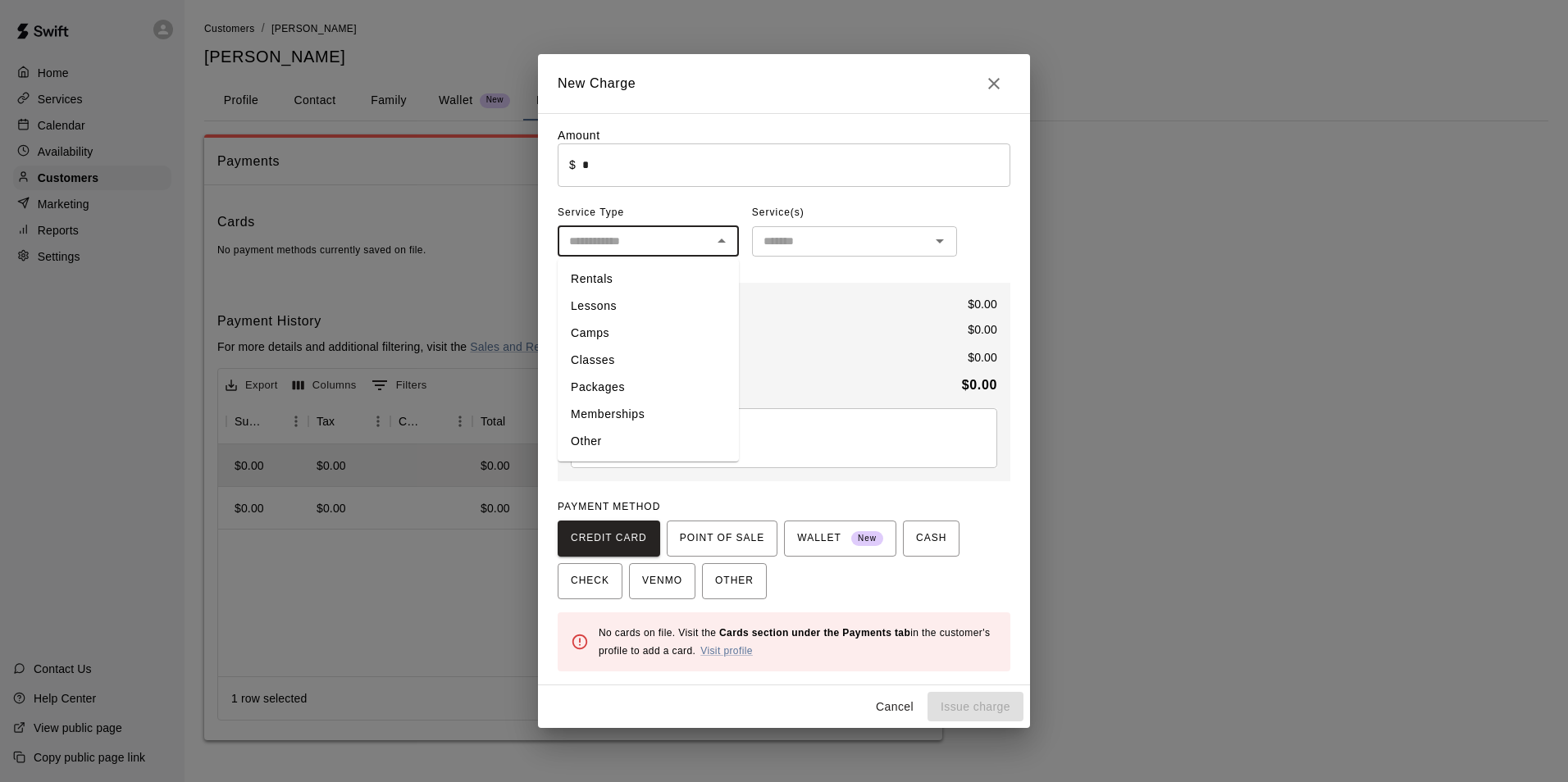
click at [596, 317] on li "Lessons" at bounding box center [648, 306] width 182 height 27
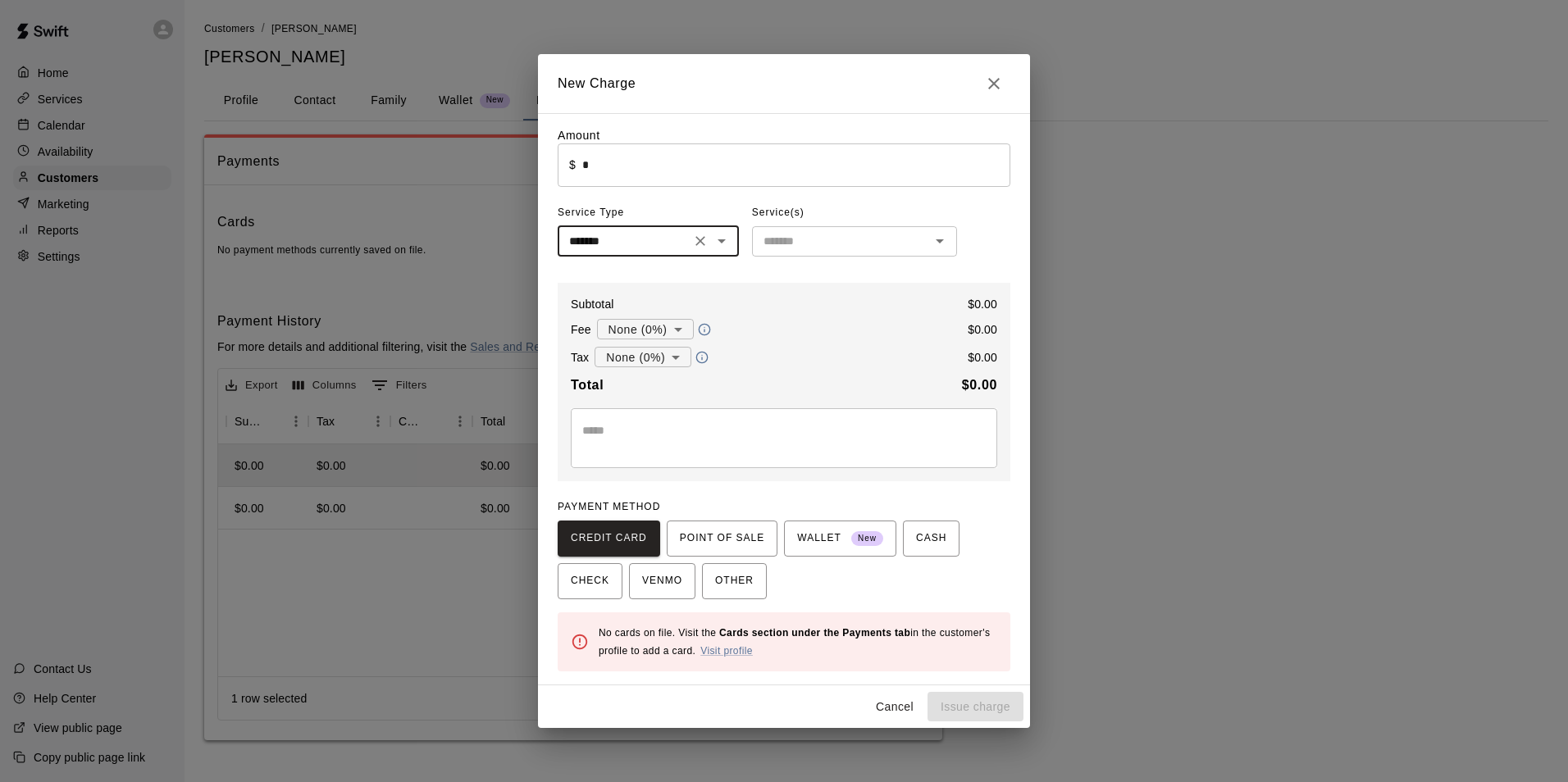
click at [816, 248] on input "text" at bounding box center [840, 241] width 168 height 21
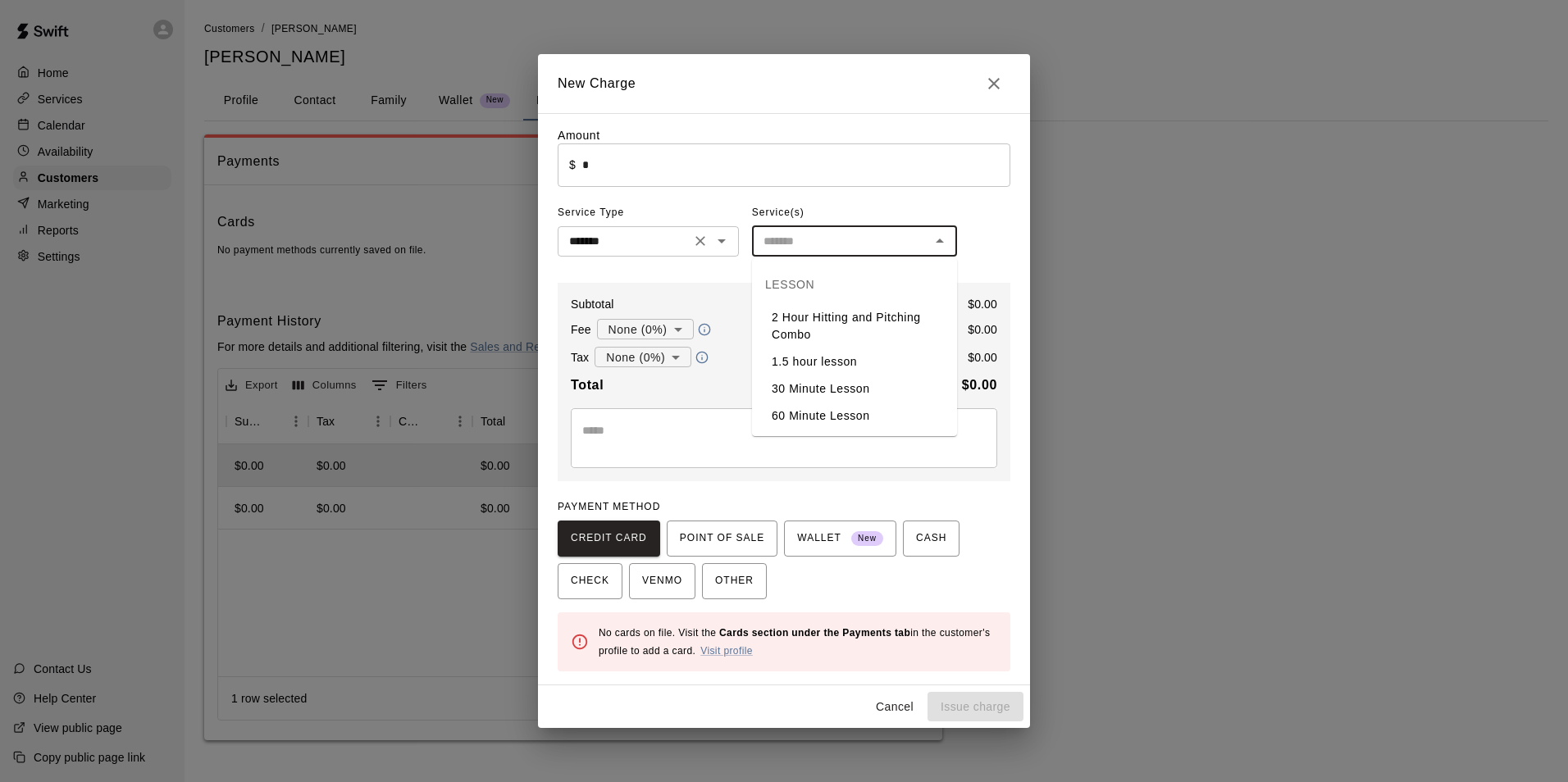
click at [667, 248] on input "*******" at bounding box center [623, 241] width 123 height 21
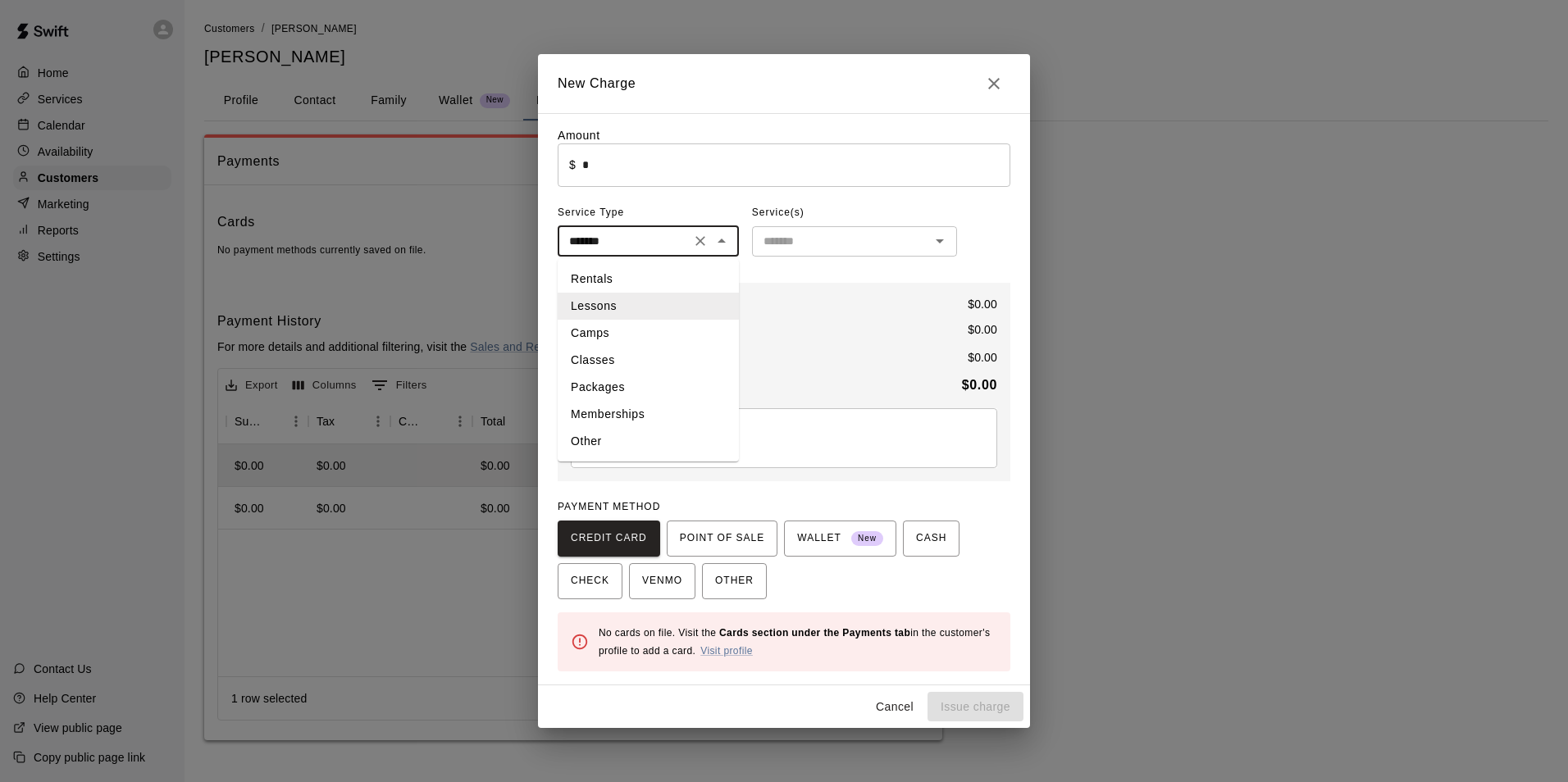
click at [606, 343] on li "Camps" at bounding box center [648, 334] width 182 height 27
click at [861, 247] on input "text" at bounding box center [840, 241] width 168 height 21
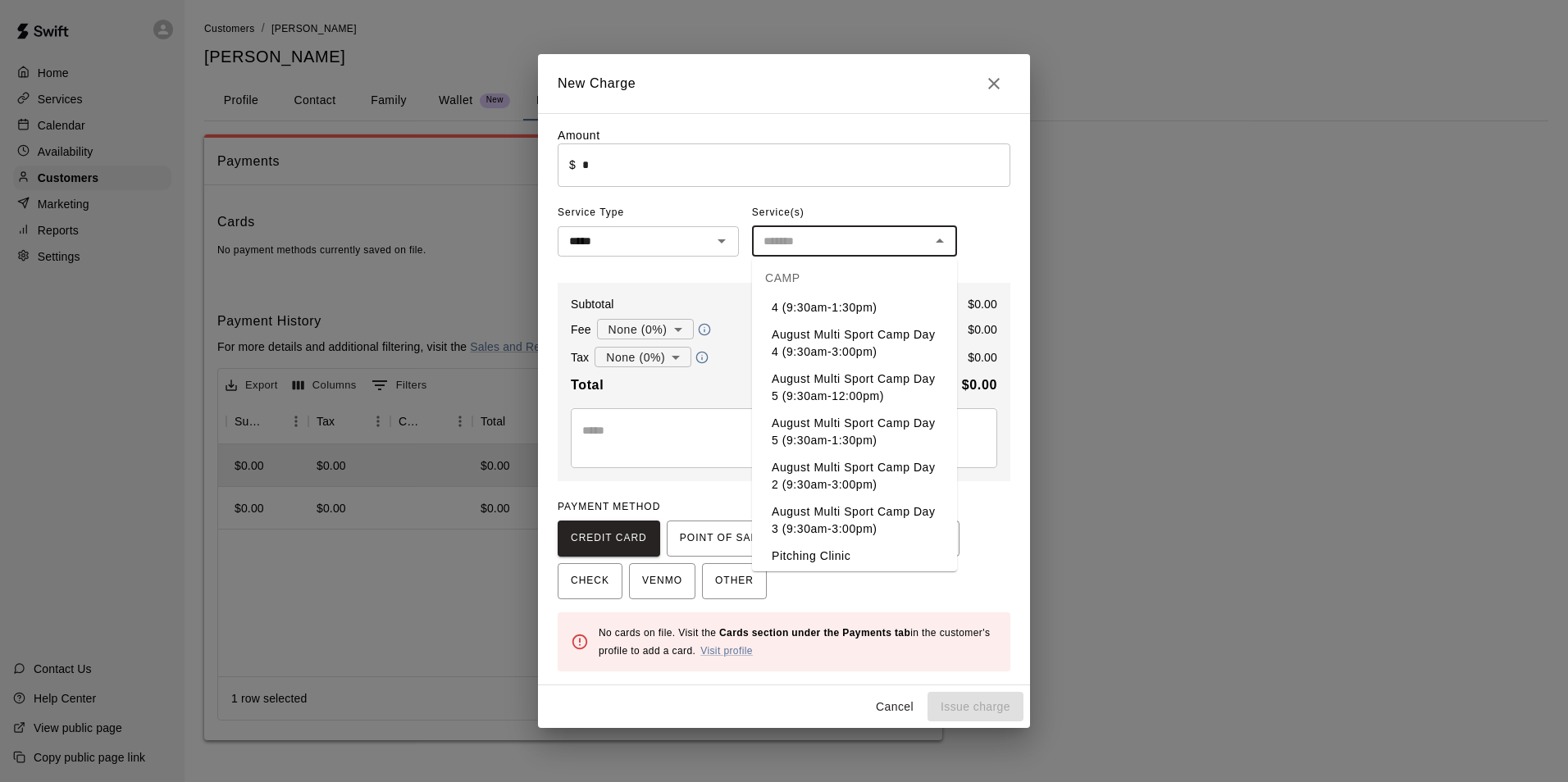
scroll to position [607, 0]
click at [668, 233] on div "***** ​" at bounding box center [648, 241] width 182 height 30
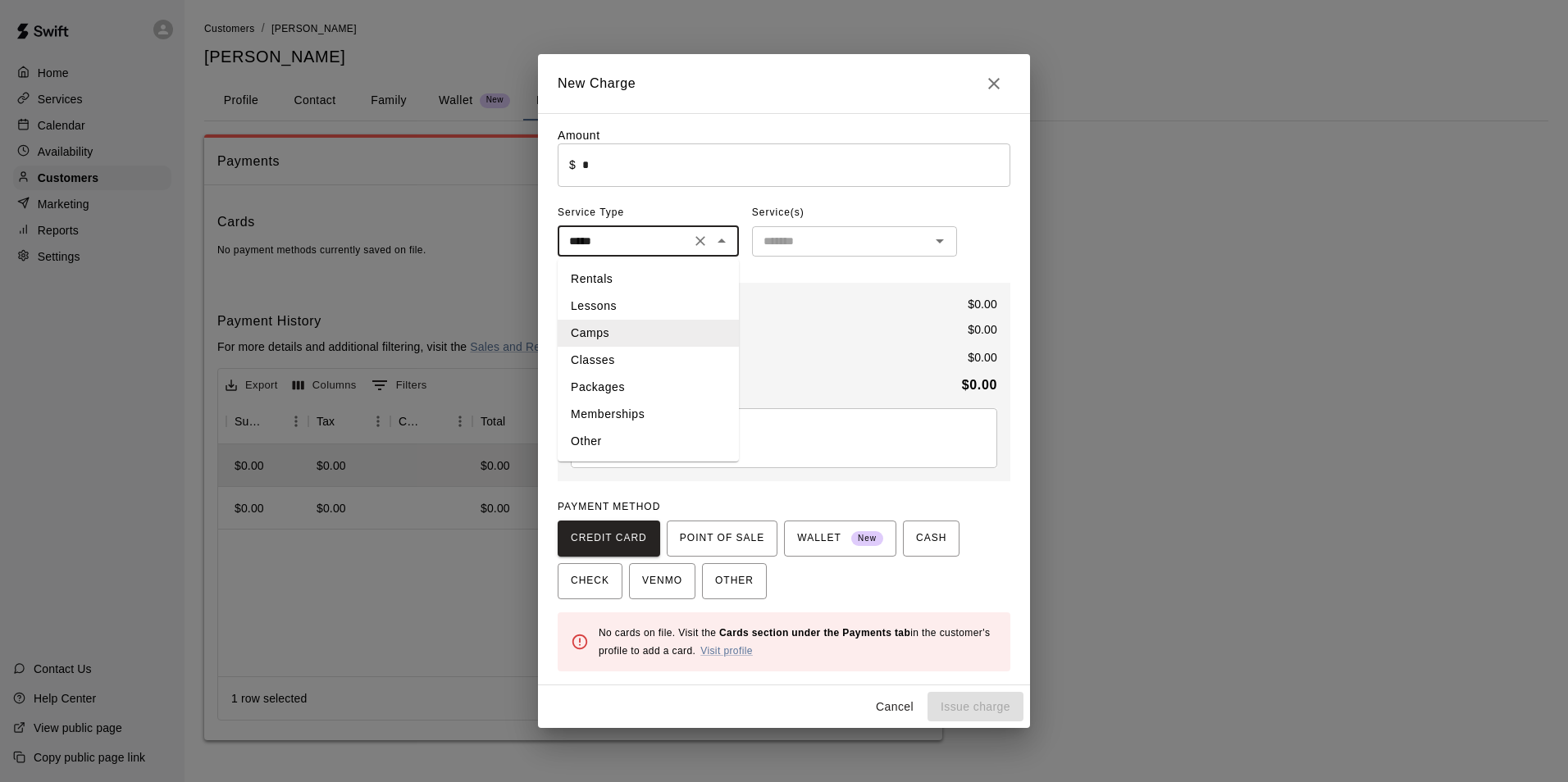
drag, startPoint x: 591, startPoint y: 352, endPoint x: 693, endPoint y: 311, distance: 109.9
click at [591, 353] on li "Classes" at bounding box center [648, 361] width 182 height 27
type input "*******"
click at [818, 237] on input "text" at bounding box center [840, 241] width 168 height 21
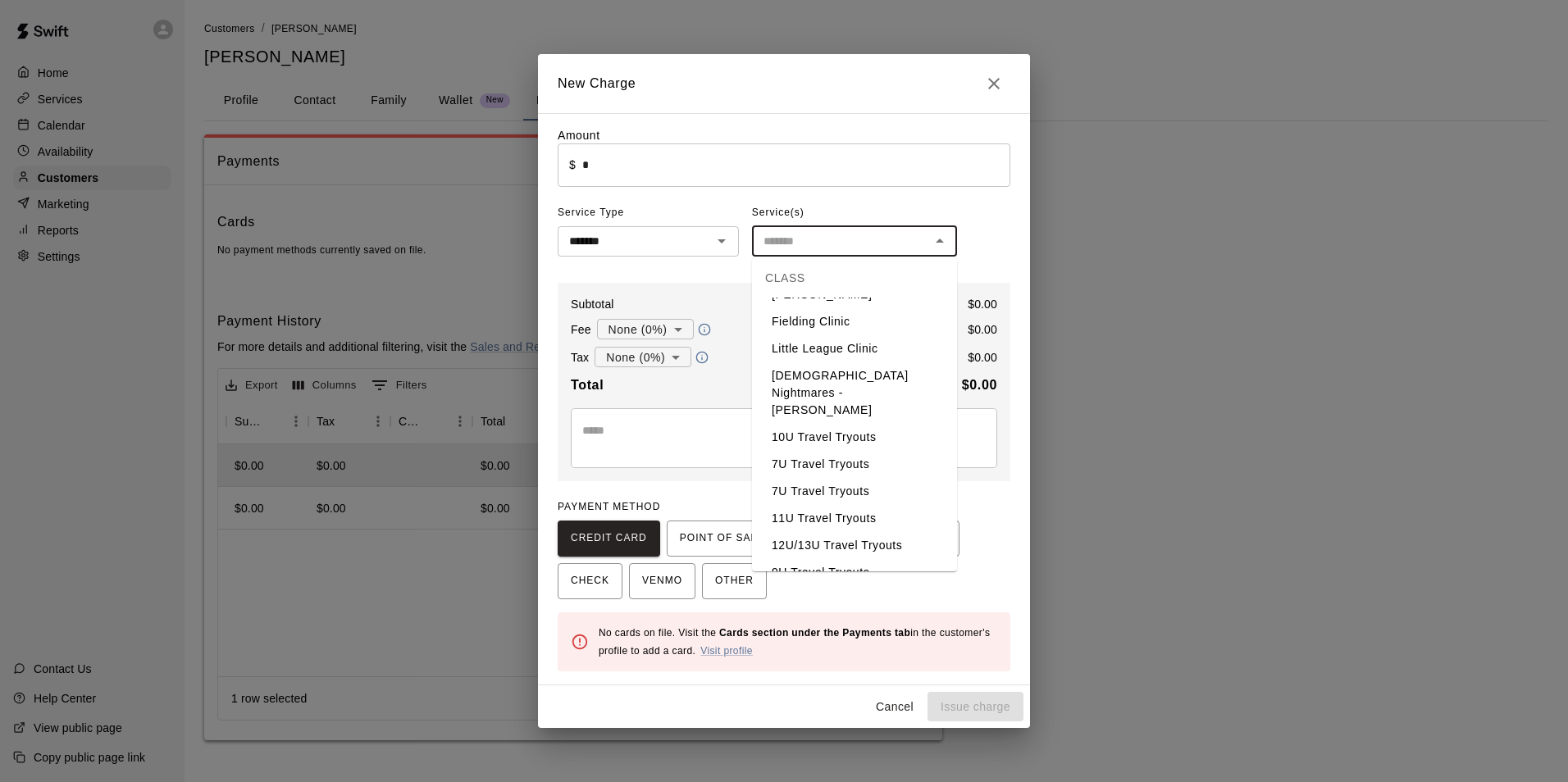
scroll to position [328, 0]
click at [815, 416] on li "7U Travel Tryouts" at bounding box center [854, 428] width 205 height 27
type input "**********"
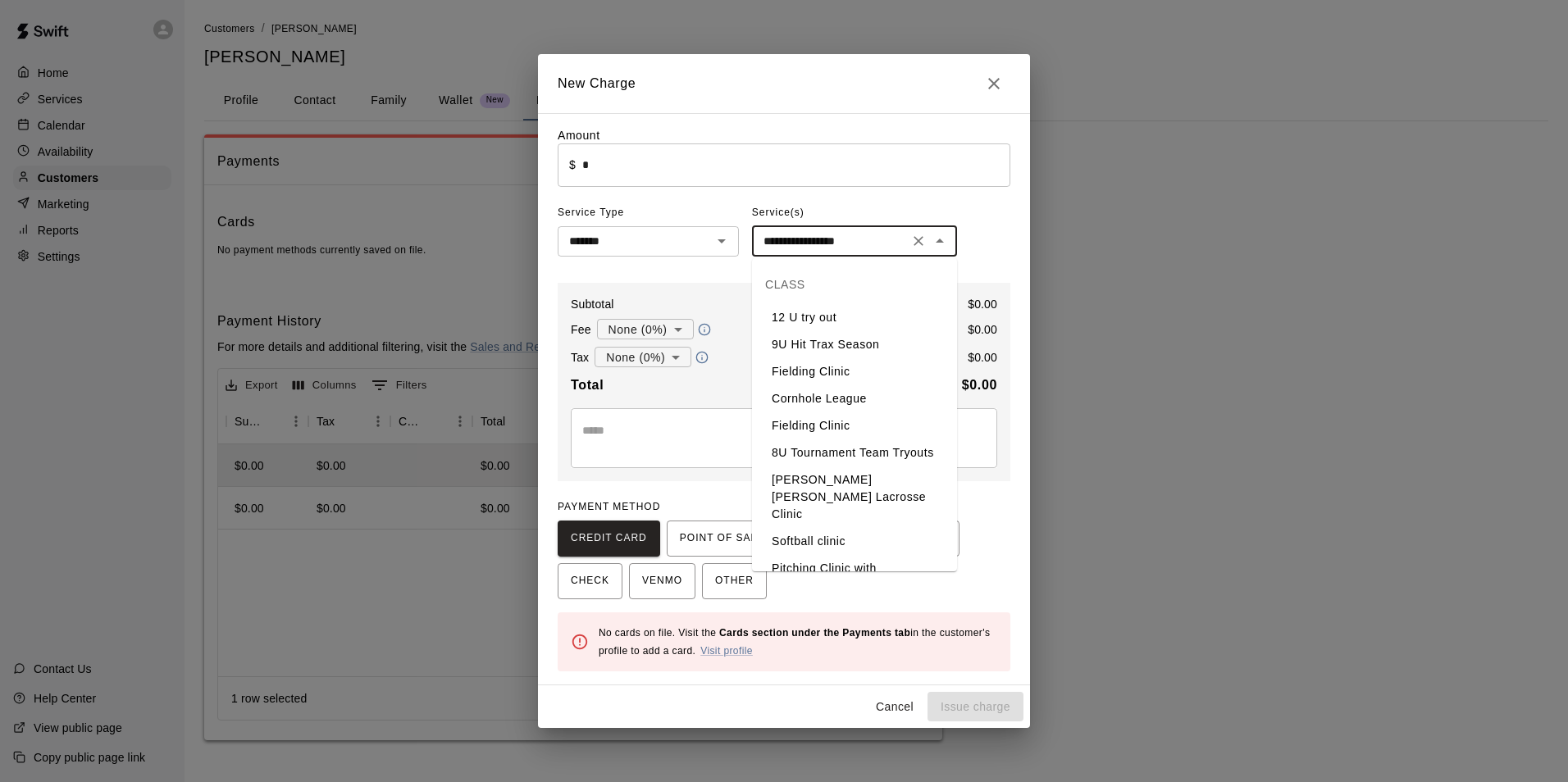
scroll to position [181, 0]
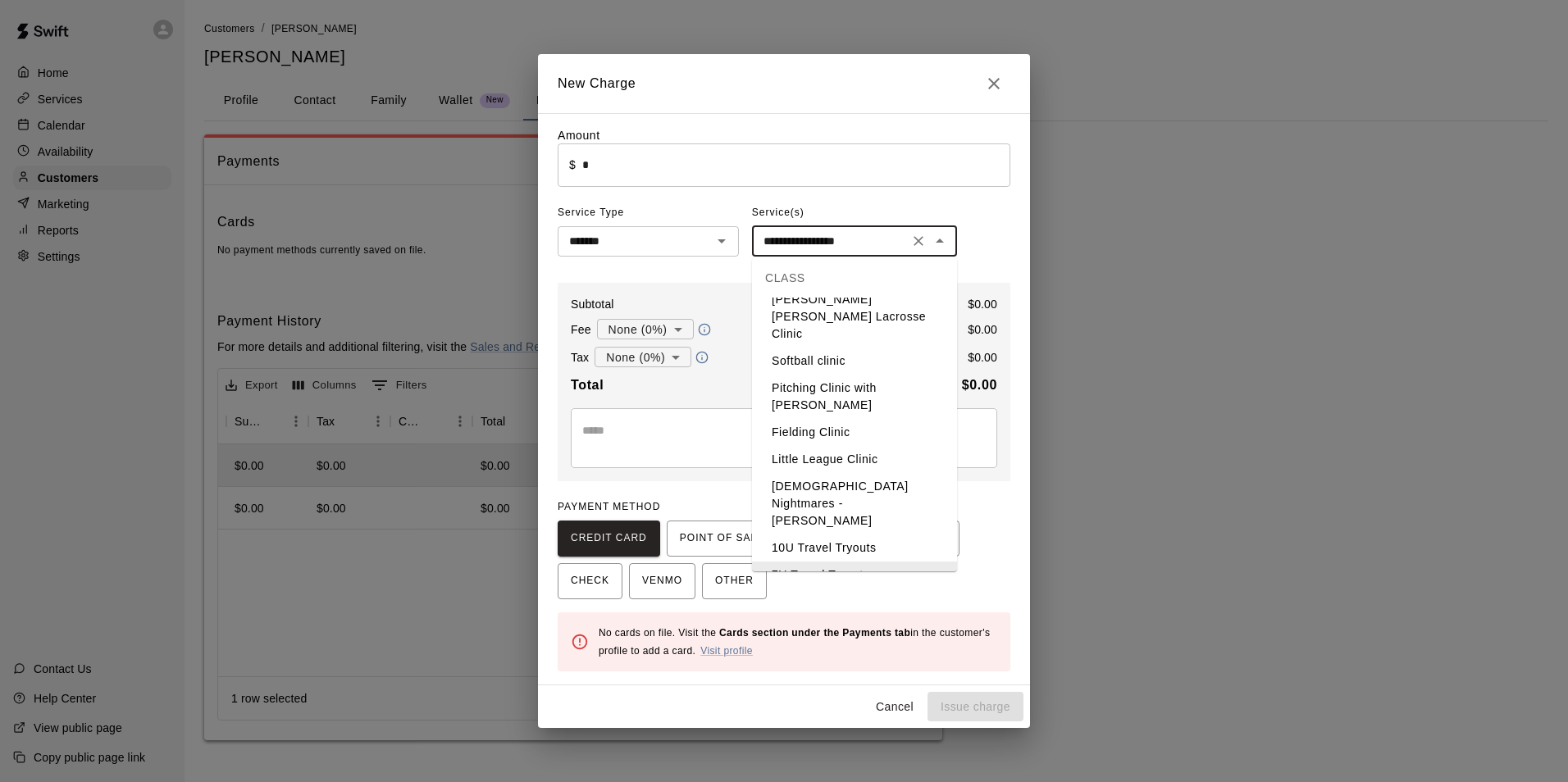
drag, startPoint x: 817, startPoint y: 240, endPoint x: 866, endPoint y: 235, distance: 49.3
click at [866, 235] on input "**********" at bounding box center [830, 241] width 147 height 21
click at [994, 218] on div "**********" at bounding box center [783, 399] width 452 height 545
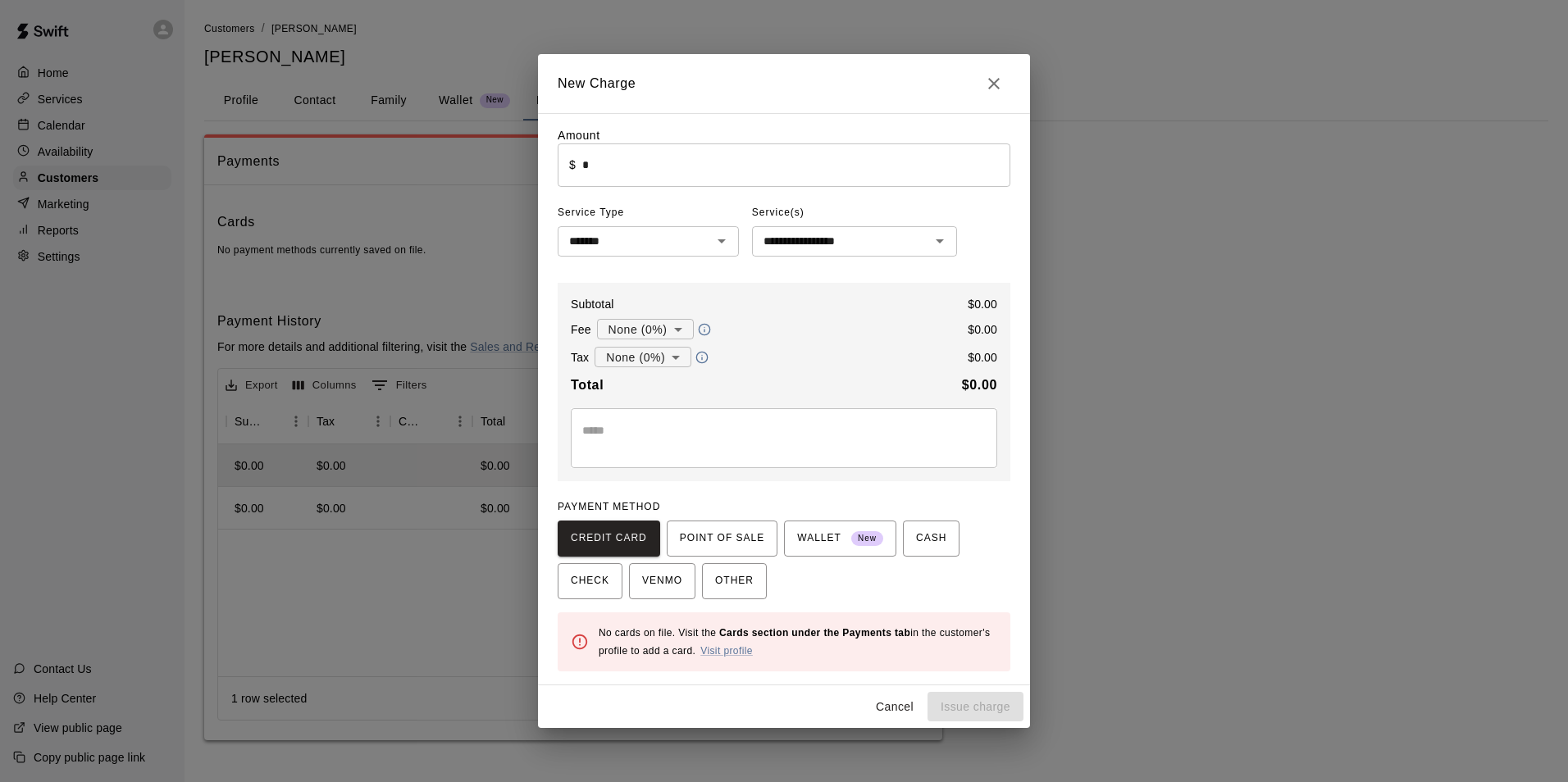
click at [755, 422] on div "* ​" at bounding box center [784, 438] width 427 height 60
click at [981, 297] on div "Subtotal $ 0.00 Fee None (0%) * ​ $ 0.00 Tax None (0%) * ​ $ 0.00 Total $ 0.00 …" at bounding box center [783, 382] width 452 height 199
click at [971, 302] on p "$ 0.00" at bounding box center [982, 304] width 29 height 17
click at [895, 706] on button "Cancel" at bounding box center [894, 706] width 52 height 30
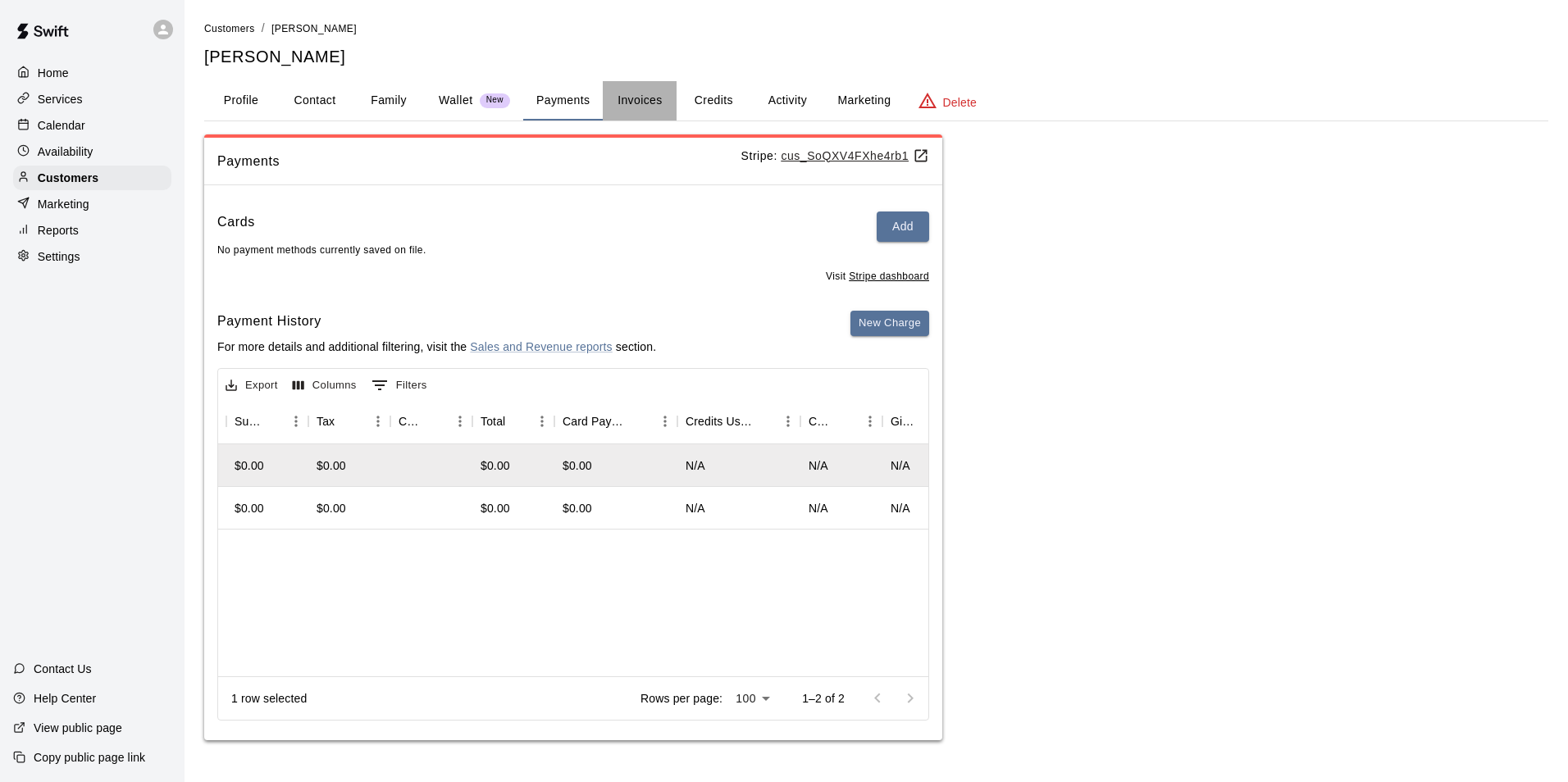
click at [631, 96] on button "Invoices" at bounding box center [639, 101] width 74 height 39
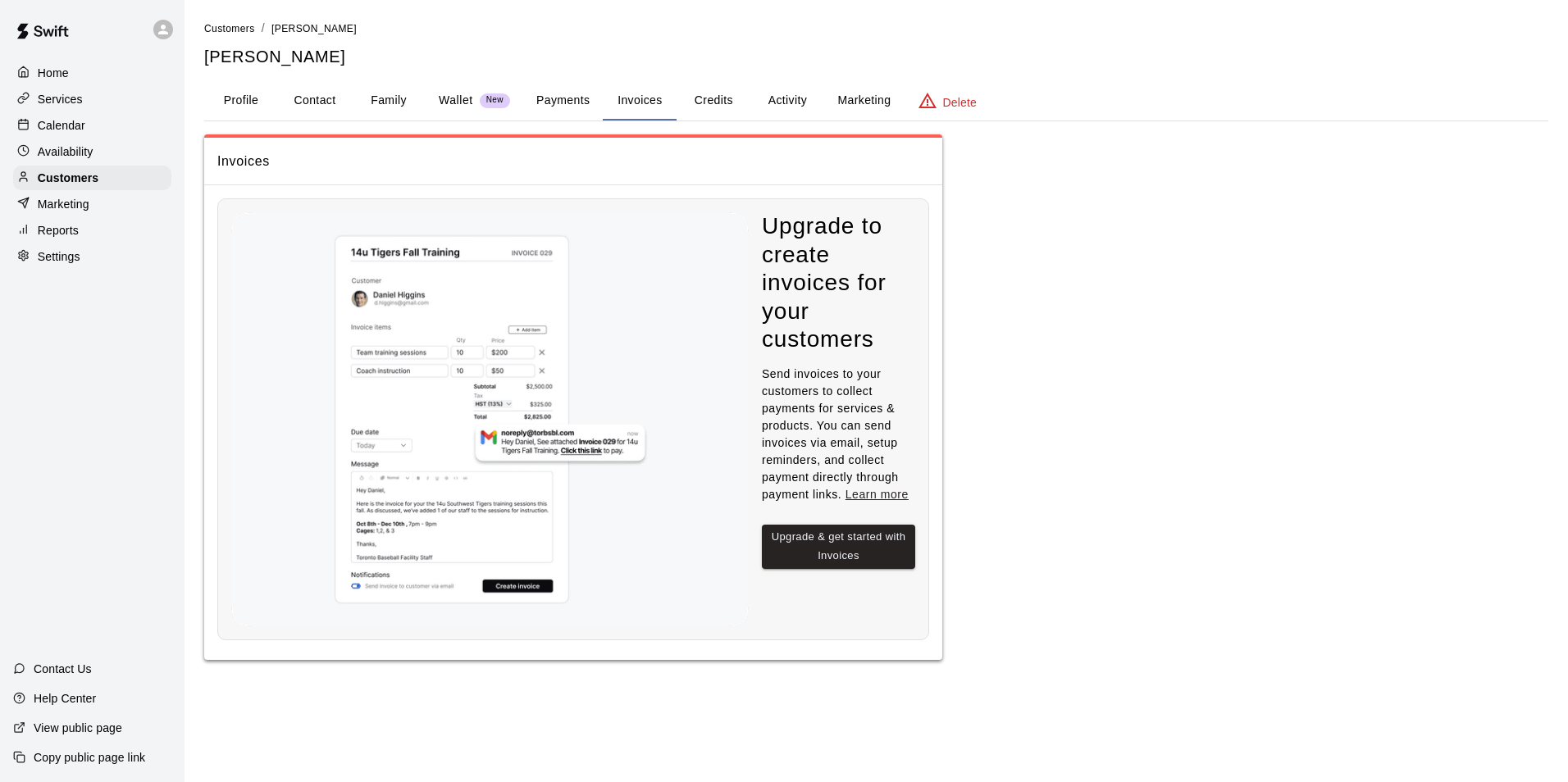
click at [766, 95] on button "Activity" at bounding box center [787, 101] width 74 height 39
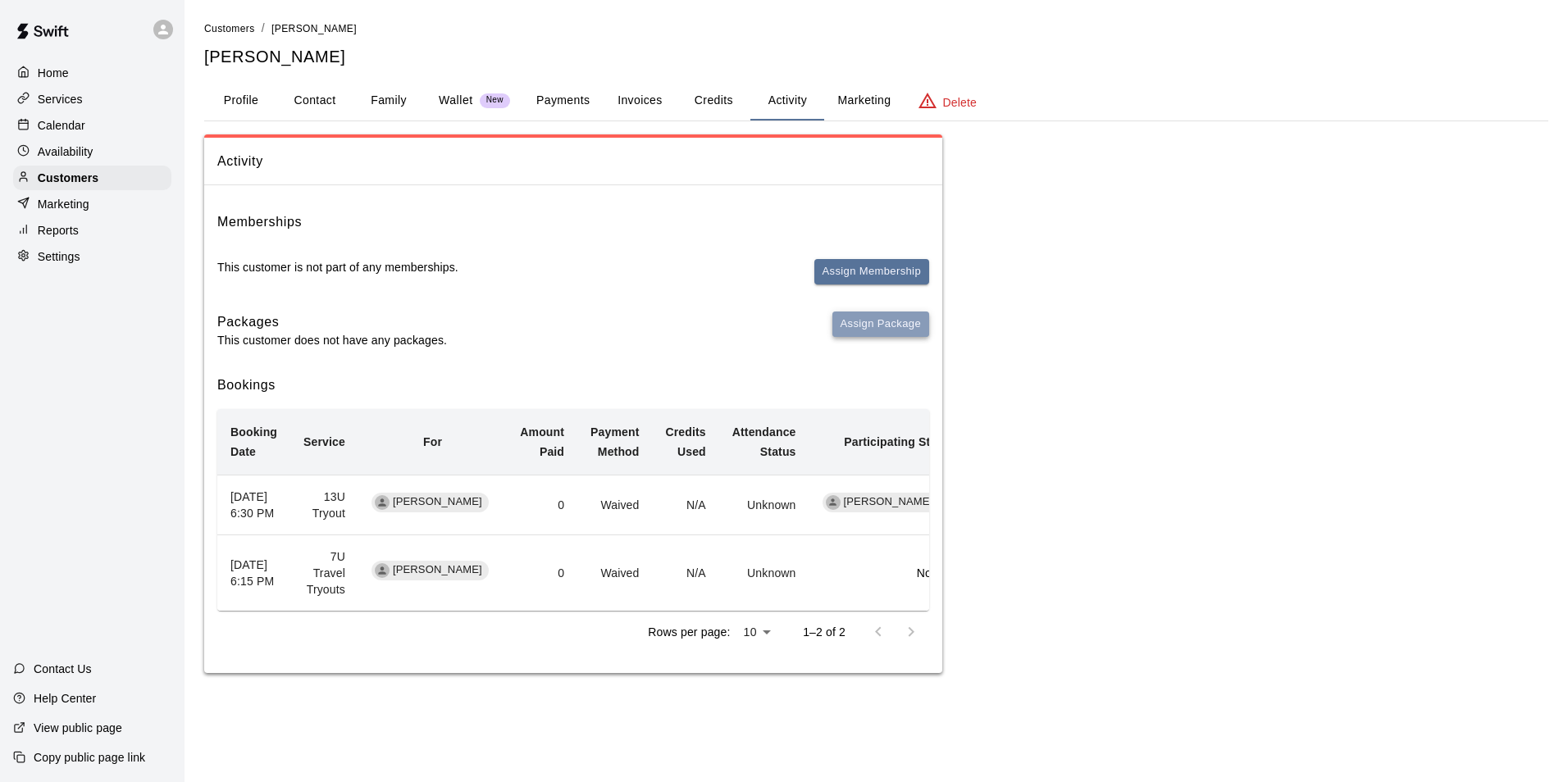
click at [862, 316] on button "Assign Package" at bounding box center [880, 325] width 97 height 26
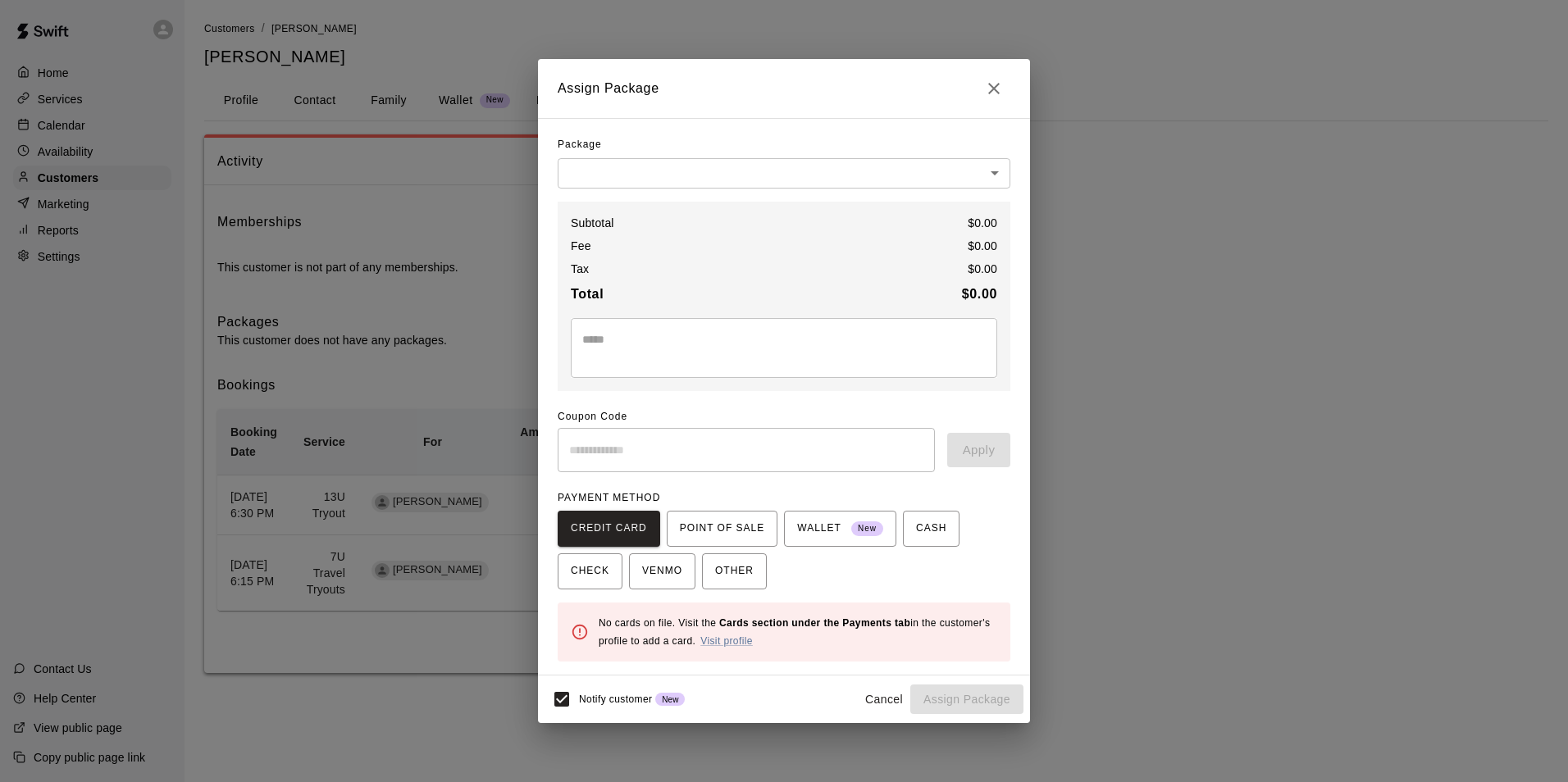
click at [731, 163] on body "Home Services Calendar Availability Customers Marketing Reports Settings Contac…" at bounding box center [784, 353] width 1568 height 706
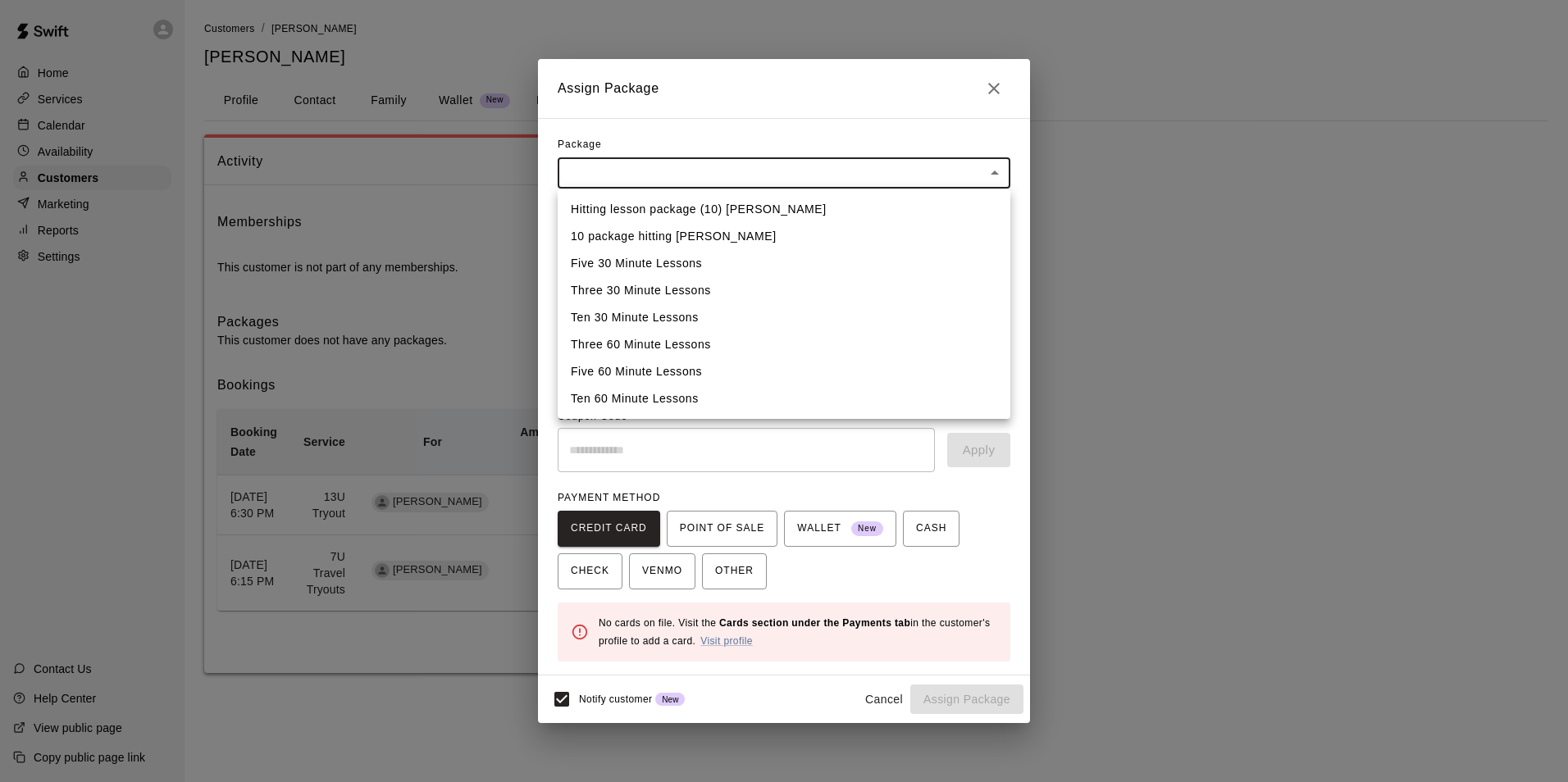
click at [715, 116] on div at bounding box center [784, 391] width 1568 height 782
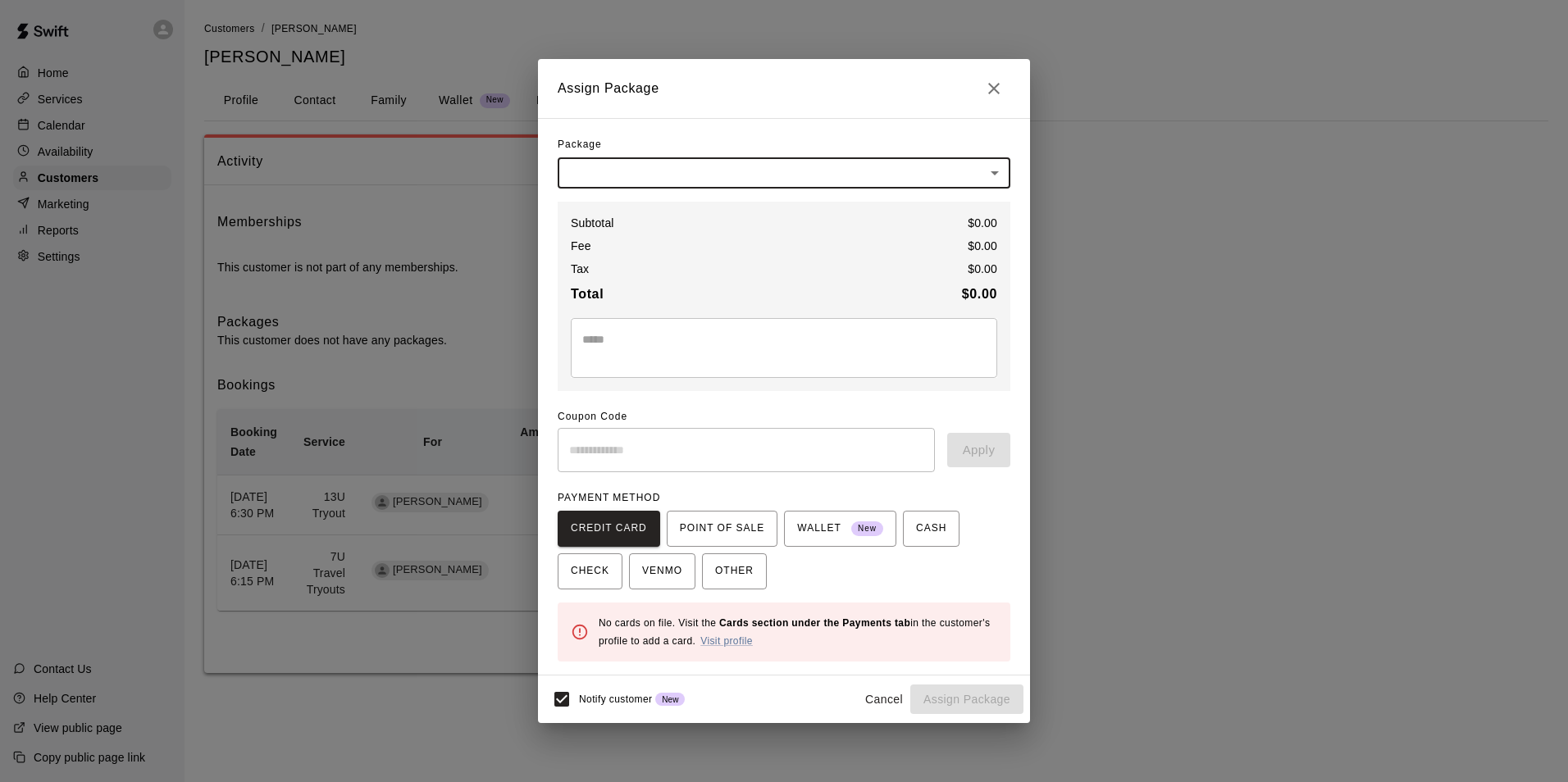
click at [726, 178] on body "Home Services Calendar Availability Customers Marketing Reports Settings Contac…" at bounding box center [784, 353] width 1568 height 706
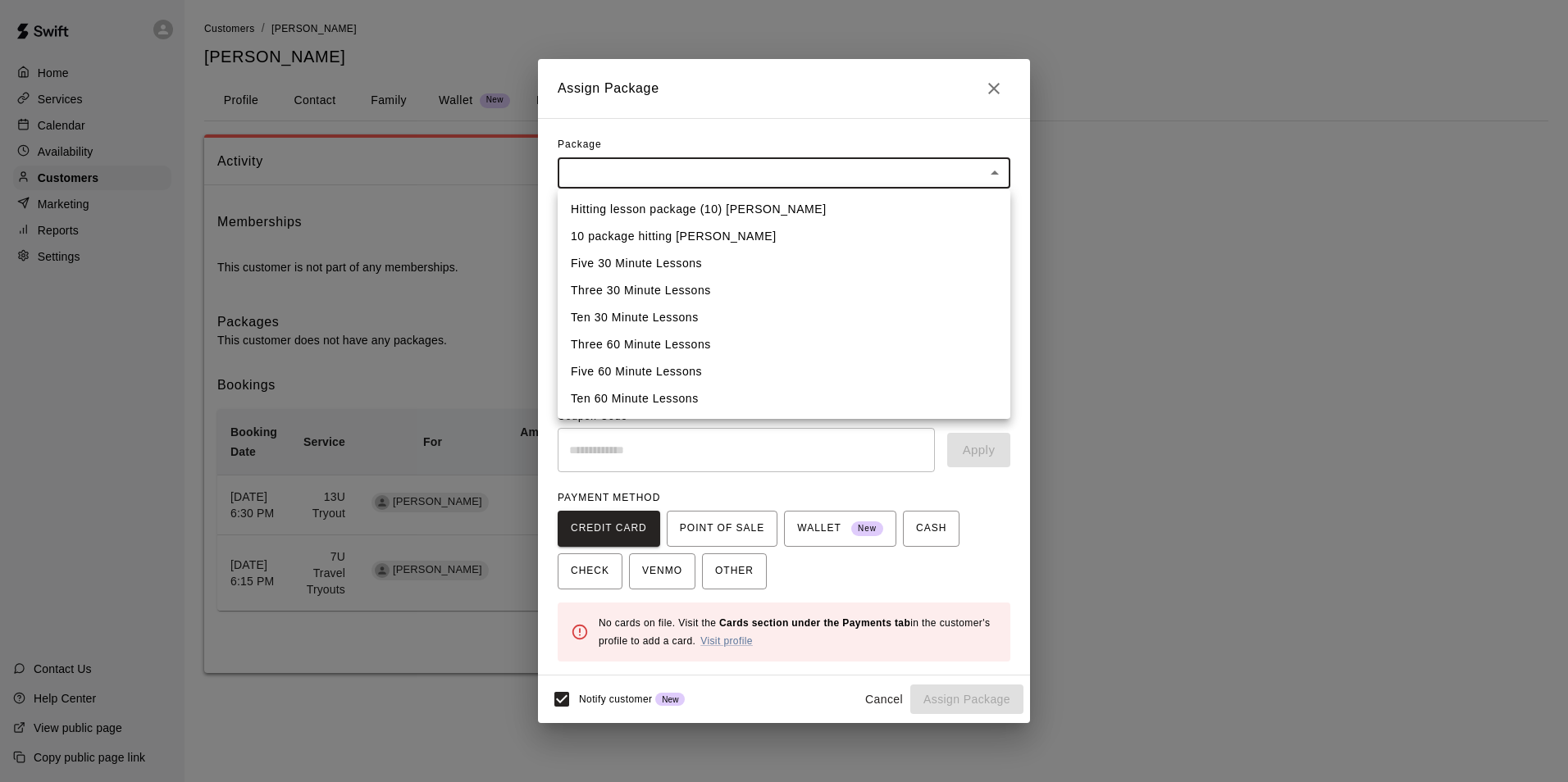
click at [689, 220] on li "Hitting lesson package (10) [PERSON_NAME]" at bounding box center [783, 210] width 452 height 27
type input "**********"
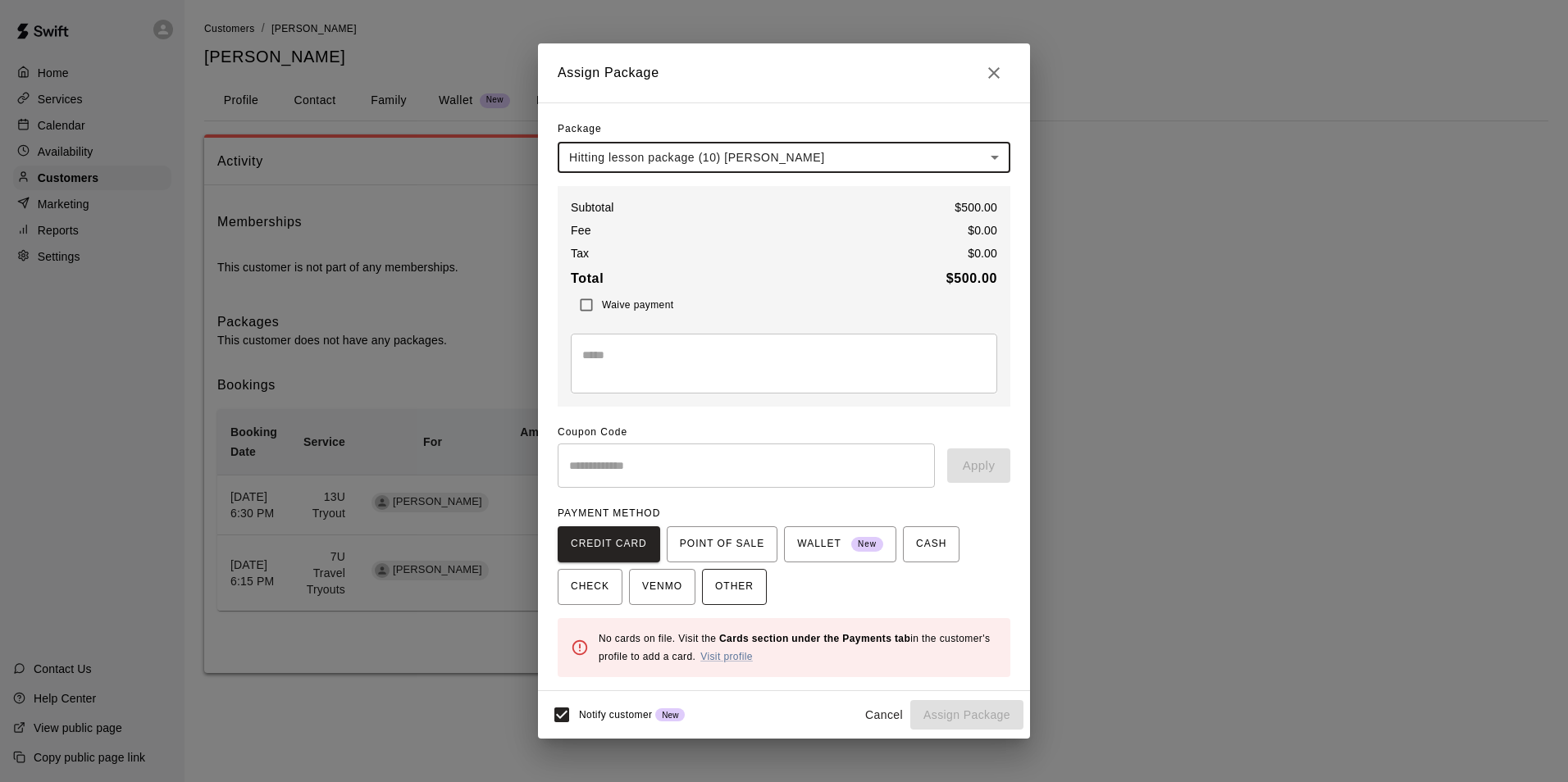
click at [724, 593] on span "OTHER" at bounding box center [734, 587] width 38 height 26
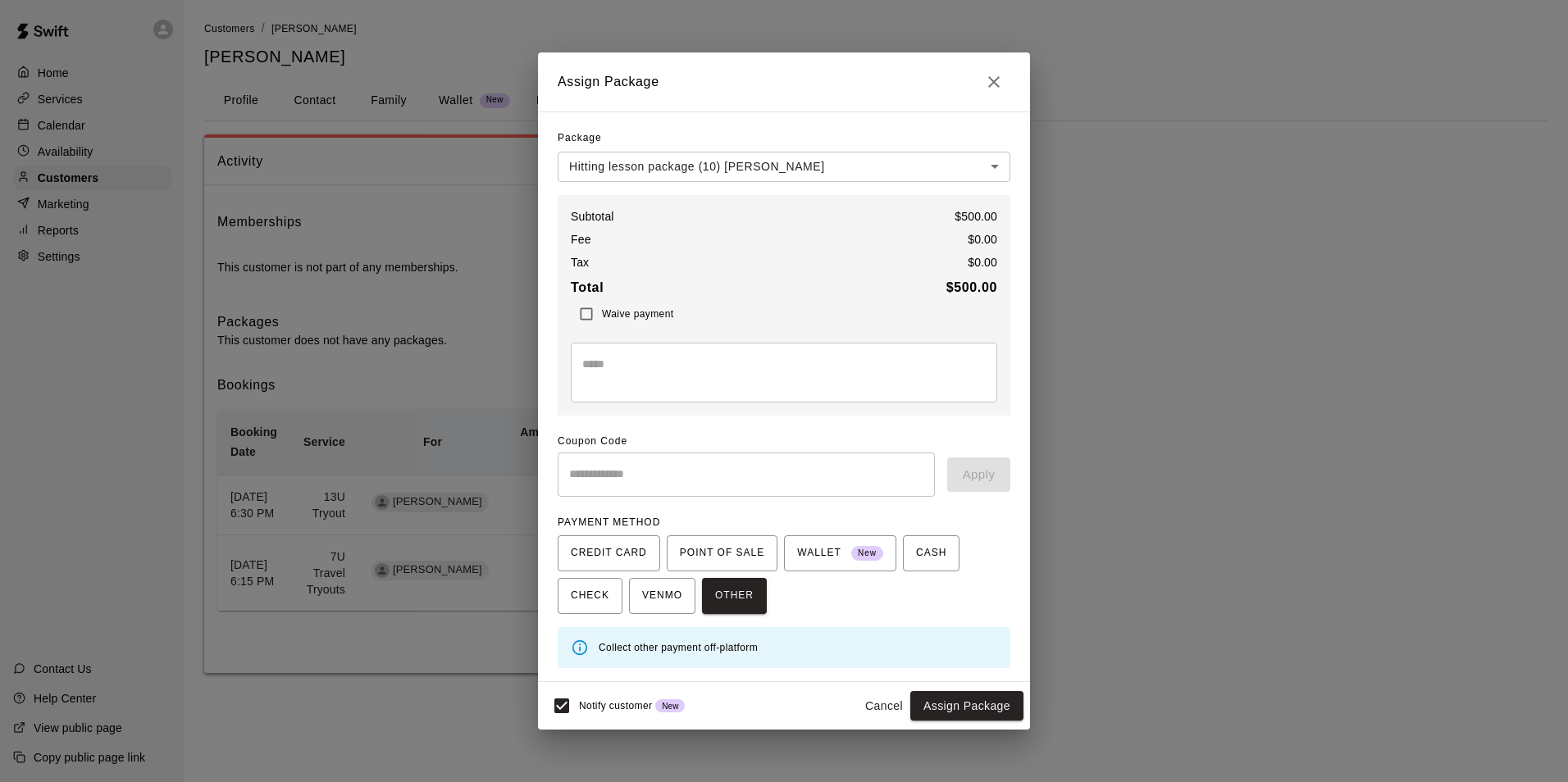
click at [978, 171] on body "**********" at bounding box center [784, 353] width 1568 height 706
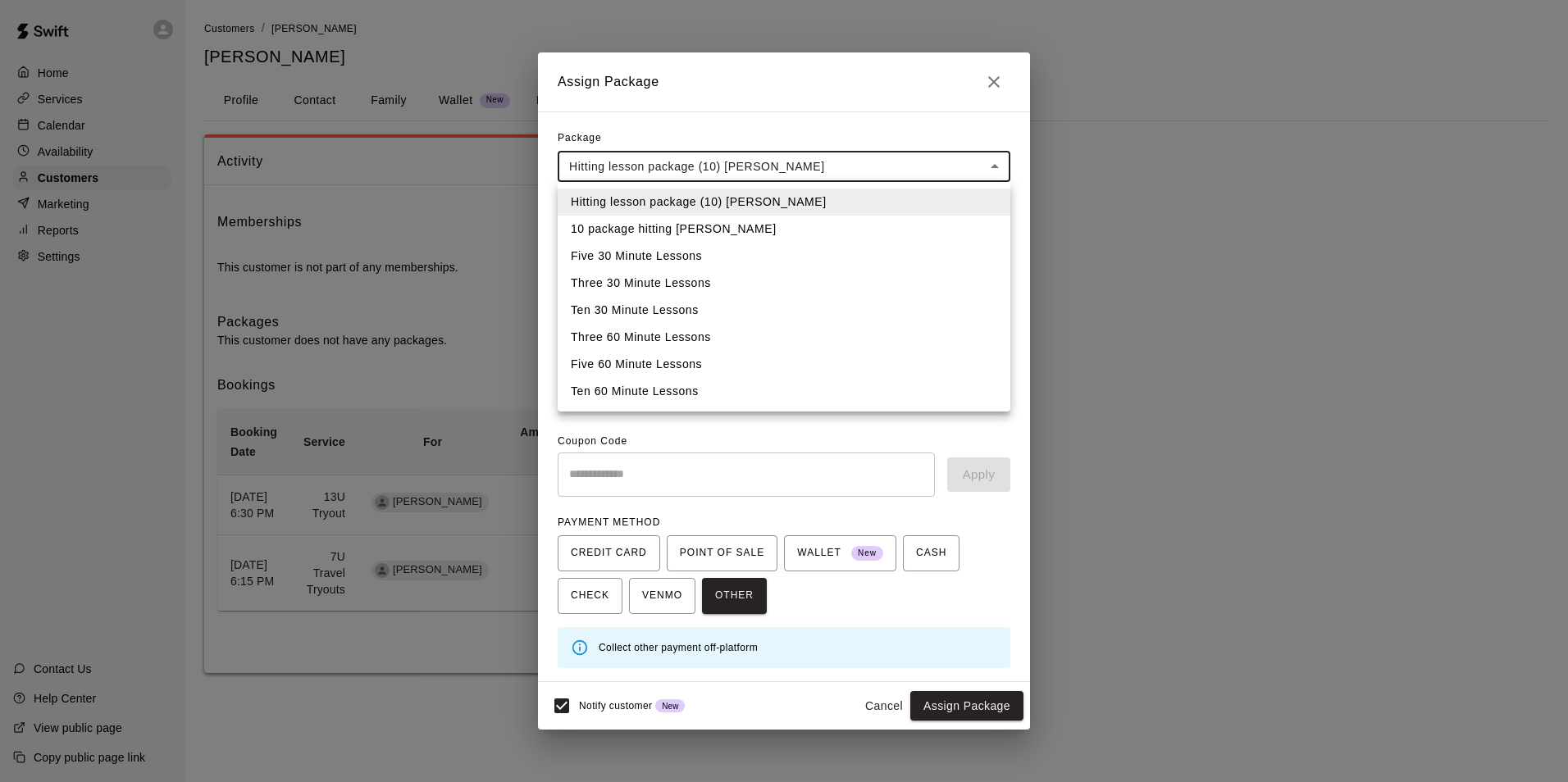
click at [702, 427] on div at bounding box center [784, 391] width 1568 height 782
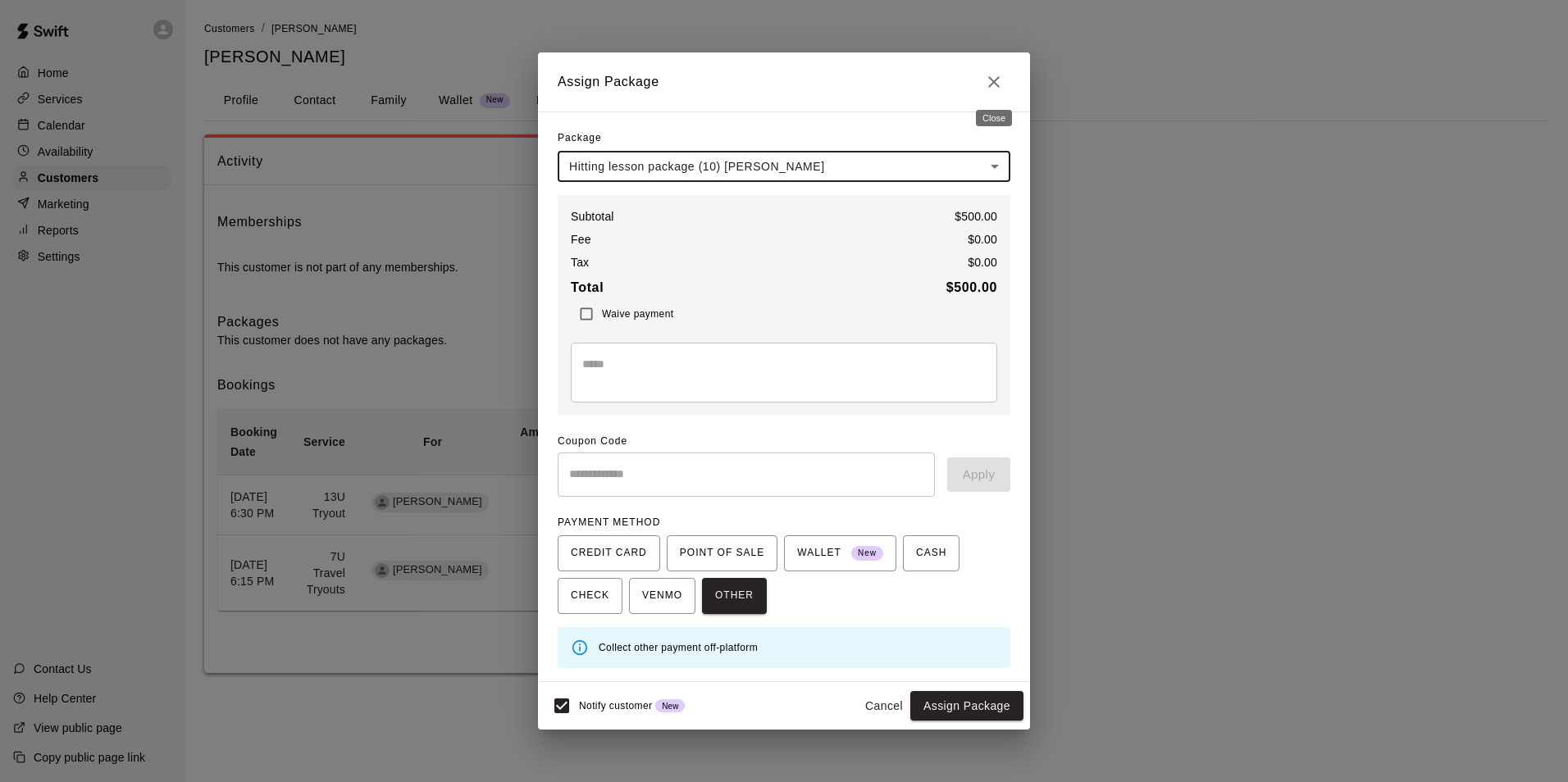
click at [994, 78] on icon "Close" at bounding box center [994, 82] width 20 height 20
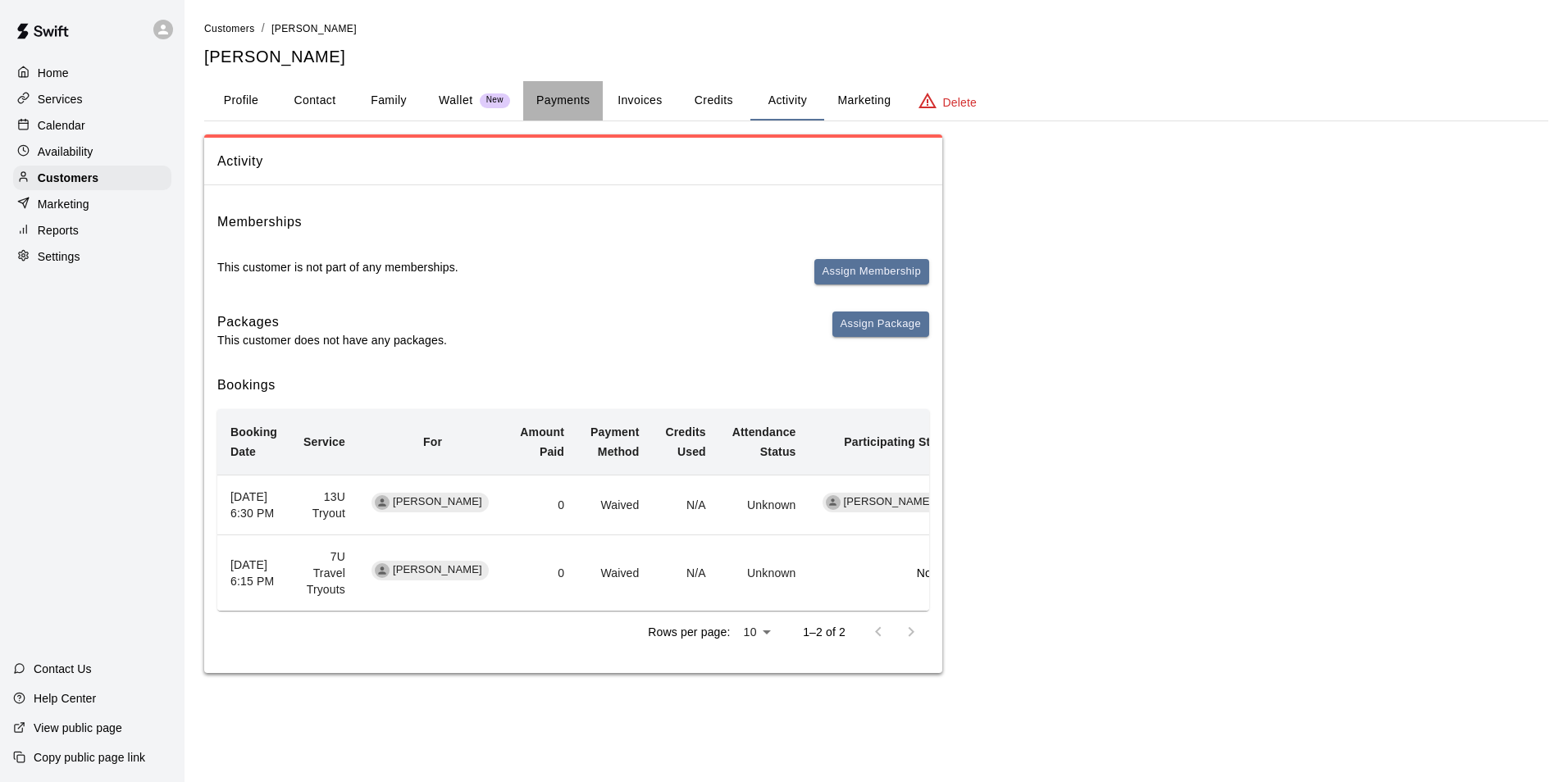
click at [547, 106] on button "Payments" at bounding box center [562, 101] width 79 height 39
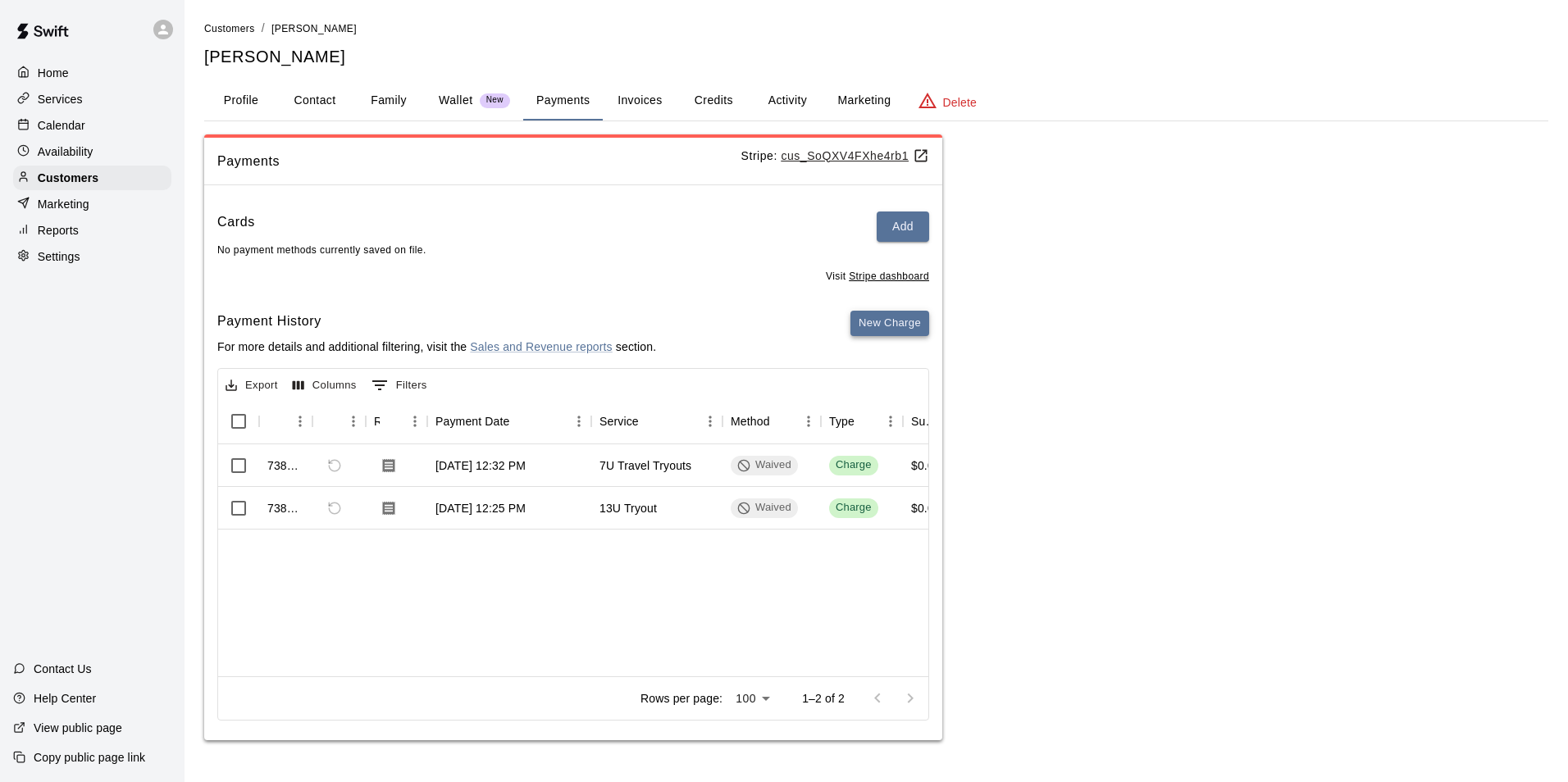
click at [875, 333] on button "New Charge" at bounding box center [890, 324] width 78 height 26
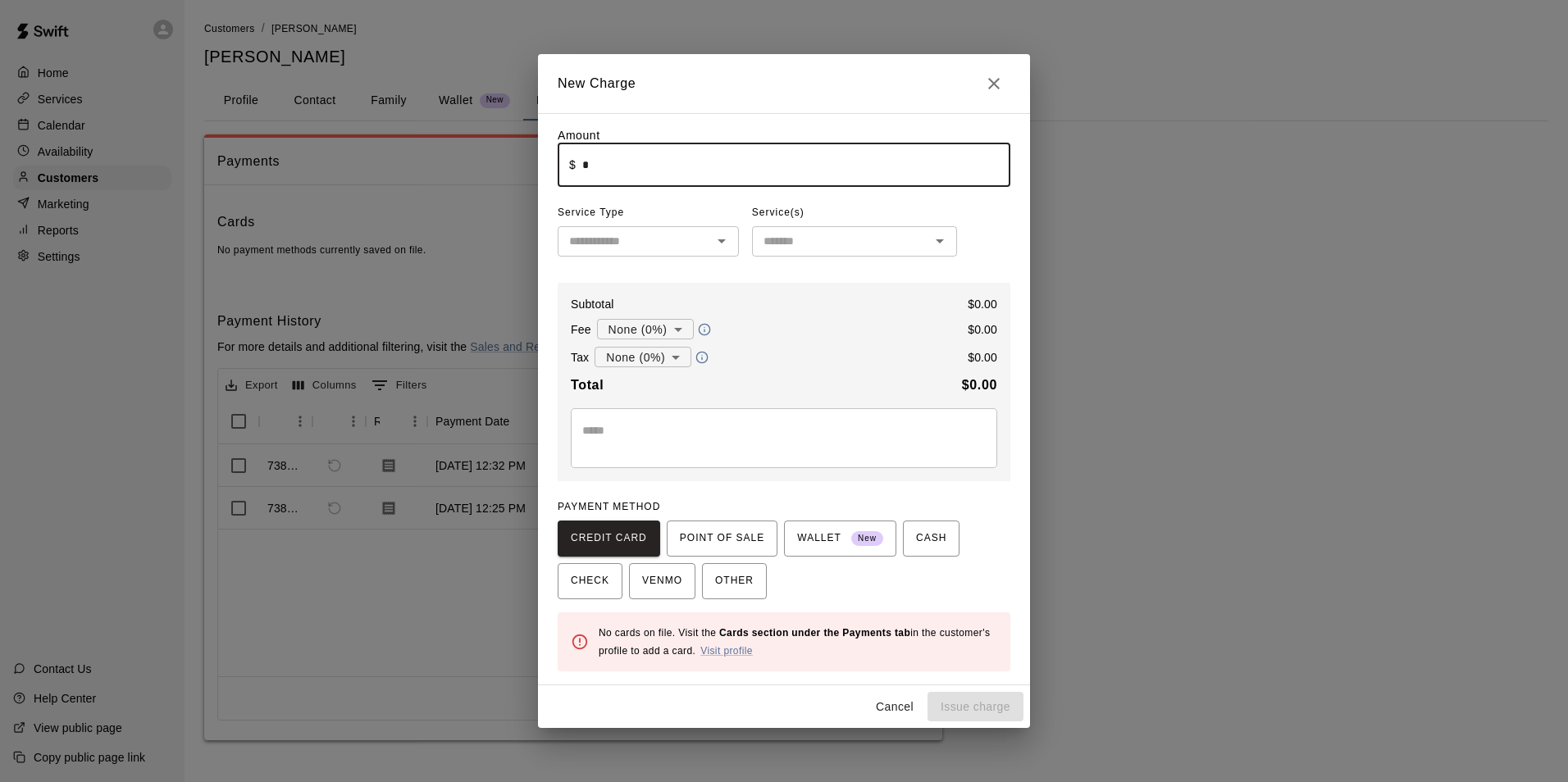
click at [850, 165] on input "*" at bounding box center [796, 165] width 428 height 43
type input "*******"
click at [629, 222] on span "Service Type" at bounding box center [648, 213] width 182 height 26
click at [637, 231] on div "​" at bounding box center [648, 241] width 182 height 30
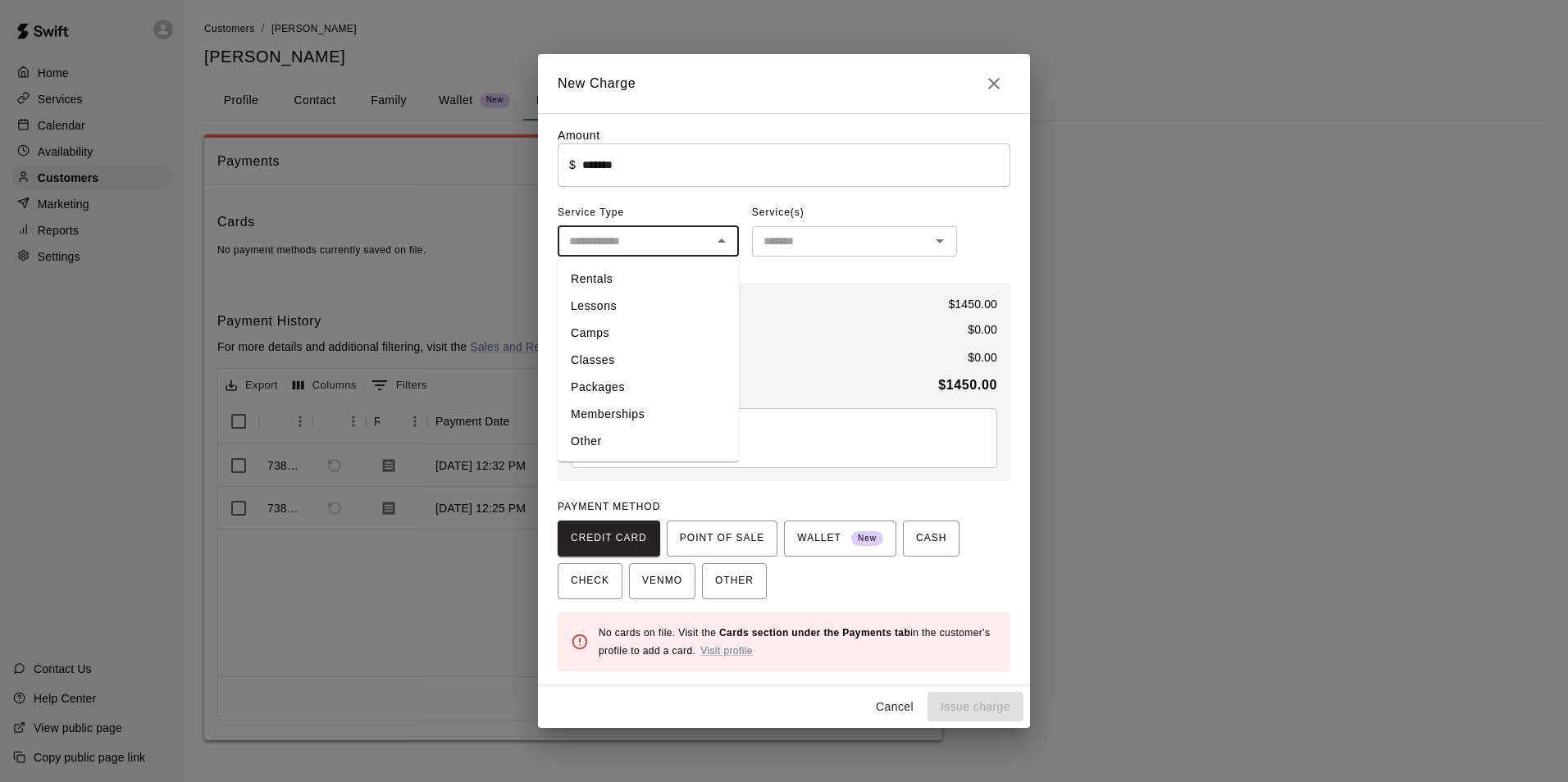
click at [582, 442] on li "Other" at bounding box center [648, 442] width 182 height 27
type input "*****"
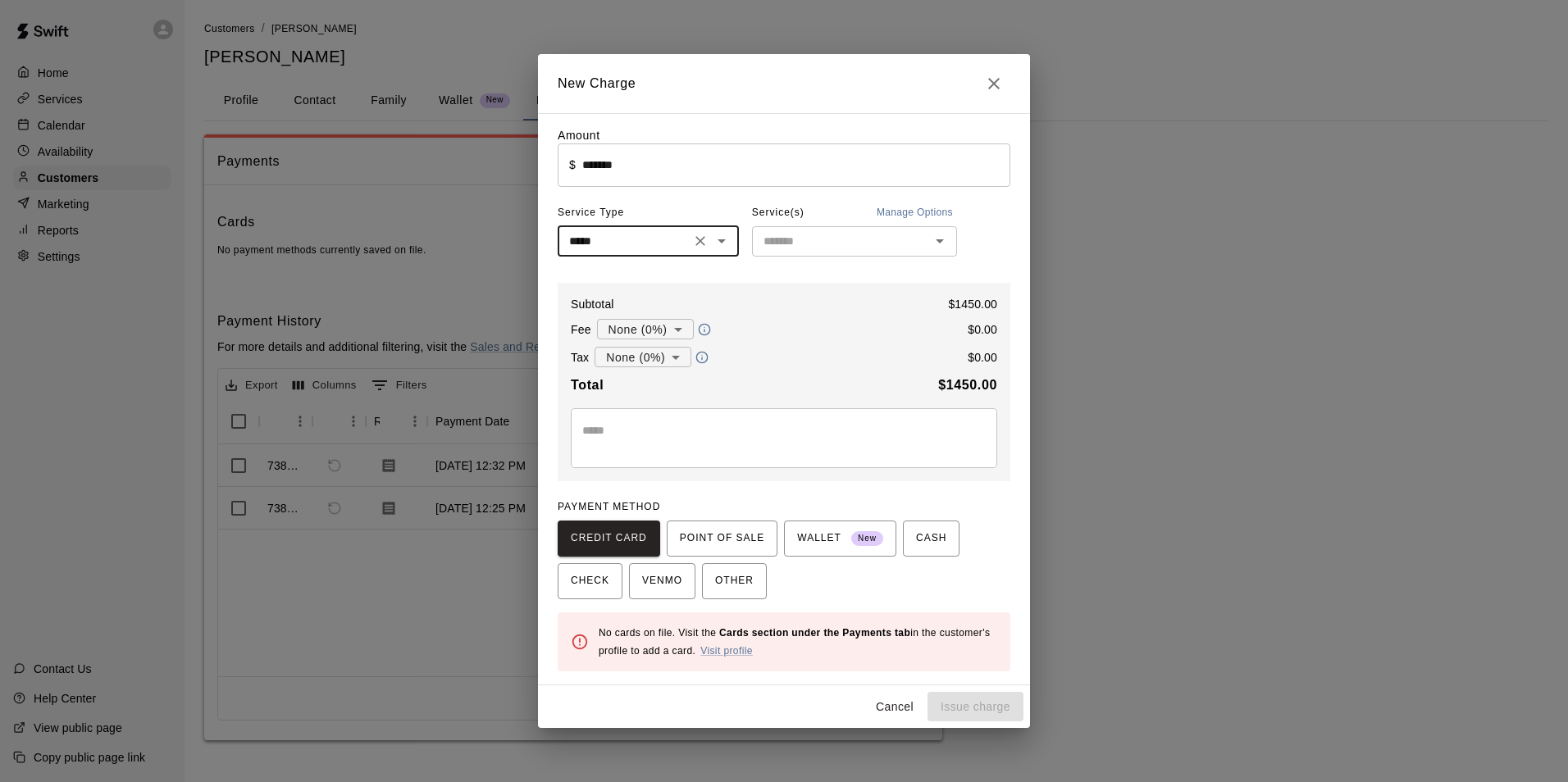
click at [876, 237] on input "text" at bounding box center [840, 241] width 168 height 21
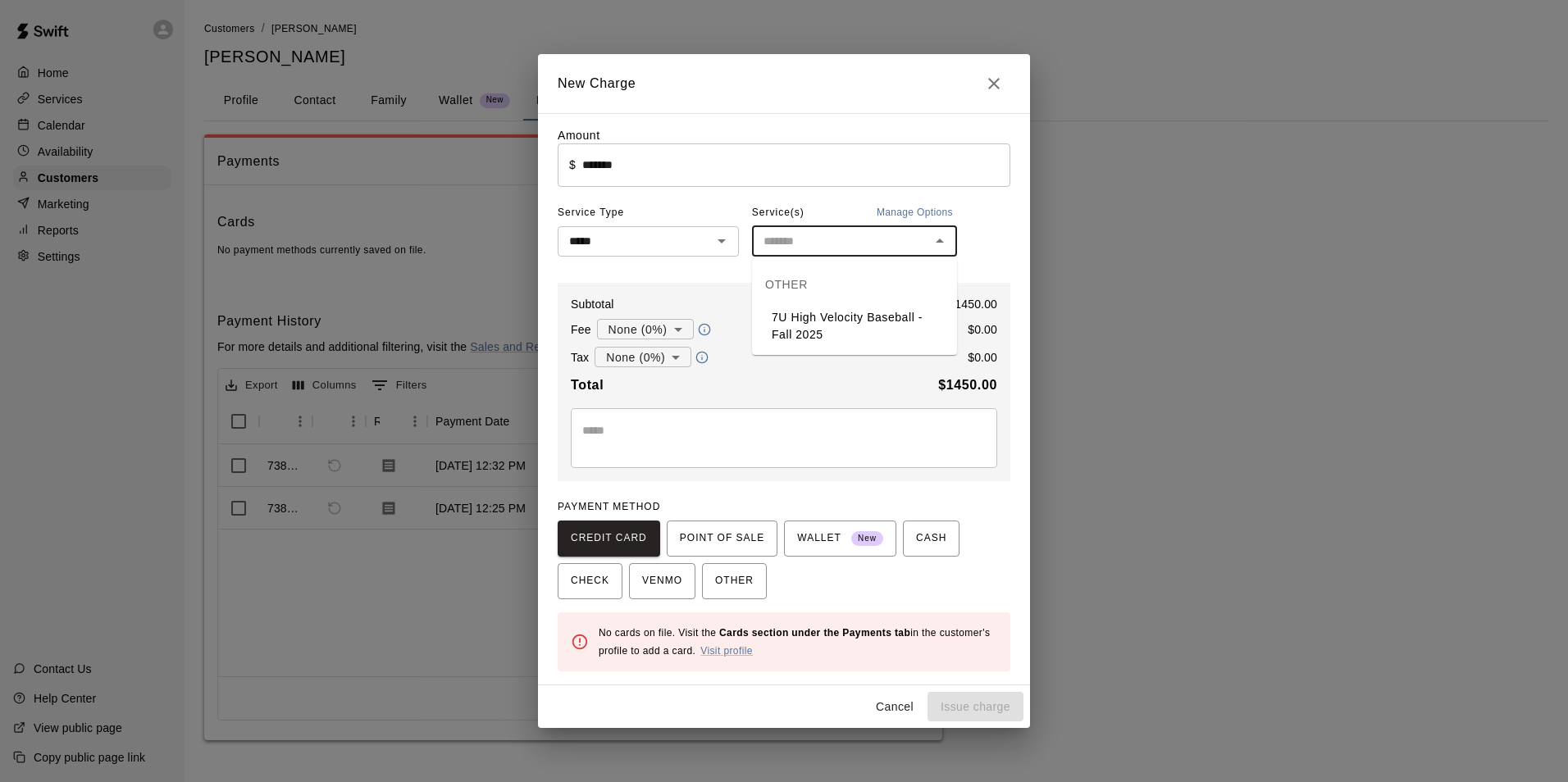
click at [795, 317] on li "7U High Velocity Baseball - Fall 2025" at bounding box center [854, 326] width 205 height 44
type input "**********"
click at [709, 582] on button "OTHER" at bounding box center [734, 581] width 65 height 36
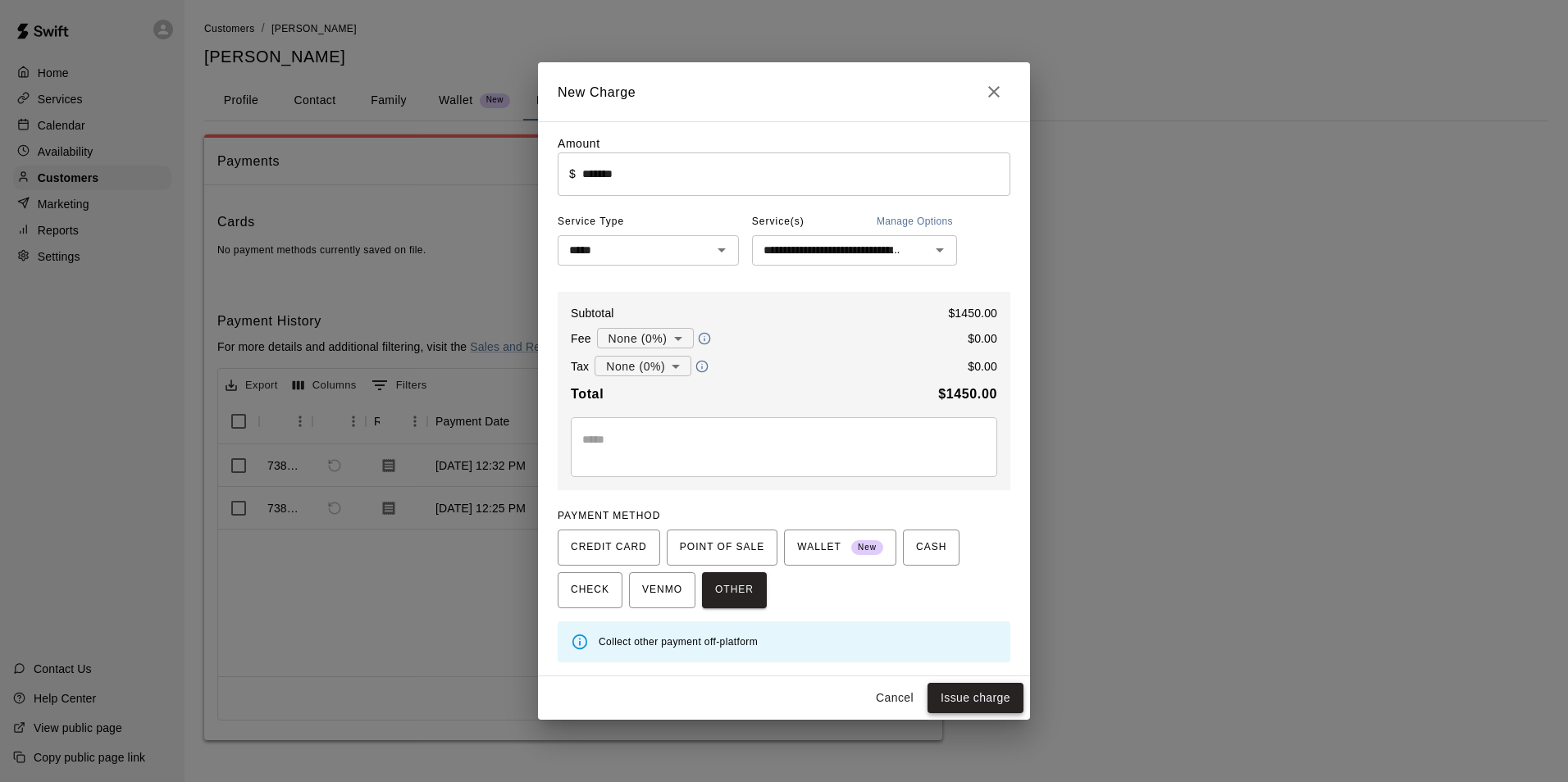
click at [962, 690] on button "Issue charge" at bounding box center [975, 698] width 96 height 30
type input "*"
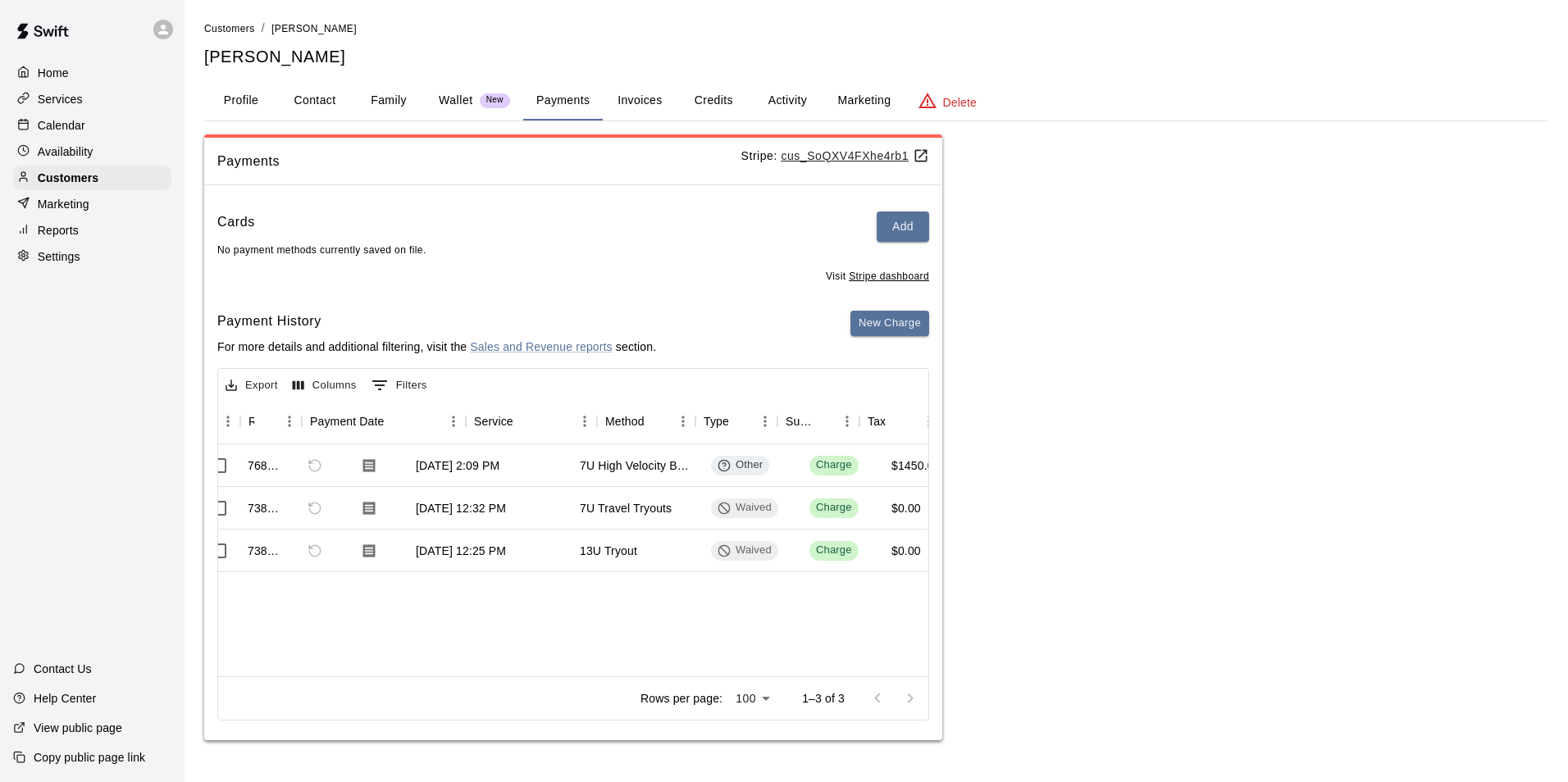
scroll to position [0, 0]
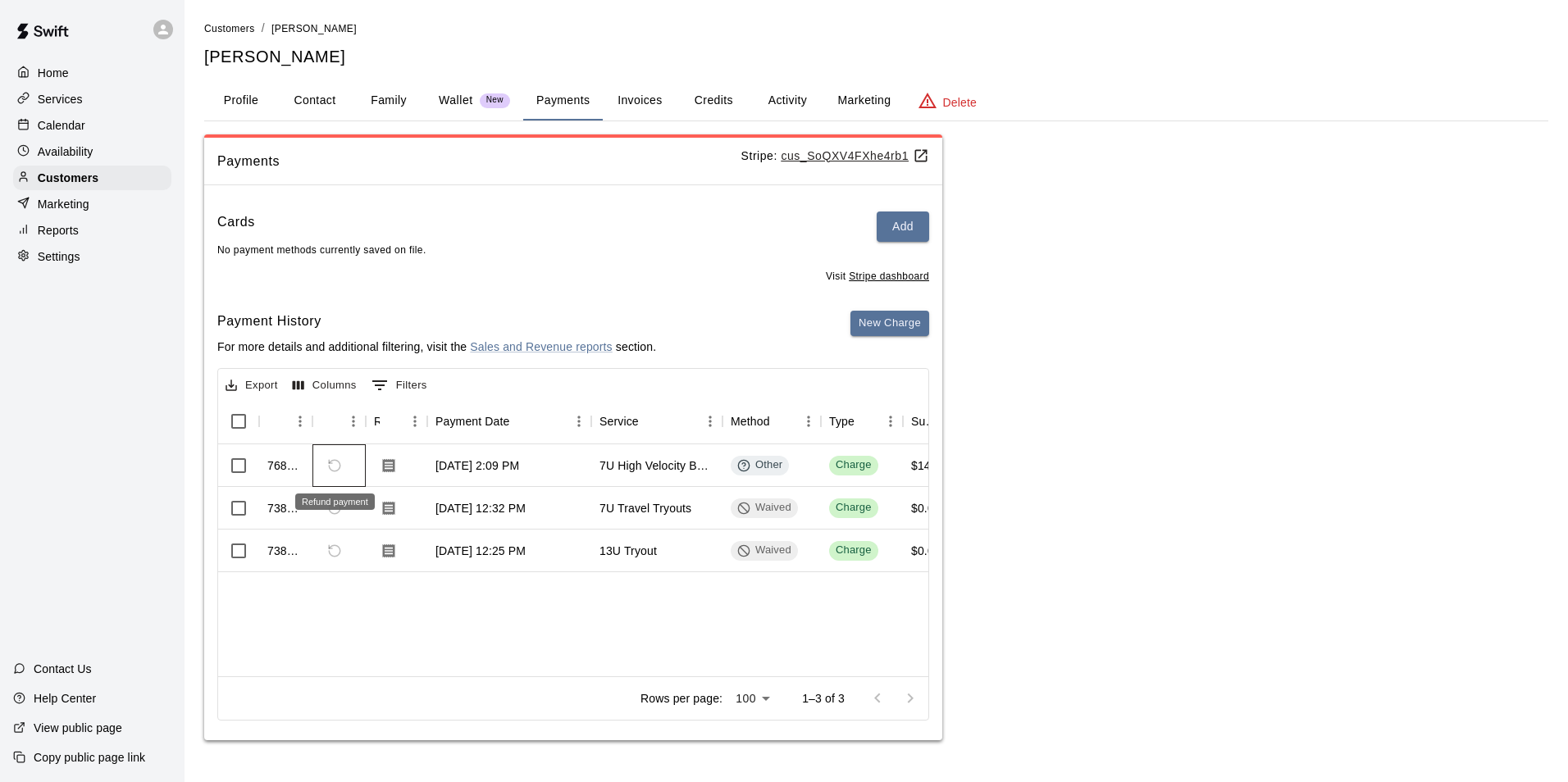
click at [336, 470] on span "Refund payment" at bounding box center [335, 466] width 27 height 27
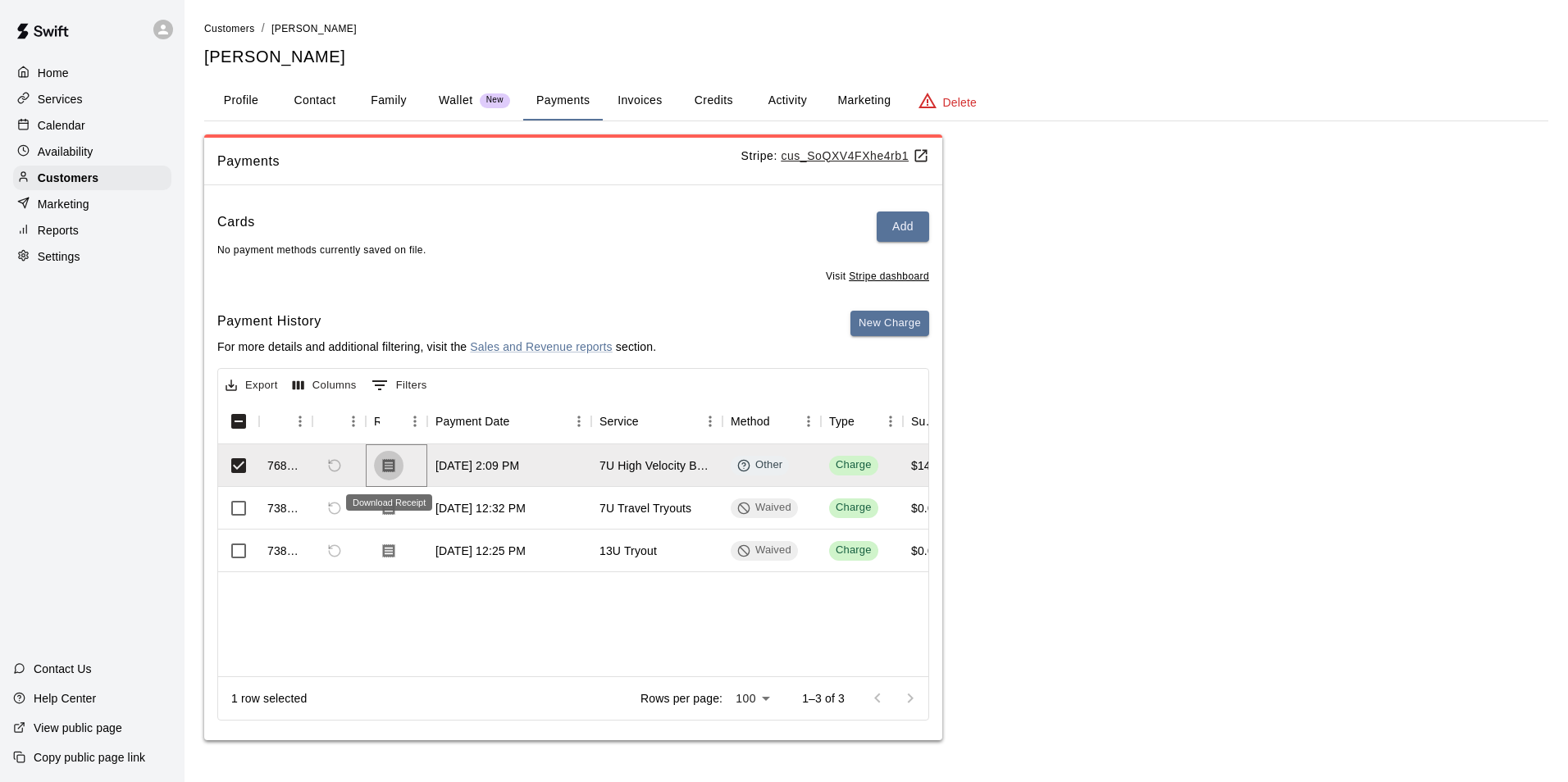
click at [385, 467] on icon "Download Receipt" at bounding box center [389, 465] width 13 height 14
click at [332, 464] on span "Refund payment" at bounding box center [335, 466] width 27 height 27
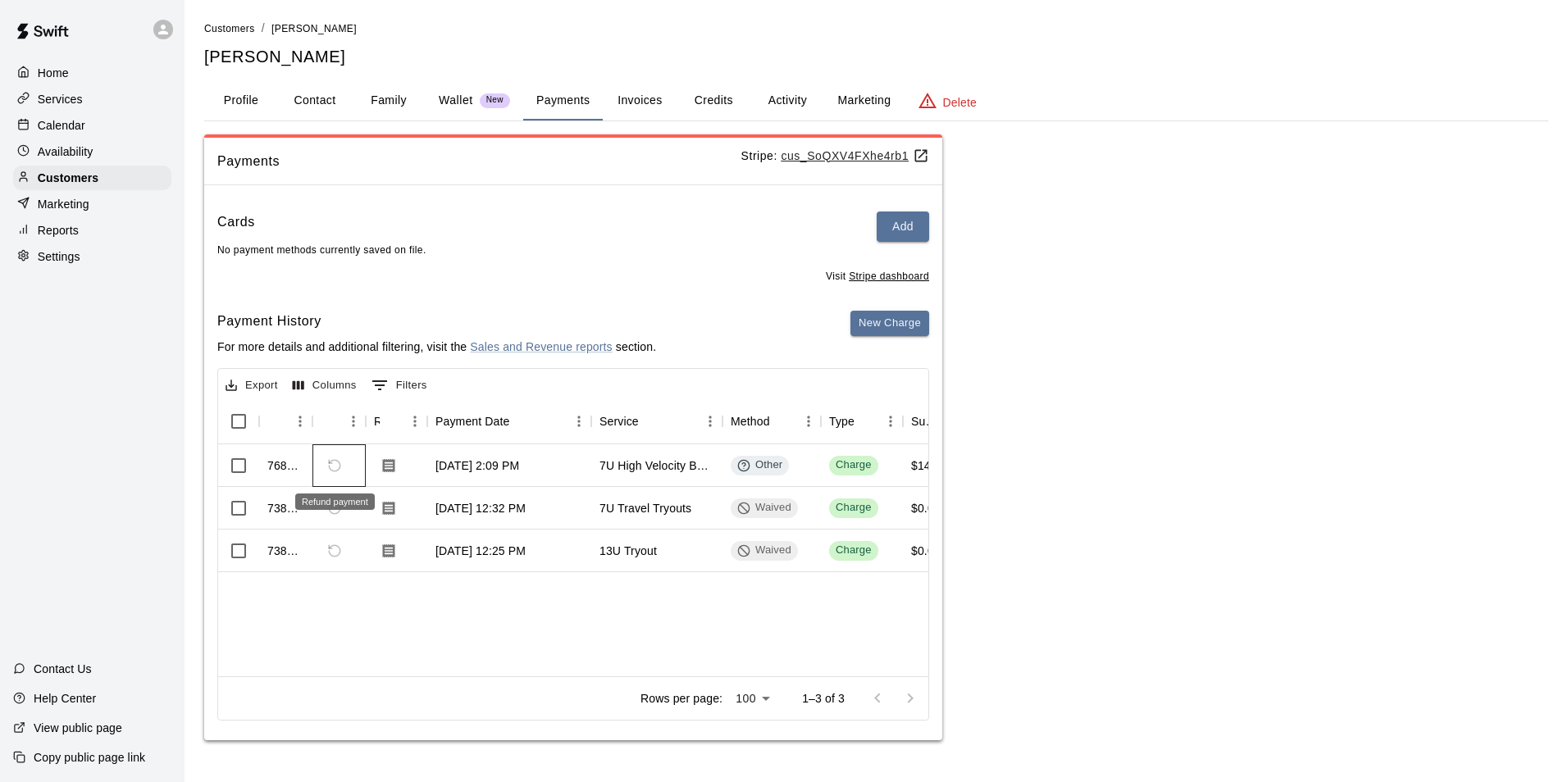
click at [333, 466] on span "Refund payment" at bounding box center [335, 466] width 27 height 27
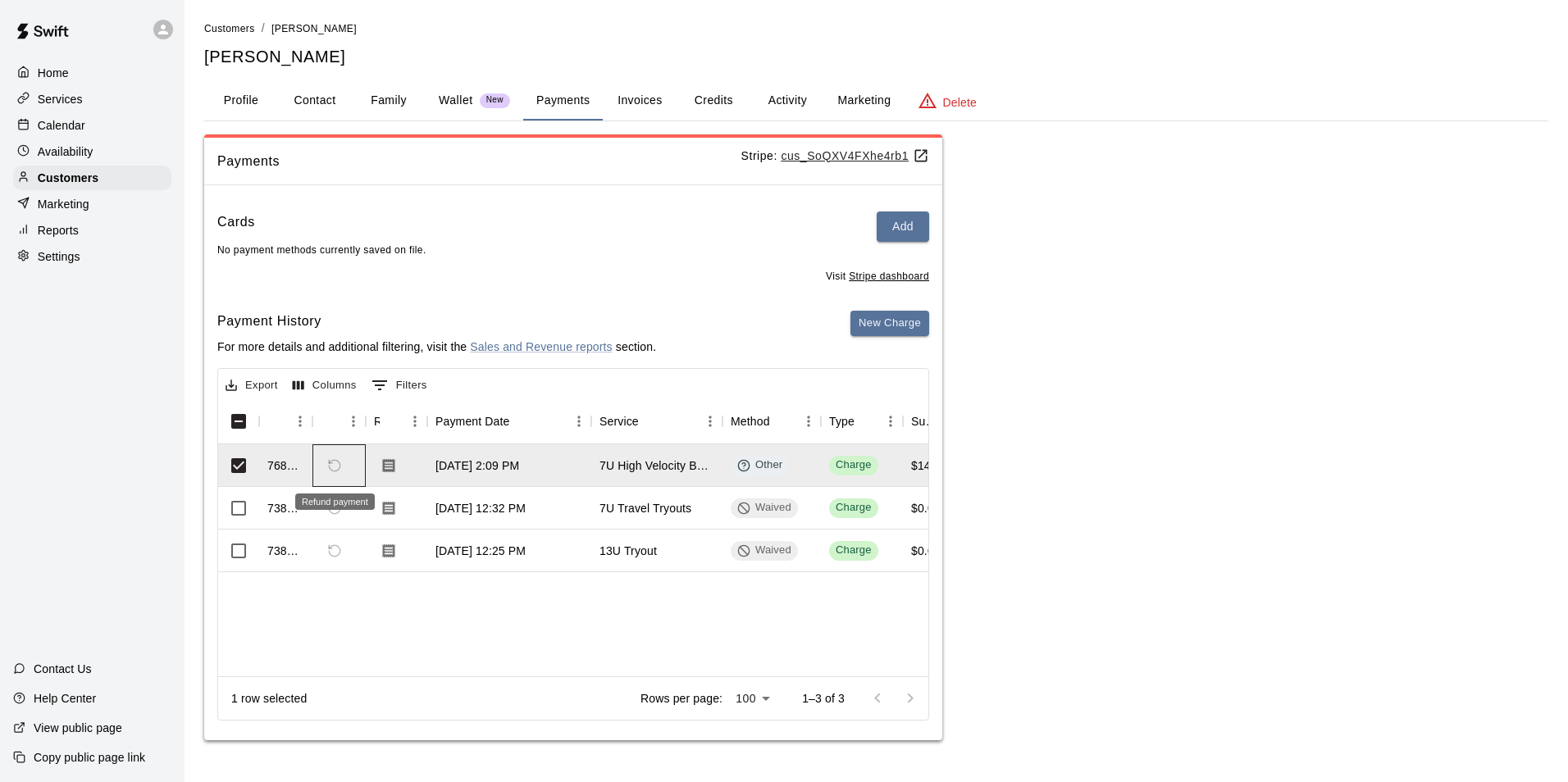
click at [333, 466] on span "Refund payment" at bounding box center [335, 466] width 27 height 27
click at [336, 467] on span "Refund payment" at bounding box center [335, 466] width 27 height 27
click at [379, 382] on icon "Show filters" at bounding box center [380, 386] width 20 height 20
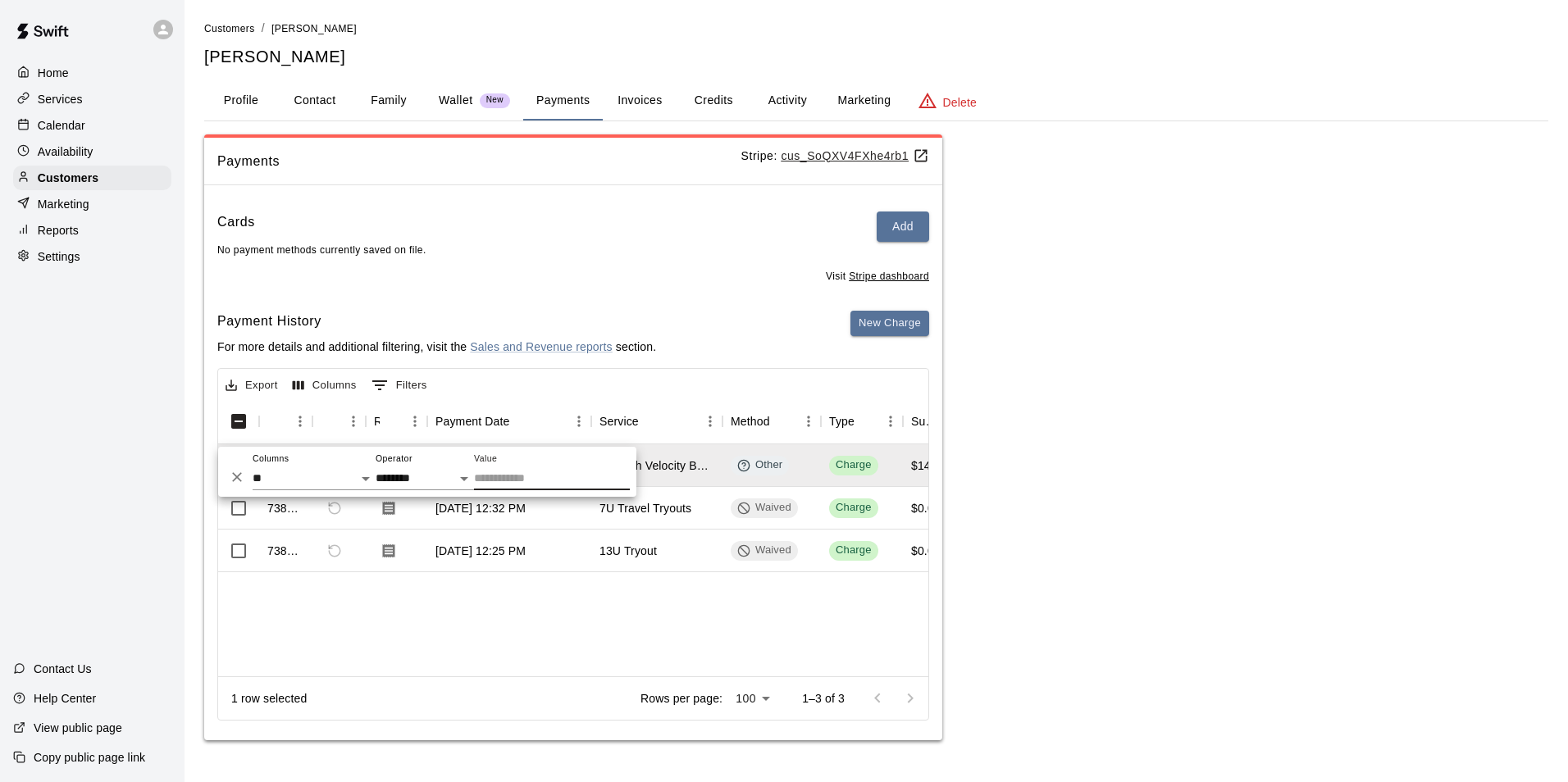
click at [313, 391] on button "Columns" at bounding box center [325, 386] width 73 height 26
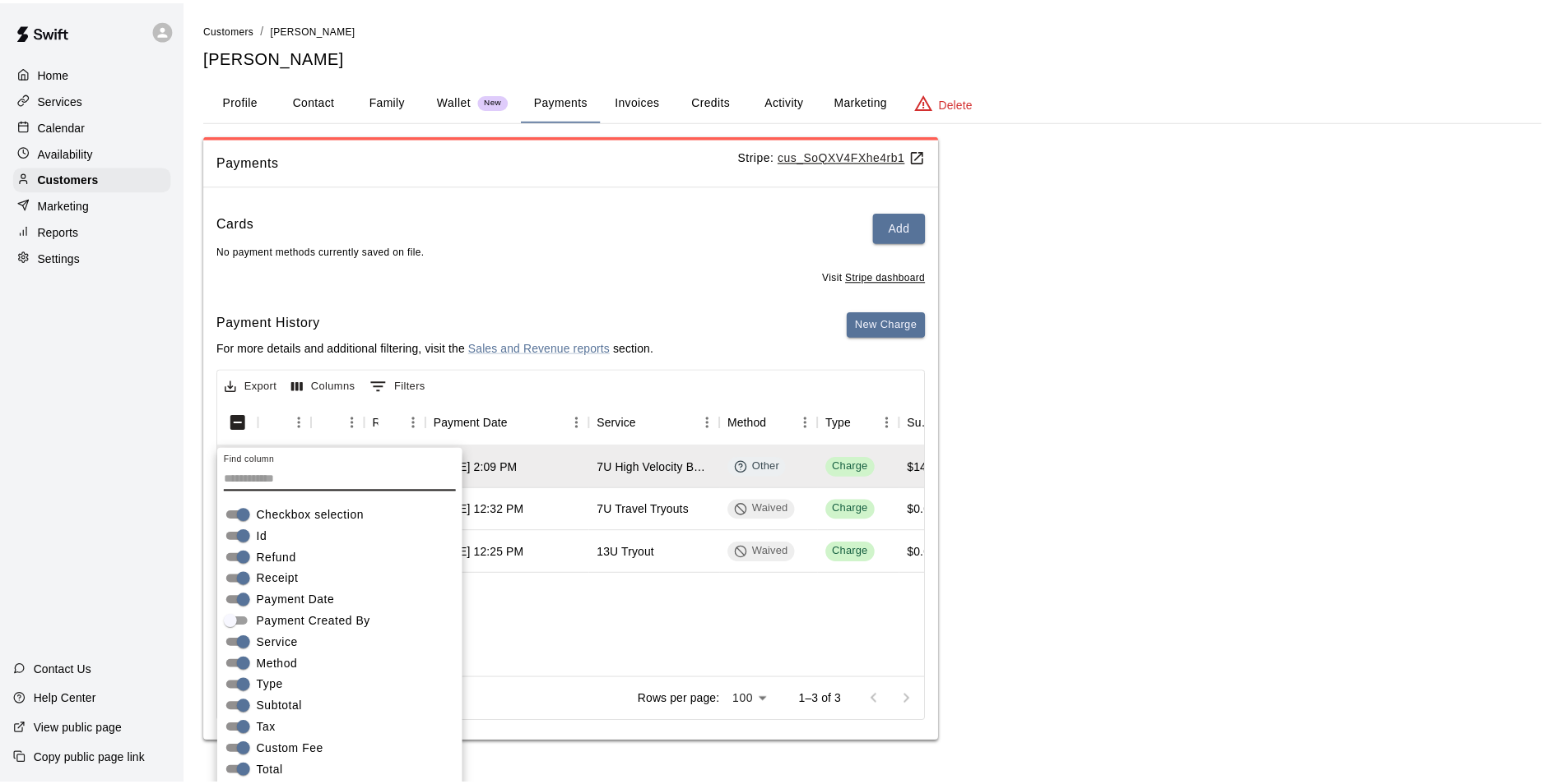
scroll to position [33, 0]
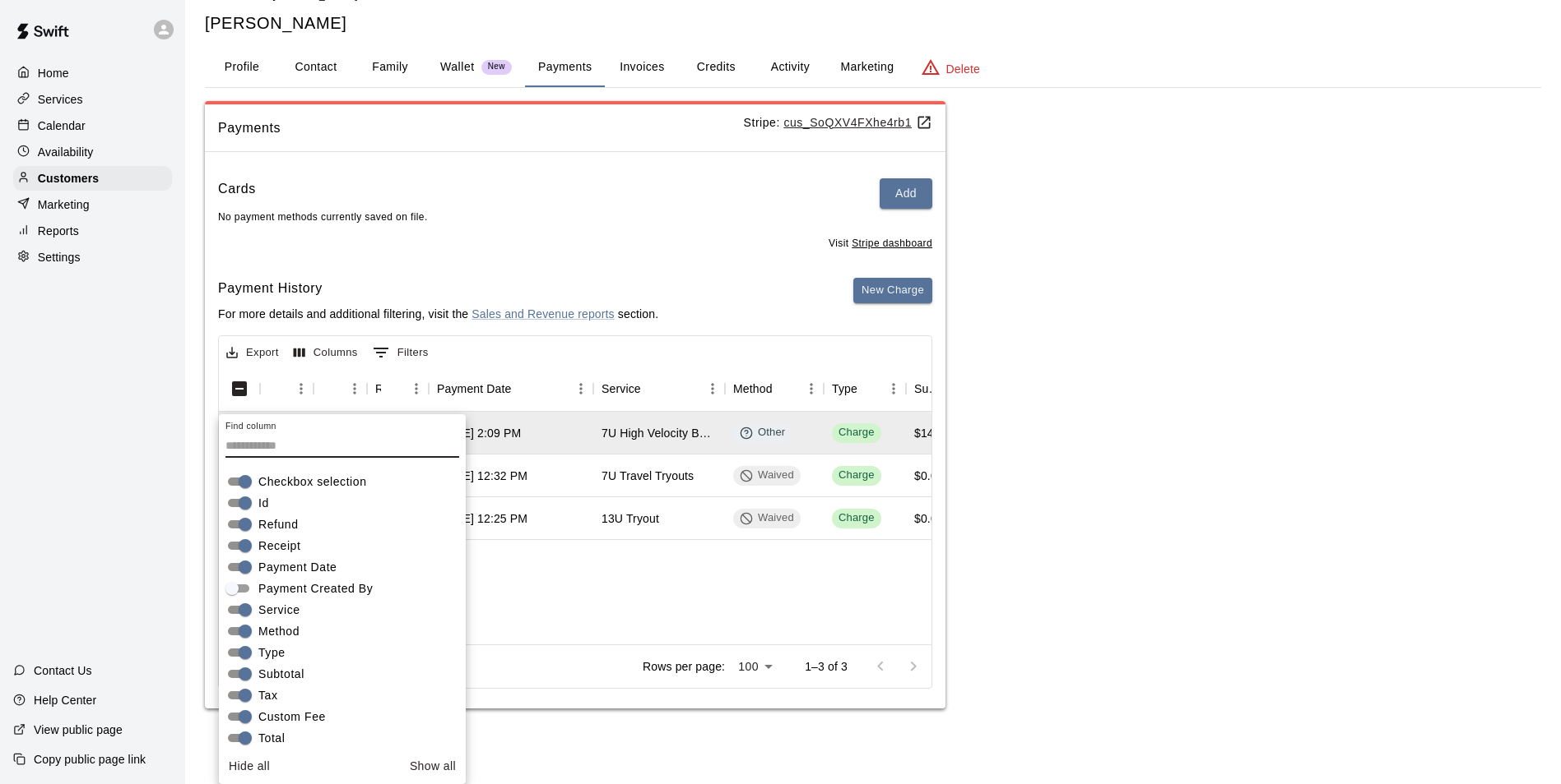
click at [578, 604] on div "768312 [DATE] 2:09 PM 7U High Velocity Baseball - Fall 2025 Other Charge $1450.…" at bounding box center [1325, 528] width 2213 height 233
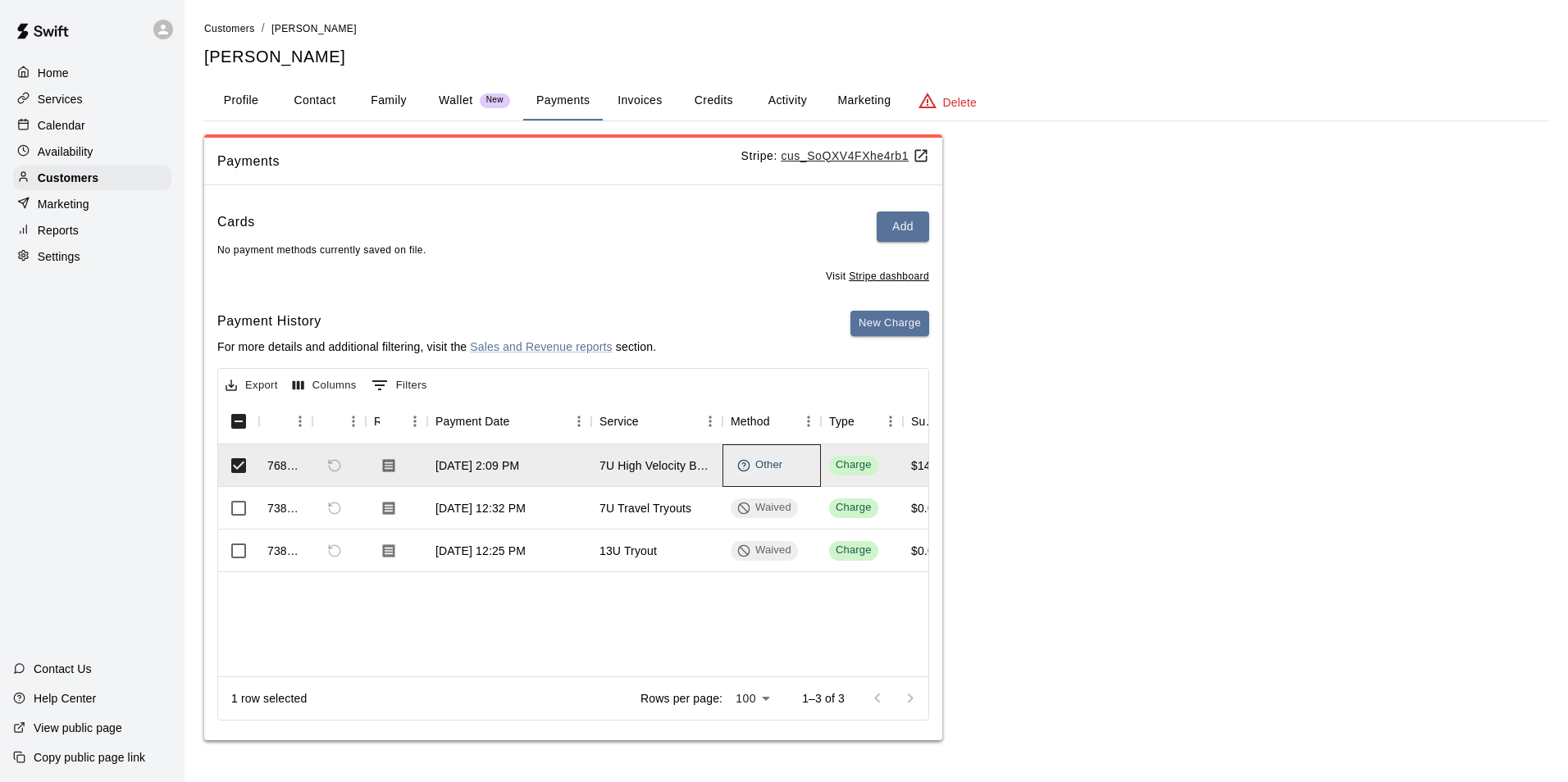
click at [764, 469] on div "Other" at bounding box center [759, 465] width 45 height 16
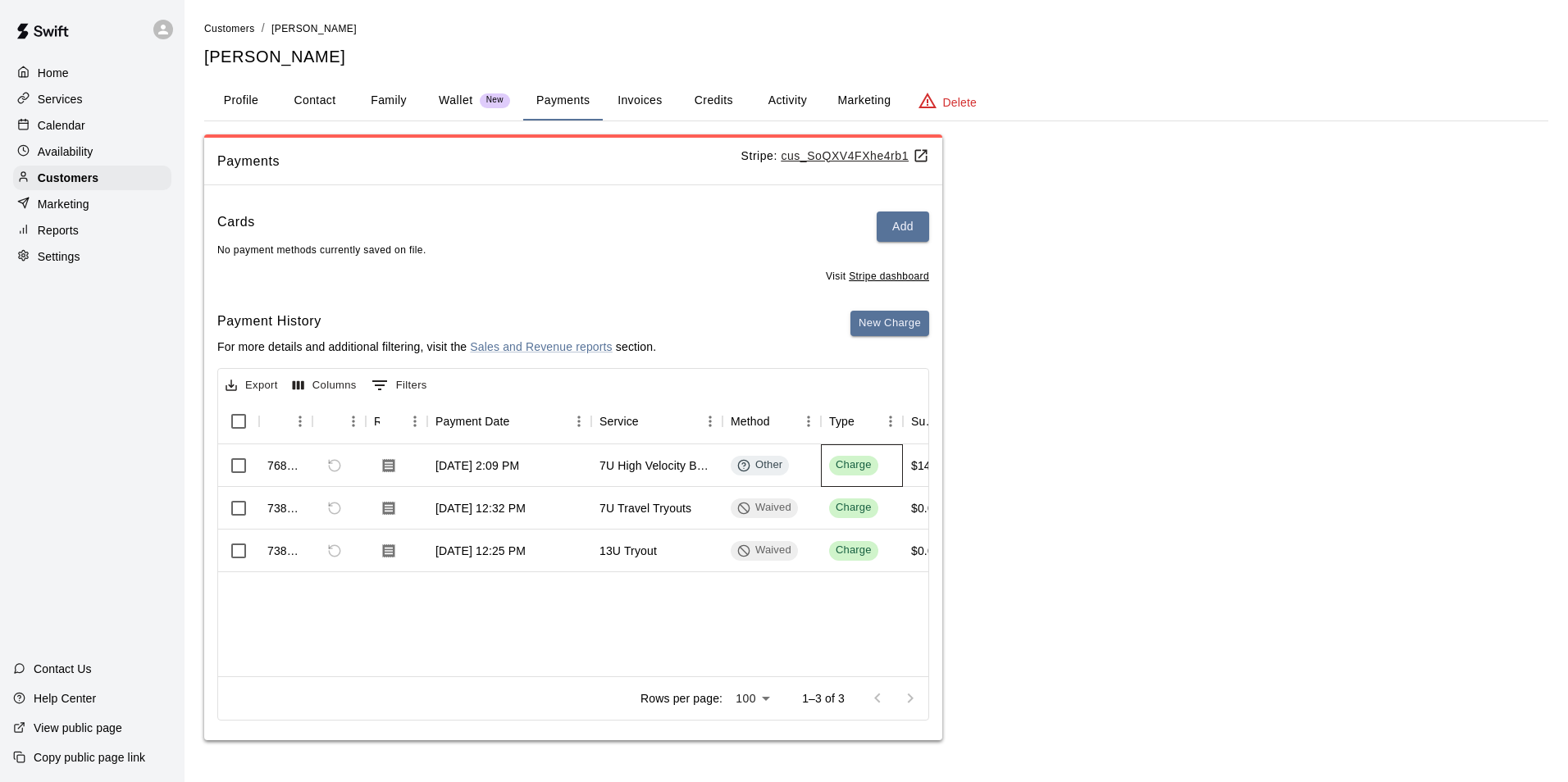
click at [848, 461] on div "Charge" at bounding box center [854, 465] width 36 height 16
click at [323, 467] on span "Refund payment" at bounding box center [335, 466] width 27 height 27
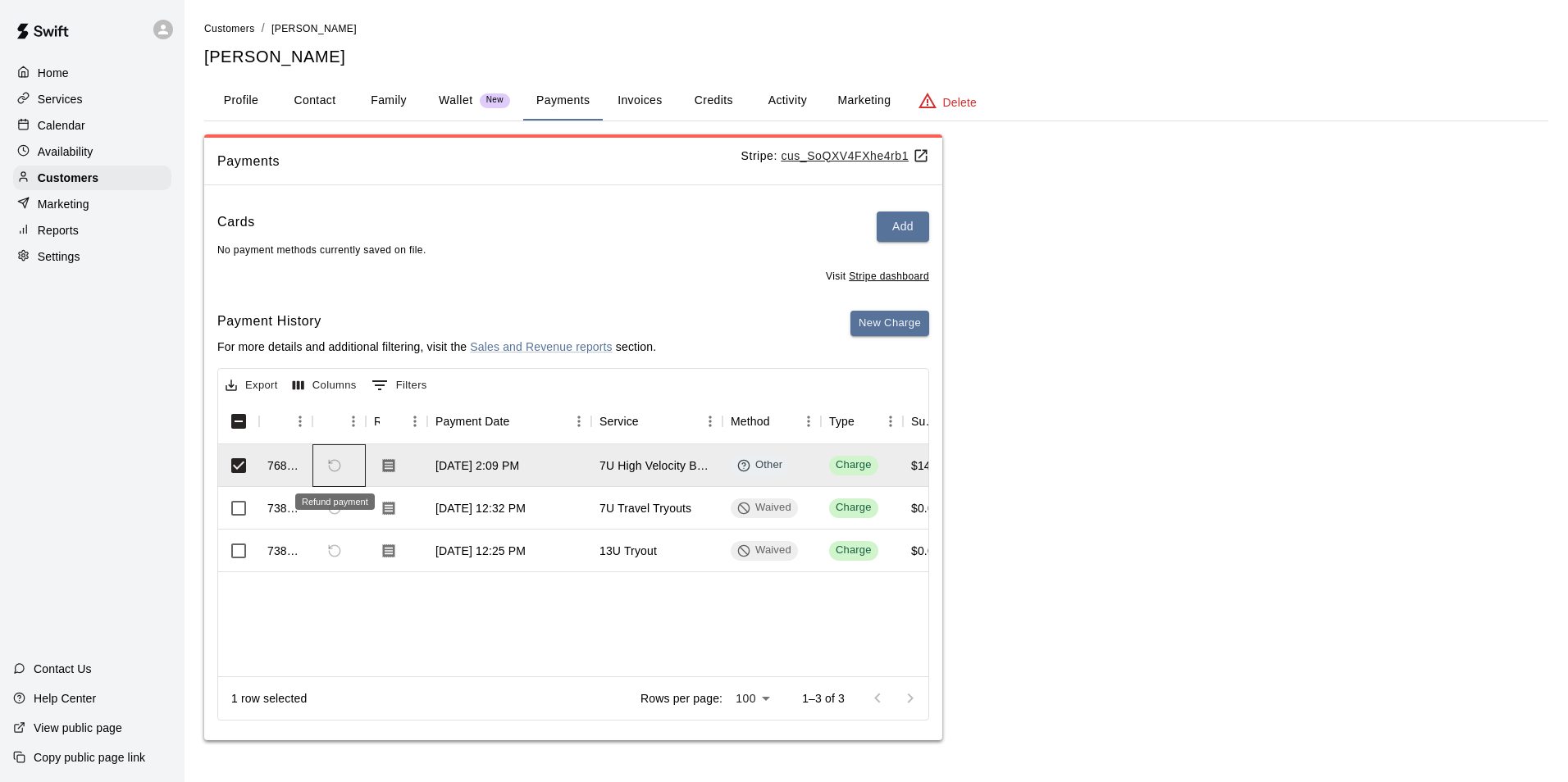
click at [330, 465] on span "Refund payment" at bounding box center [335, 466] width 27 height 27
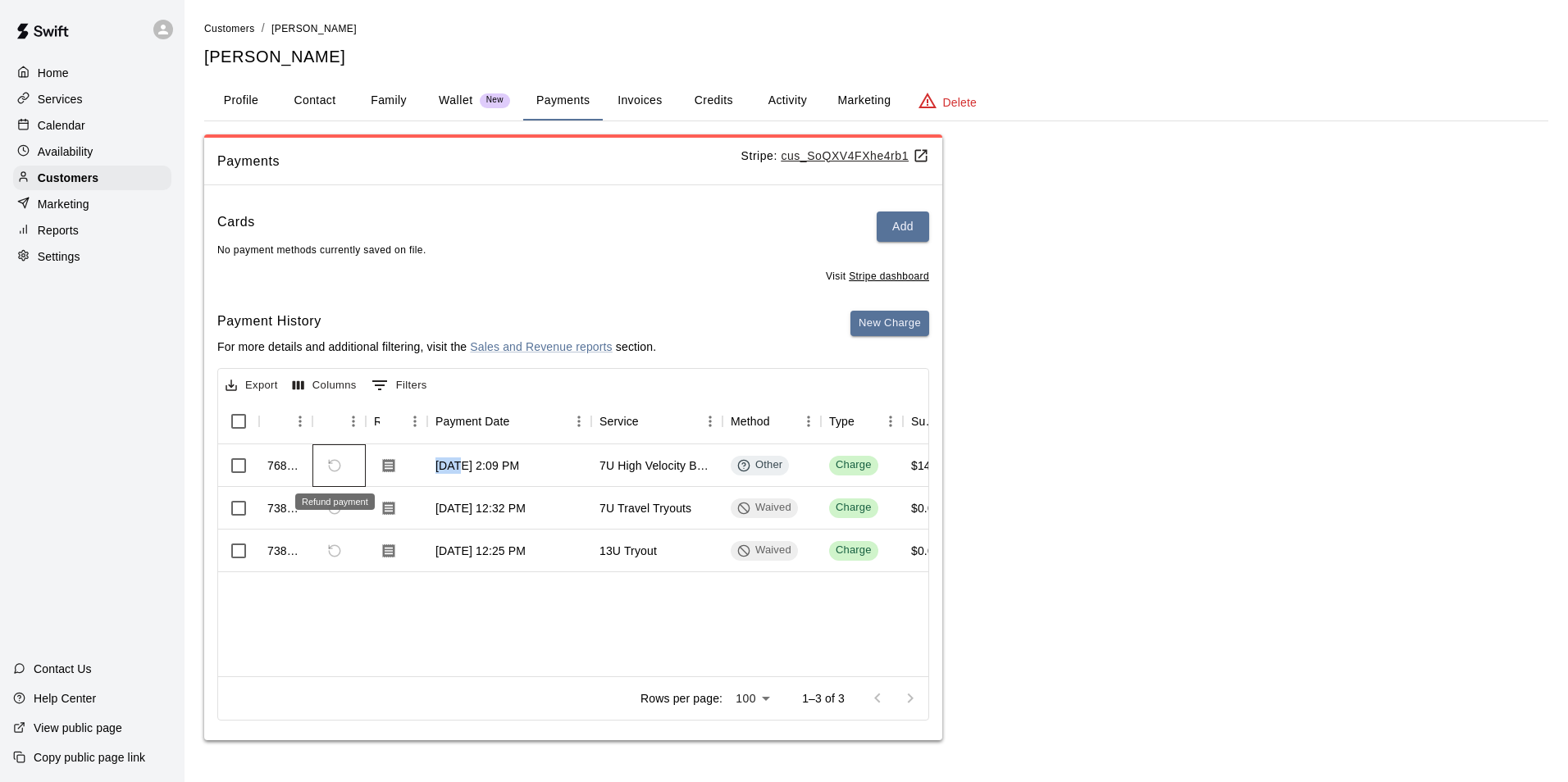
click at [330, 465] on span "Refund payment" at bounding box center [335, 466] width 27 height 27
click at [857, 472] on div "Charge" at bounding box center [854, 465] width 36 height 16
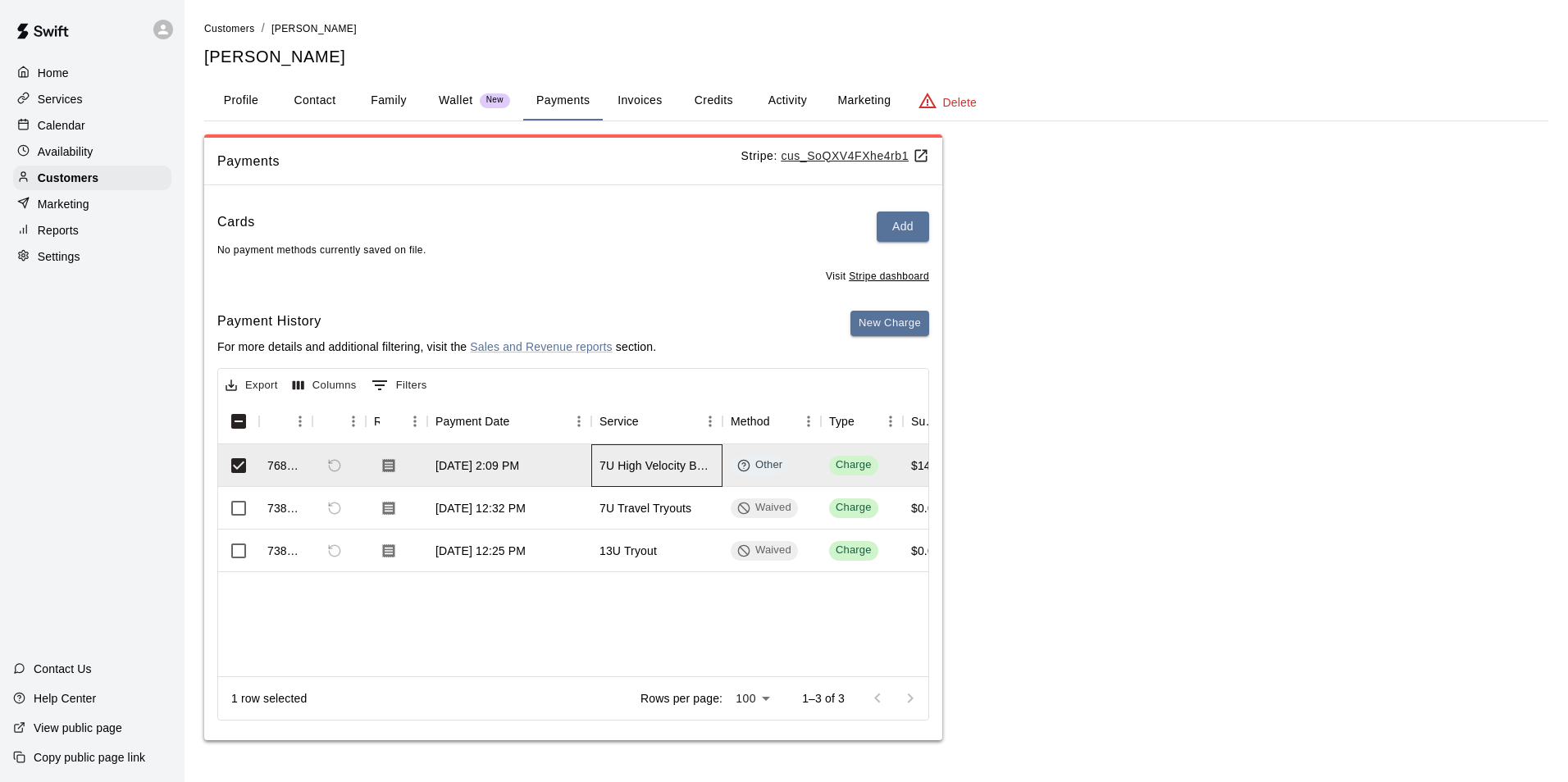
click at [656, 456] on div "7U High Velocity Baseball - Fall 2025" at bounding box center [657, 465] width 131 height 42
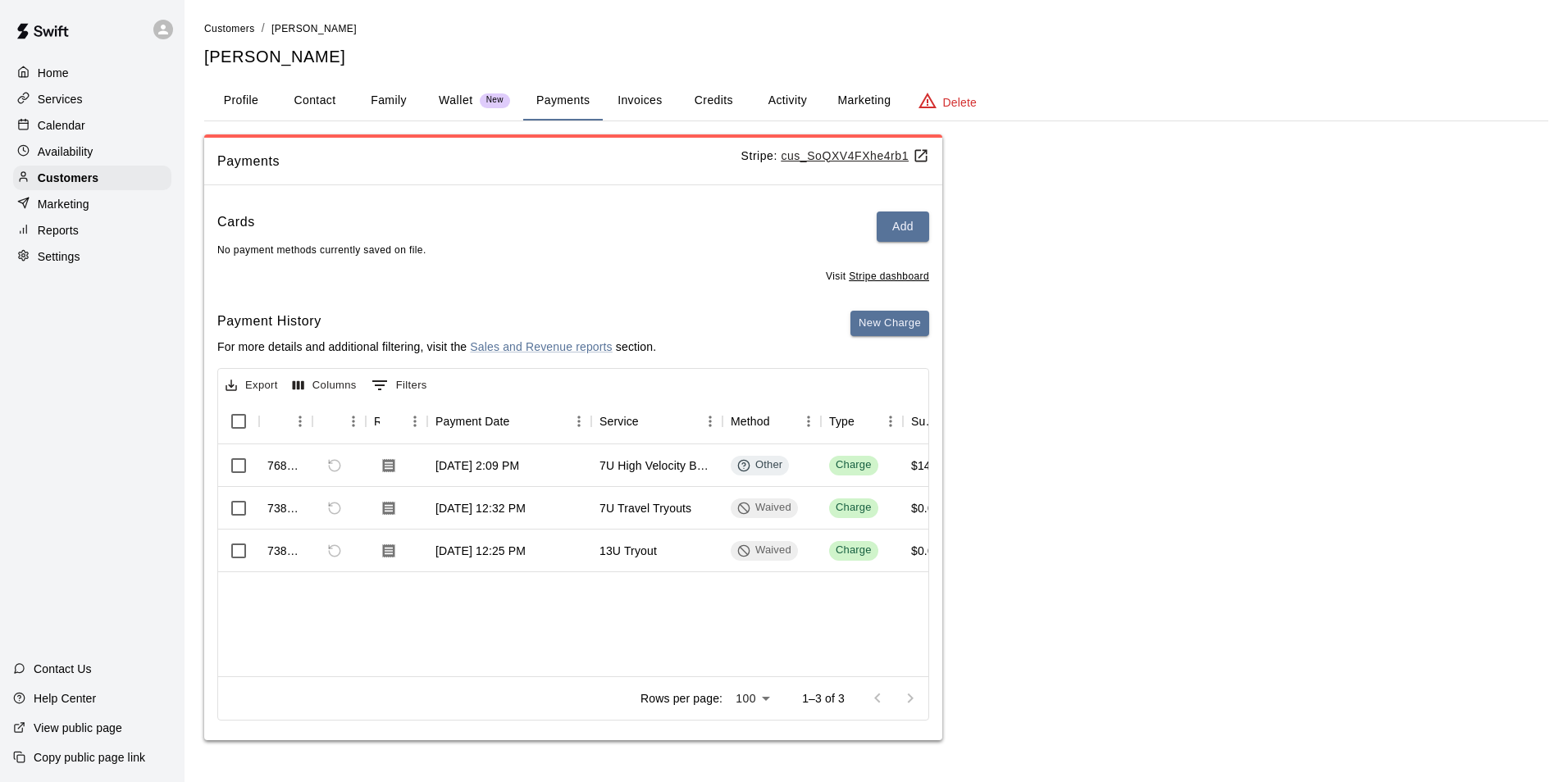
click at [70, 262] on p "Settings" at bounding box center [58, 256] width 42 height 17
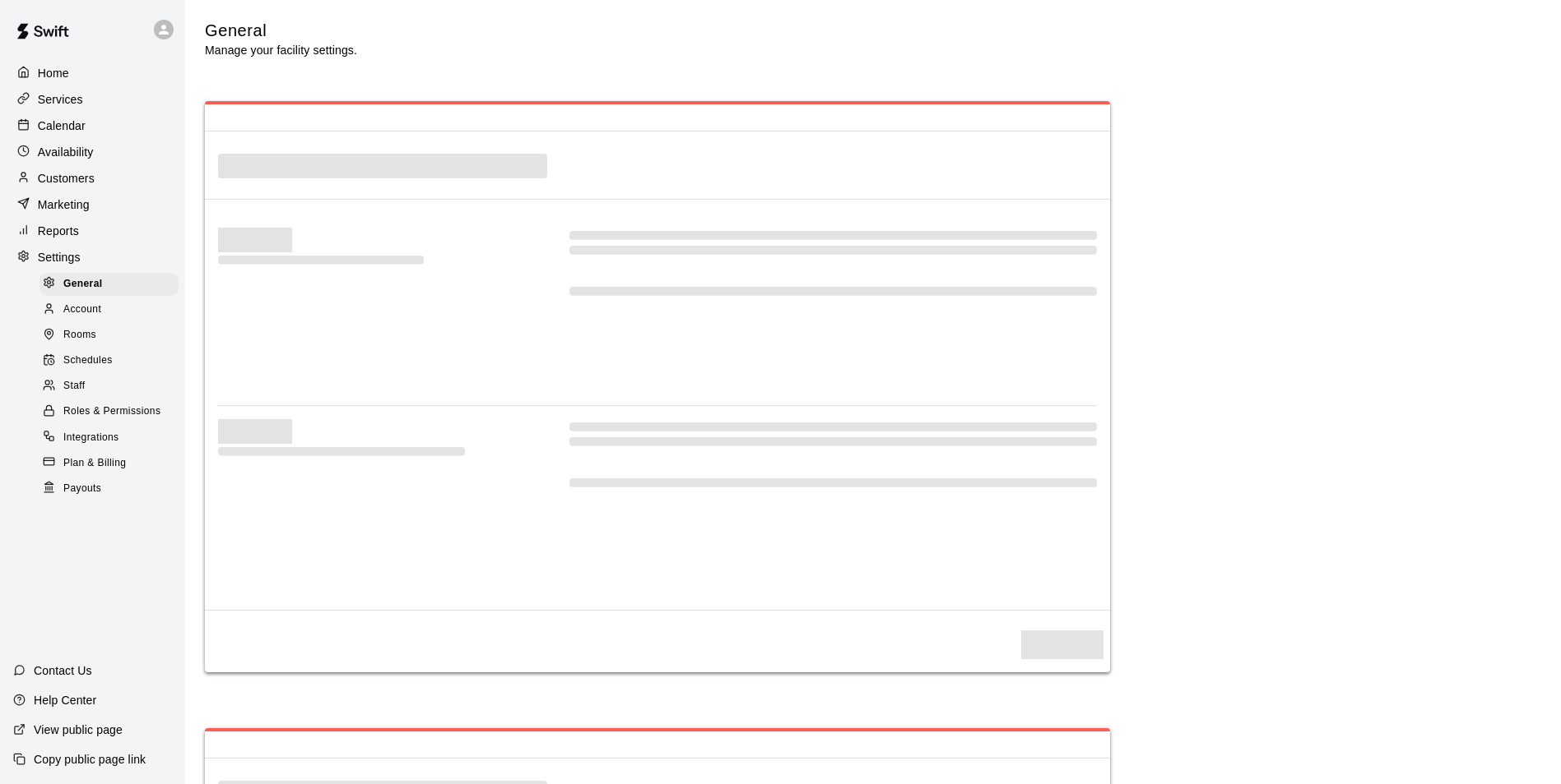
select select "**"
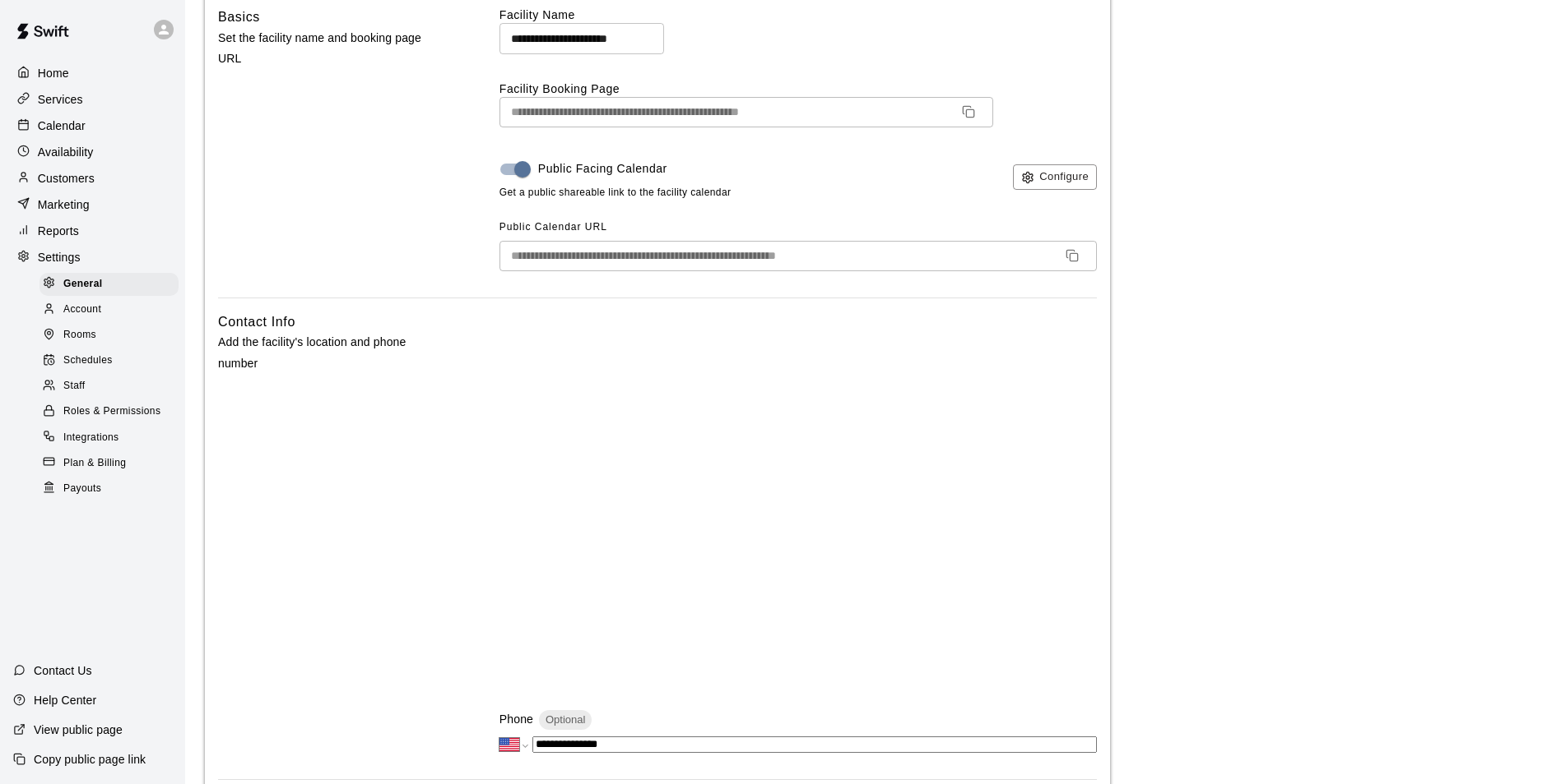
scroll to position [164, 0]
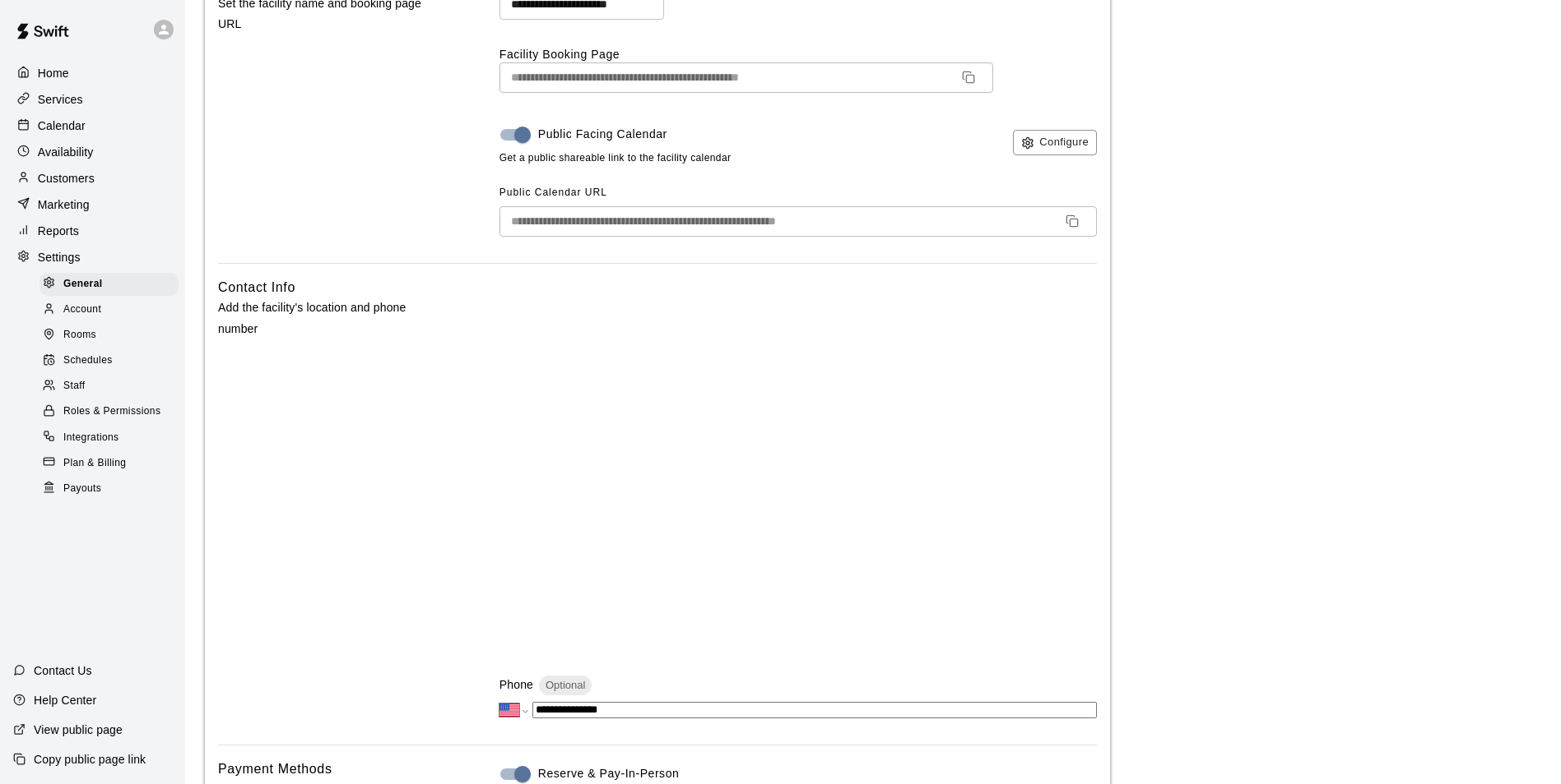
click at [89, 318] on span "Account" at bounding box center [82, 310] width 37 height 17
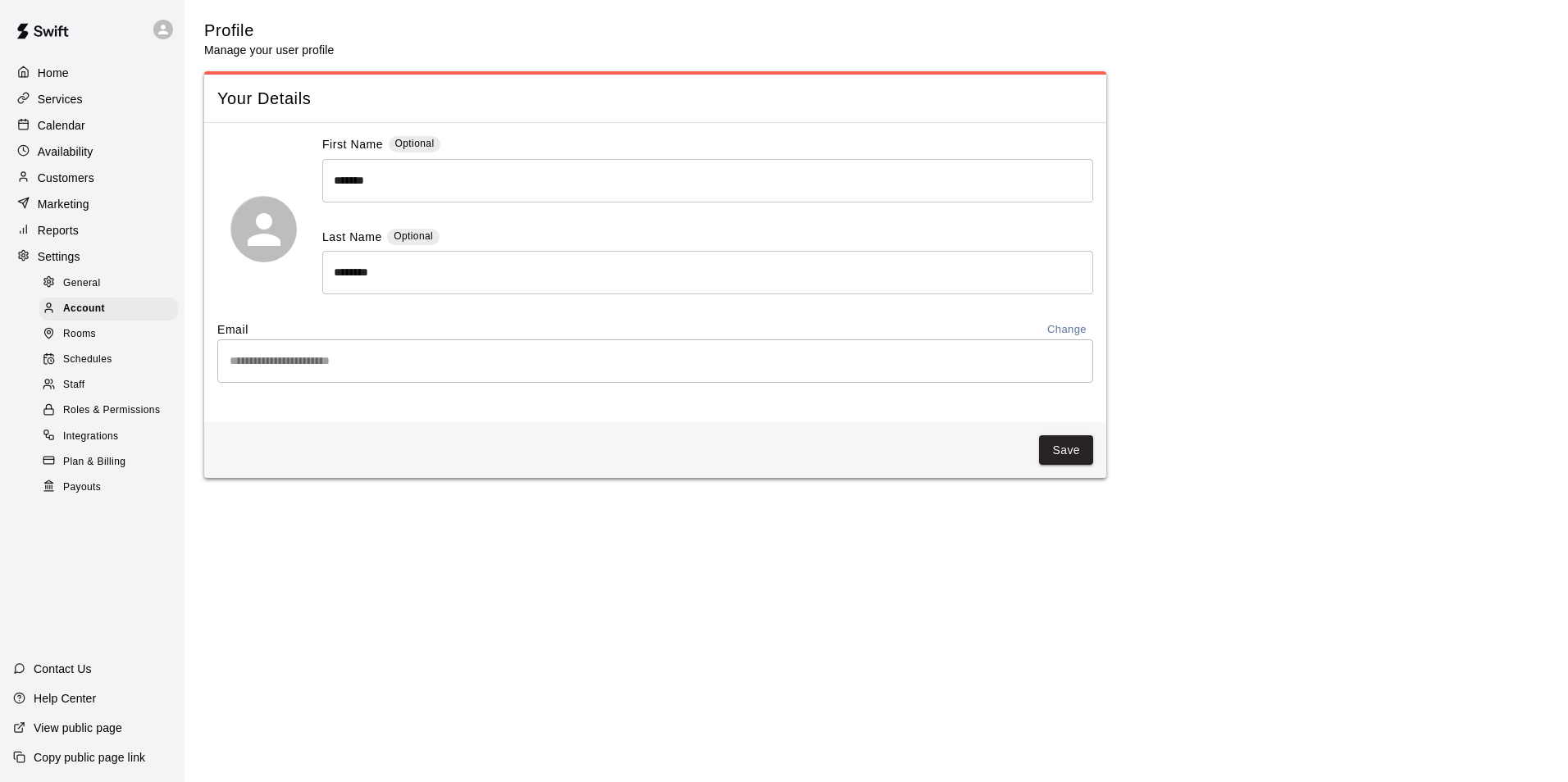
click at [69, 496] on span "Payouts" at bounding box center [81, 488] width 37 height 17
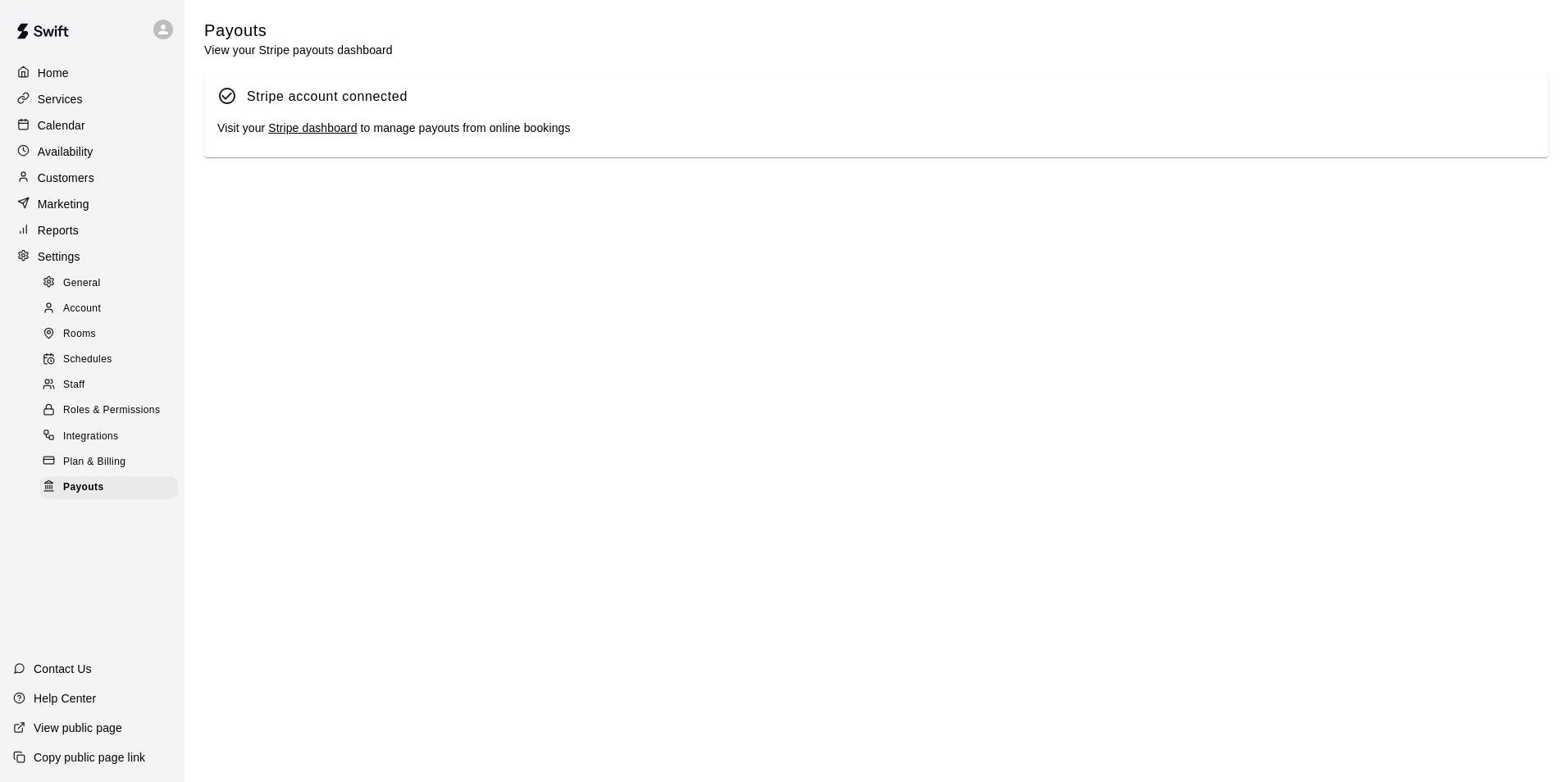
click at [97, 471] on span "Plan & Billing" at bounding box center [94, 462] width 63 height 17
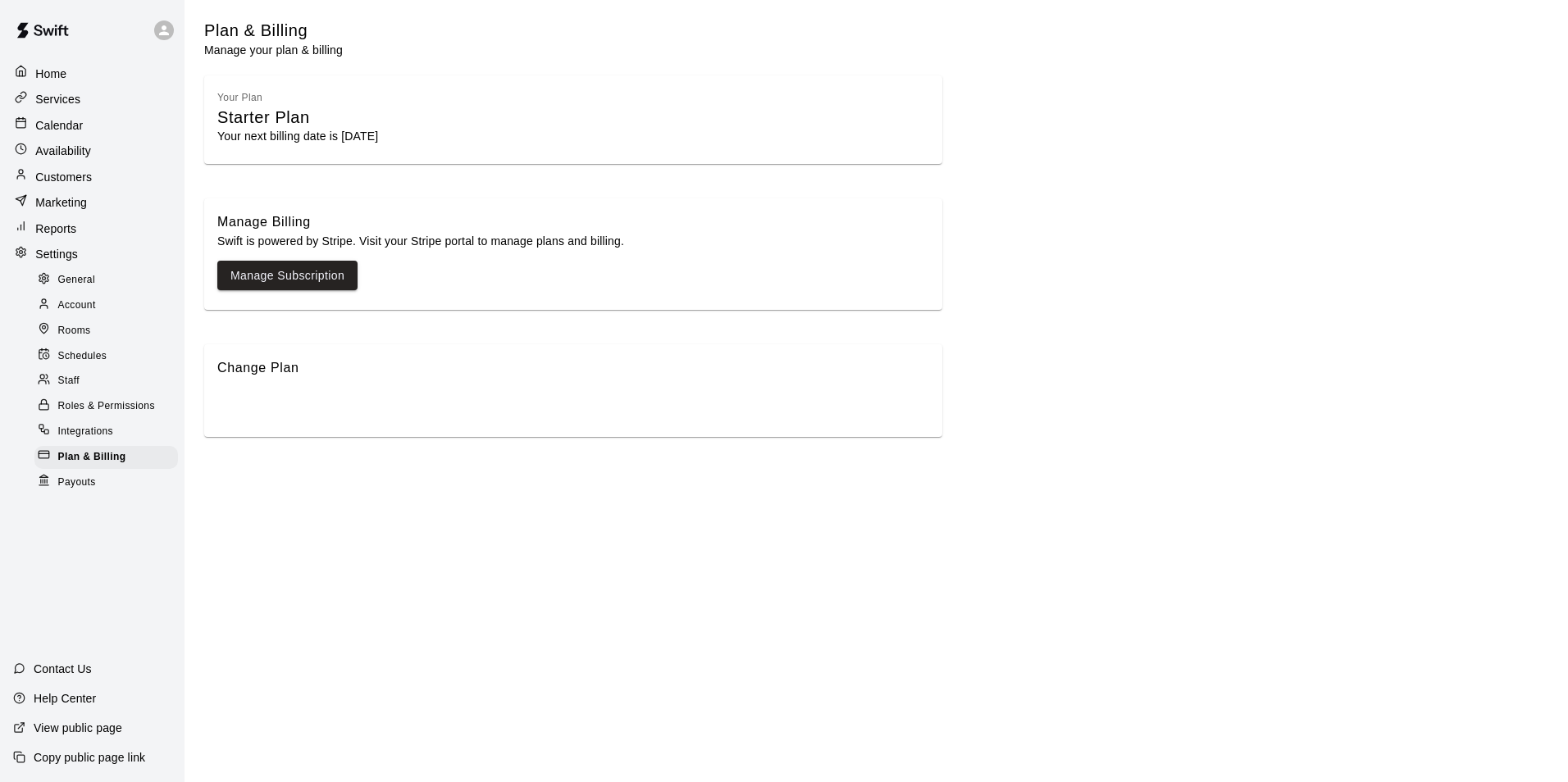
click at [82, 406] on span "Roles & Permissions" at bounding box center [106, 406] width 97 height 17
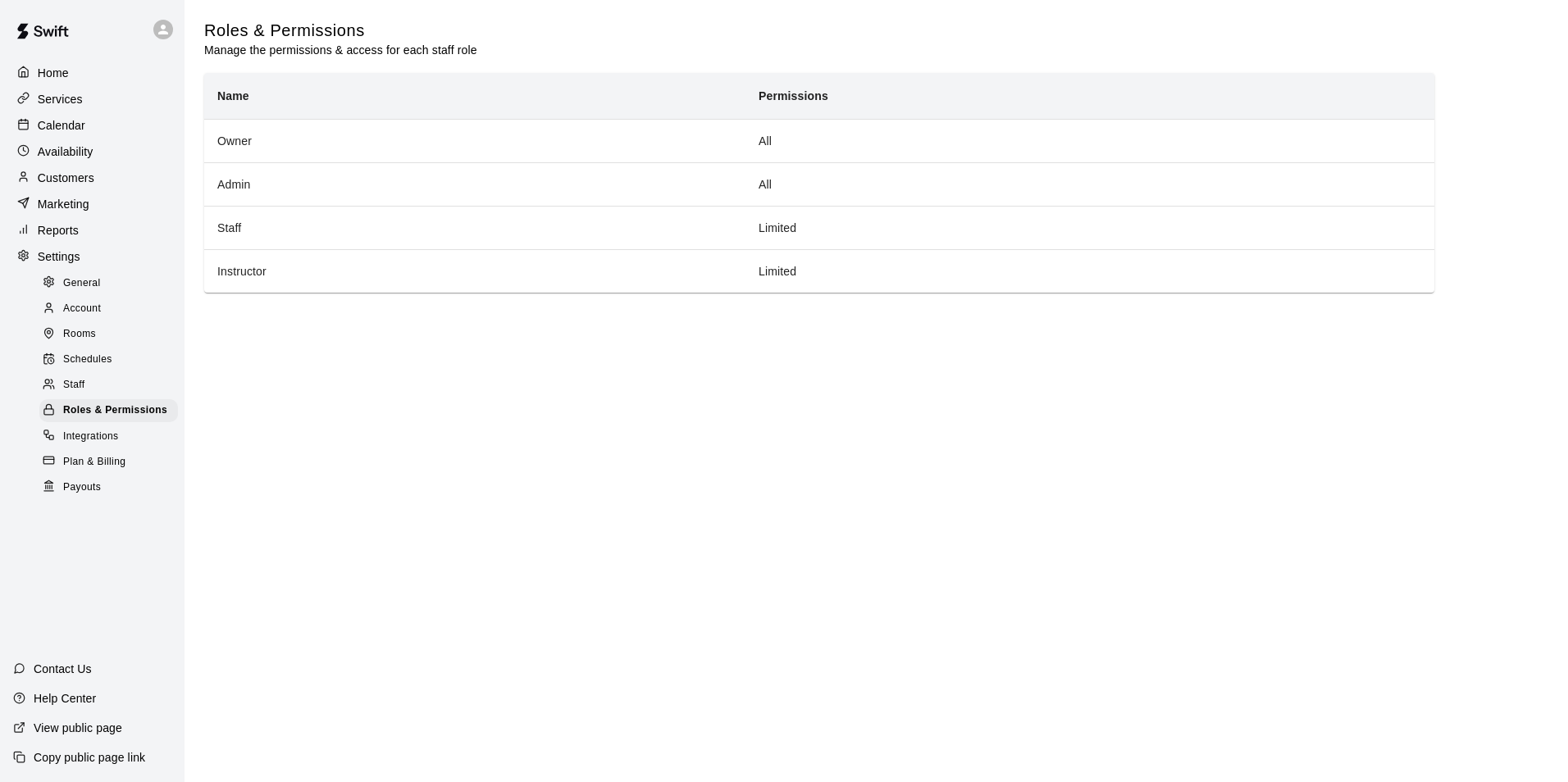
click at [77, 388] on span "Staff" at bounding box center [74, 385] width 22 height 17
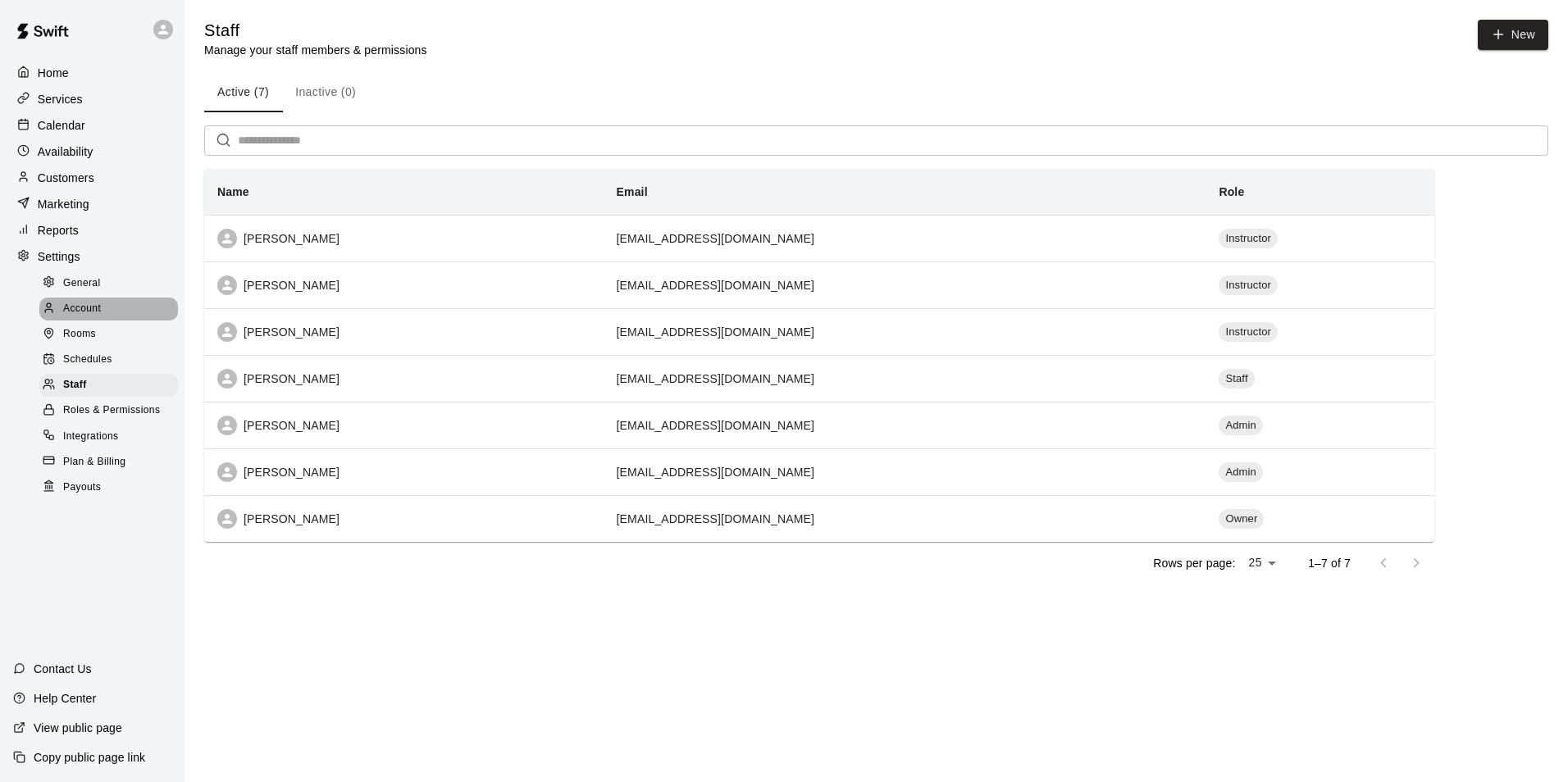
click at [78, 312] on span "Account" at bounding box center [81, 309] width 37 height 17
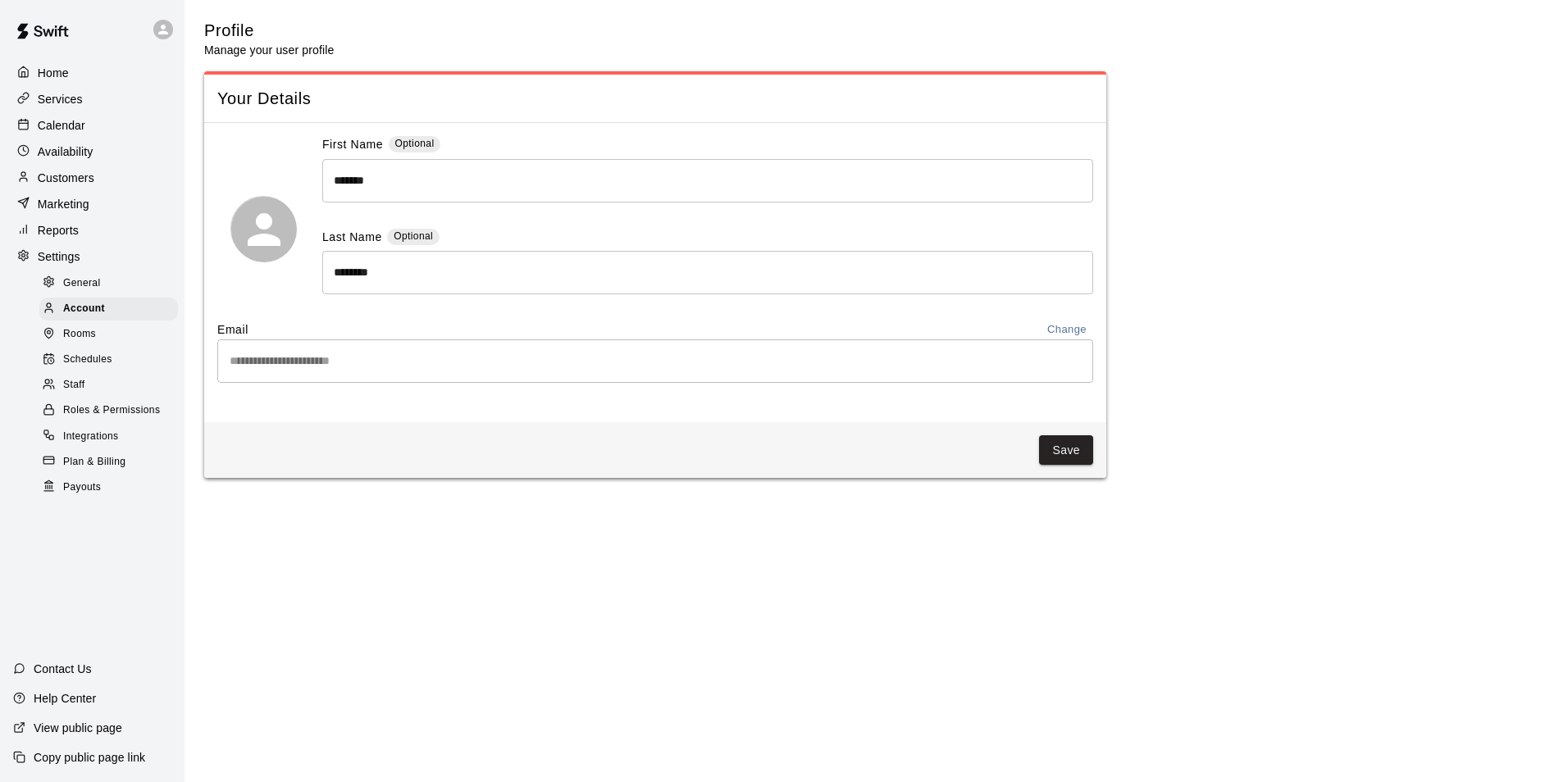
click at [71, 277] on div "Home Services Calendar Availability Customers Marketing Reports Settings Genera…" at bounding box center [92, 280] width 184 height 442
click at [70, 283] on span "General" at bounding box center [81, 284] width 37 height 17
select select "**"
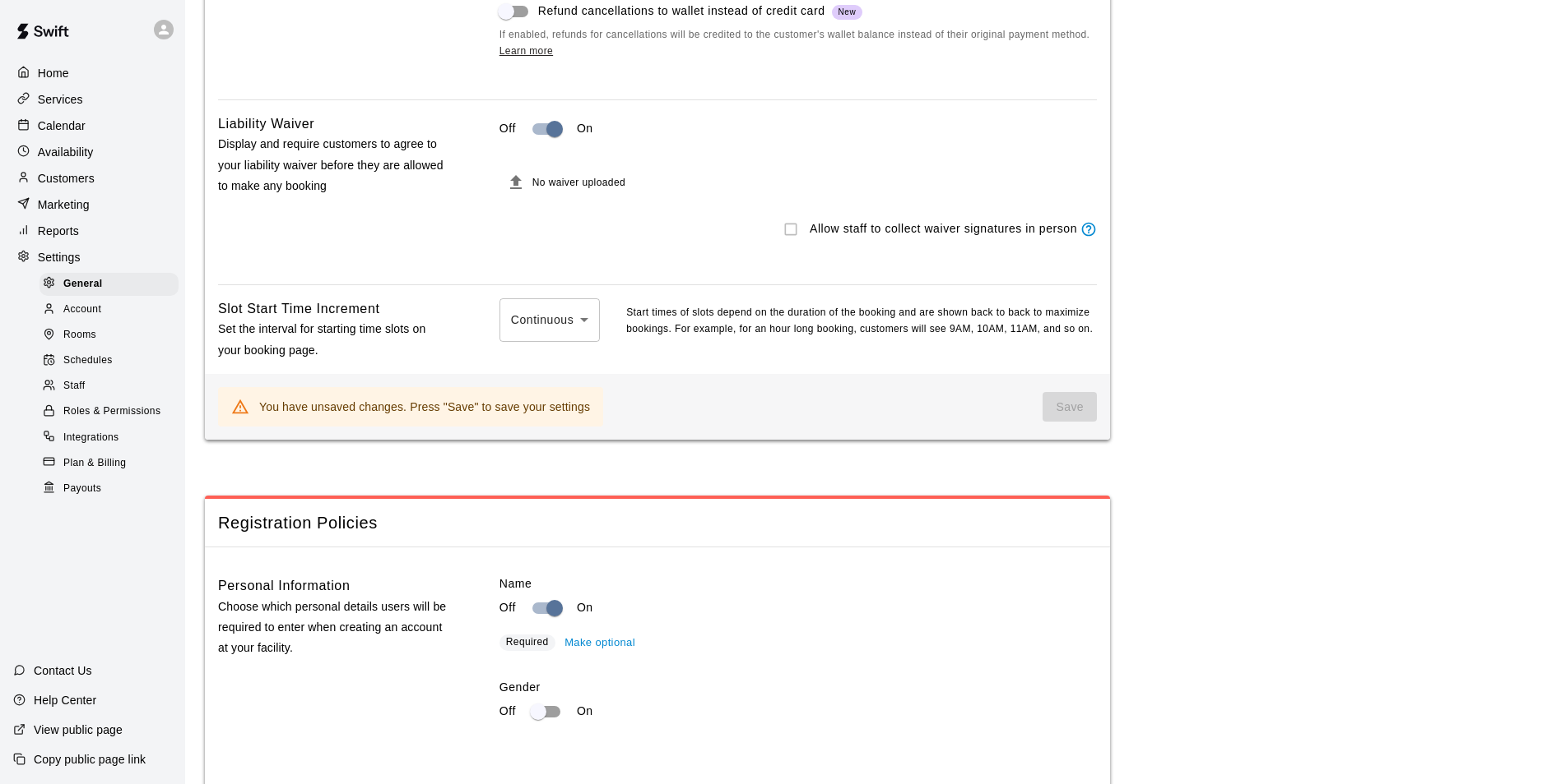
scroll to position [1809, 0]
click at [1066, 422] on span "Save" at bounding box center [1069, 406] width 54 height 30
click at [348, 421] on div "You have unsaved changes. Press "Save" to save your settings" at bounding box center [424, 406] width 331 height 30
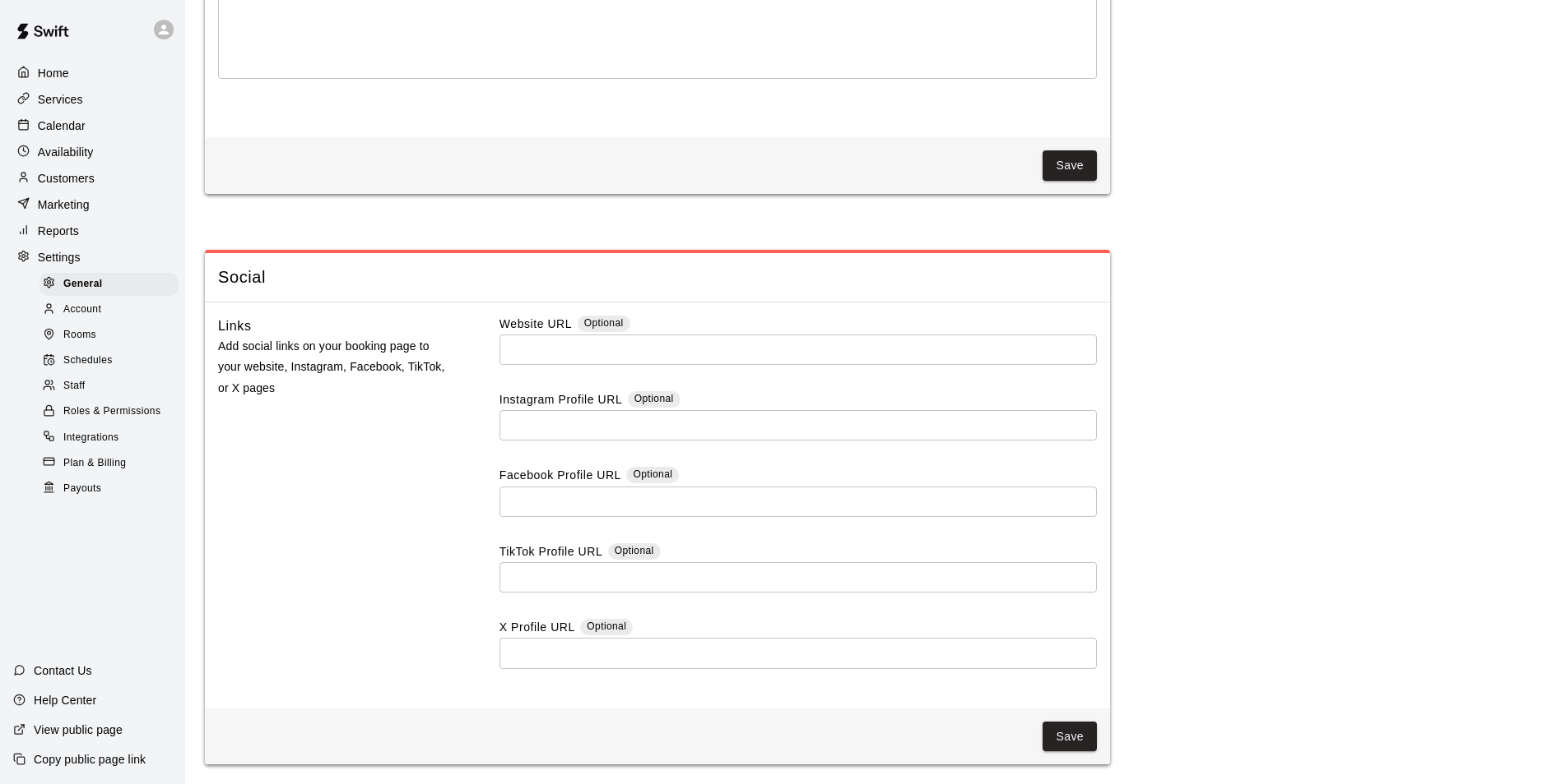
scroll to position [4276, 0]
click at [71, 186] on p "Customers" at bounding box center [66, 178] width 57 height 17
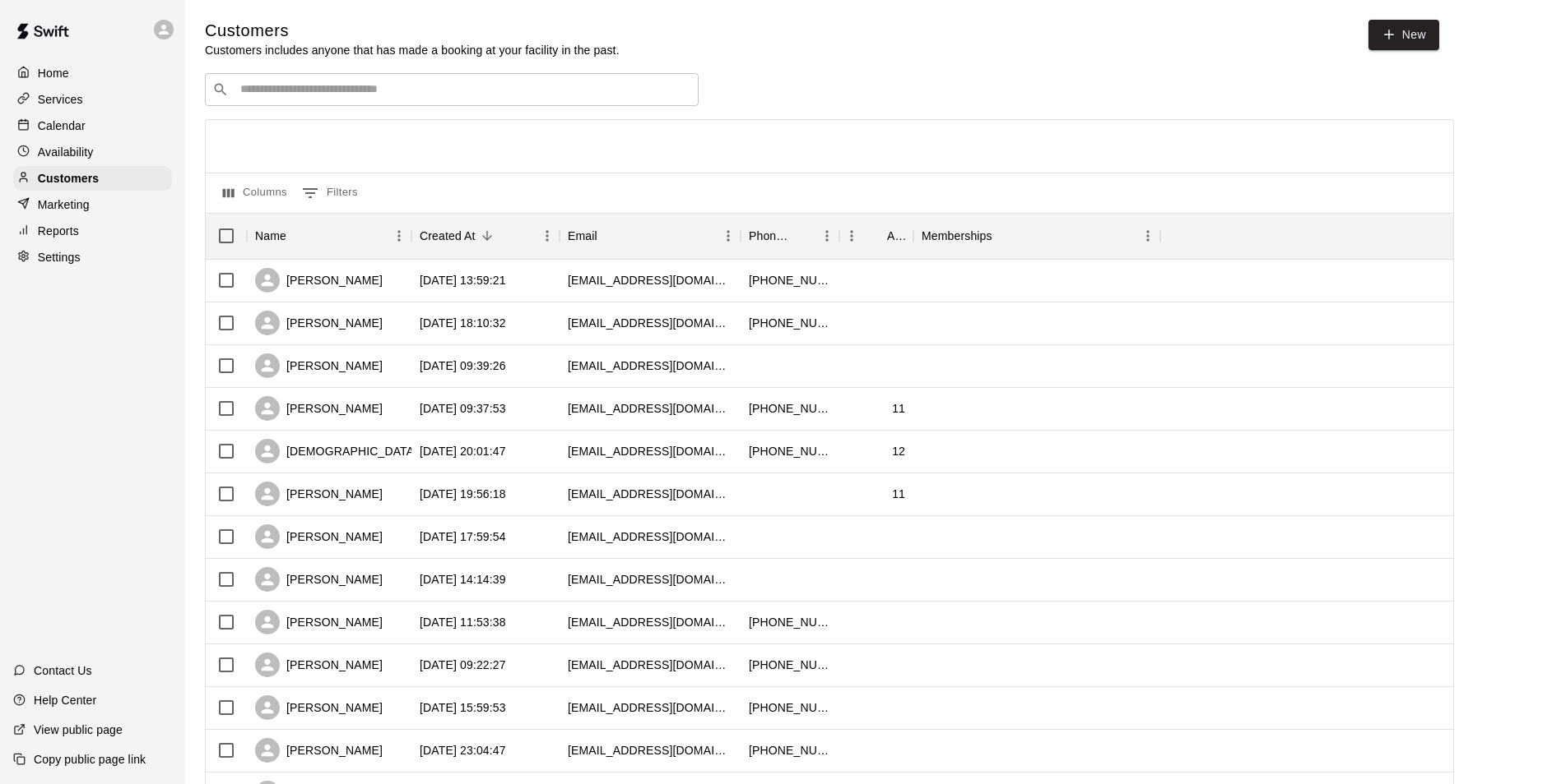
click at [63, 100] on p "Services" at bounding box center [60, 99] width 45 height 17
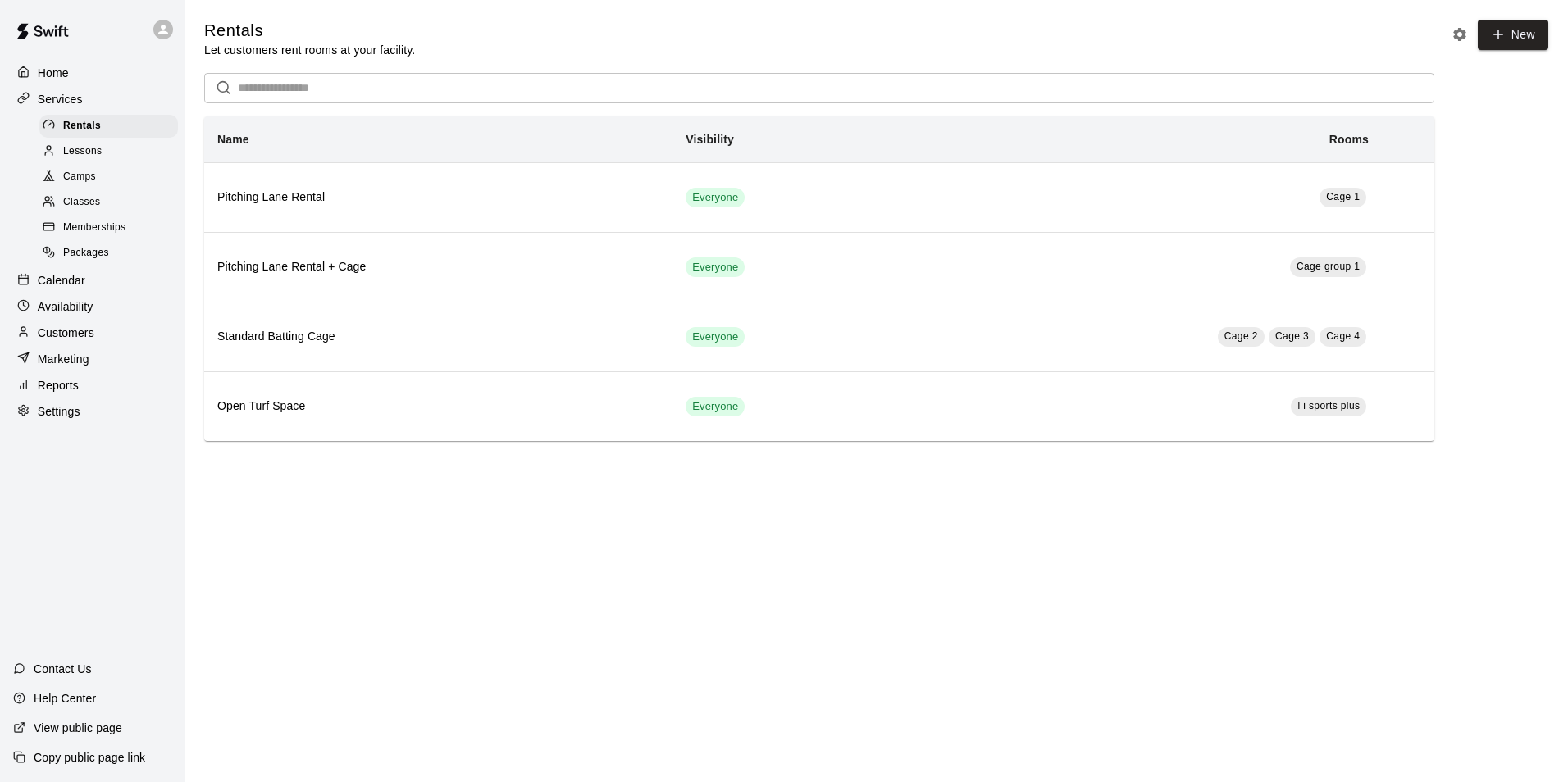
click at [54, 73] on p "Home" at bounding box center [53, 73] width 31 height 17
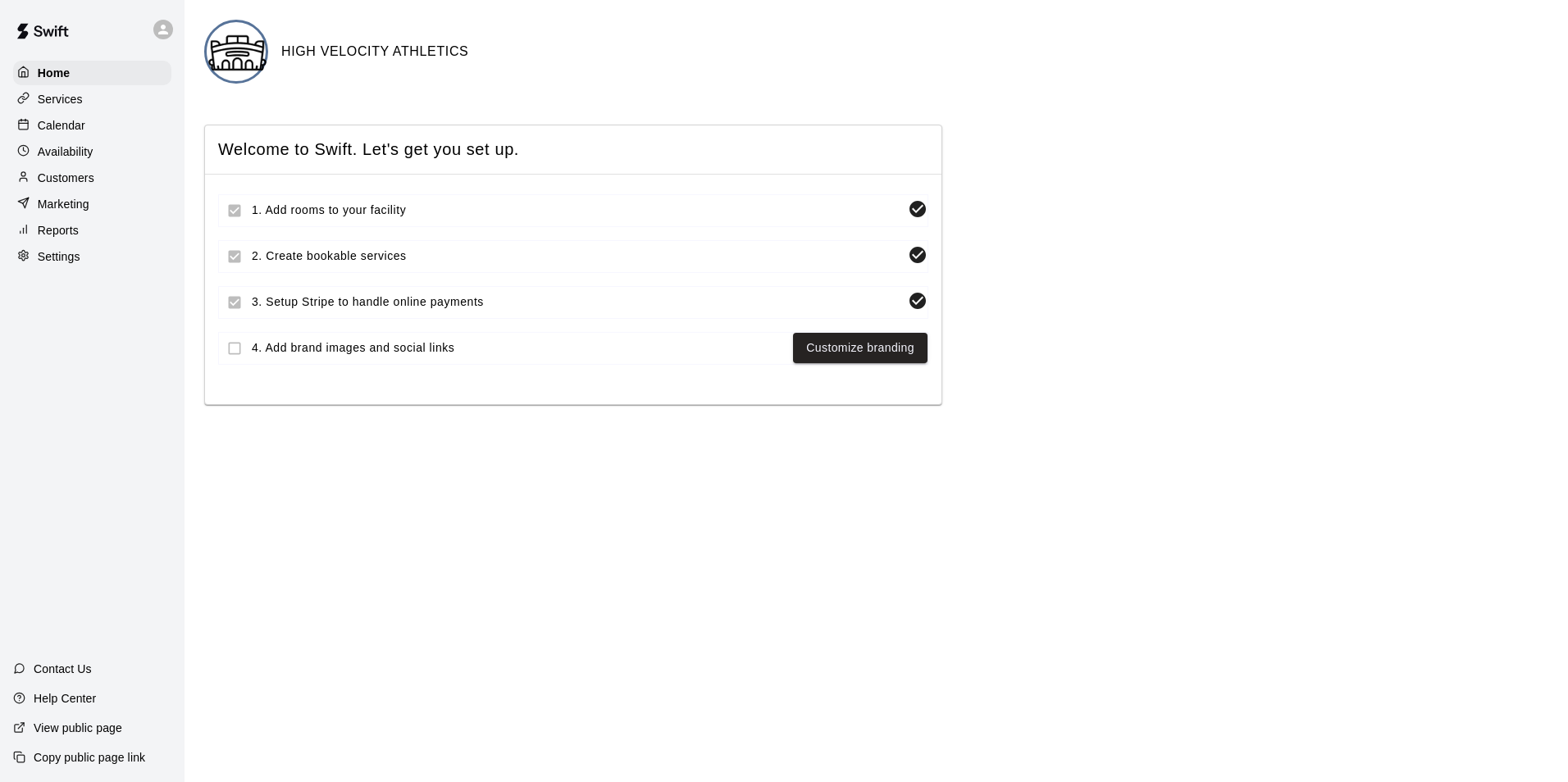
click at [62, 186] on p "Customers" at bounding box center [66, 178] width 57 height 17
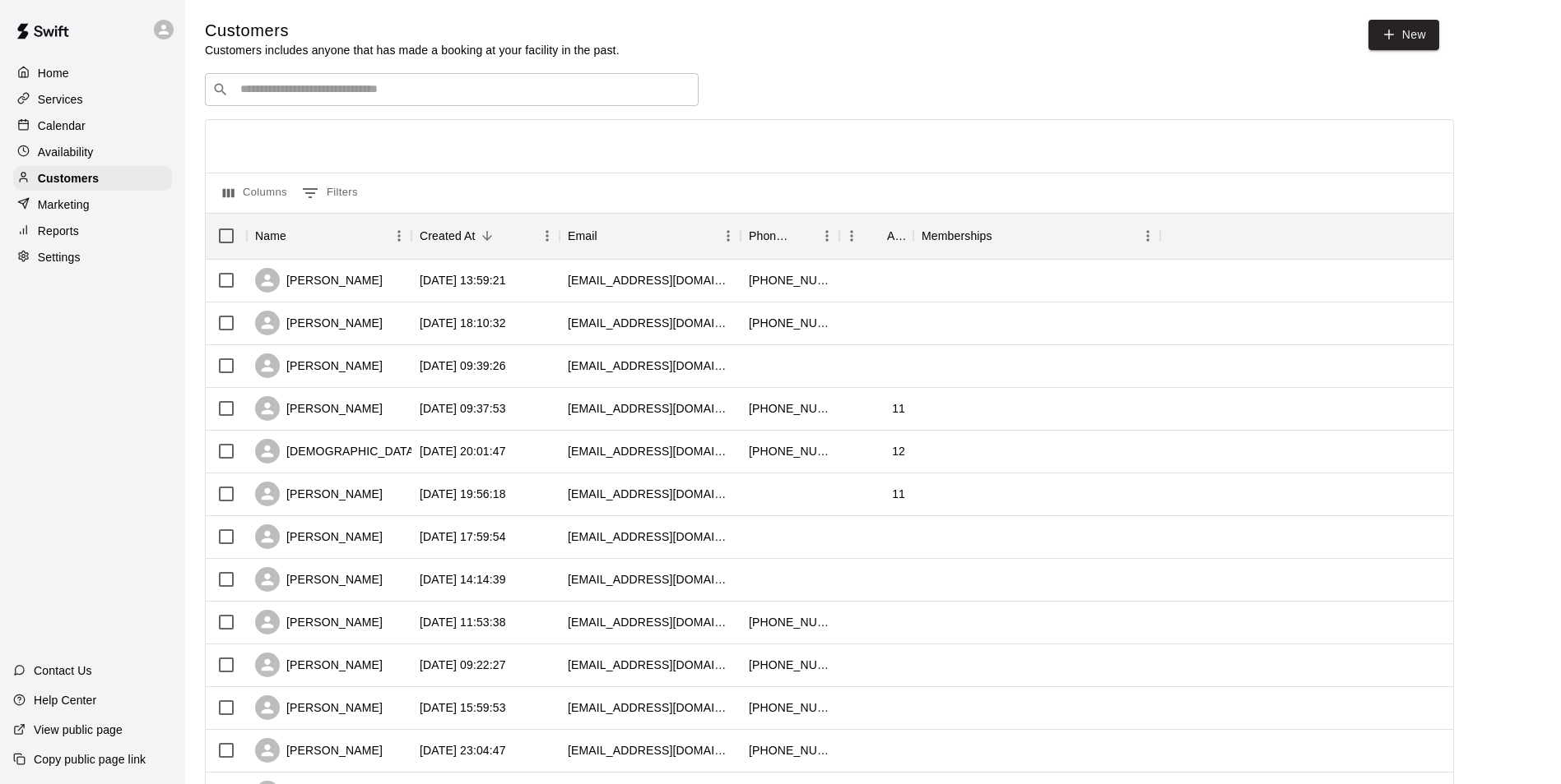
click at [408, 81] on div "​ ​" at bounding box center [451, 89] width 493 height 32
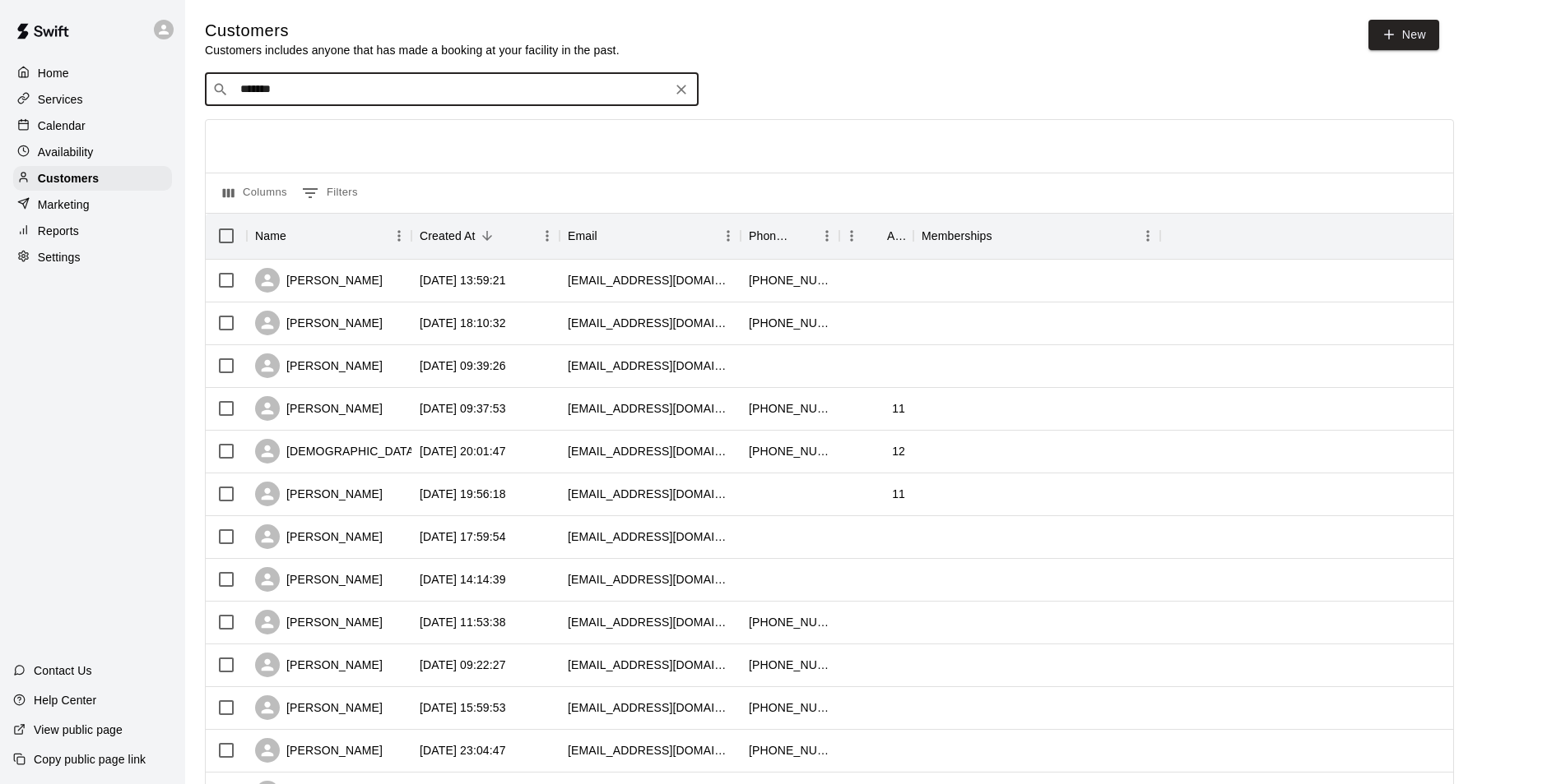
type input "*******"
click at [248, 136] on div "[PERSON_NAME] [EMAIL_ADDRESS][DOMAIN_NAME]" at bounding box center [451, 134] width 493 height 52
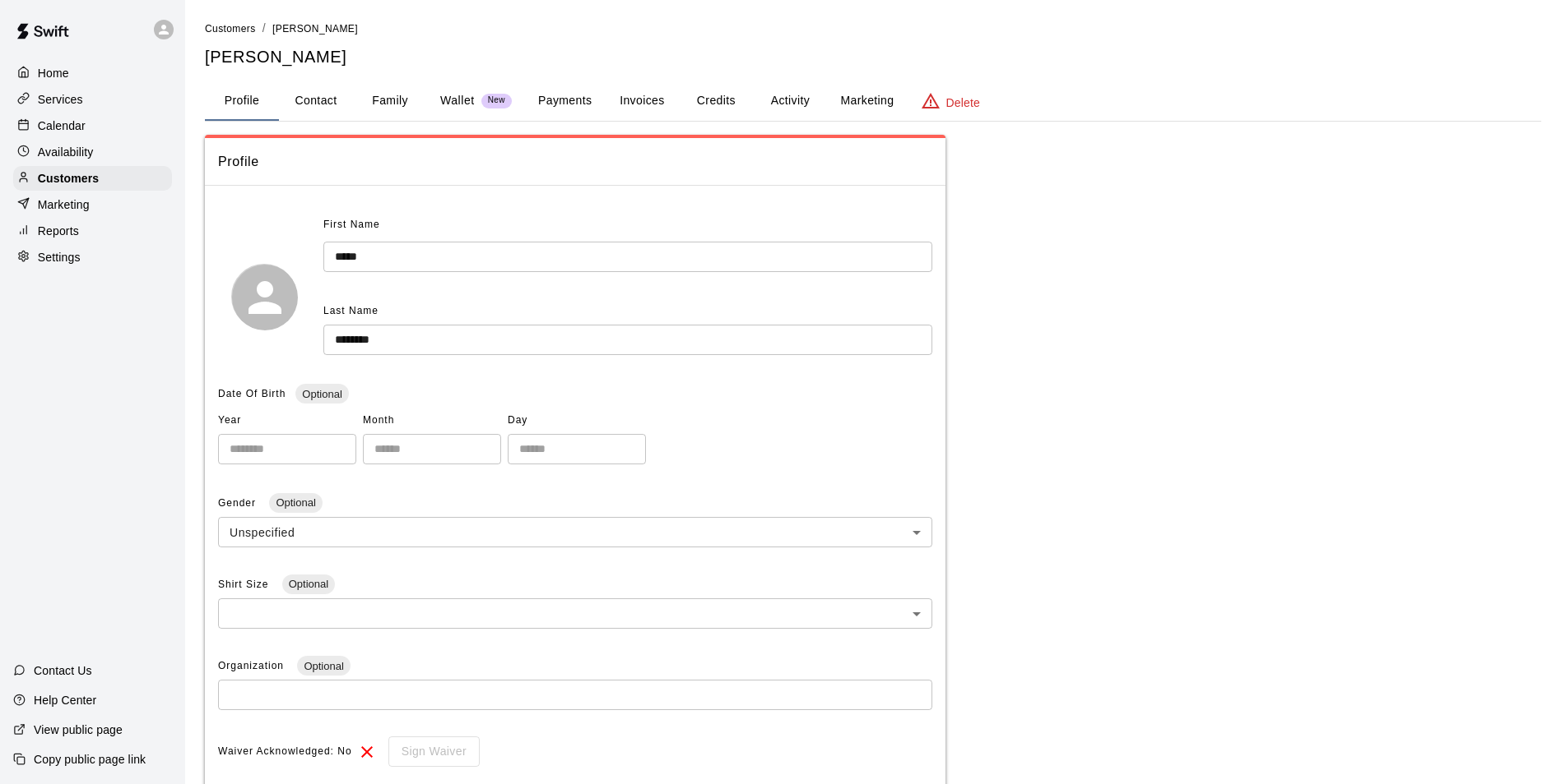
click at [585, 104] on button "Payments" at bounding box center [564, 101] width 80 height 39
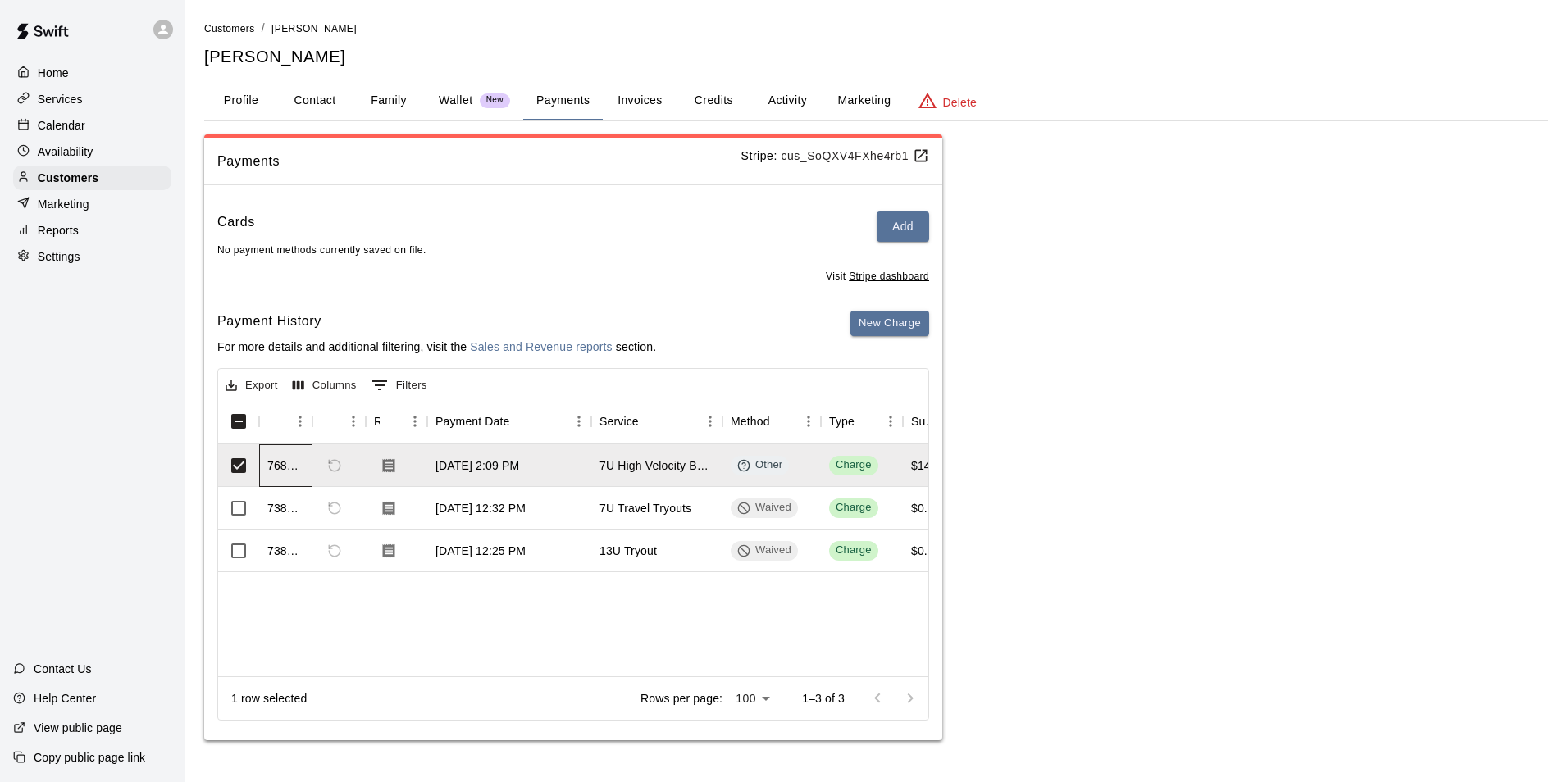
click at [279, 462] on div "768312" at bounding box center [286, 465] width 37 height 17
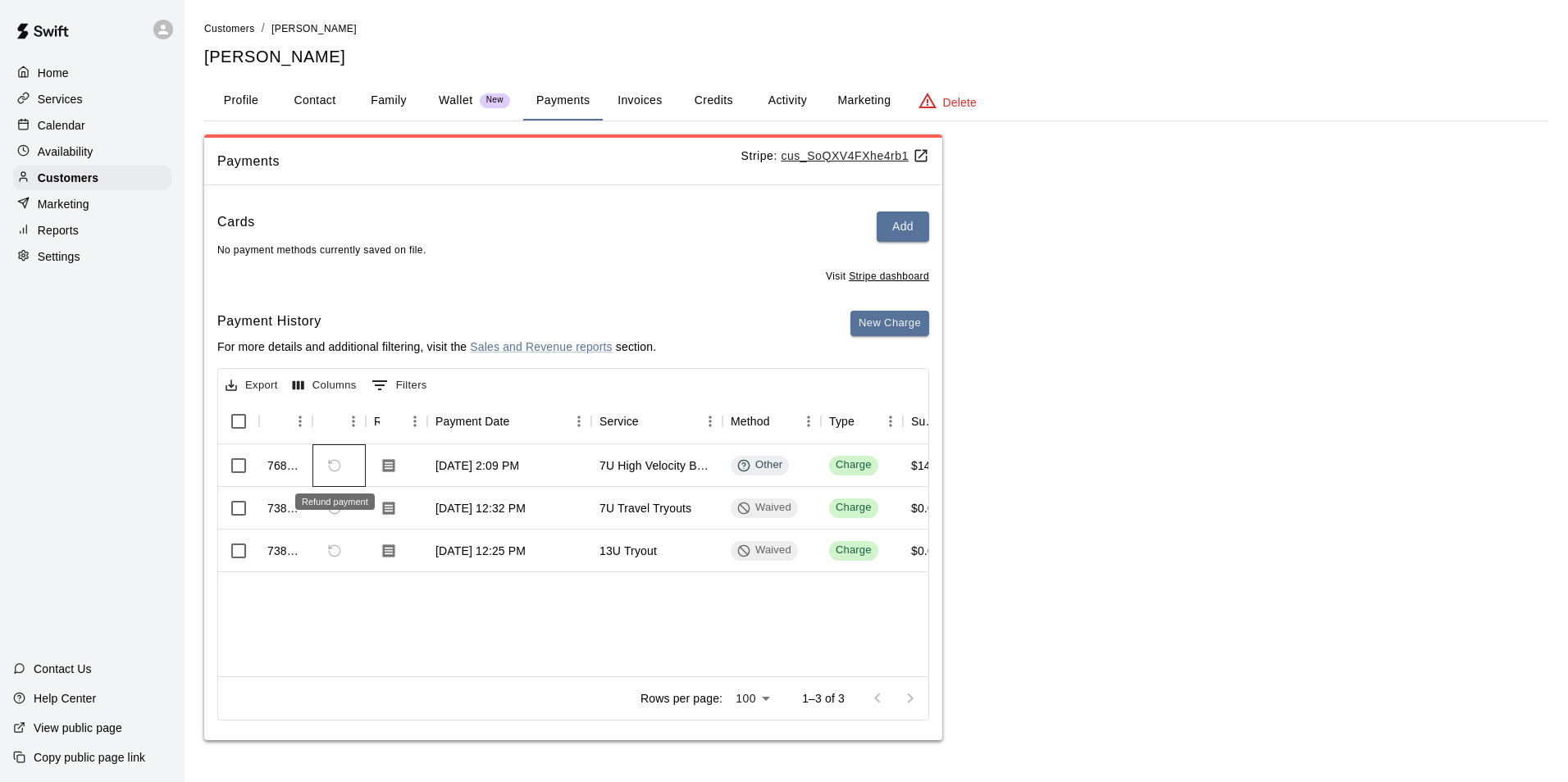
click at [331, 463] on span "Refund payment" at bounding box center [335, 466] width 27 height 27
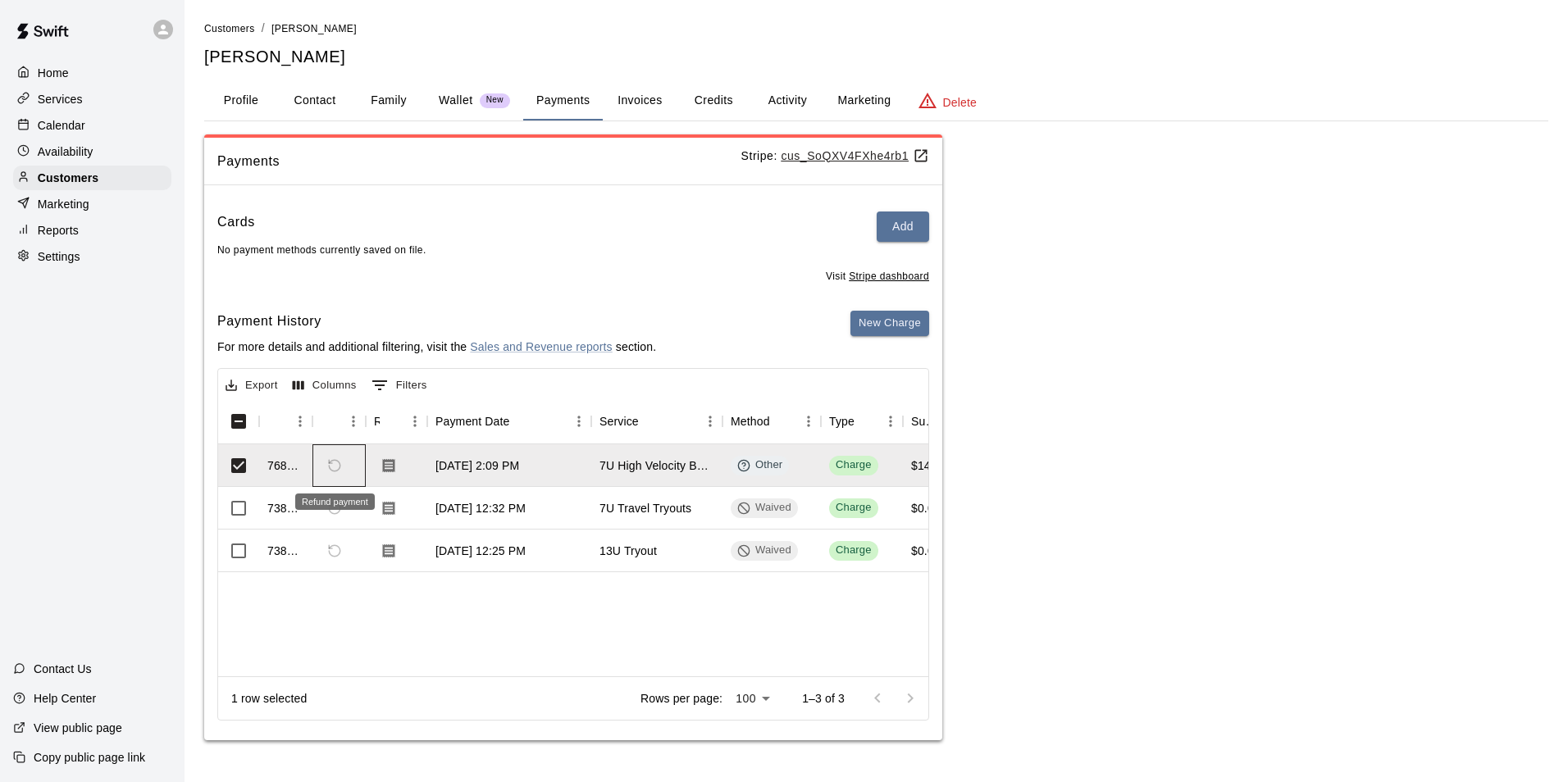
click at [331, 463] on span "Refund payment" at bounding box center [335, 466] width 27 height 27
click at [315, 388] on button "Columns" at bounding box center [325, 386] width 73 height 26
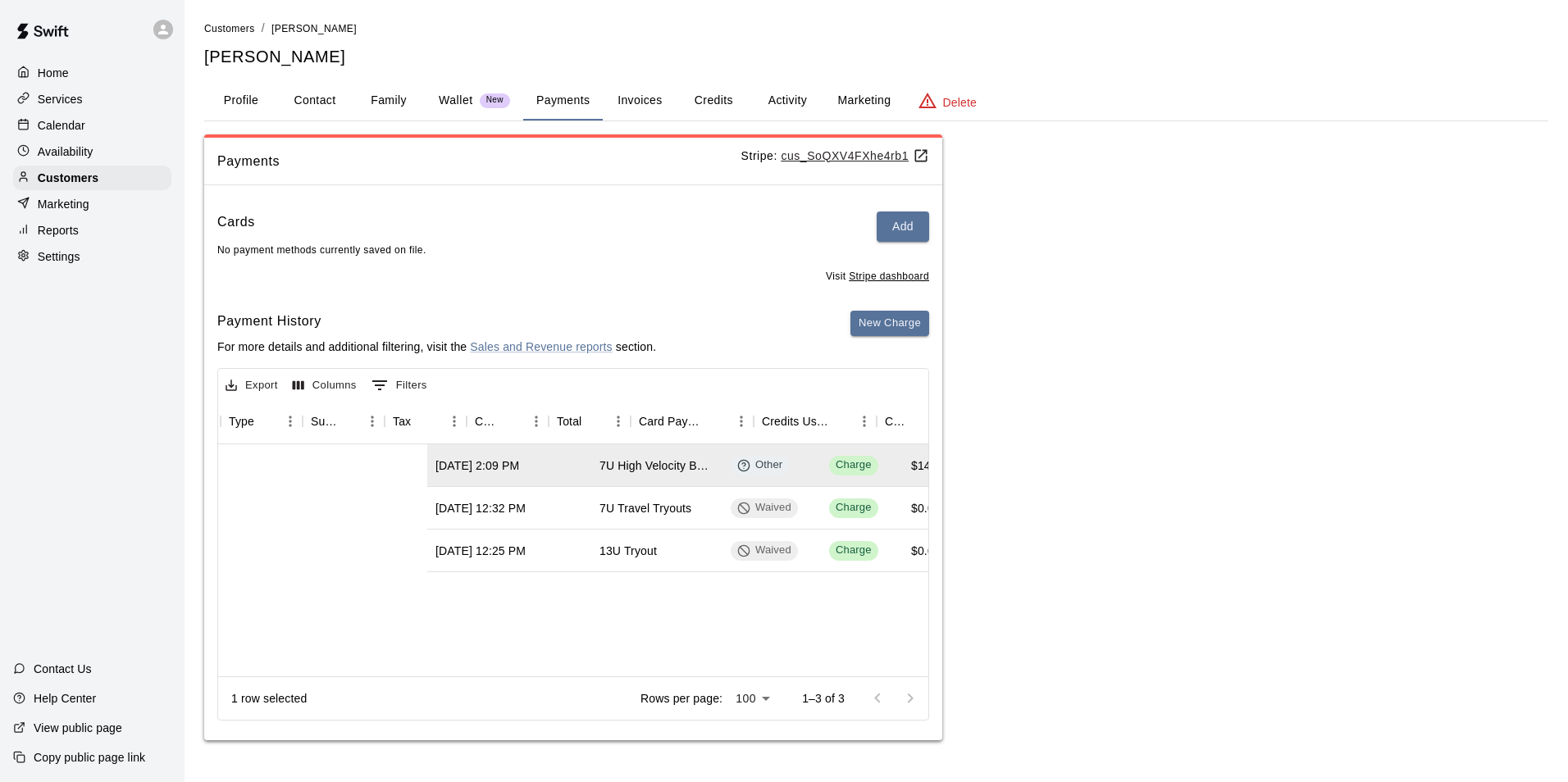
scroll to position [0, 601]
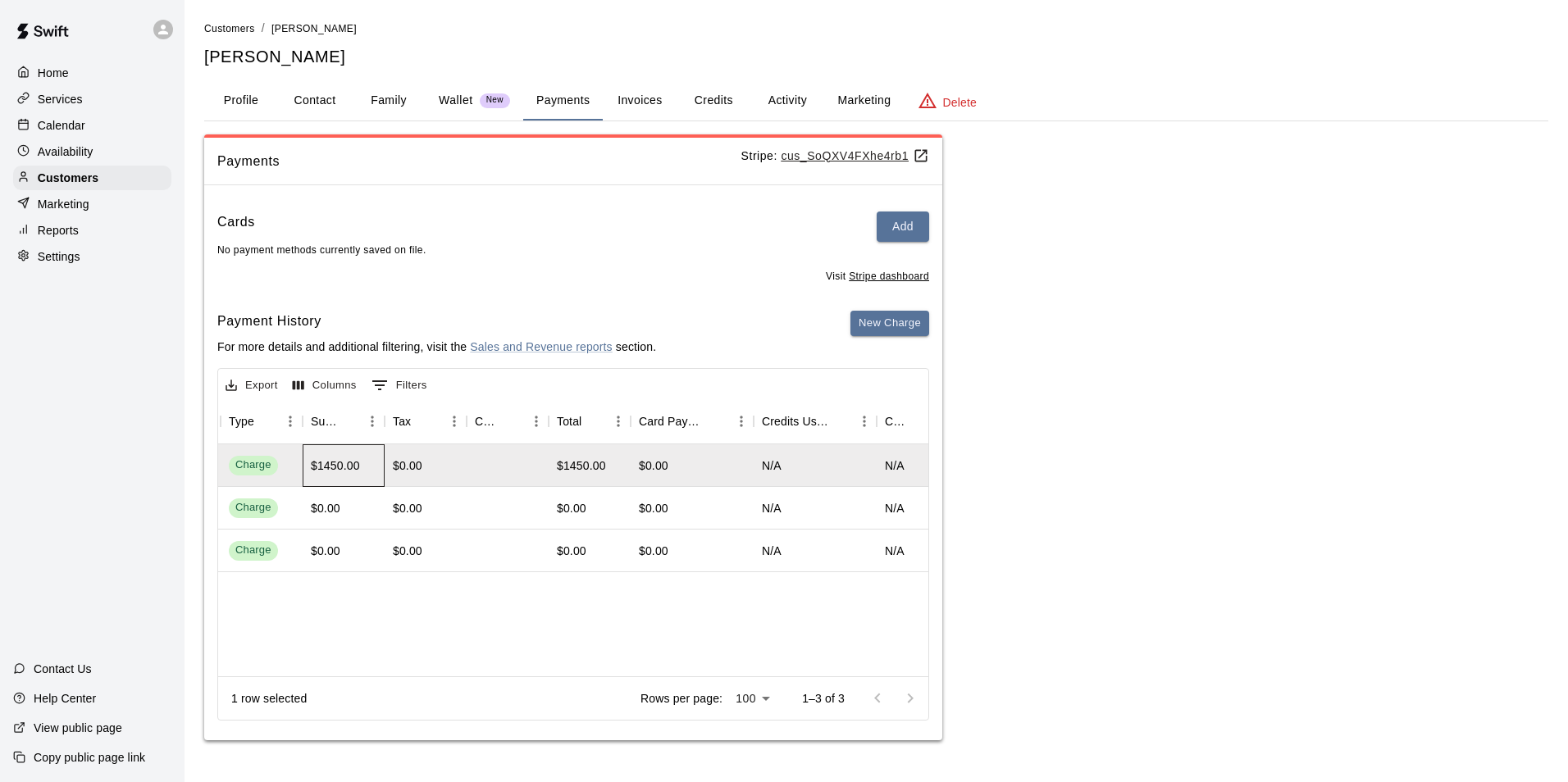
drag, startPoint x: 276, startPoint y: 471, endPoint x: 337, endPoint y: 477, distance: 61.3
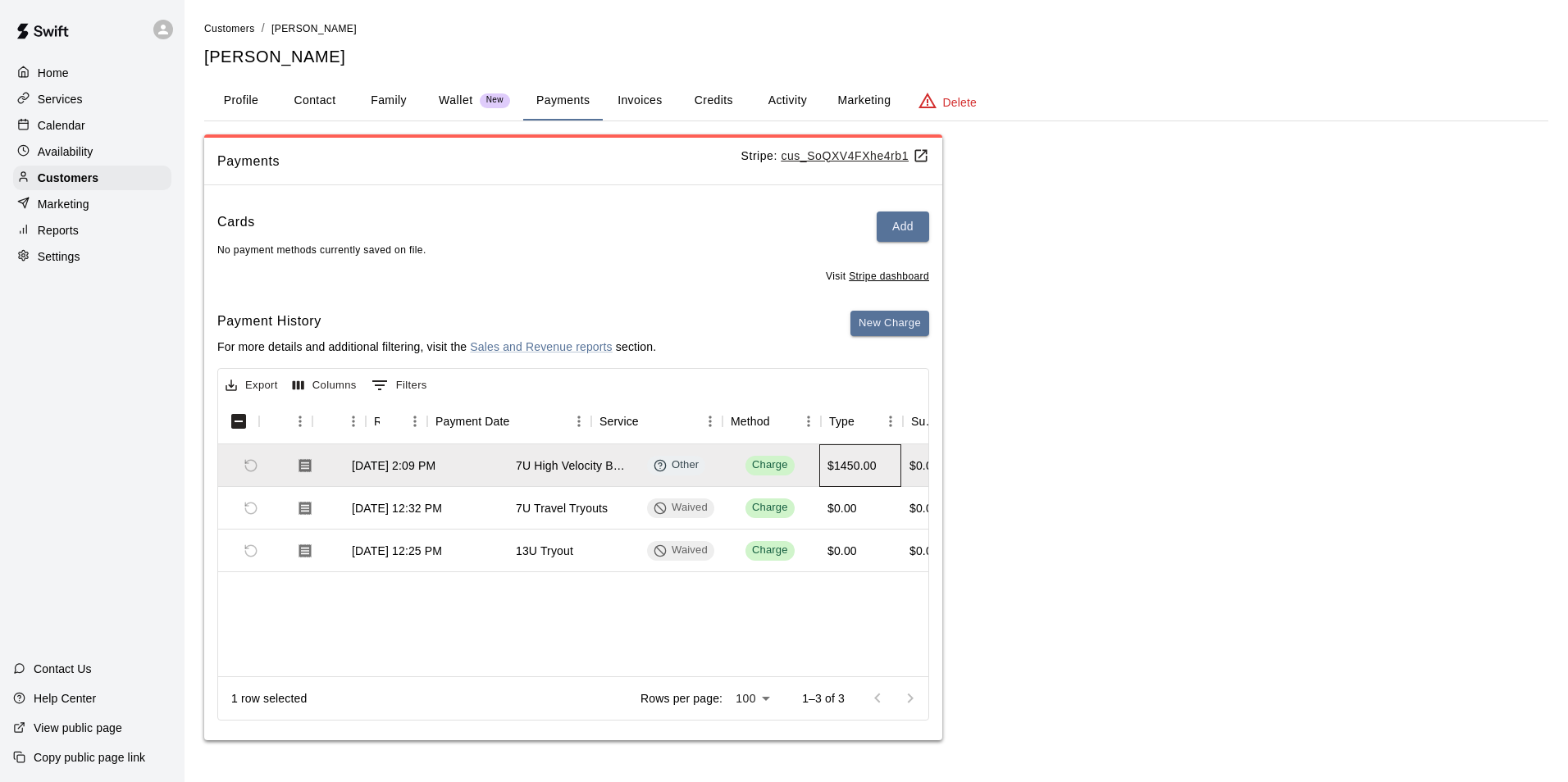
scroll to position [0, 0]
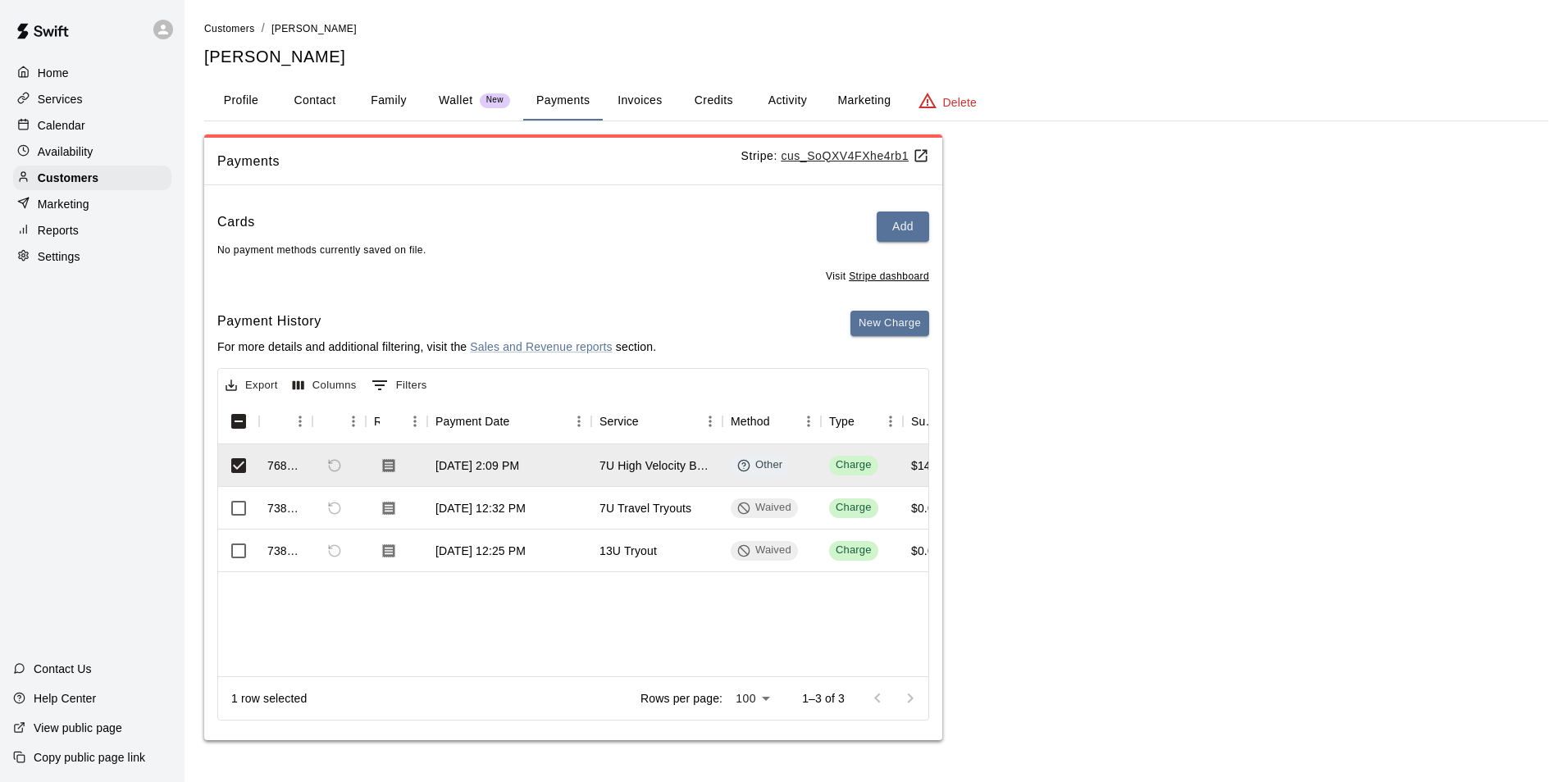
drag, startPoint x: 299, startPoint y: 462, endPoint x: 302, endPoint y: 629, distance: 167.0
click at [302, 629] on div "768312 [DATE] 2:09 PM 7U High Velocity Baseball - Fall 2025 Other Charge $1450.…" at bounding box center [1321, 560] width 2206 height 233
